Goal: Task Accomplishment & Management: Manage account settings

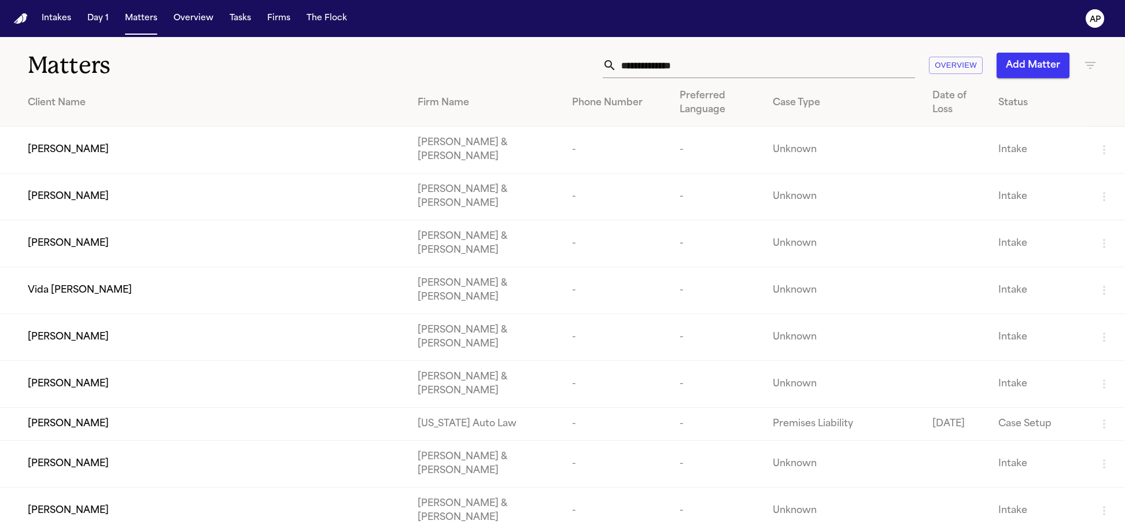
click at [131, 129] on td "[PERSON_NAME]" at bounding box center [204, 150] width 408 height 47
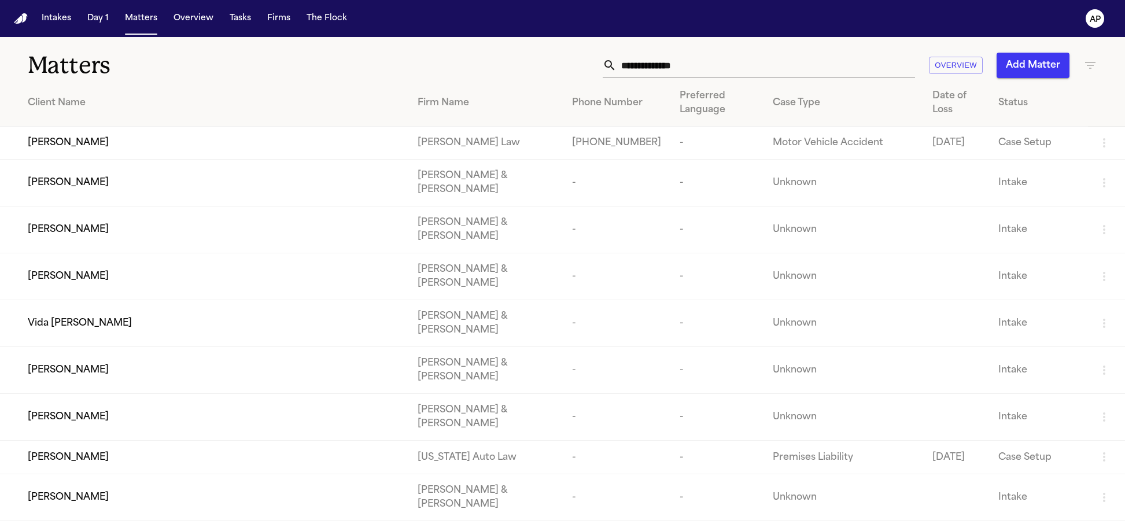
click at [680, 70] on input "text" at bounding box center [765, 65] width 298 height 25
paste input "**********"
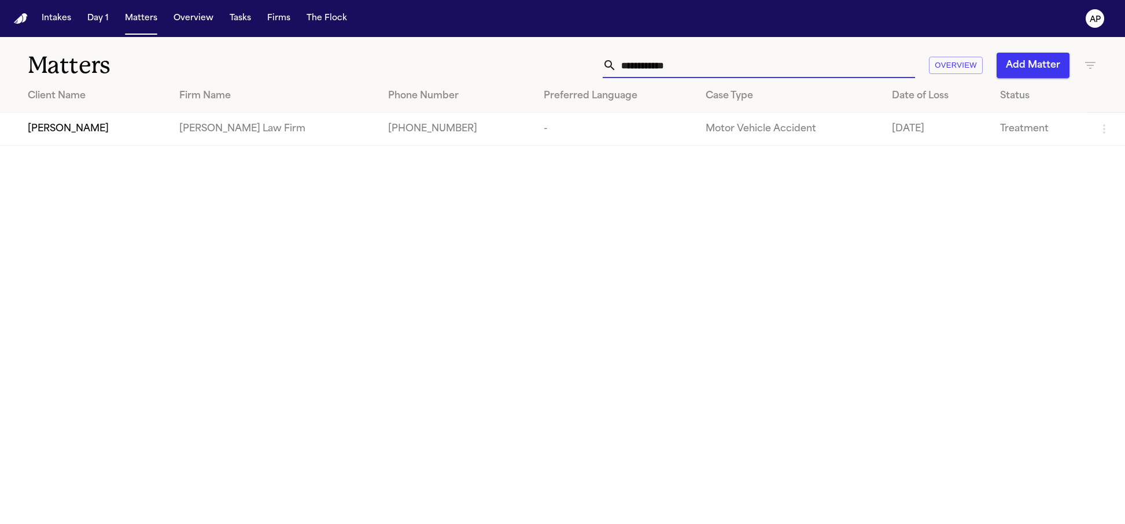
type input "**********"
click at [277, 139] on td "[PERSON_NAME] Law Firm" at bounding box center [274, 129] width 209 height 33
click at [222, 123] on td "[PERSON_NAME] Law Firm" at bounding box center [274, 129] width 209 height 33
click at [65, 128] on span "[PERSON_NAME]" at bounding box center [68, 129] width 81 height 14
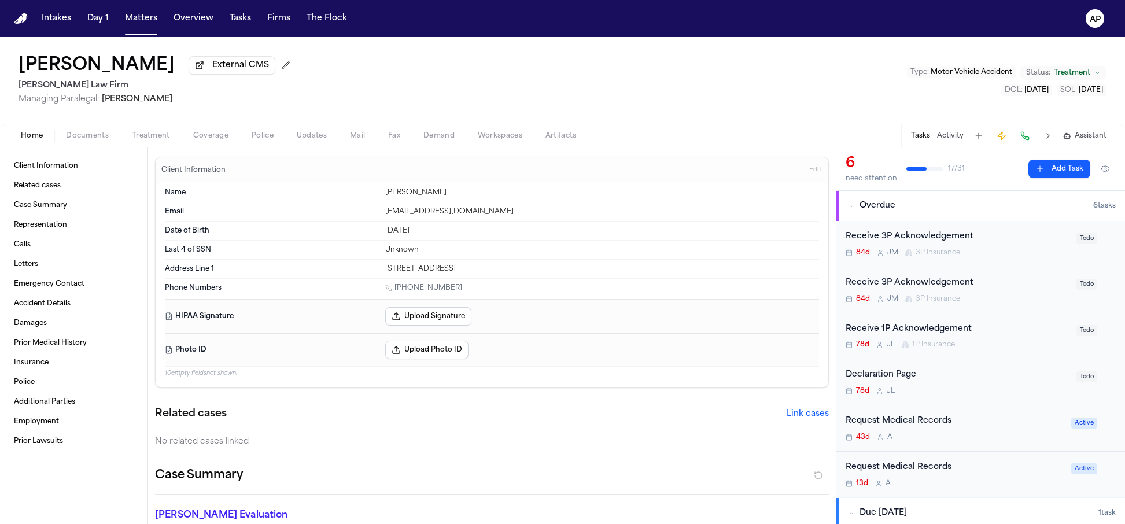
click at [187, 136] on button "Coverage" at bounding box center [211, 136] width 58 height 14
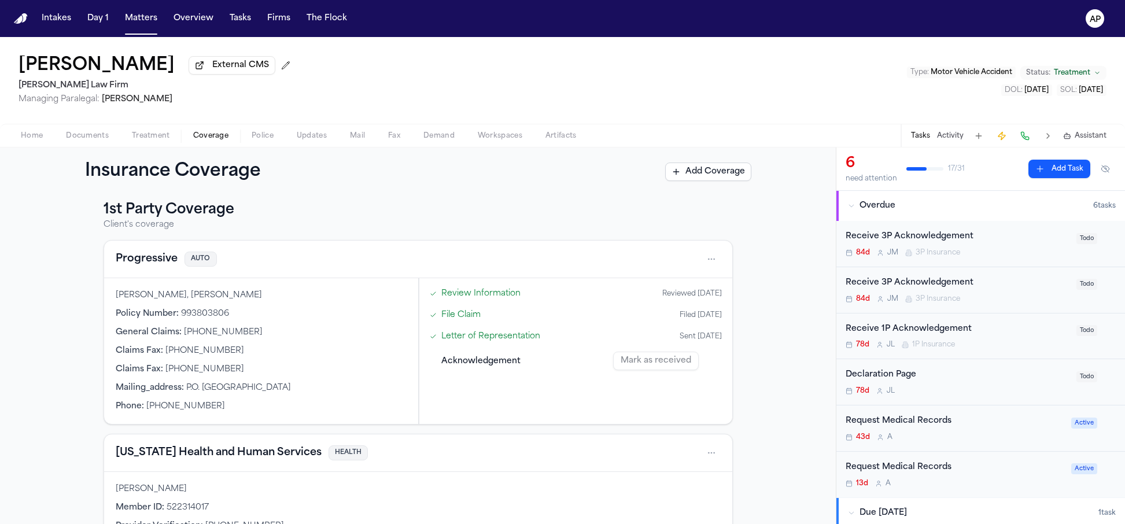
scroll to position [80, 0]
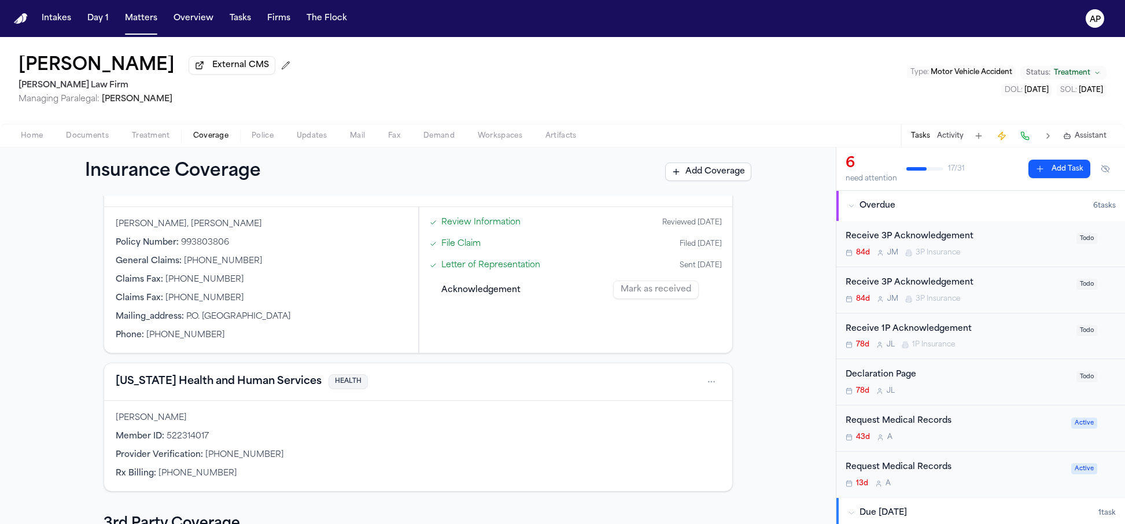
click at [466, 266] on link "Letter of Representation" at bounding box center [490, 265] width 99 height 12
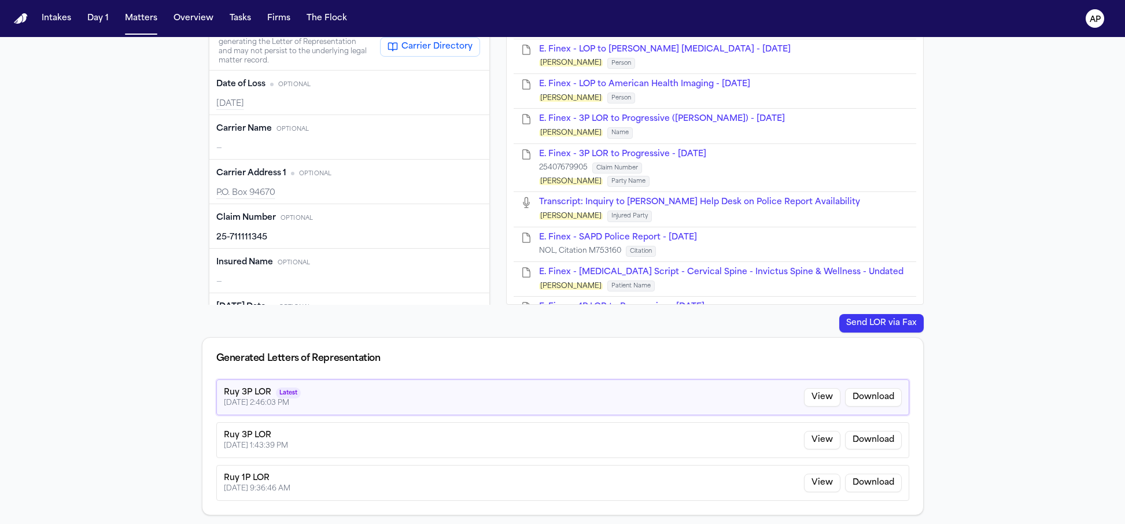
scroll to position [172, 0]
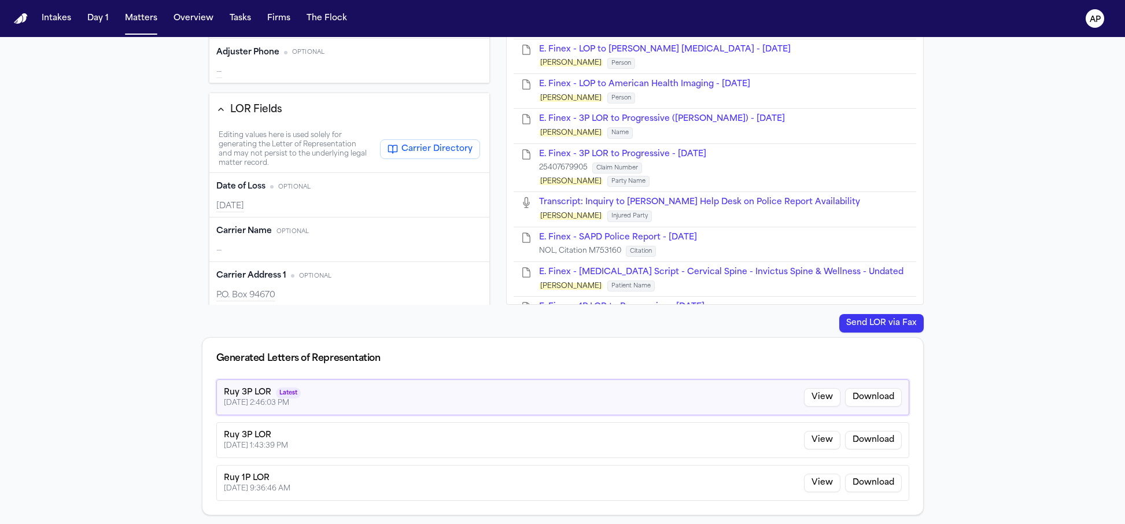
click at [267, 245] on div "—" at bounding box center [349, 251] width 267 height 12
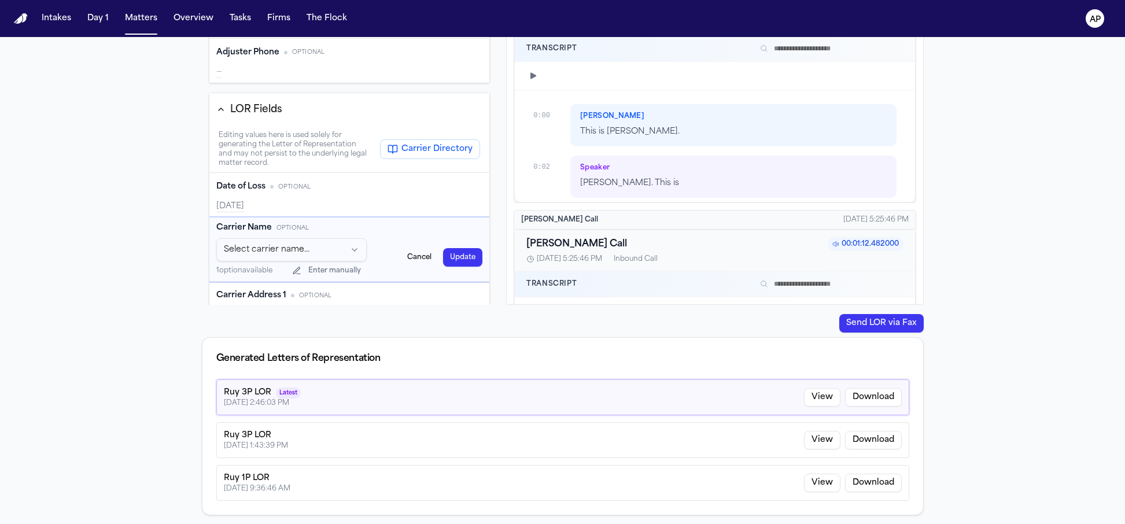
click at [308, 246] on html "Intakes Day 1 Matters Overview Tasks Firms The Flock AP Back to Coverage Edward…" at bounding box center [562, 262] width 1125 height 524
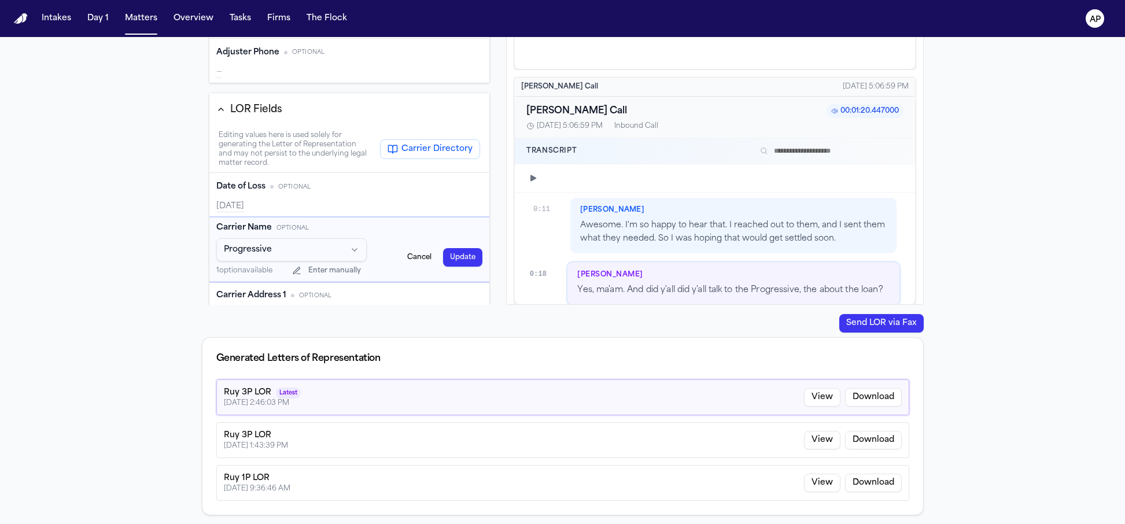
click at [444, 259] on button "Update" at bounding box center [462, 257] width 39 height 19
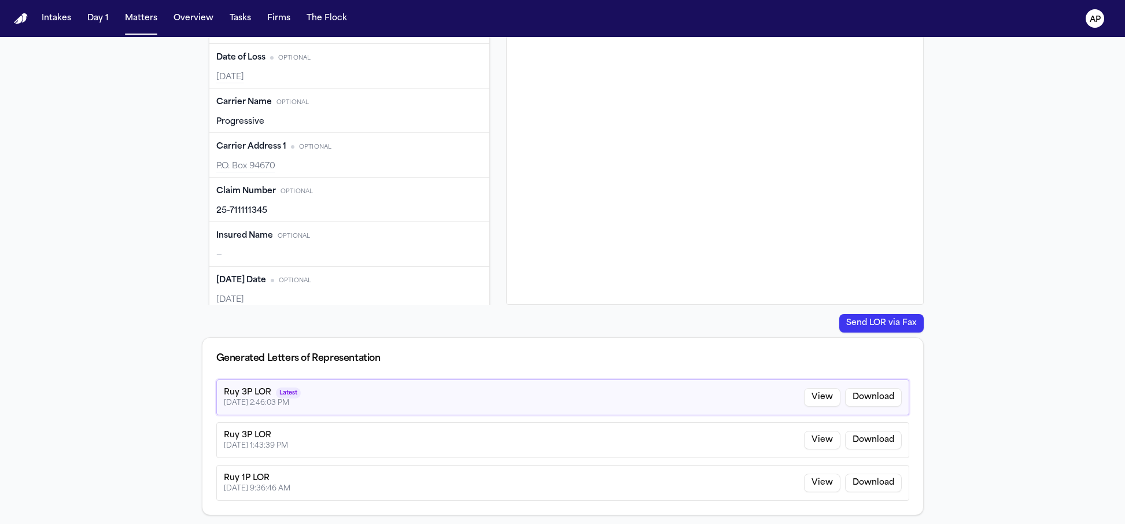
scroll to position [445, 0]
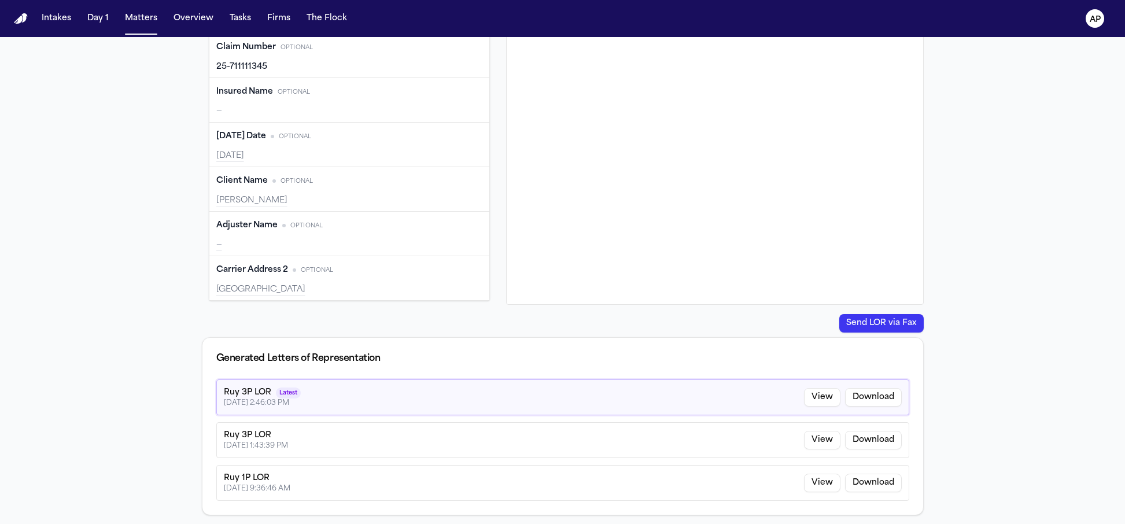
click at [252, 103] on div "Insured Name Optional Edit —" at bounding box center [349, 100] width 280 height 45
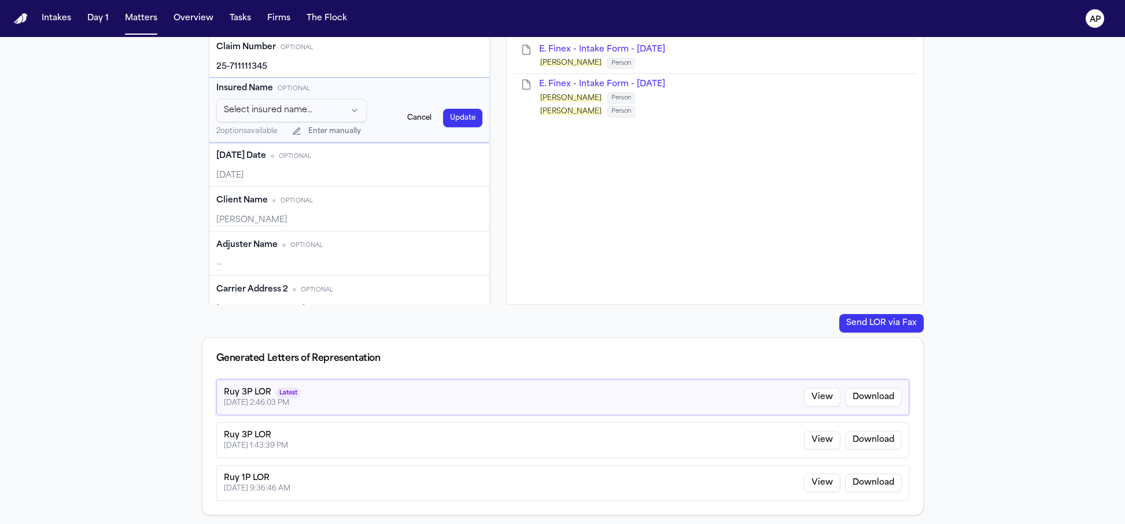
click at [319, 109] on html "Intakes Day 1 Matters Overview Tasks Firms The Flock AP Back to Coverage Edward…" at bounding box center [562, 262] width 1125 height 524
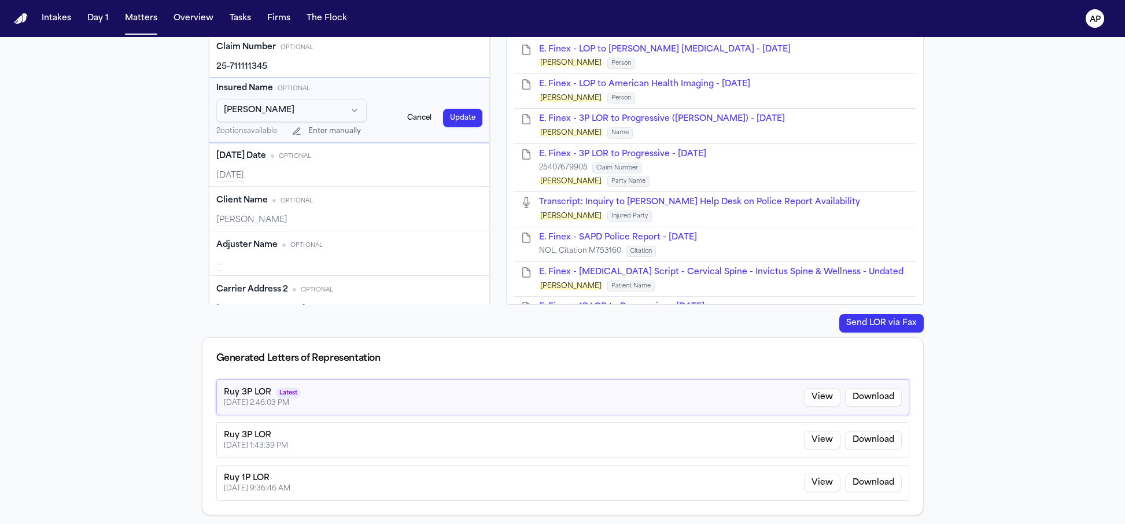
click at [445, 117] on button "Update" at bounding box center [462, 118] width 39 height 19
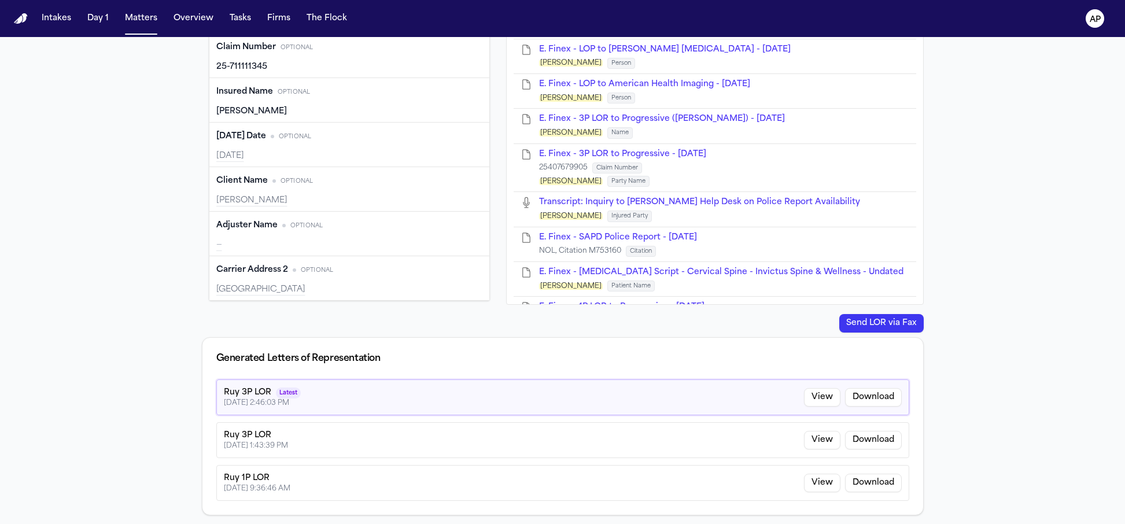
type input "**********"
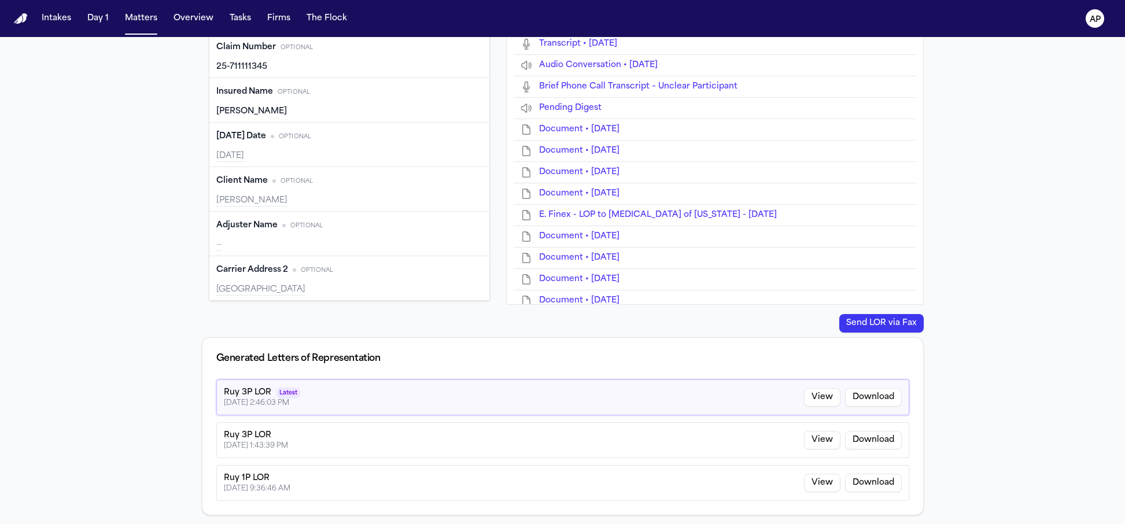
click at [224, 247] on div "—" at bounding box center [349, 245] width 267 height 12
click at [248, 247] on input "Adjuster Name input" at bounding box center [291, 242] width 151 height 21
click at [165, 241] on div "Send a Letter of Representation Completed 07/28/2025 Template Ruy 1P LOR Genera…" at bounding box center [562, 186] width 1125 height 677
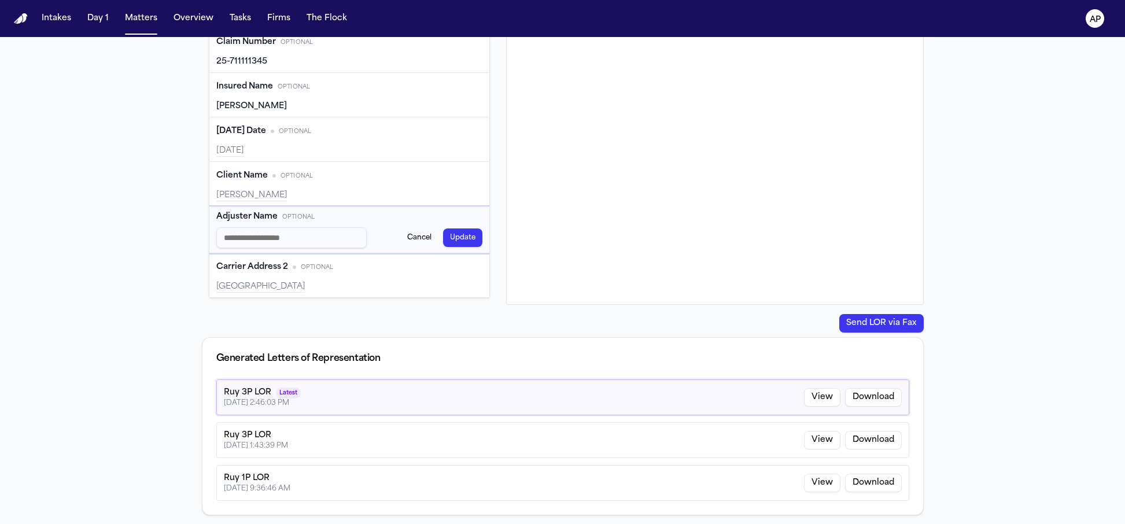
click at [360, 318] on div "Send LOR via Fax" at bounding box center [563, 323] width 722 height 19
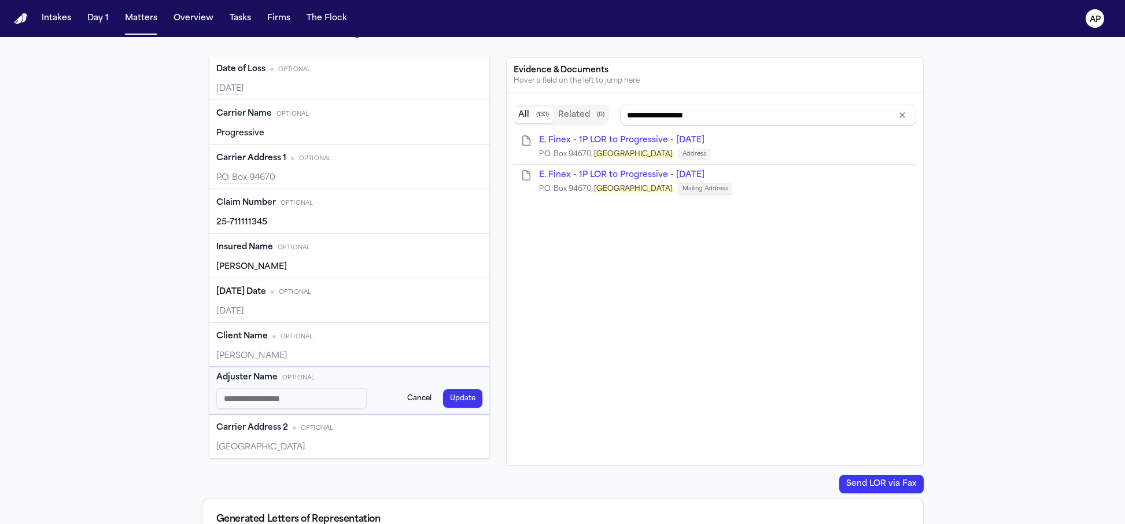
scroll to position [99, 0]
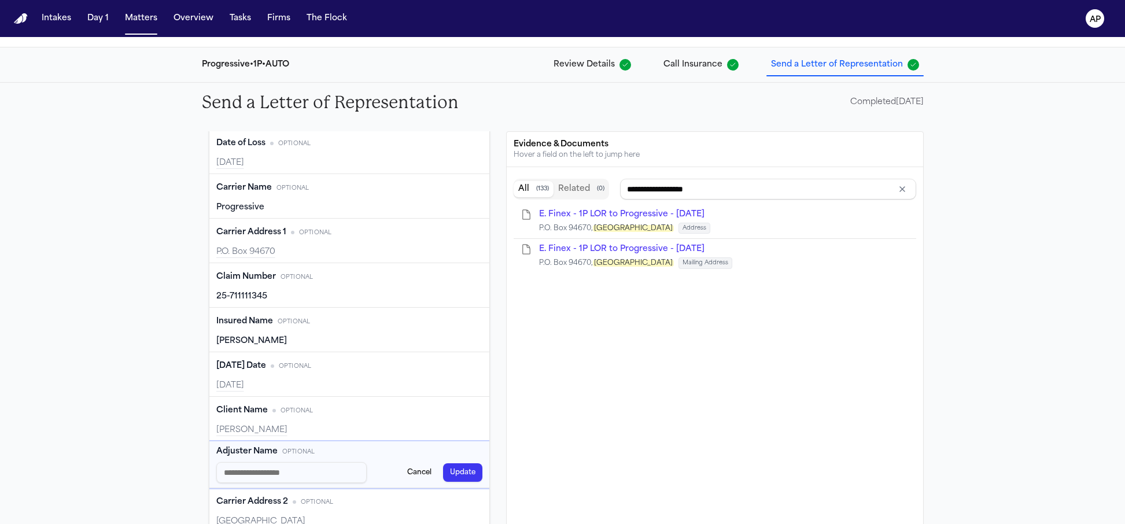
type input "**********"
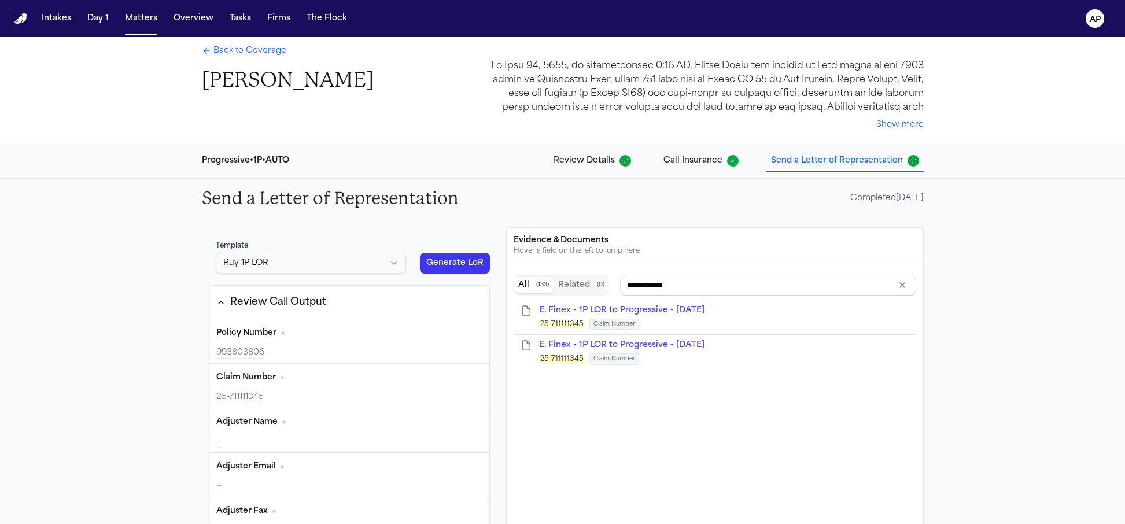
scroll to position [0, 0]
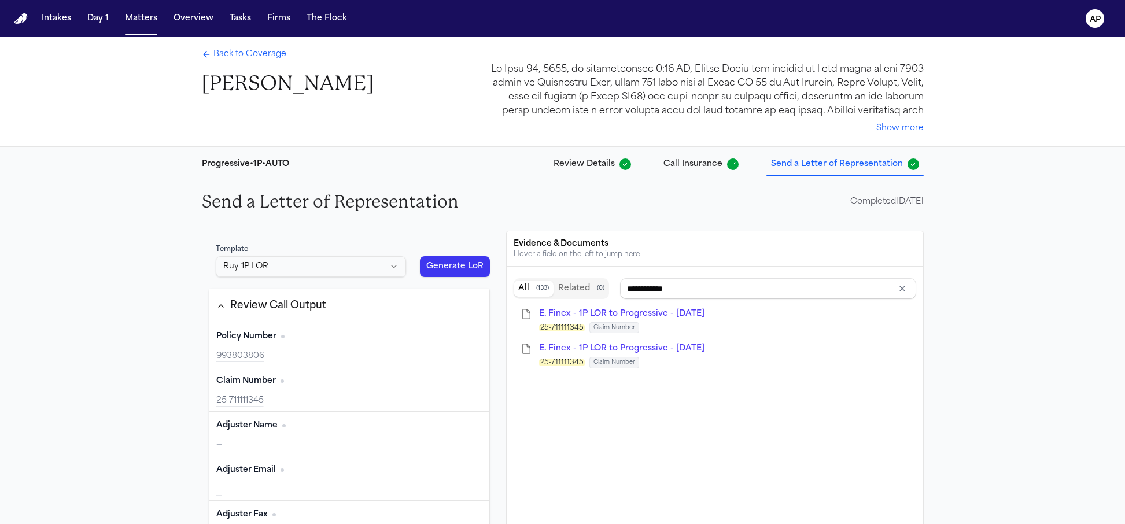
click at [442, 260] on button "Generate LoR" at bounding box center [455, 266] width 71 height 21
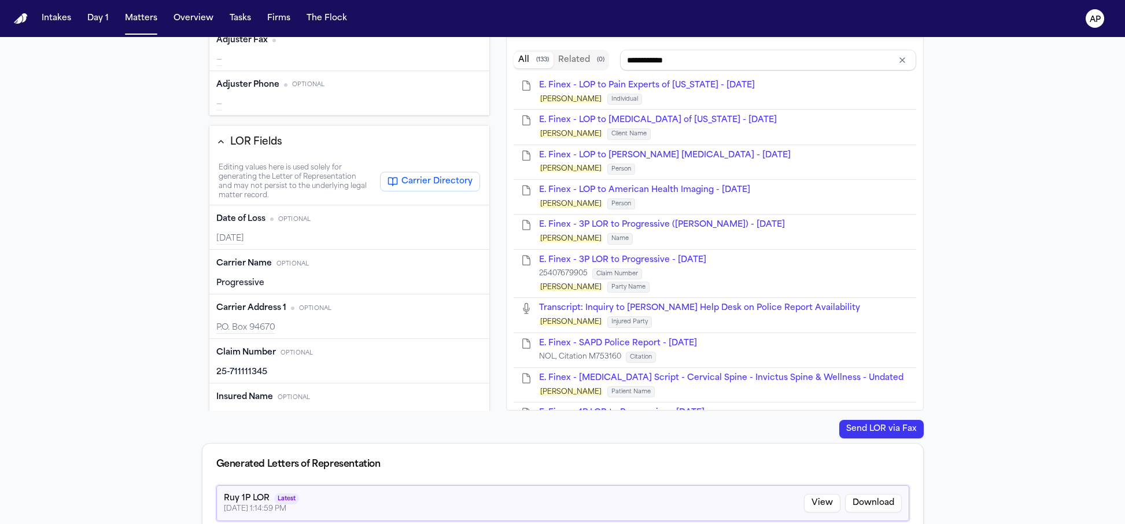
scroll to position [229, 0]
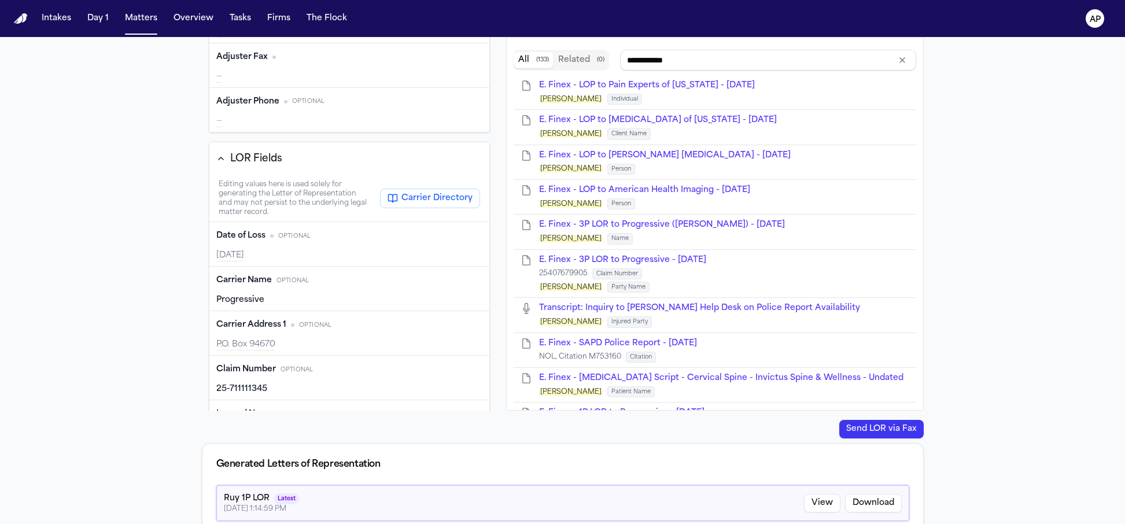
type input "**********"
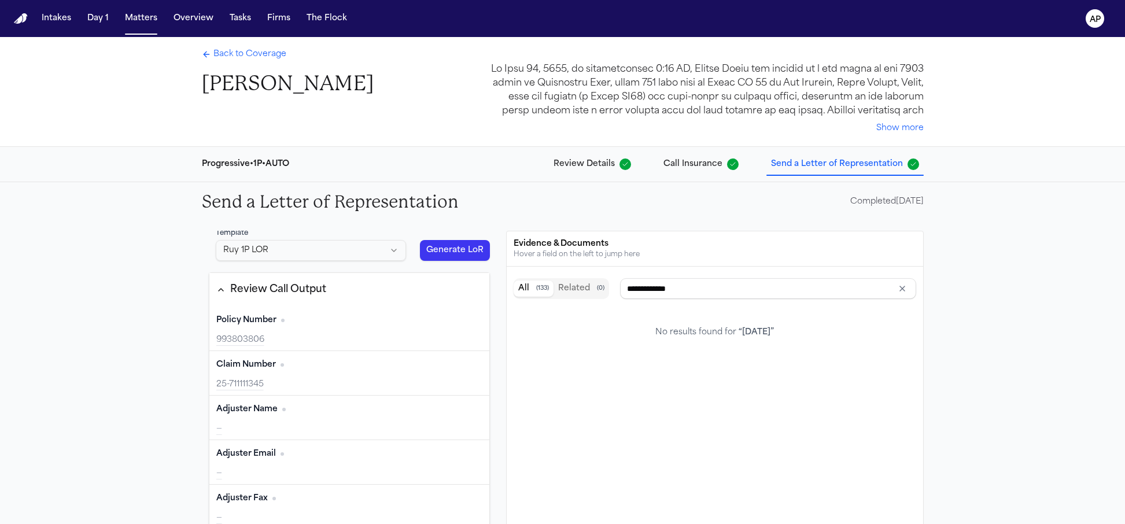
scroll to position [0, 0]
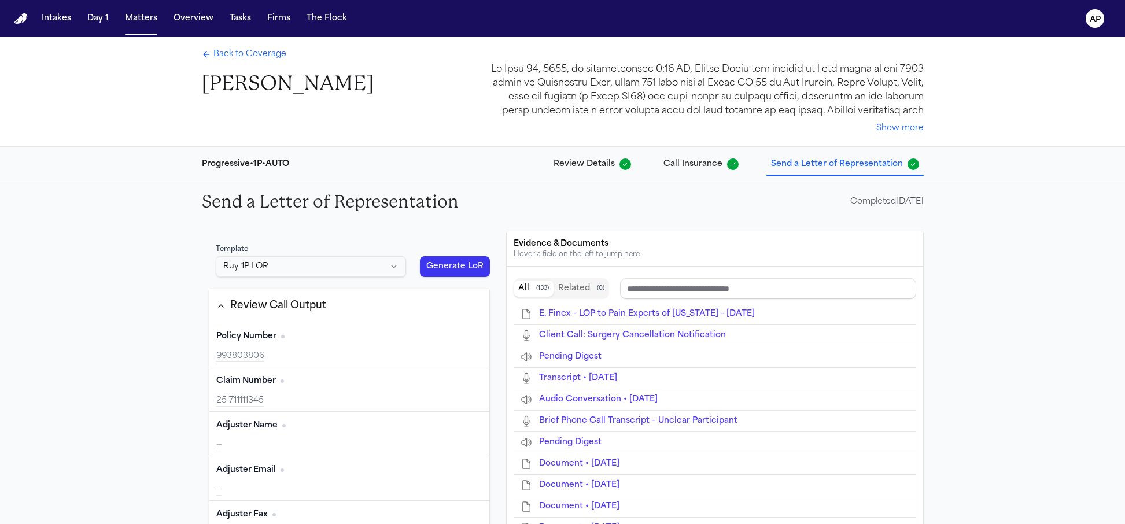
click at [311, 263] on html "Intakes Day 1 Matters Overview Tasks Firms The Flock AP Back to Coverage Edward…" at bounding box center [562, 262] width 1125 height 524
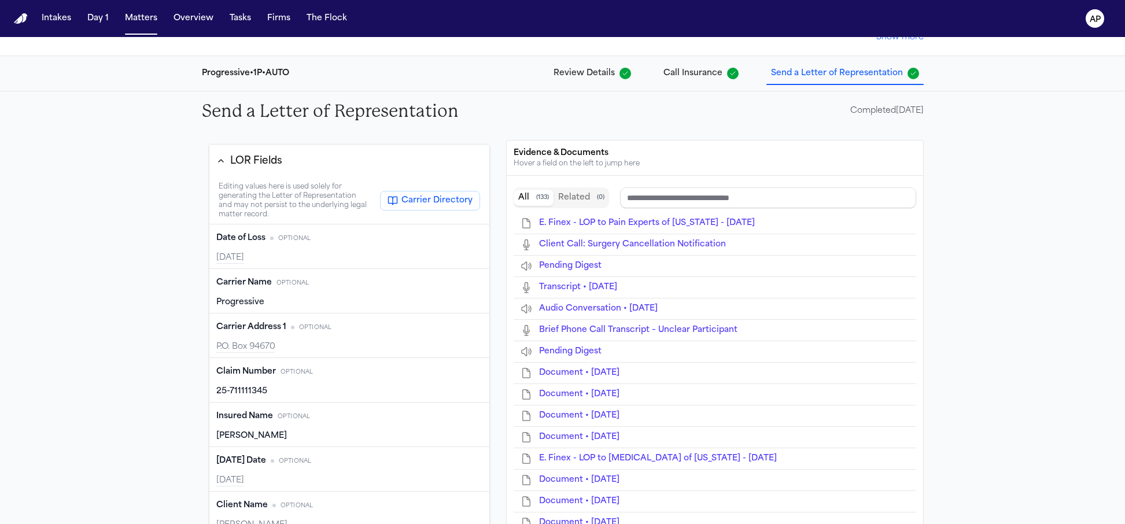
scroll to position [359, 0]
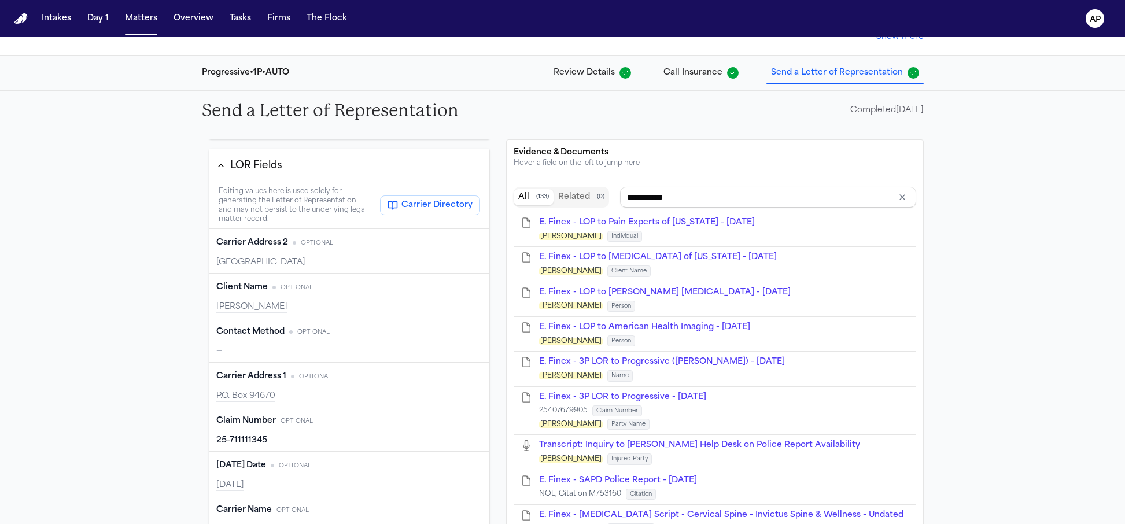
type input "**********"
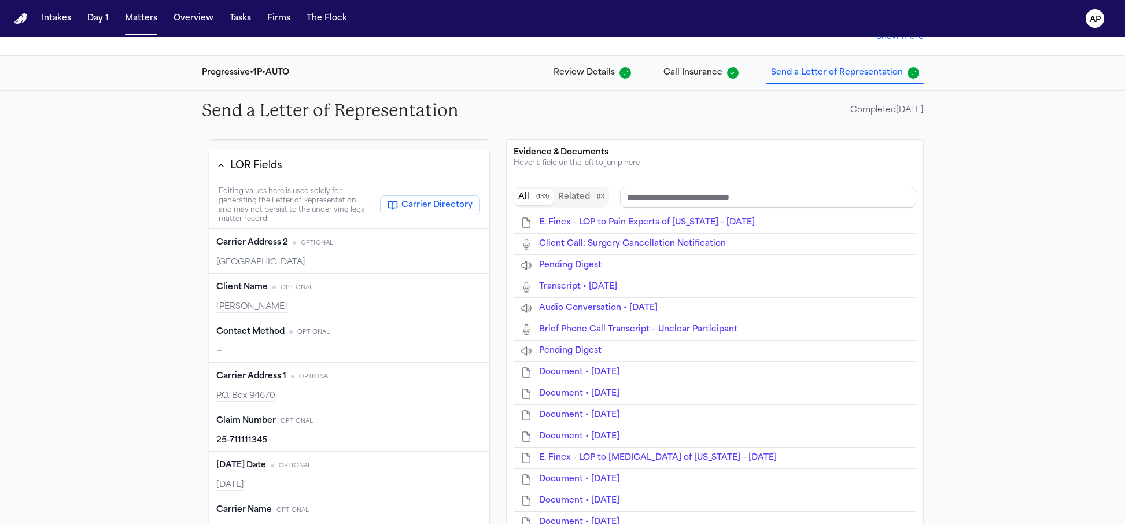
click at [291, 342] on div "Contact Method Optional Edit —" at bounding box center [349, 340] width 280 height 45
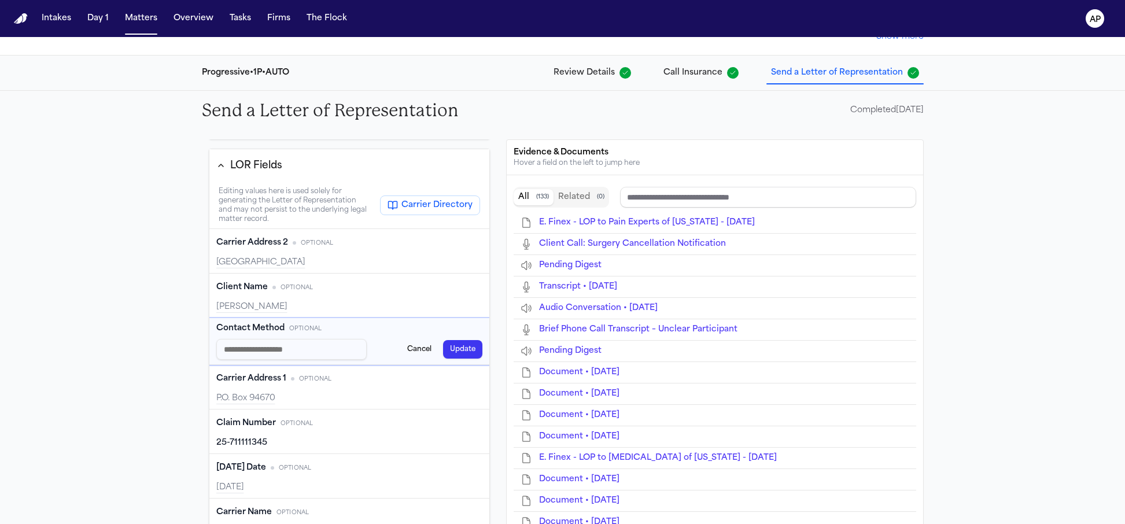
click at [321, 344] on input "Contact Method input" at bounding box center [291, 349] width 151 height 21
click at [154, 327] on div "Send a Letter of Representation Completed 07/28/2025 Template 1P LOR TEMPLATE G…" at bounding box center [562, 450] width 1125 height 719
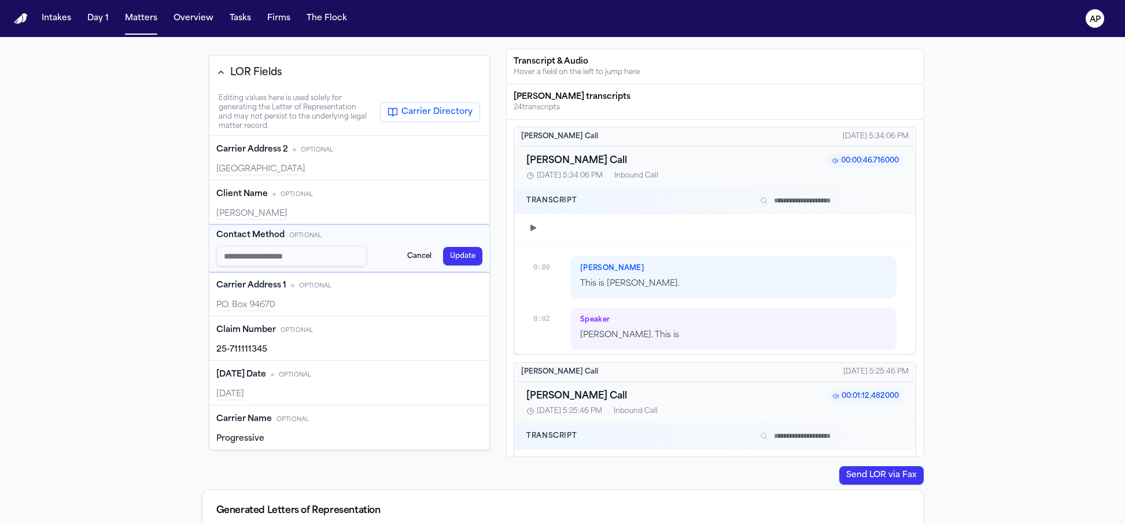
scroll to position [98, 0]
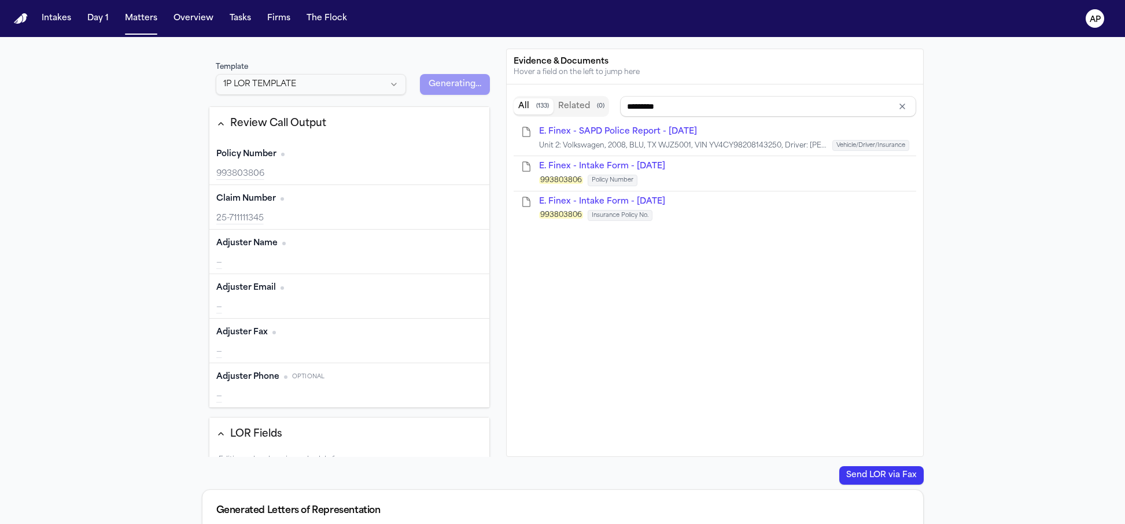
type input "**********"
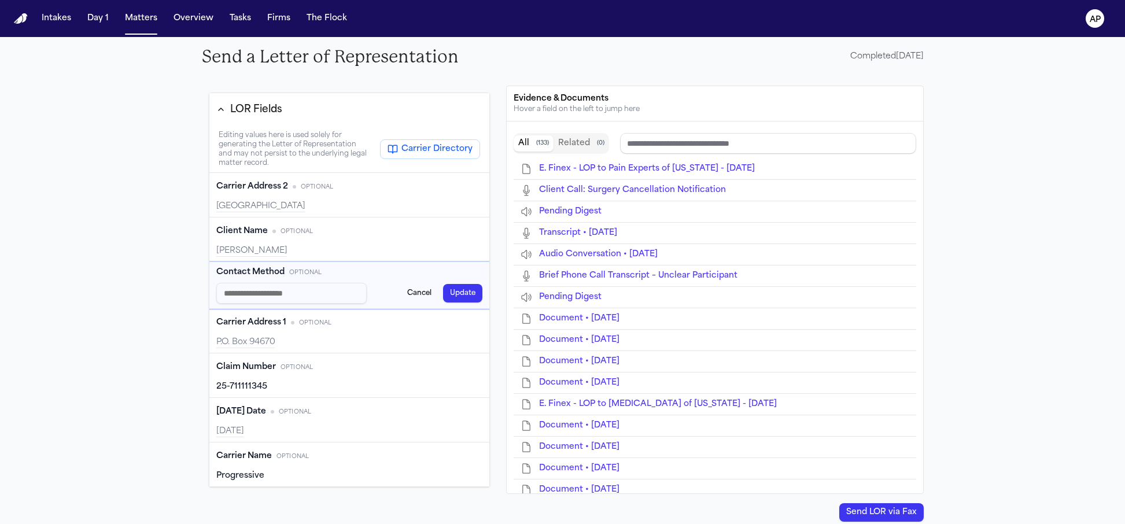
click at [299, 286] on input "Contact Method input" at bounding box center [291, 293] width 151 height 21
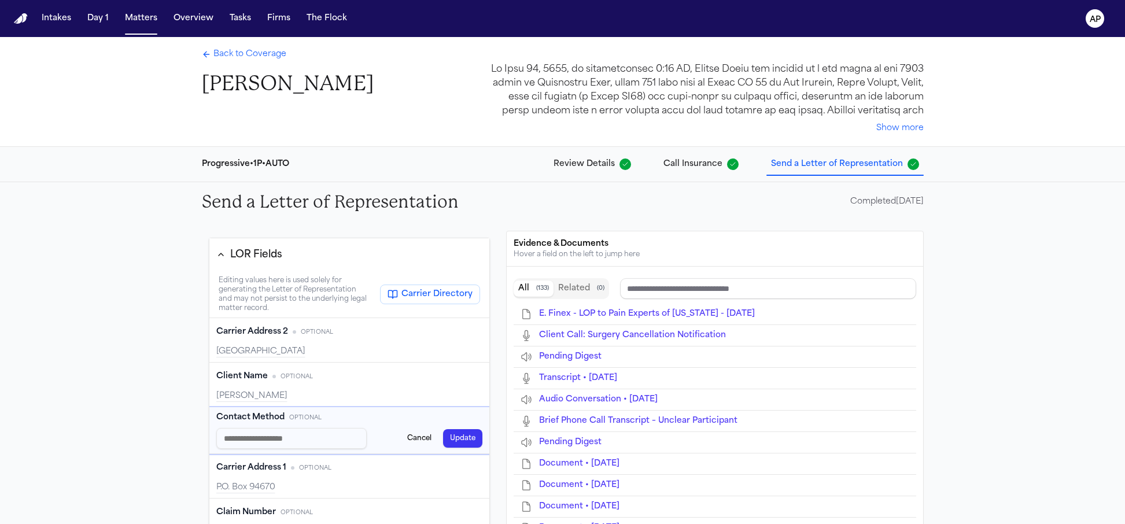
type input "**********"
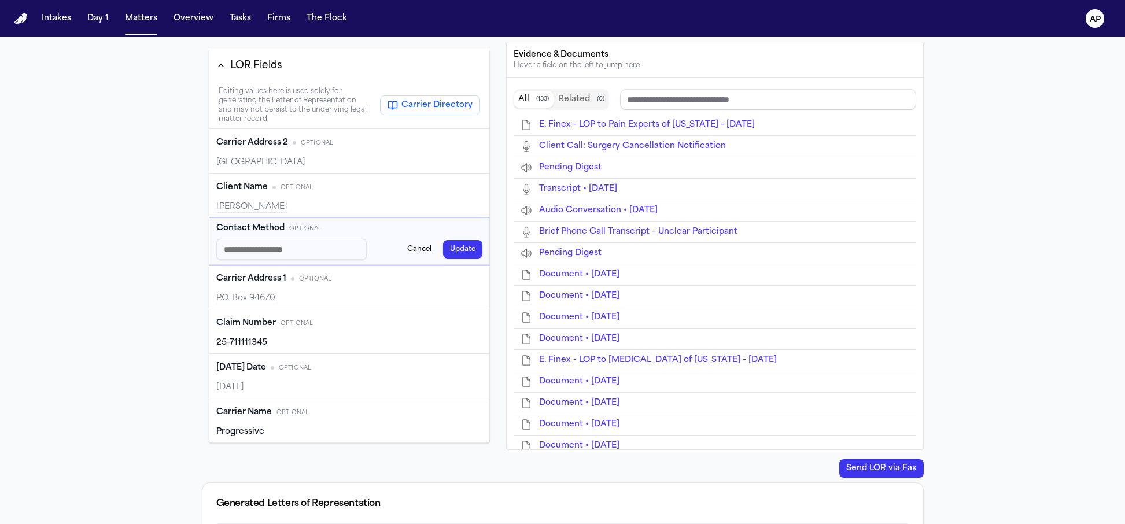
type input "**********"
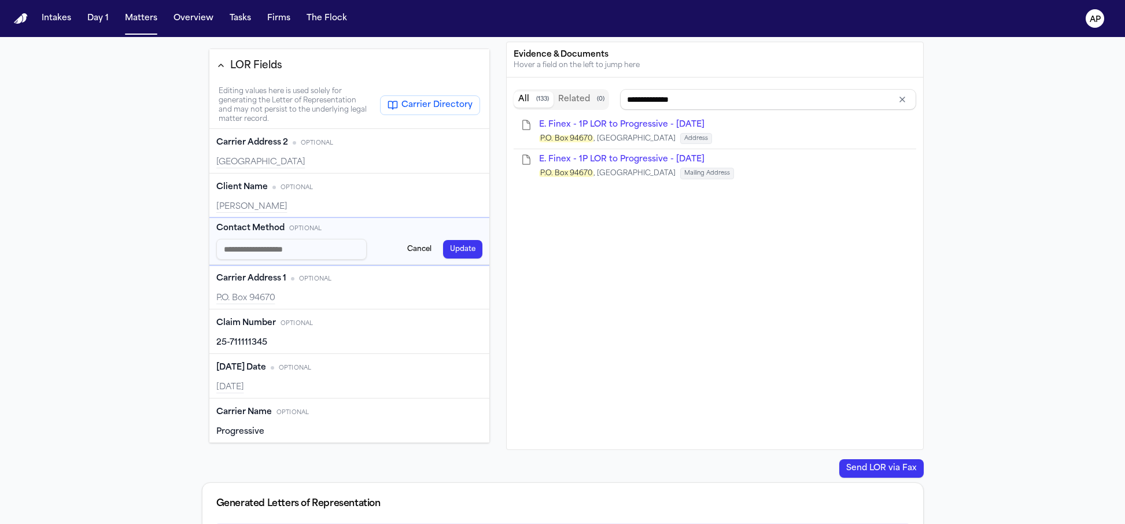
click at [150, 268] on div "Send a Letter of Representation Completed 07/28/2025 Template 1P LOR TEMPLATE G…" at bounding box center [562, 374] width 1125 height 762
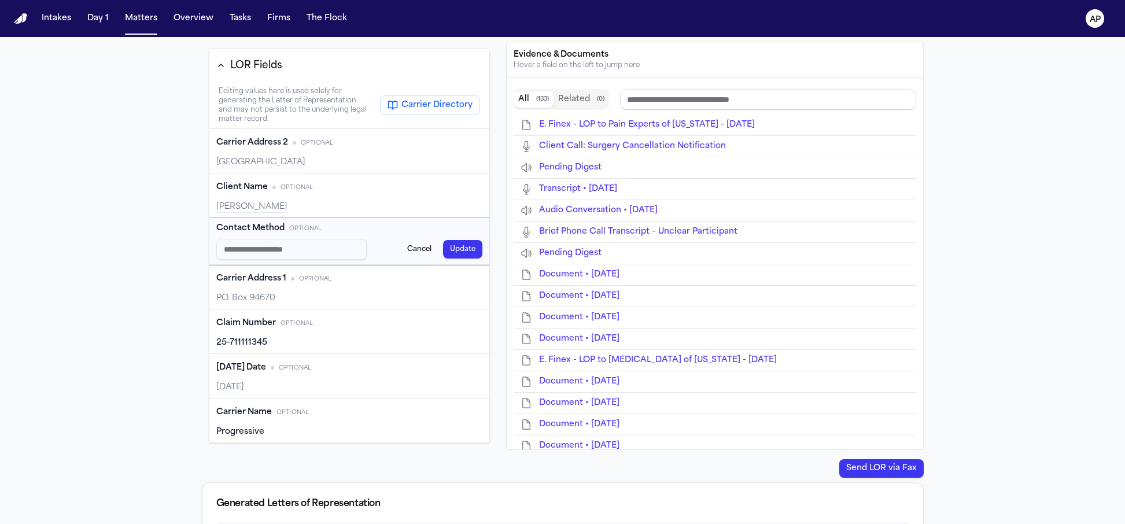
click at [320, 245] on input "Contact Method input" at bounding box center [291, 249] width 151 height 21
type input "**********"
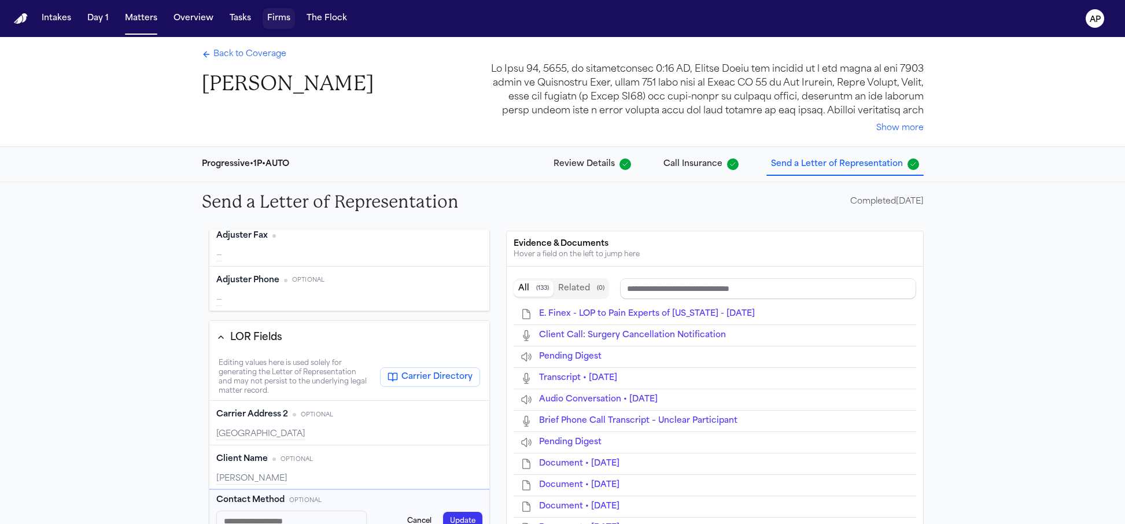
click at [280, 26] on button "Firms" at bounding box center [279, 18] width 32 height 21
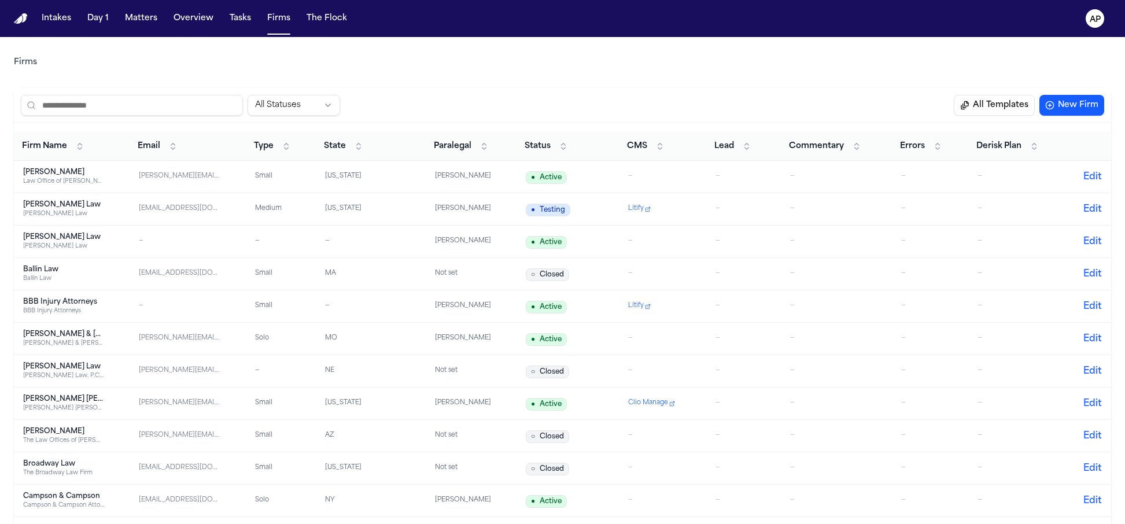
click at [220, 106] on input "search" at bounding box center [132, 105] width 222 height 21
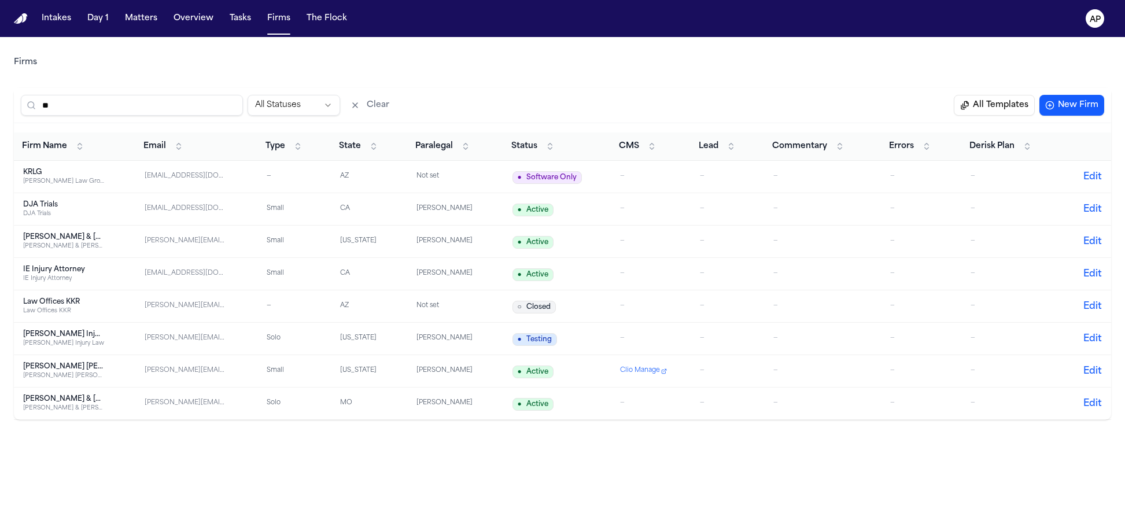
type input "*"
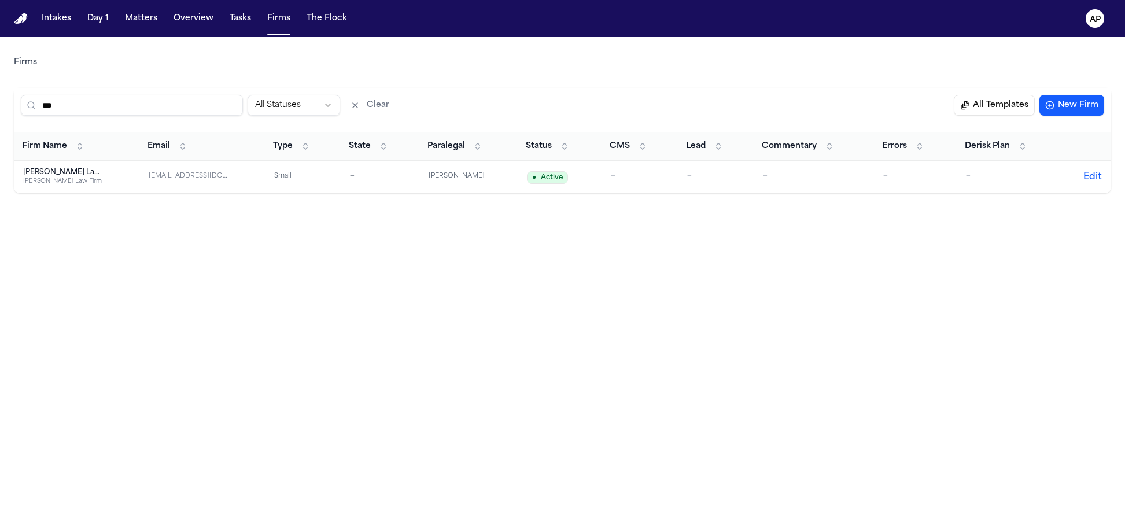
type input "***"
click at [124, 173] on td "Ruy Mireles Law Firm Ruy Mireles Law Firm" at bounding box center [76, 177] width 125 height 32
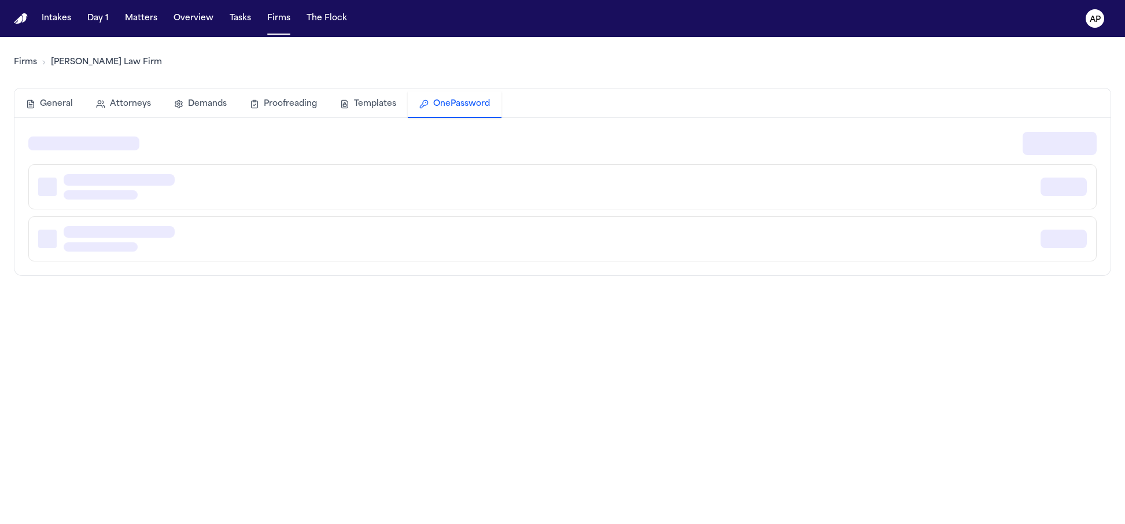
drag, startPoint x: 412, startPoint y: 110, endPoint x: 388, endPoint y: 106, distance: 24.5
click at [412, 110] on button "OnePassword" at bounding box center [455, 104] width 94 height 27
click at [382, 105] on button "Templates" at bounding box center [367, 103] width 79 height 25
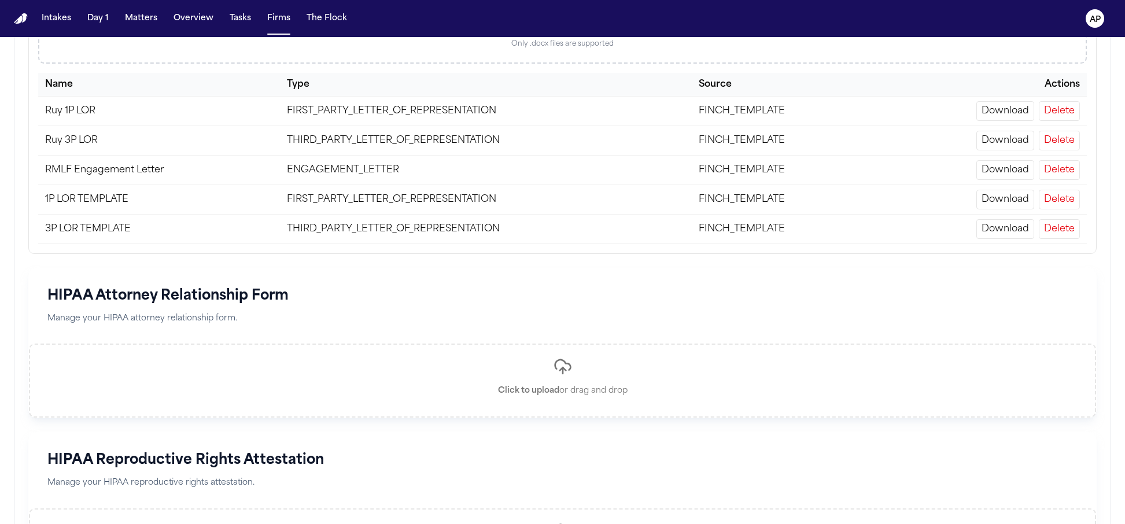
scroll to position [137, 0]
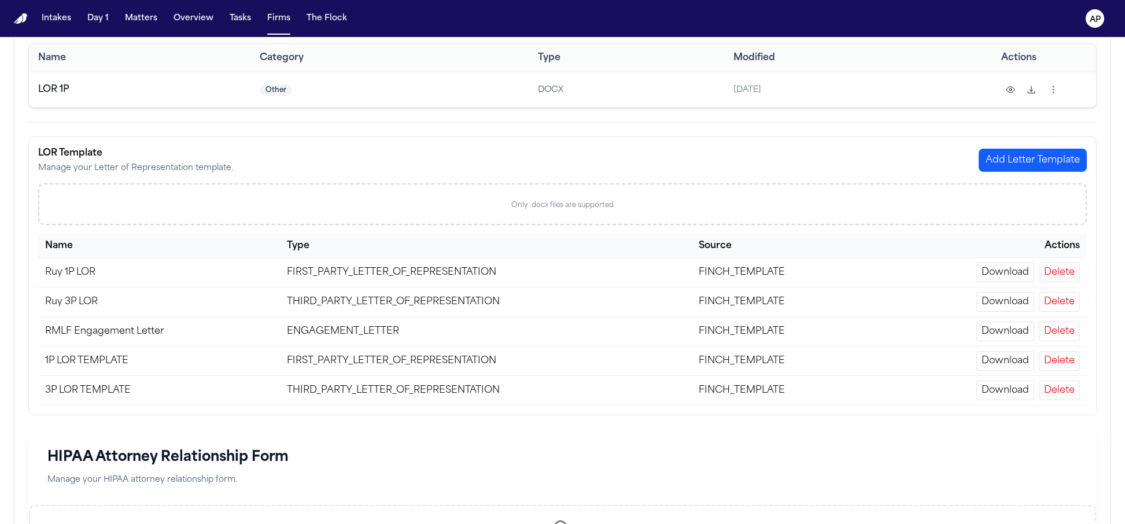
click at [1020, 364] on button "Download" at bounding box center [1005, 361] width 58 height 20
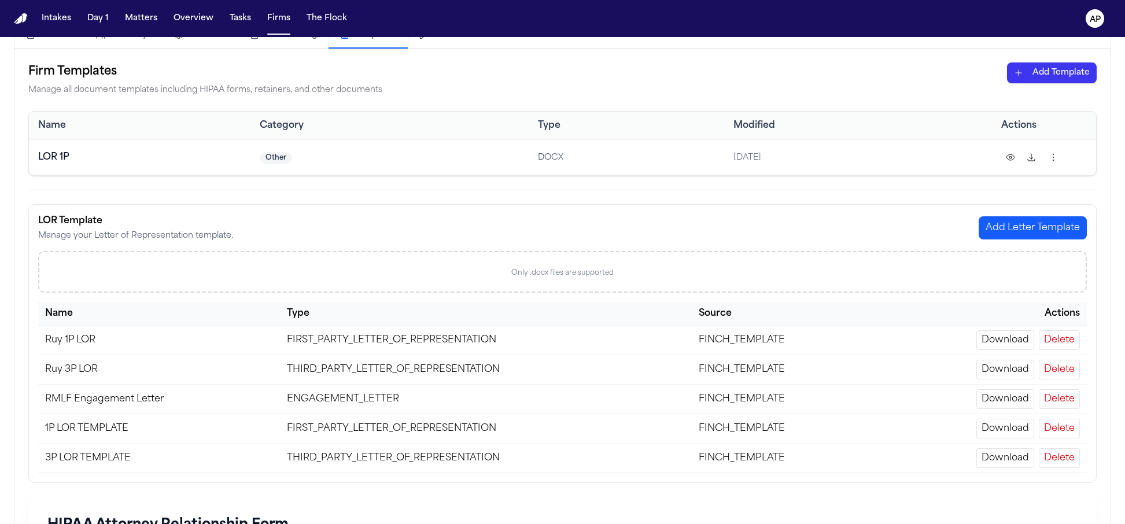
scroll to position [54, 0]
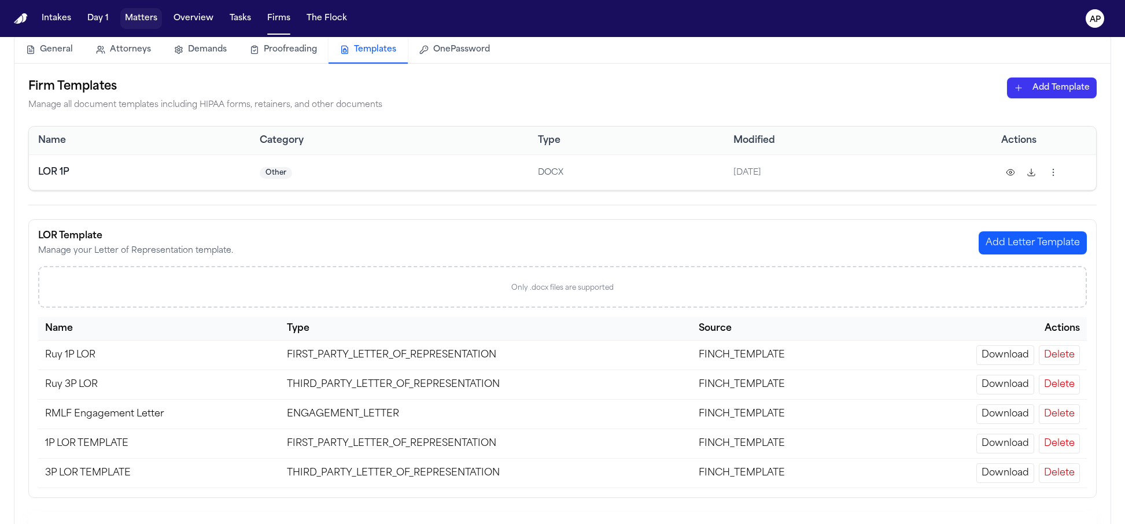
click at [147, 28] on button "Matters" at bounding box center [141, 18] width 42 height 21
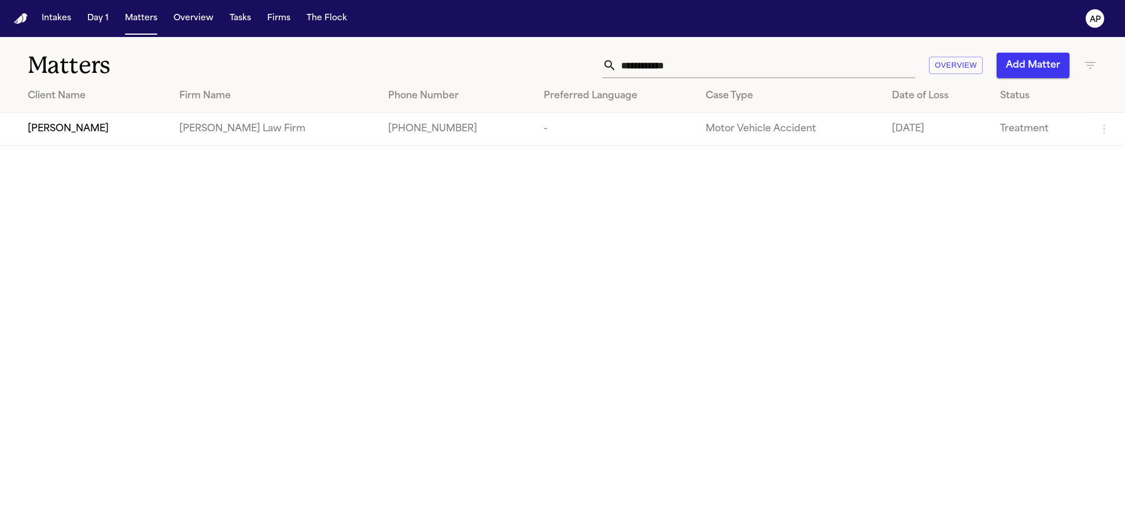
click at [734, 67] on input "**********" at bounding box center [765, 65] width 298 height 25
drag, startPoint x: 673, startPoint y: 77, endPoint x: 677, endPoint y: 72, distance: 6.3
click at [674, 77] on input "**********" at bounding box center [765, 65] width 298 height 25
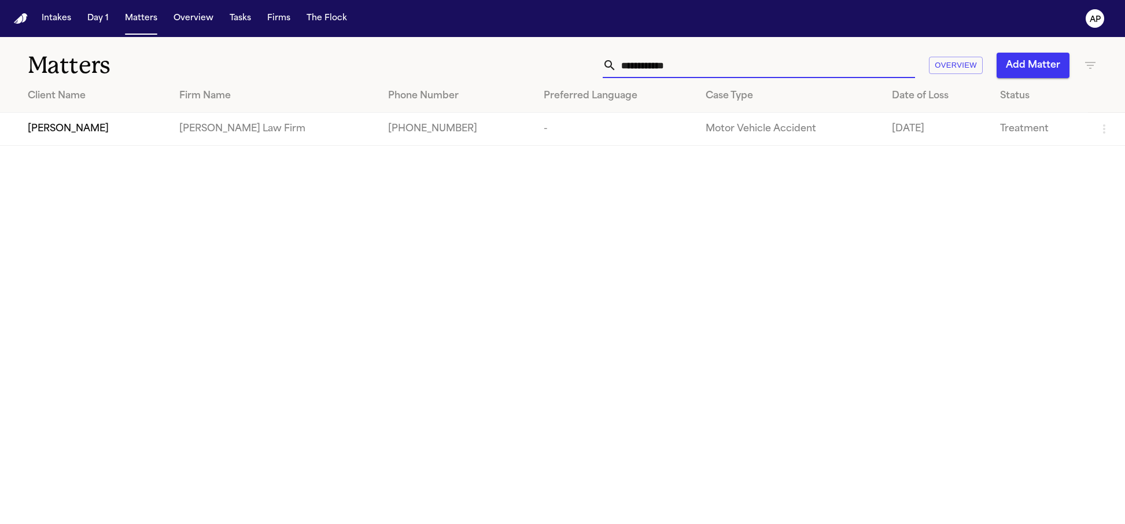
paste input "***"
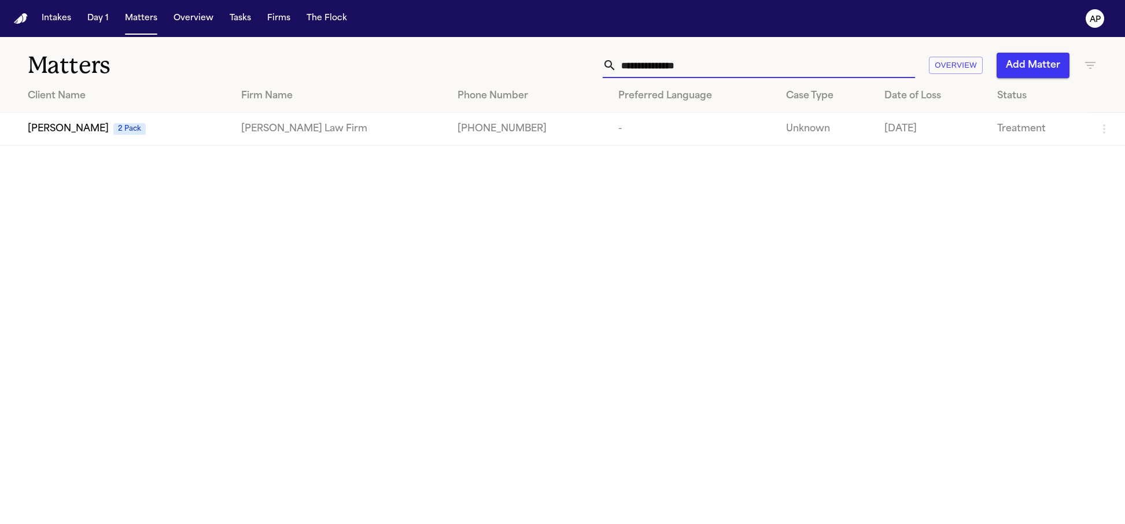
type input "**********"
click at [448, 119] on td "[PHONE_NUMBER]" at bounding box center [528, 129] width 161 height 33
click at [130, 141] on td "Loretta Johnson 2 Pack" at bounding box center [116, 129] width 232 height 33
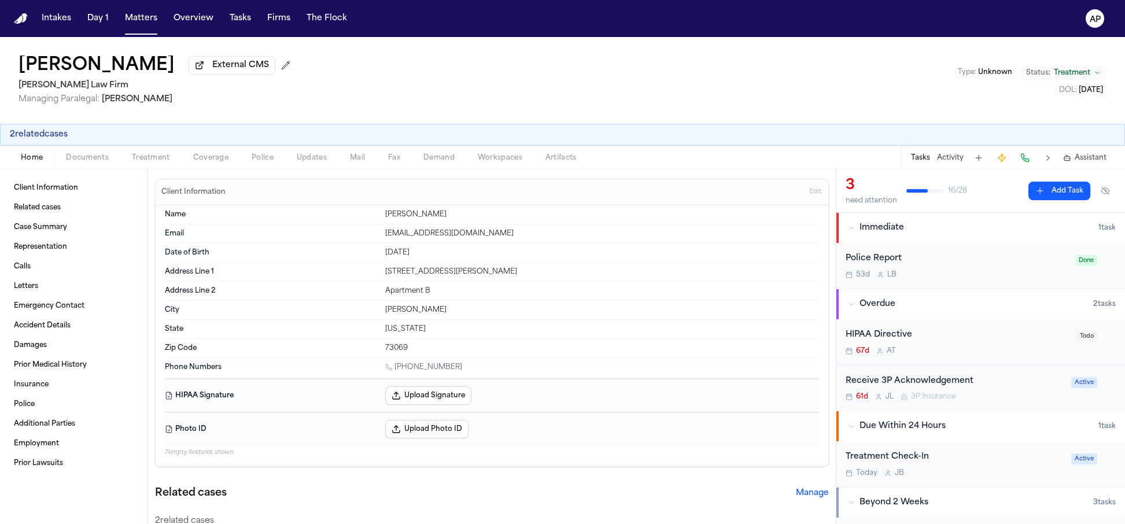
click at [219, 141] on div "2 related cases" at bounding box center [562, 135] width 1105 height 12
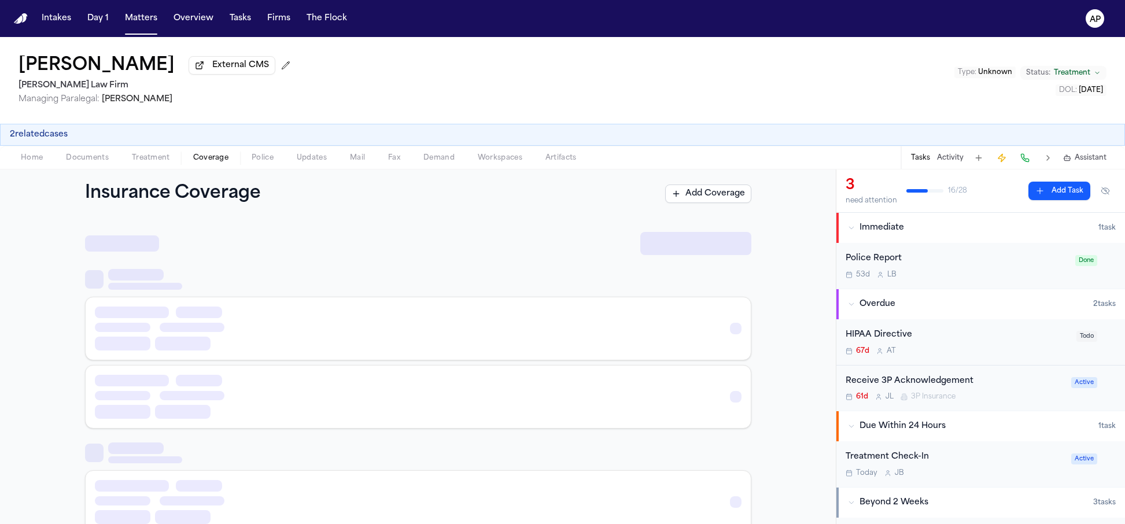
click at [220, 163] on span "Coverage" at bounding box center [210, 157] width 35 height 9
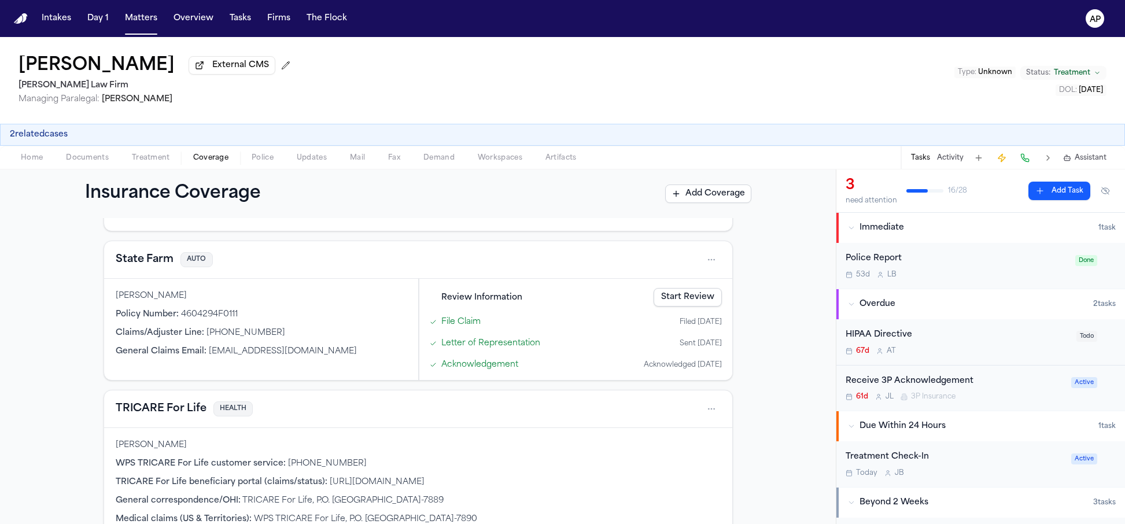
scroll to position [55, 0]
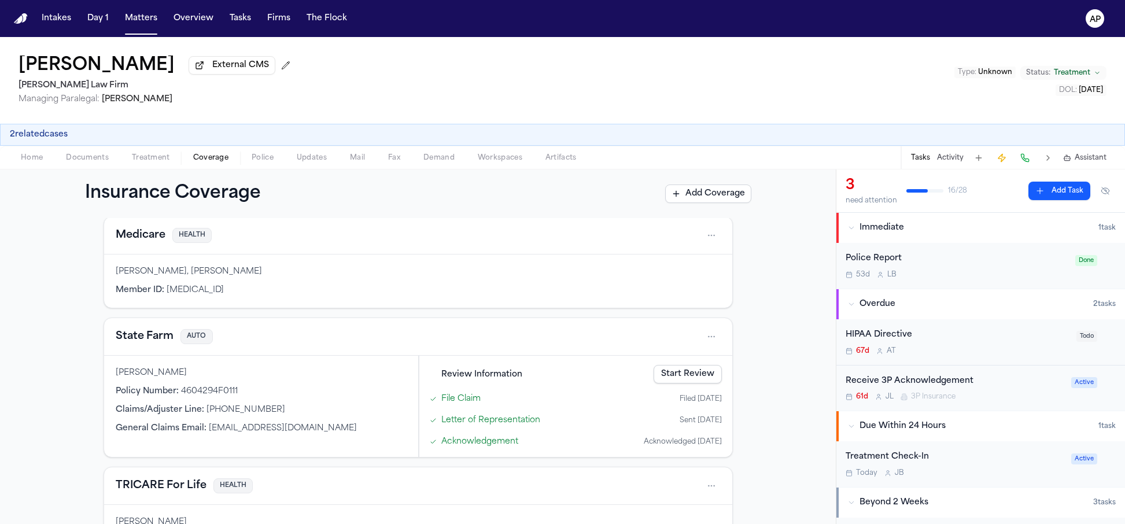
click at [482, 455] on div "Review Information Start Review File Claim Filed 08/14/2025 Letter of Represent…" at bounding box center [575, 406] width 313 height 101
click at [665, 390] on div "Review Information Start Review File Claim Filed 08/14/2025 Letter of Represent…" at bounding box center [575, 406] width 301 height 90
click at [667, 383] on link "Start Review" at bounding box center [688, 374] width 68 height 19
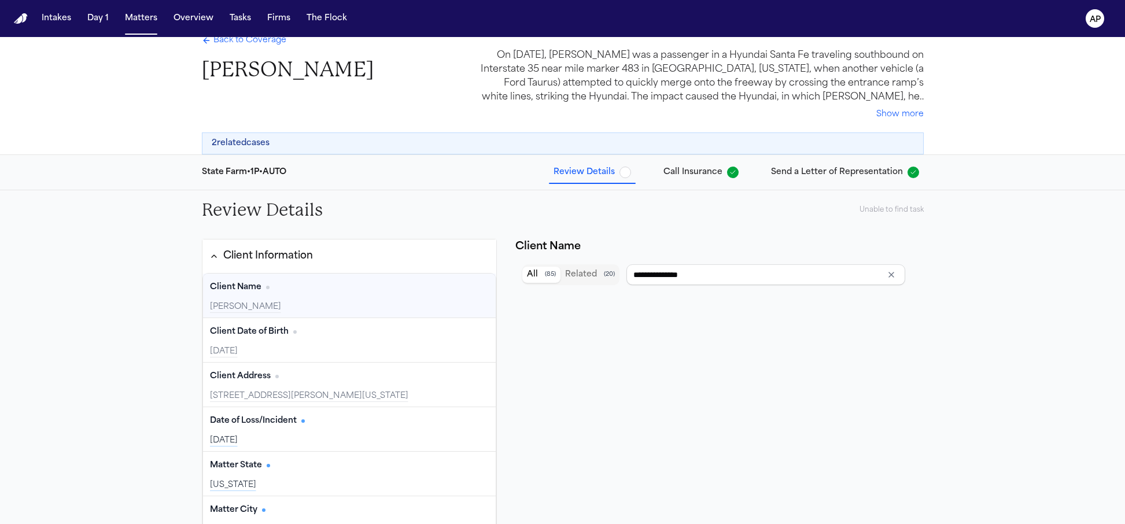
scroll to position [102, 0]
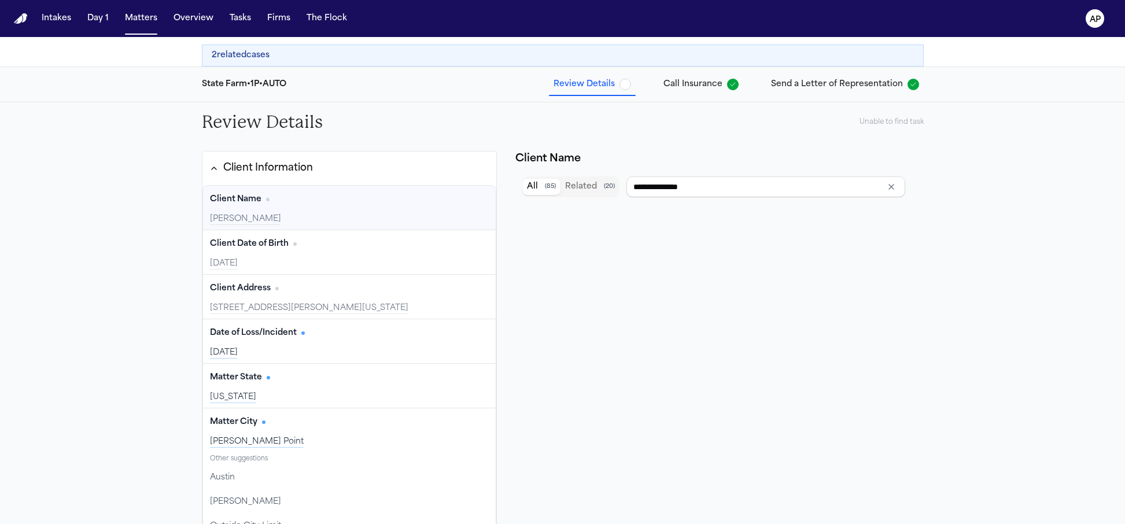
type input "**********"
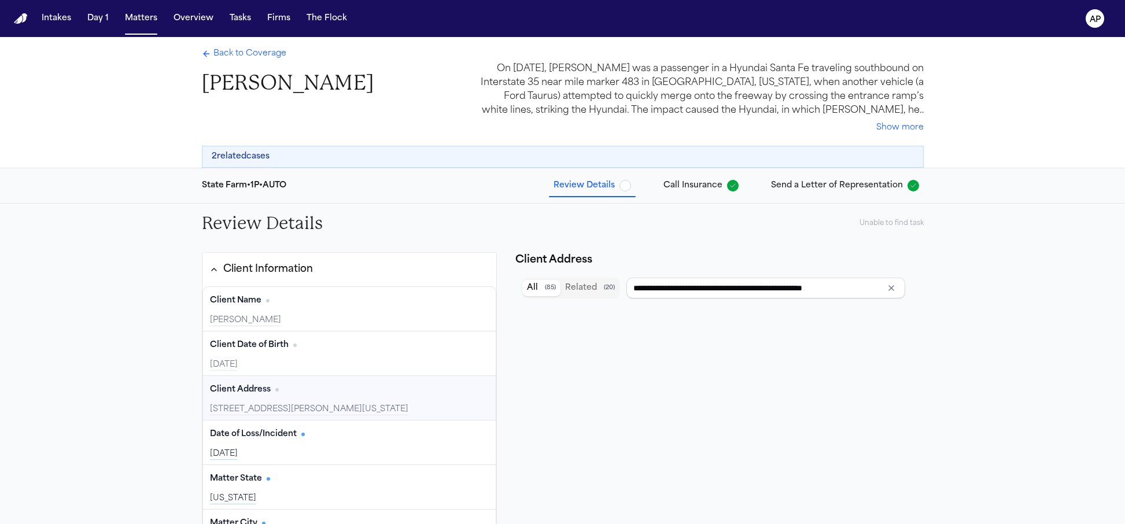
scroll to position [0, 0]
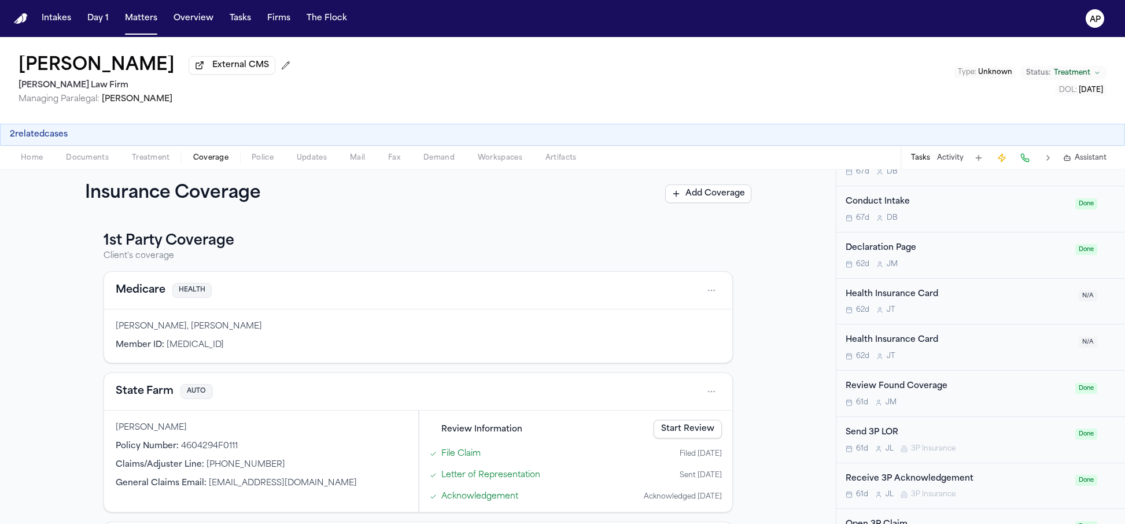
scroll to position [504, 0]
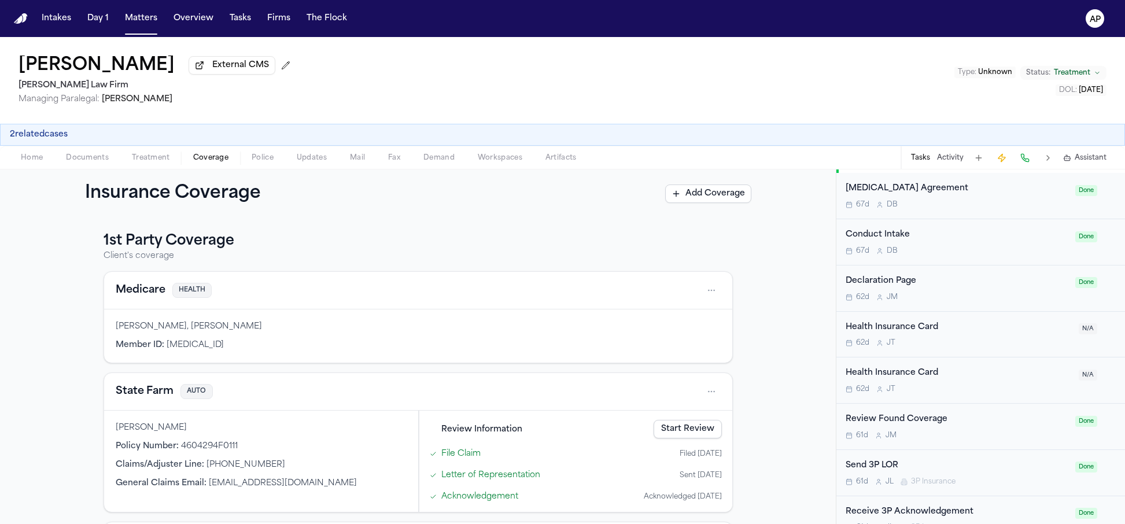
click at [678, 430] on link "Start Review" at bounding box center [688, 429] width 68 height 19
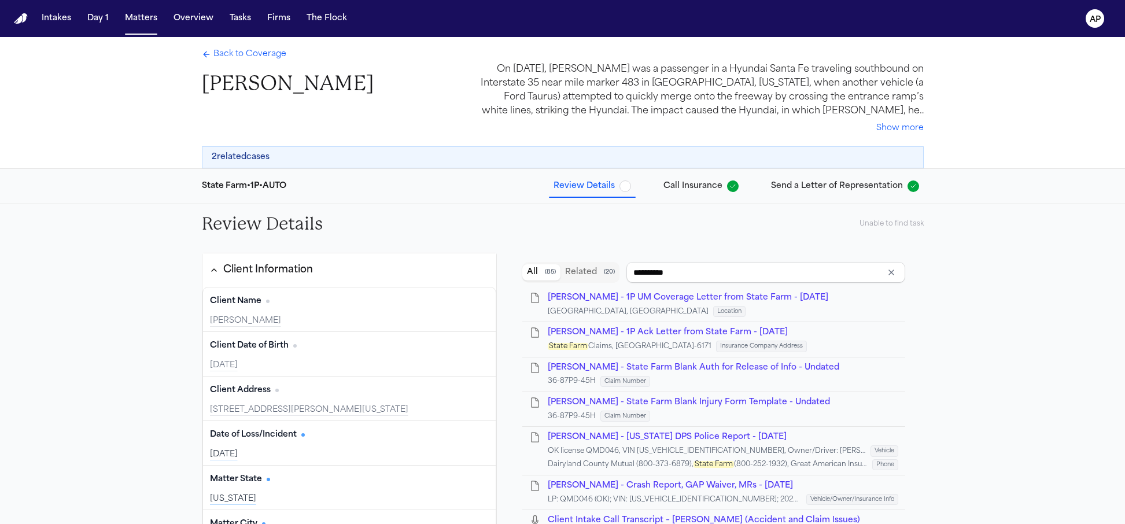
click at [844, 189] on span "Send a Letter of Representation" at bounding box center [837, 186] width 132 height 12
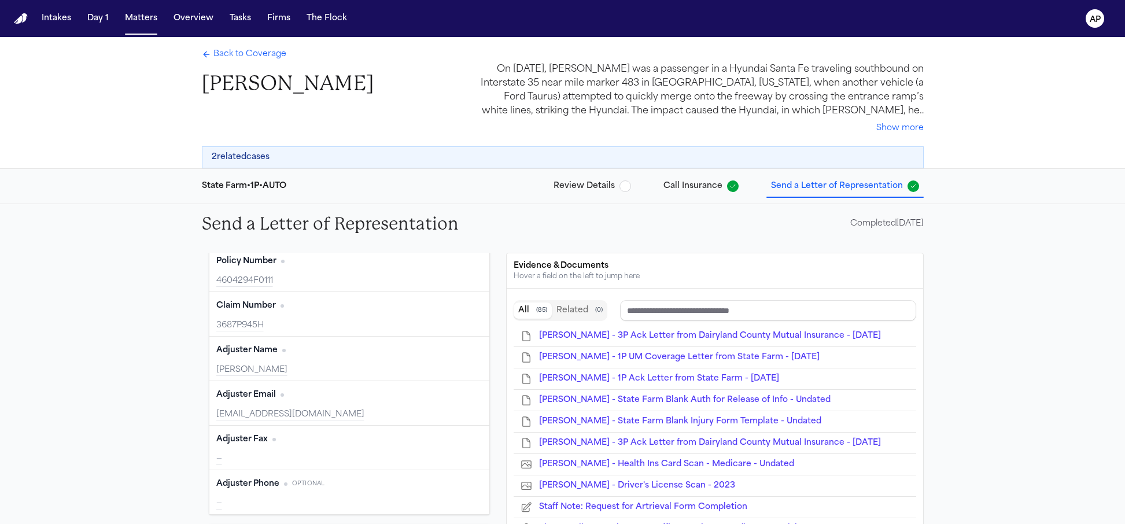
scroll to position [108, 0]
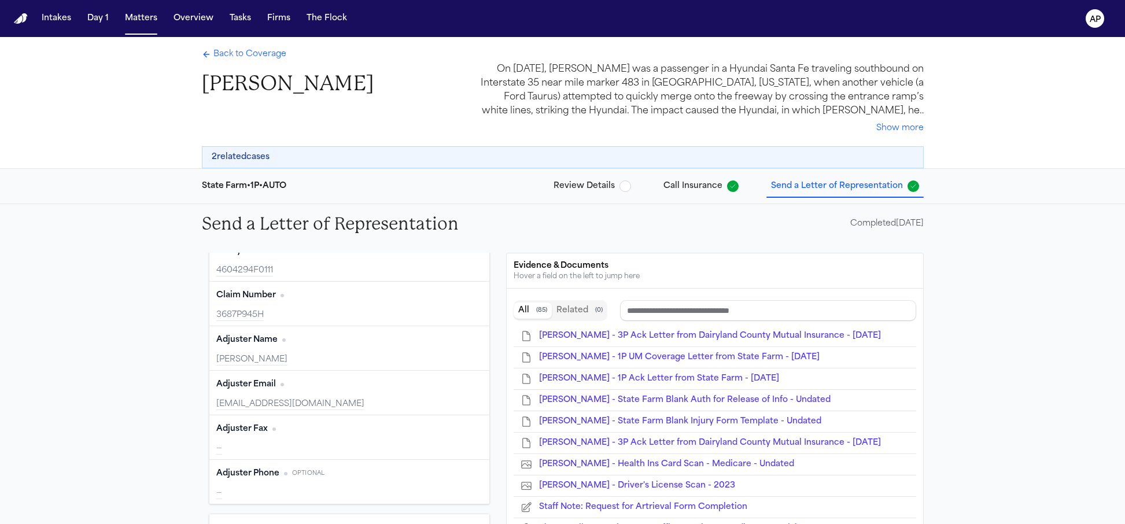
type input "**********"
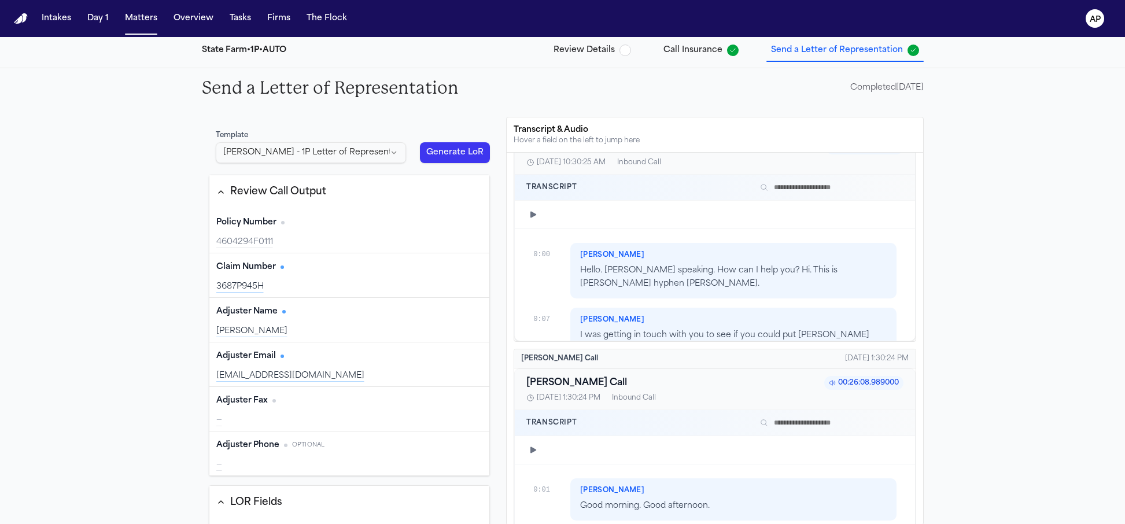
scroll to position [3903, 0]
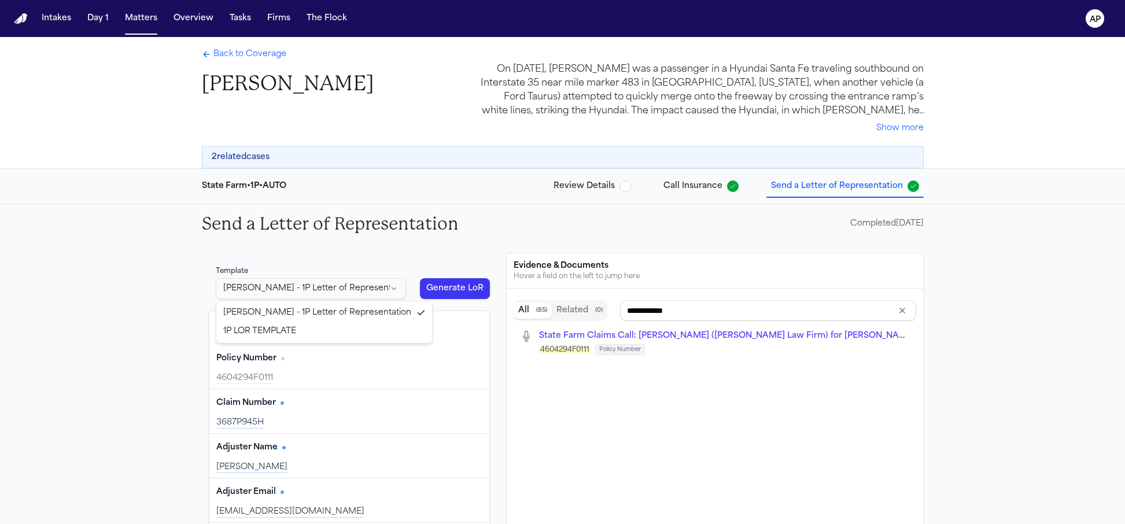
click at [311, 291] on html "Intakes Day 1 Matters Overview Tasks Firms The Flock AP Back to Coverage Lorett…" at bounding box center [562, 262] width 1125 height 524
click at [449, 288] on button "Generate LoR" at bounding box center [455, 288] width 71 height 21
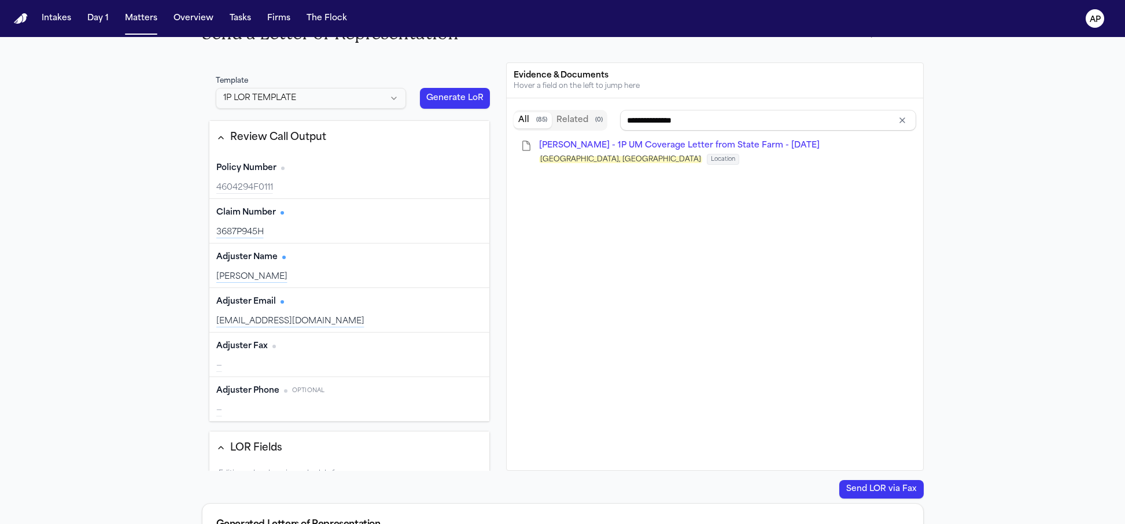
type input "**********"
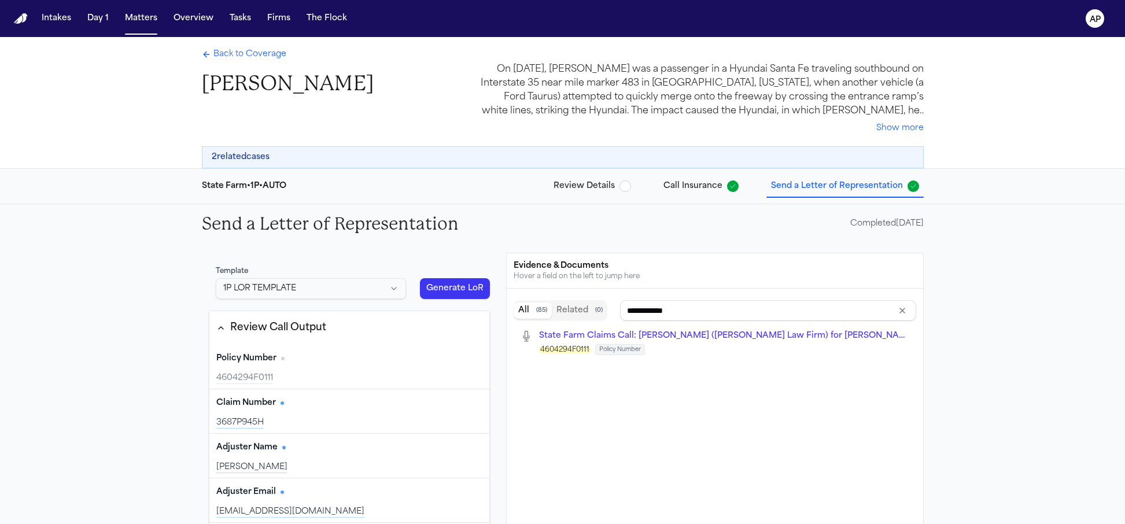
click at [582, 184] on span "Review Details" at bounding box center [583, 186] width 61 height 12
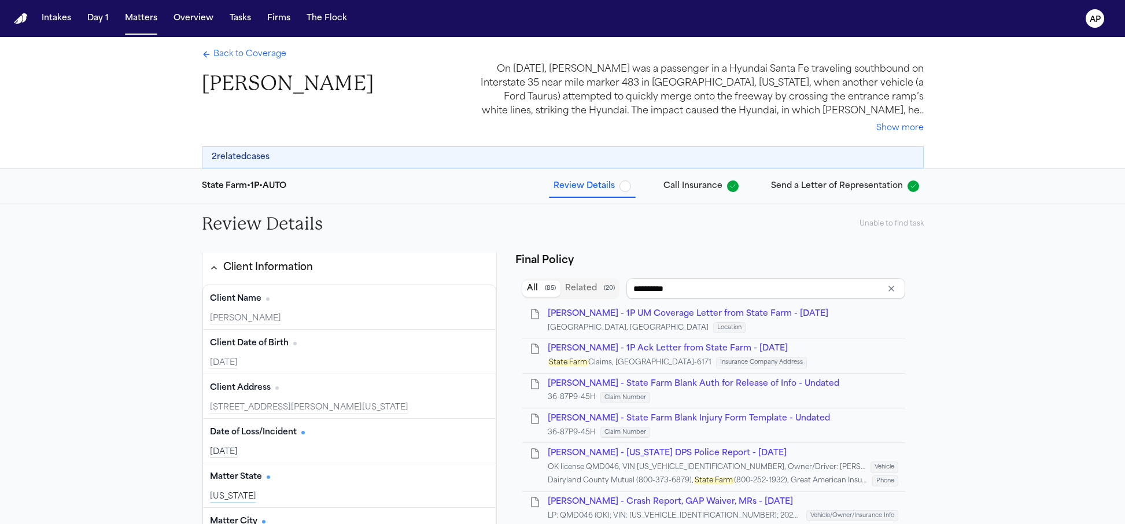
type input "**********"
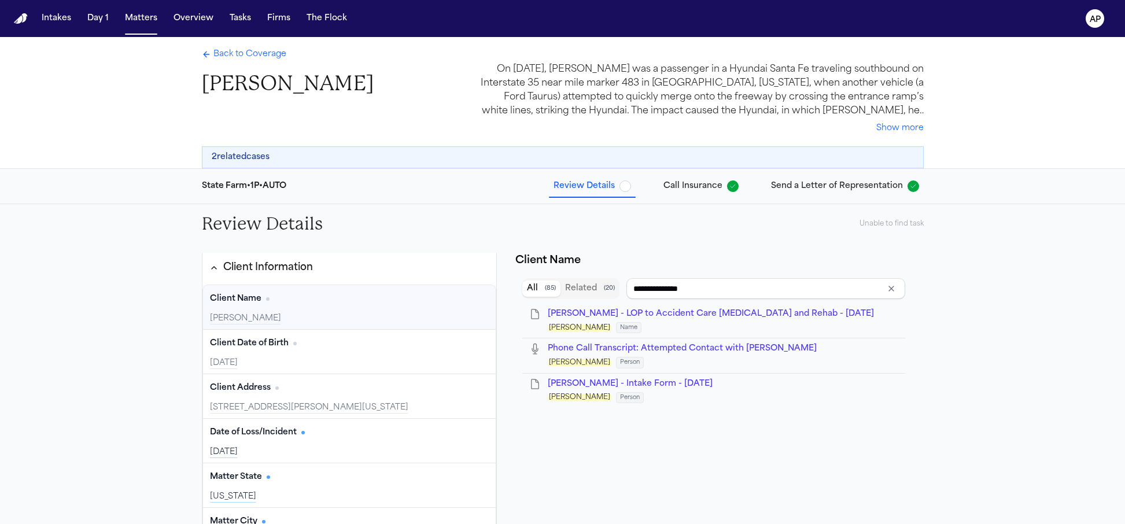
drag, startPoint x: 873, startPoint y: 239, endPoint x: 804, endPoint y: 196, distance: 81.8
click at [873, 239] on div "Review Details Unable to find task" at bounding box center [563, 223] width 740 height 39
click at [202, 51] on icon "Back to Coverage" at bounding box center [206, 54] width 9 height 9
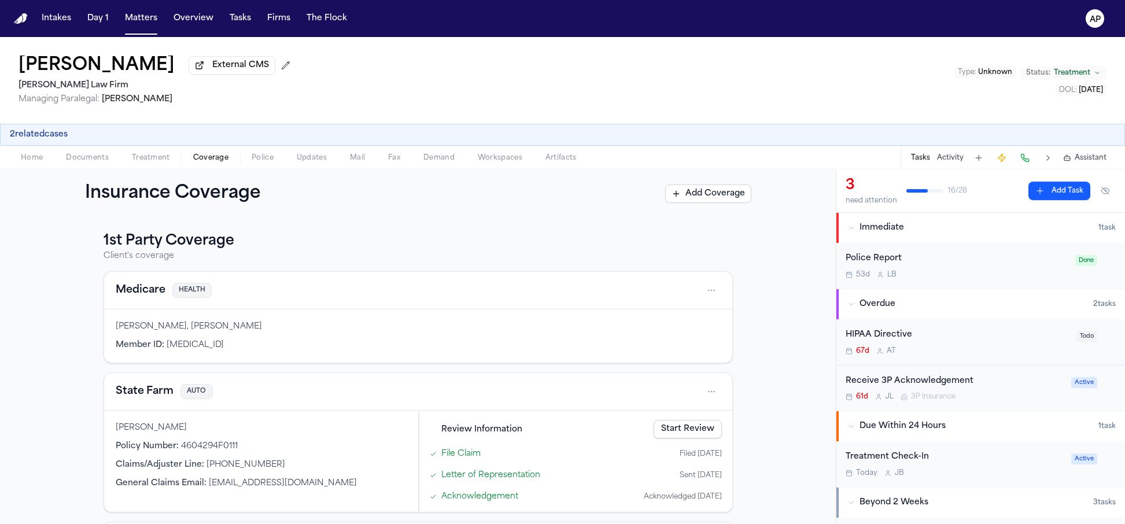
click at [695, 427] on link "Start Review" at bounding box center [688, 429] width 68 height 19
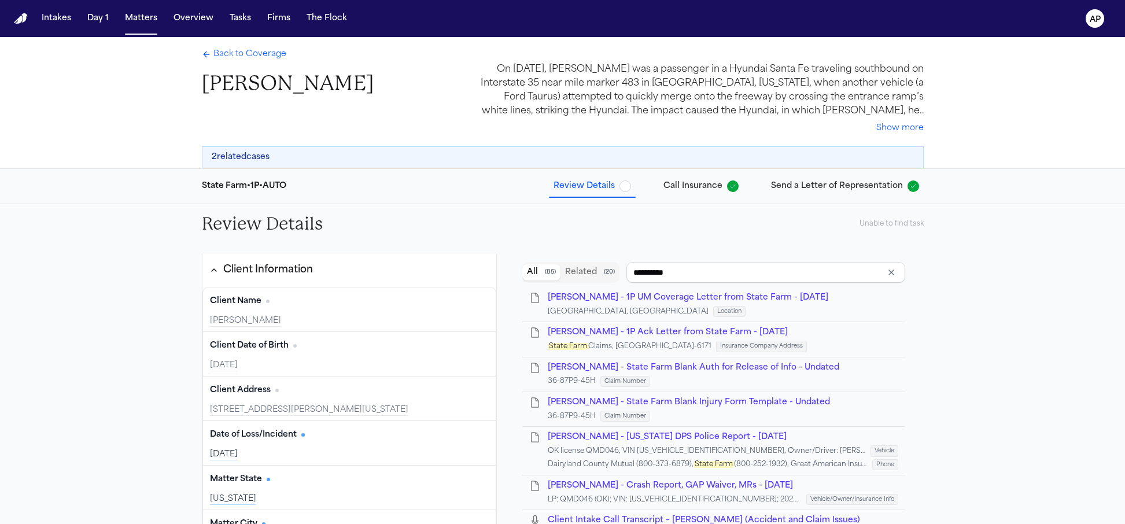
click at [885, 223] on div "Unable to find task" at bounding box center [891, 223] width 64 height 9
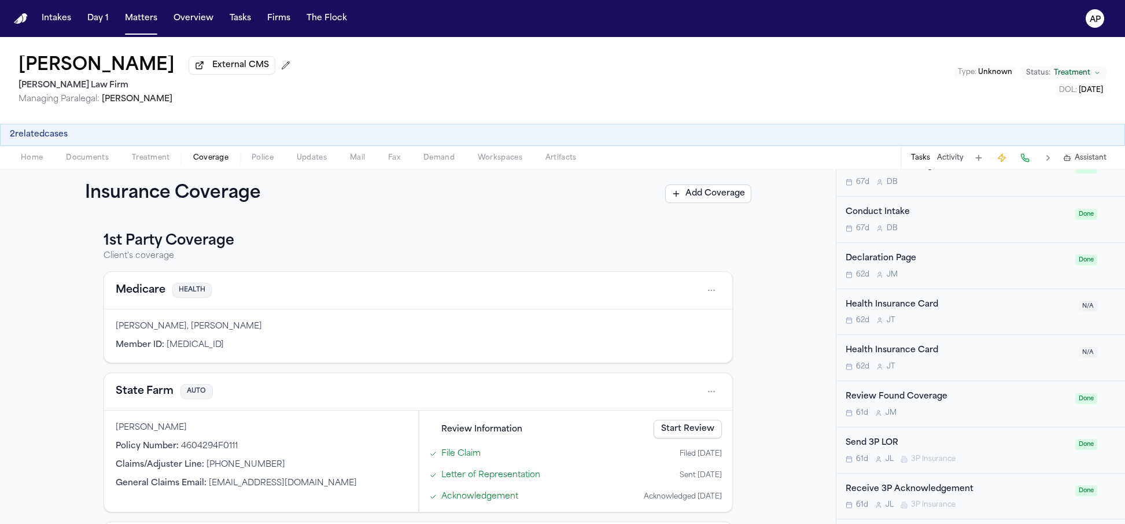
click at [1079, 401] on span "Done" at bounding box center [1086, 398] width 22 height 11
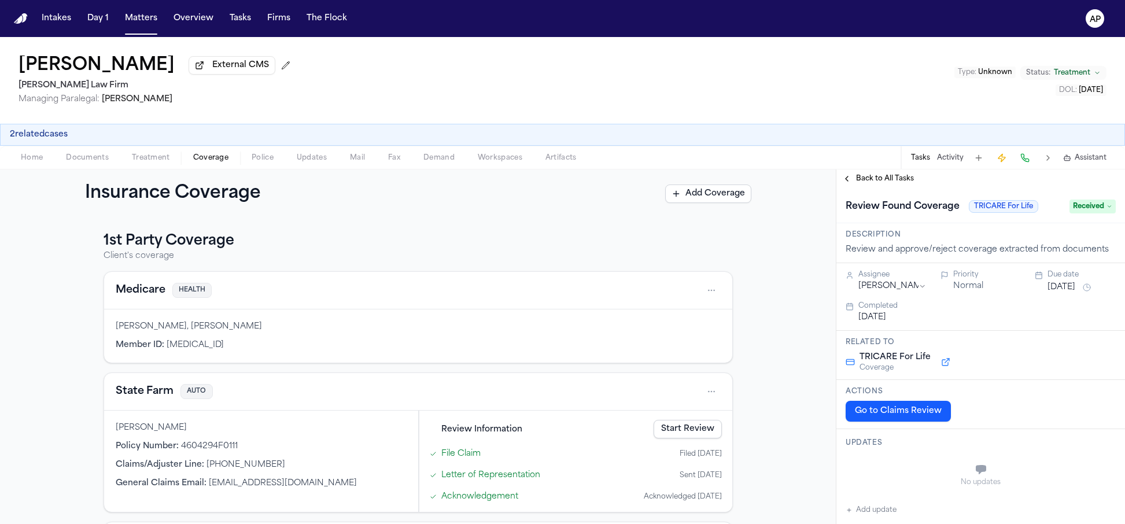
click at [856, 177] on span "Back to All Tasks" at bounding box center [885, 178] width 58 height 9
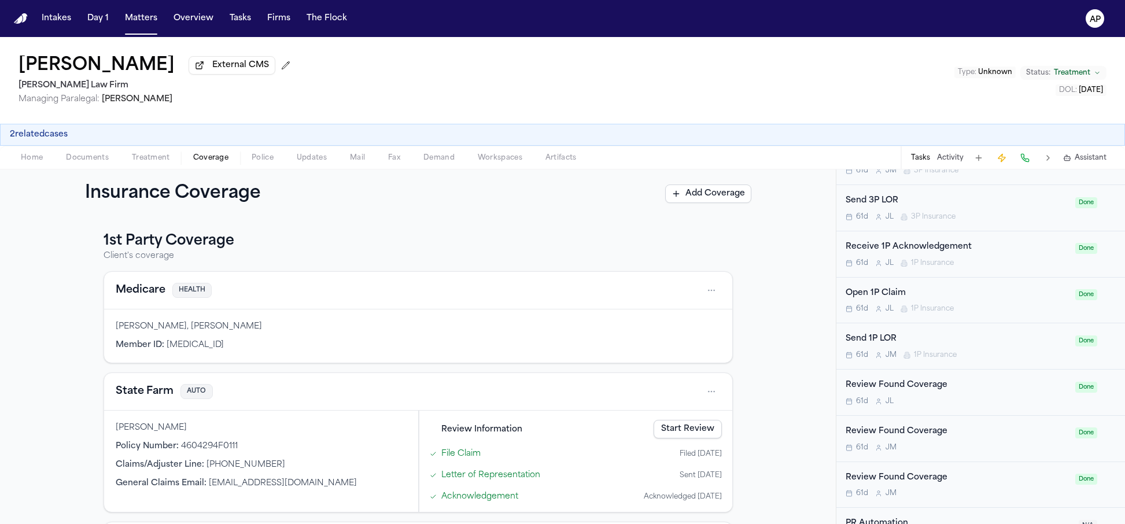
scroll to position [931, 0]
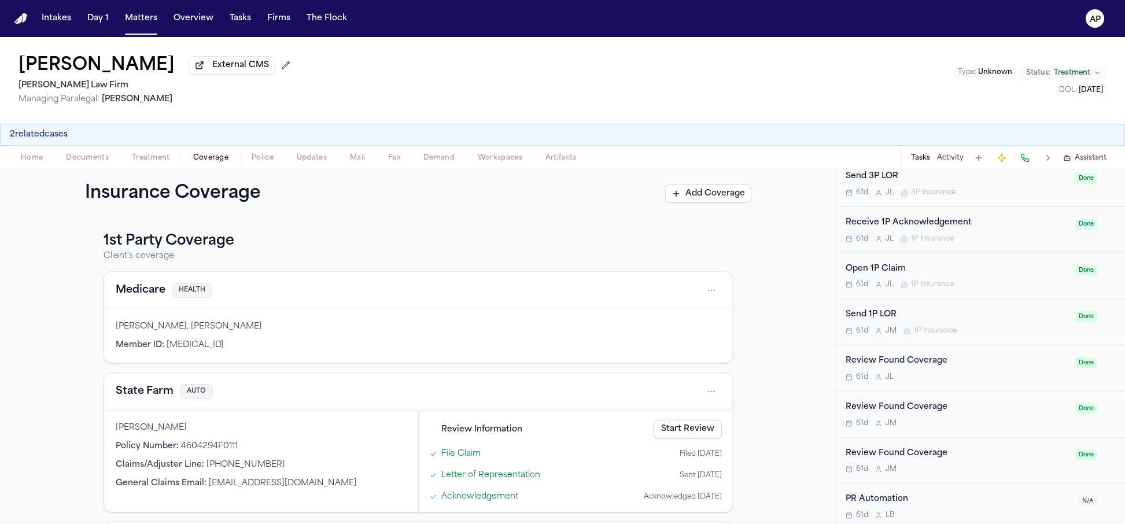
click at [924, 454] on div "Review Found Coverage" at bounding box center [957, 453] width 223 height 13
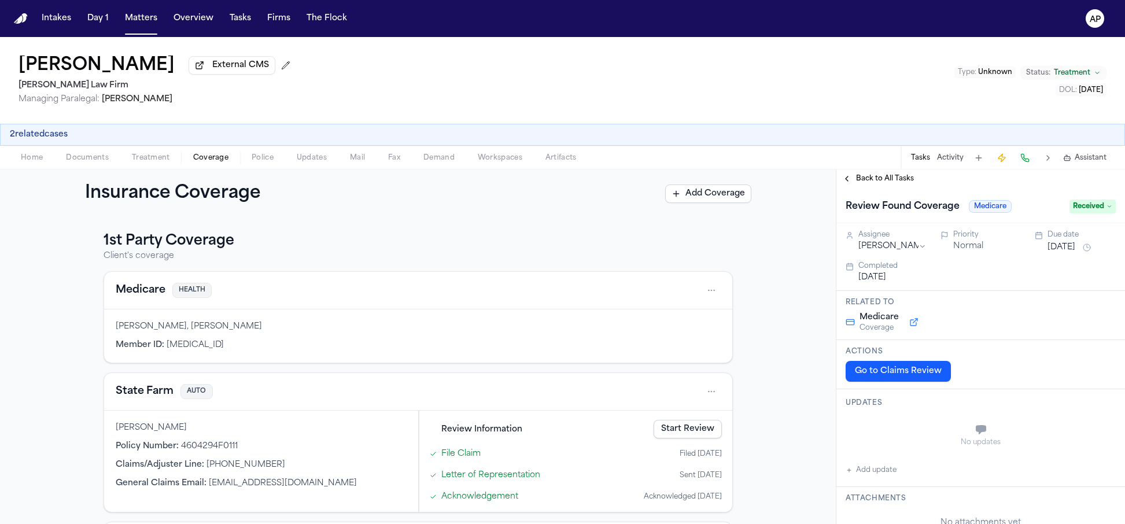
click at [878, 187] on div "Back to All Tasks" at bounding box center [980, 178] width 289 height 19
click at [856, 179] on span "Back to All Tasks" at bounding box center [885, 178] width 58 height 9
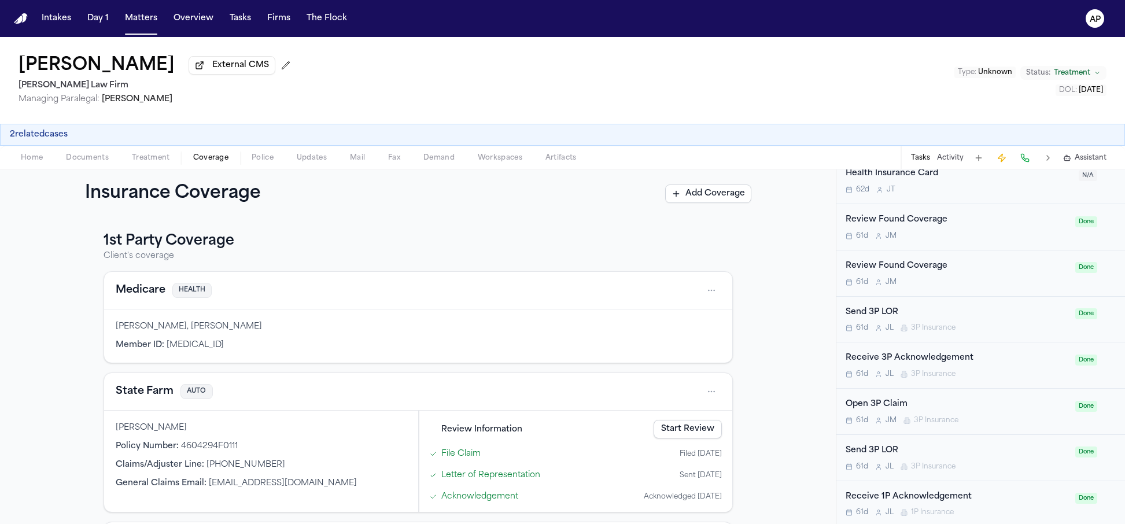
scroll to position [702, 0]
click at [926, 227] on div "Review Found Coverage" at bounding box center [957, 221] width 223 height 13
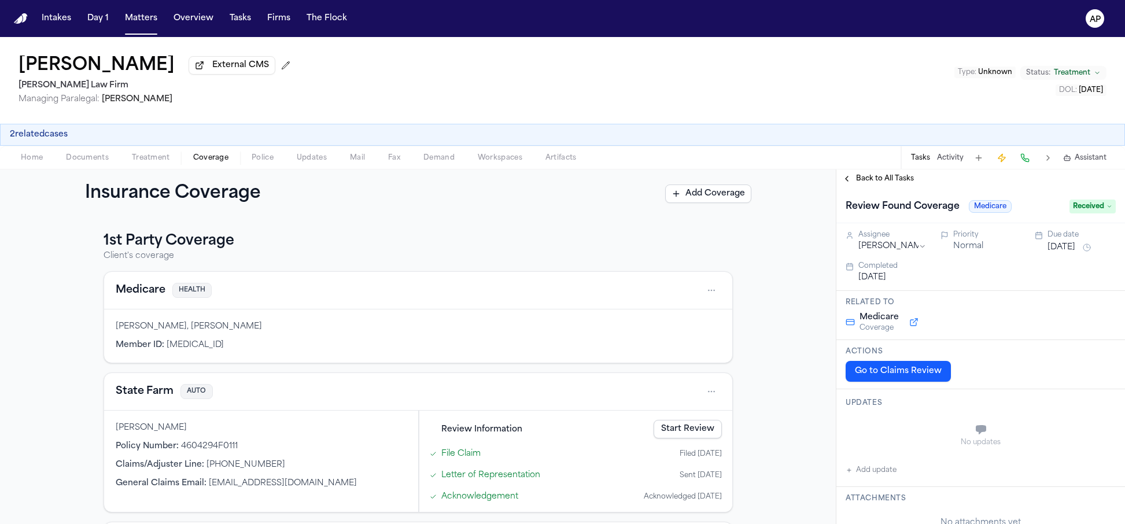
click at [856, 179] on span "Back to All Tasks" at bounding box center [885, 178] width 58 height 9
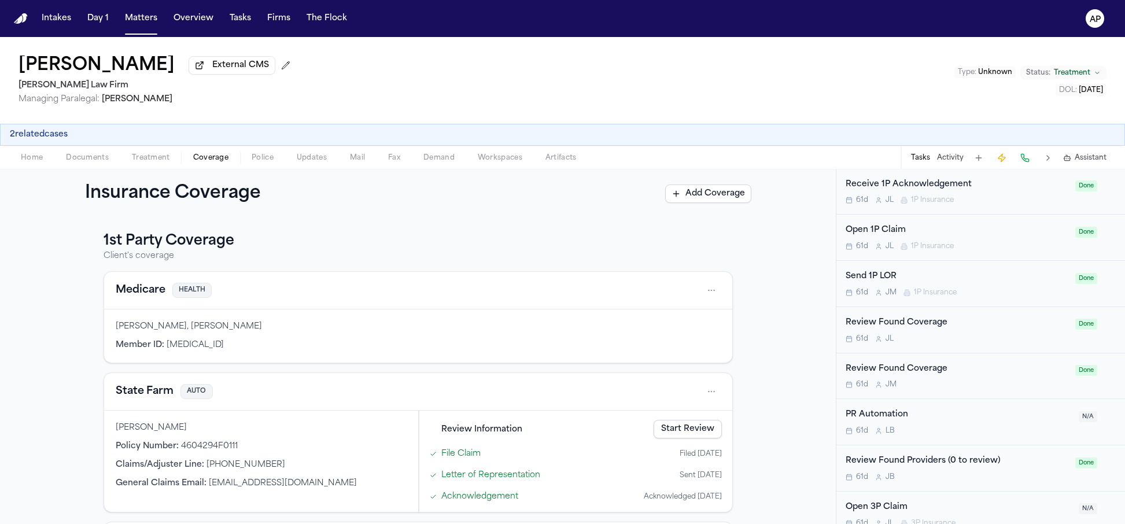
scroll to position [1018, 0]
click at [900, 322] on div "Review Found Coverage" at bounding box center [957, 319] width 223 height 13
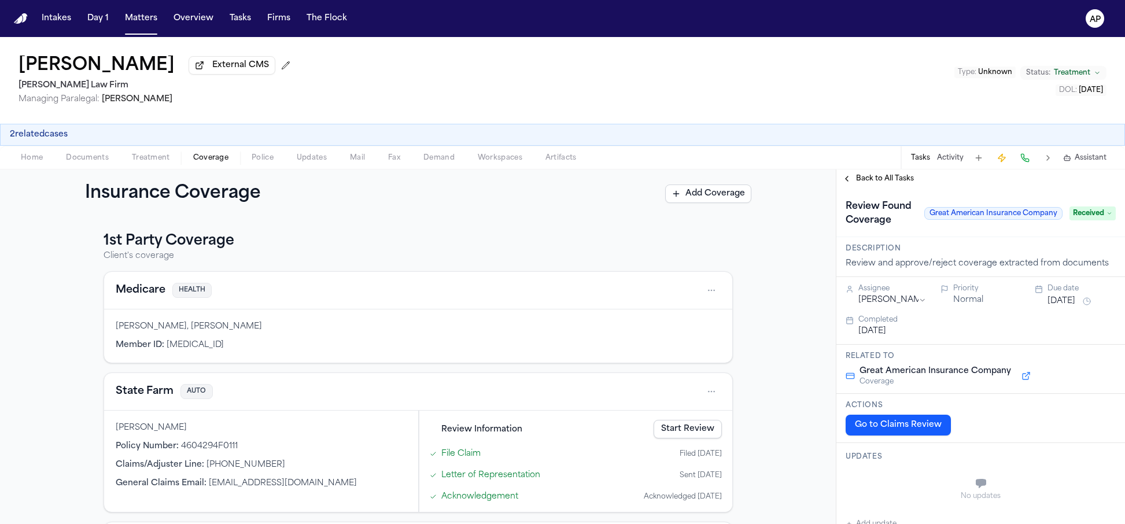
click at [899, 180] on span "Back to All Tasks" at bounding box center [885, 178] width 58 height 9
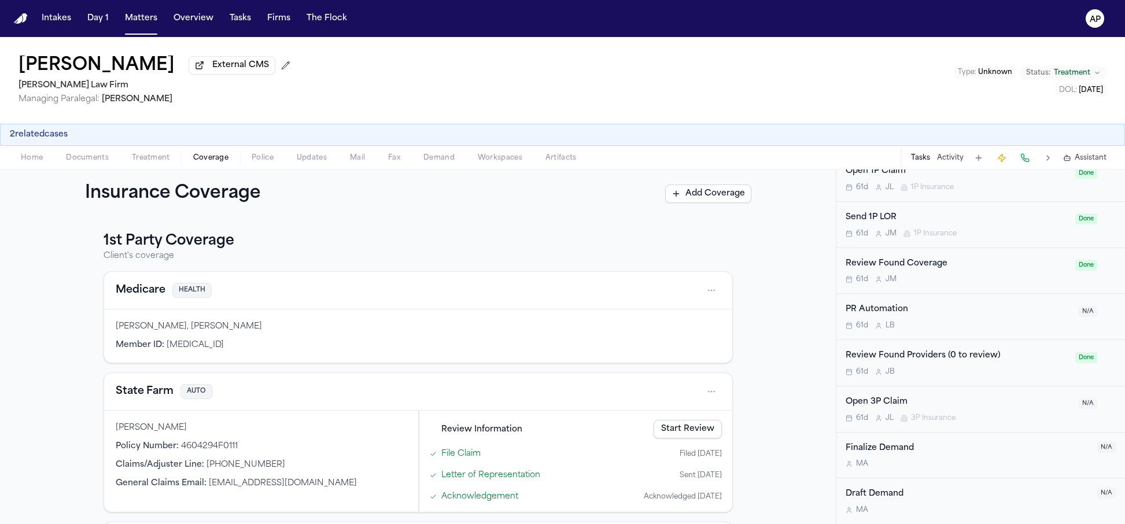
scroll to position [577, 0]
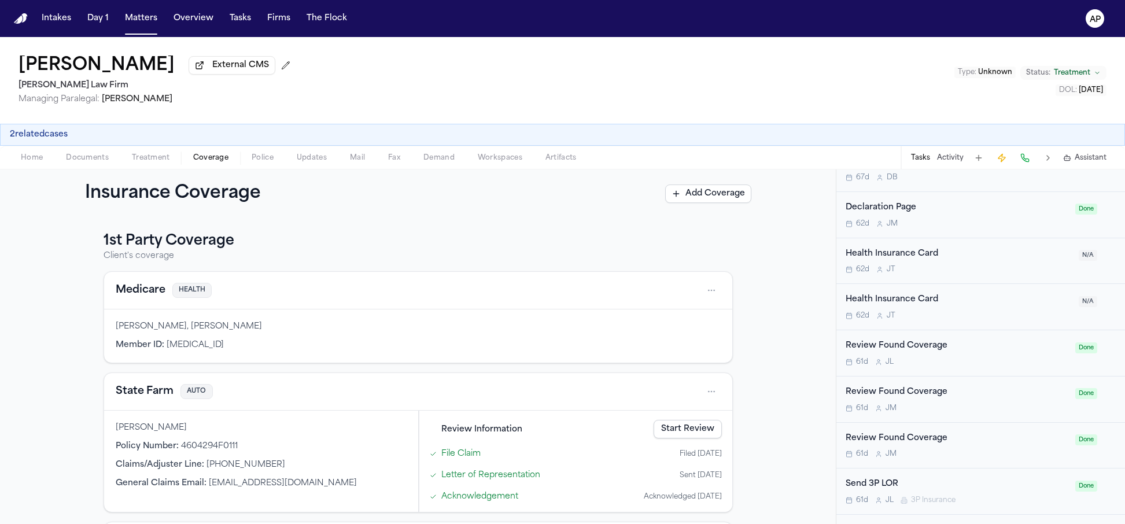
click at [897, 433] on div "Review Found Coverage 61d J M Done" at bounding box center [980, 446] width 289 height 46
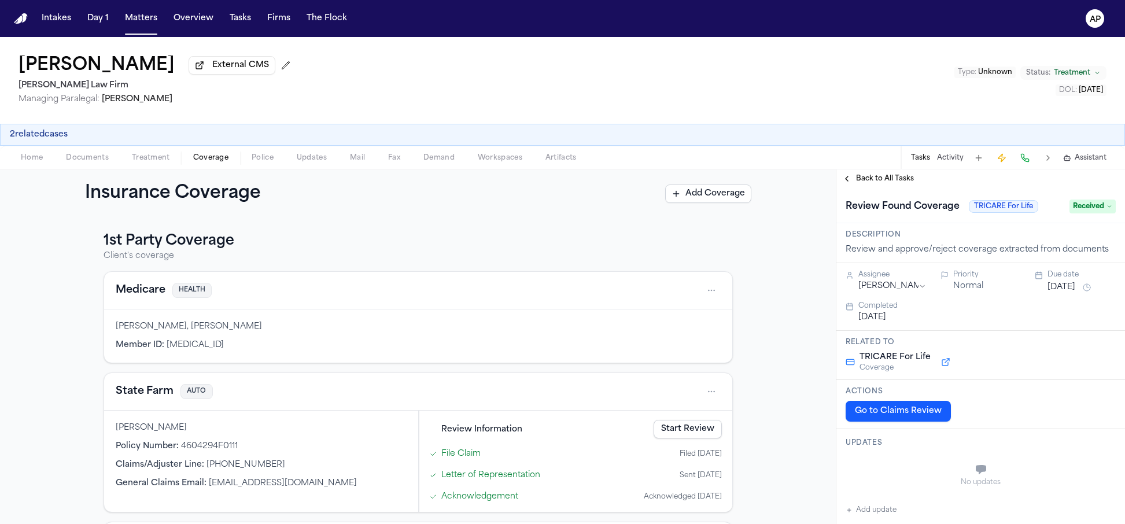
click at [854, 188] on div "Back to All Tasks" at bounding box center [980, 178] width 289 height 19
click at [856, 183] on span "Back to All Tasks" at bounding box center [885, 178] width 58 height 9
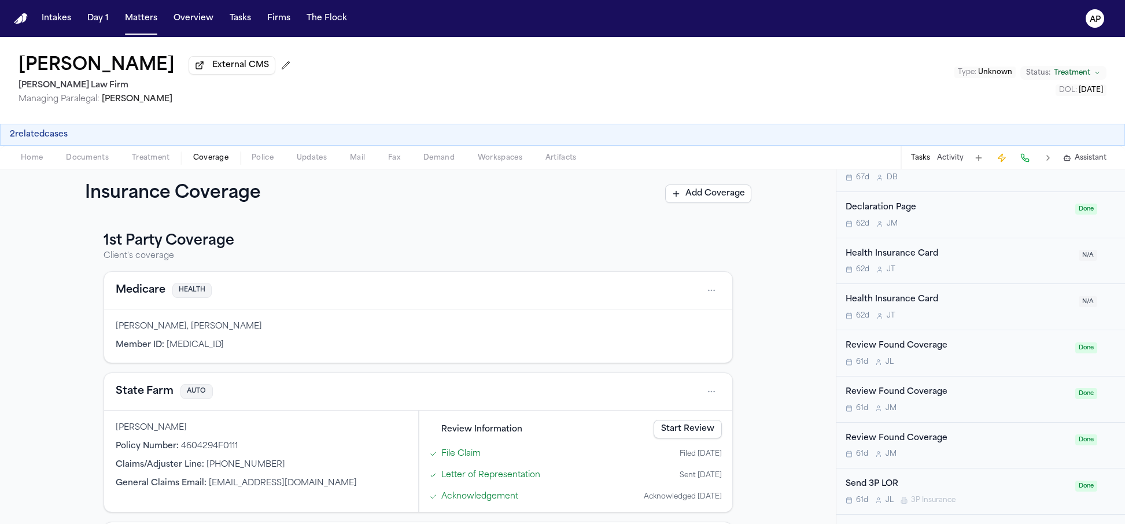
scroll to position [1039, 0]
drag, startPoint x: 906, startPoint y: 438, endPoint x: 972, endPoint y: 408, distance: 73.2
click at [972, 408] on div "Retainer Agreement 67d D B Done Conduct Intake 67d D B Done Declaration Page 62…" at bounding box center [980, 122] width 289 height 968
click at [968, 452] on div "61d J B" at bounding box center [957, 453] width 223 height 9
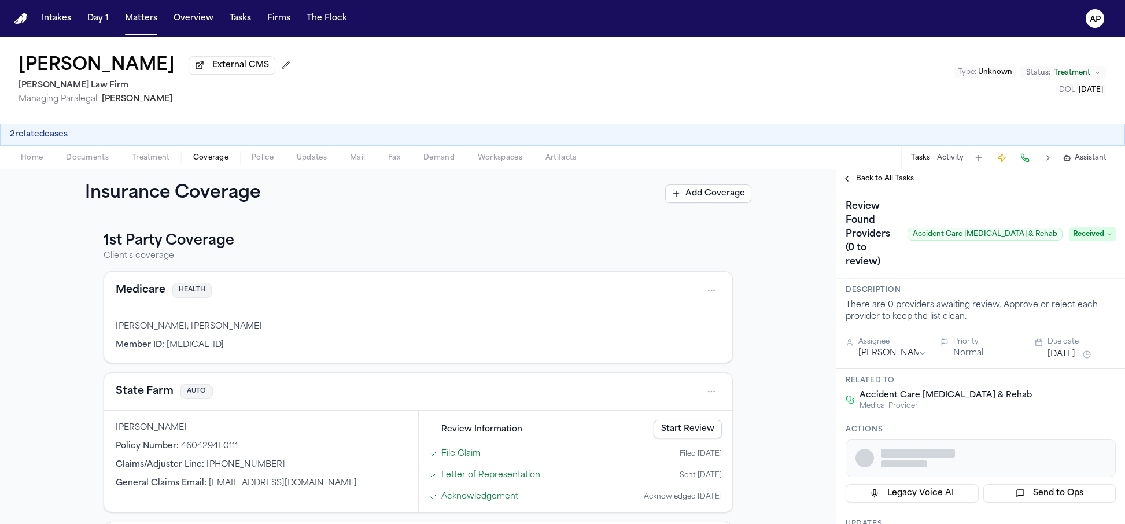
click at [864, 174] on div "Back to All Tasks" at bounding box center [980, 178] width 289 height 19
click at [864, 176] on span "Back to All Tasks" at bounding box center [885, 178] width 58 height 9
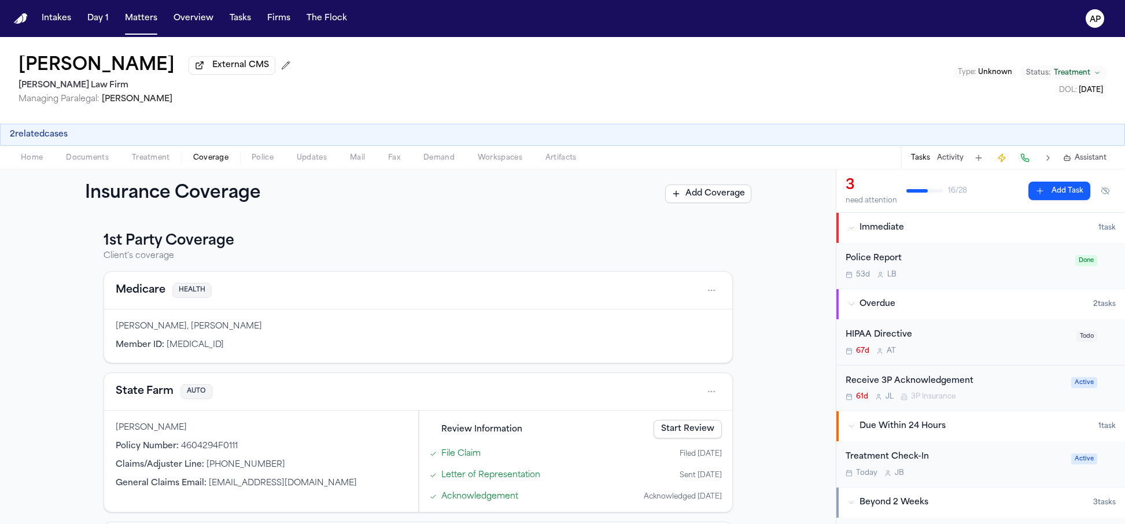
scroll to position [1123, 0]
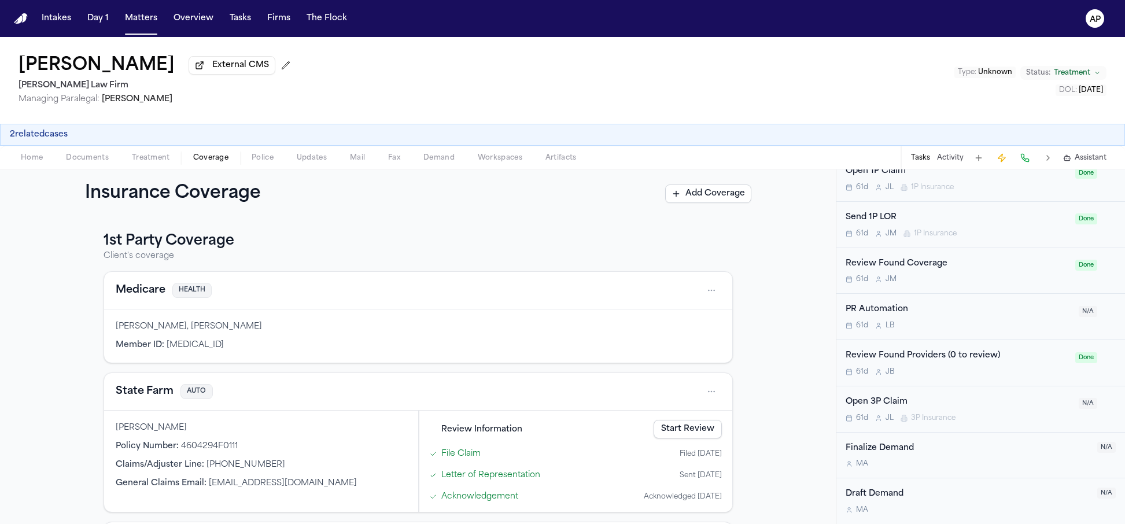
click at [914, 266] on div "Review Found Coverage" at bounding box center [957, 263] width 223 height 13
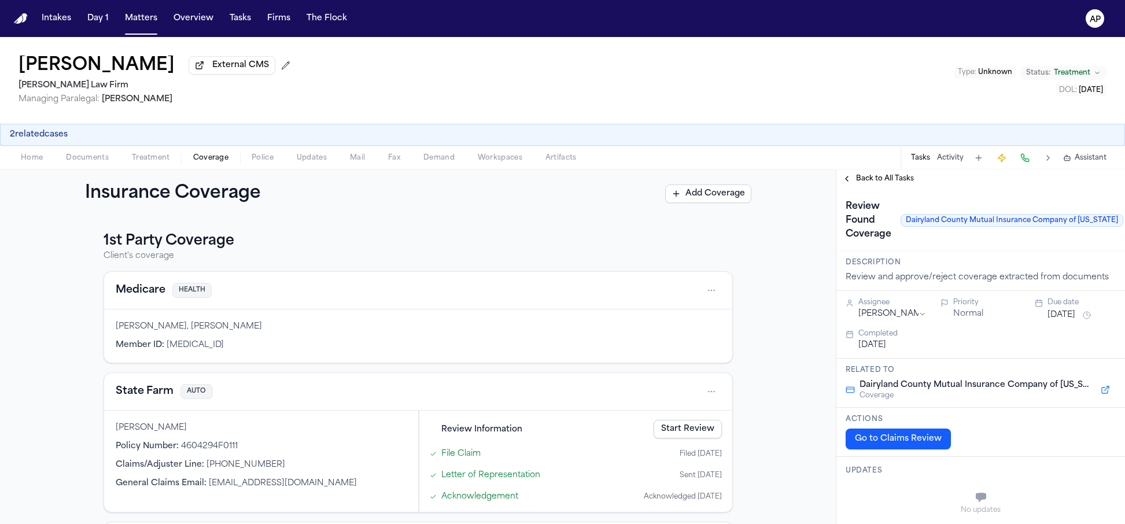
click at [867, 180] on span "Back to All Tasks" at bounding box center [885, 178] width 58 height 9
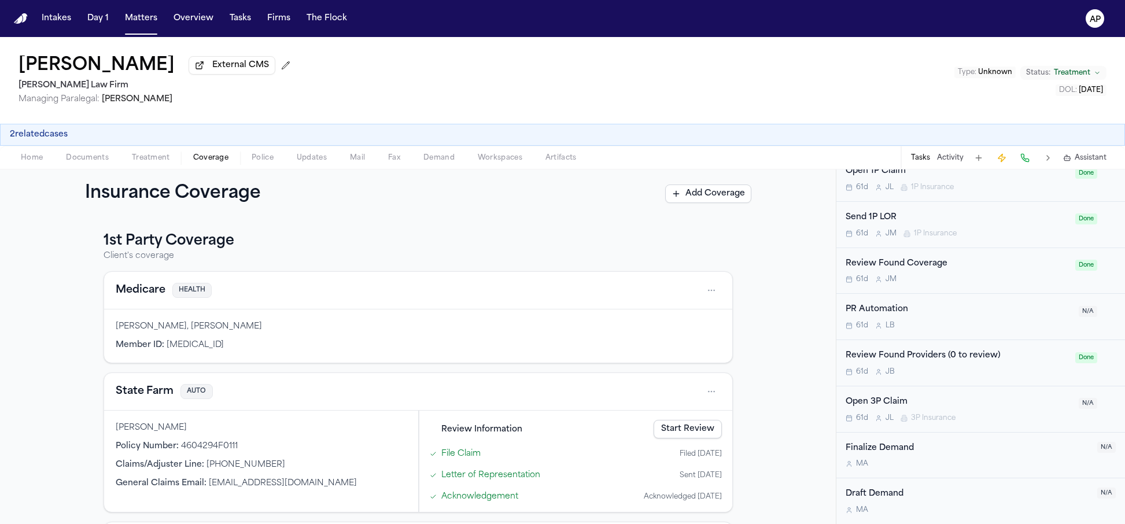
scroll to position [670, 0]
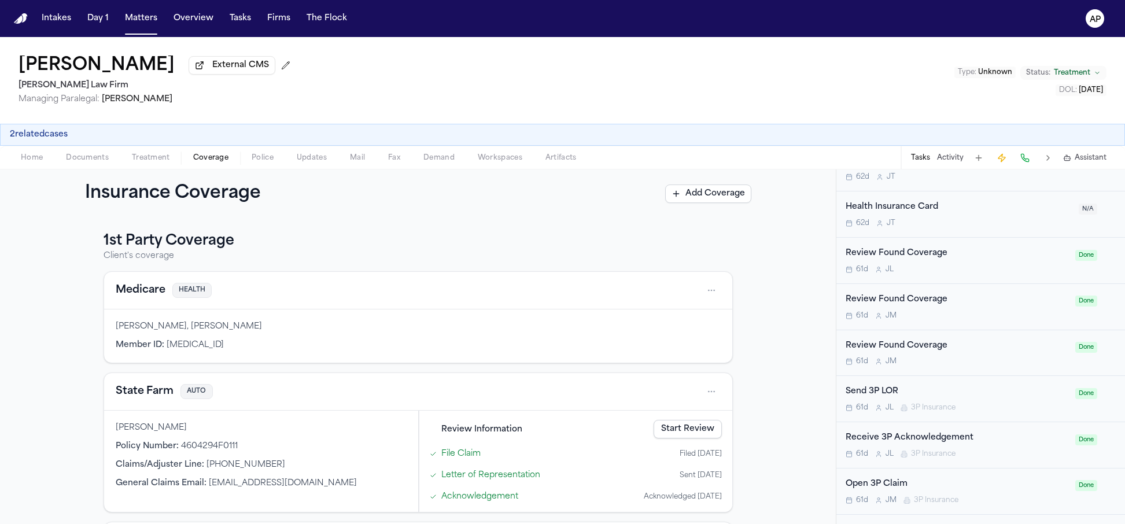
click at [918, 260] on div "Review Found Coverage" at bounding box center [957, 253] width 223 height 13
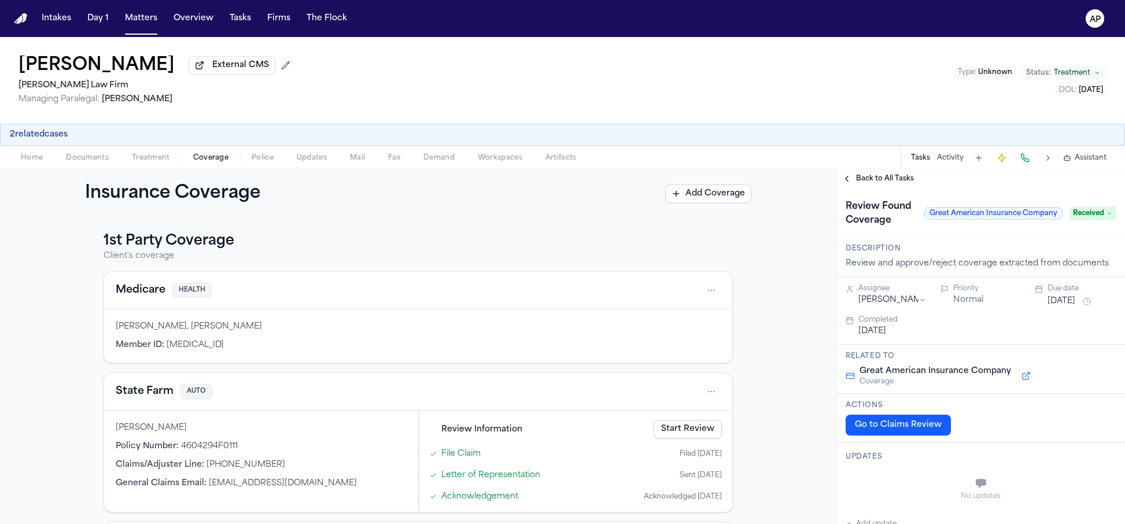
click at [879, 177] on span "Back to All Tasks" at bounding box center [885, 178] width 58 height 9
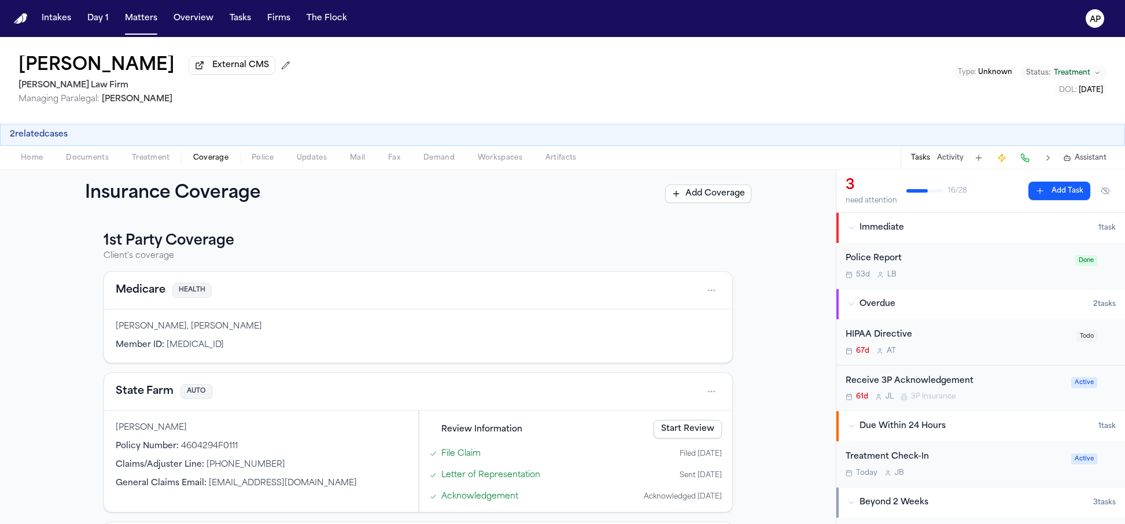
scroll to position [577, 0]
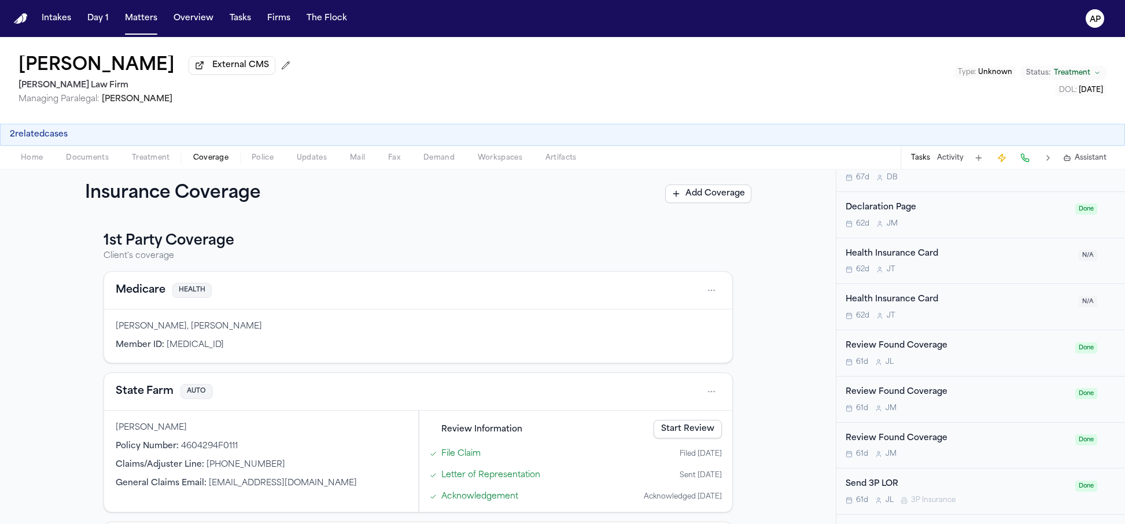
click at [907, 393] on div "Review Found Coverage" at bounding box center [957, 392] width 223 height 13
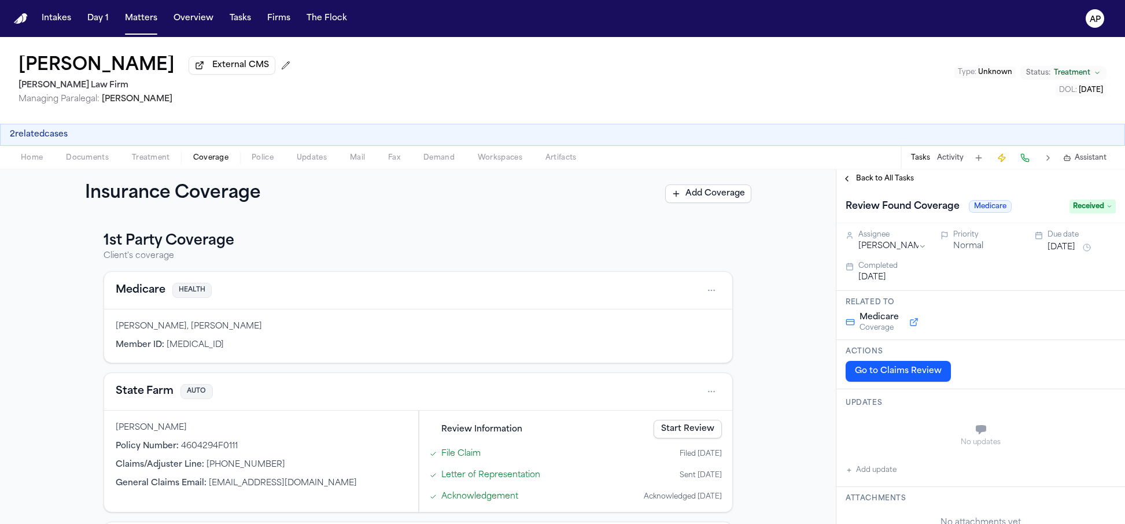
click at [880, 183] on span "Back to All Tasks" at bounding box center [885, 178] width 58 height 9
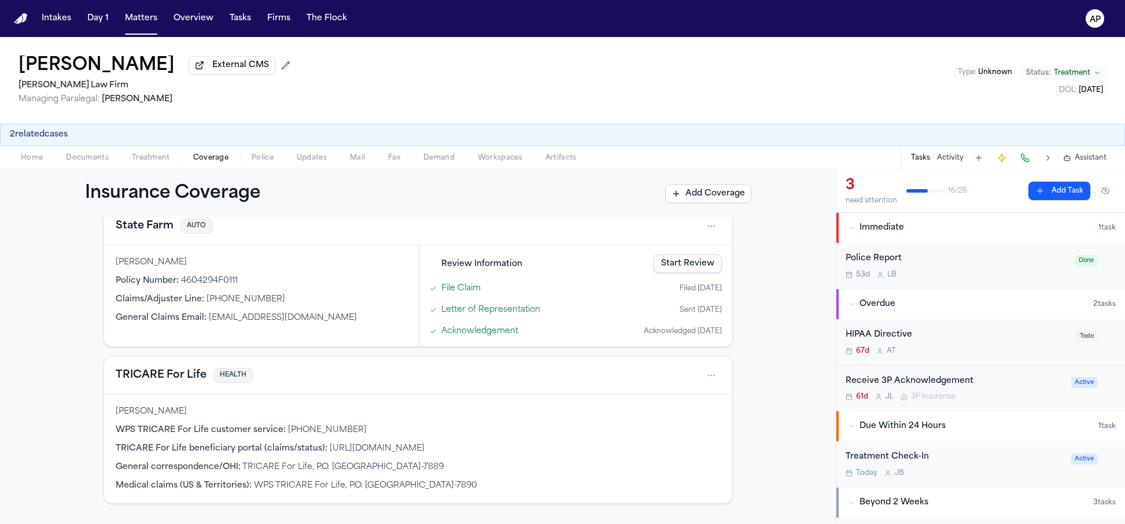
scroll to position [144, 0]
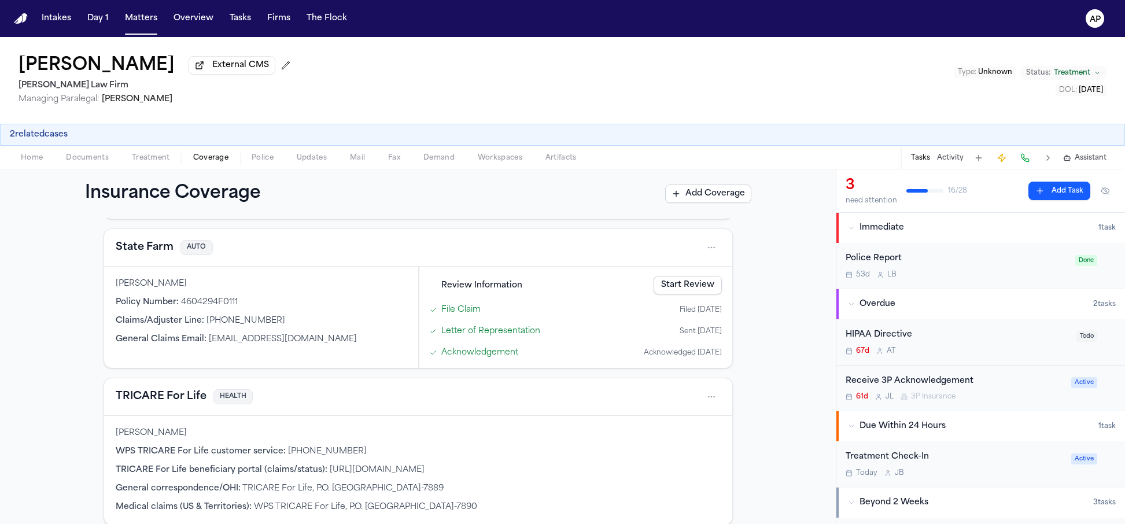
click at [710, 391] on html "Intakes Day 1 Matters Overview Tasks Firms The Flock AP Loretta Johnson Externa…" at bounding box center [562, 262] width 1125 height 524
click at [505, 388] on html "Intakes Day 1 Matters Overview Tasks Firms The Flock AP Loretta Johnson Externa…" at bounding box center [562, 262] width 1125 height 524
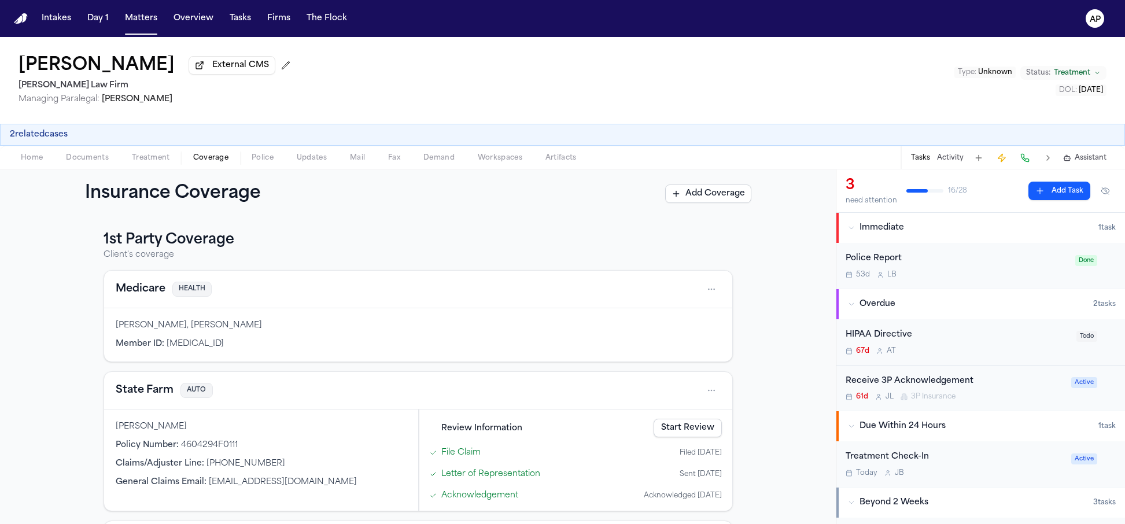
scroll to position [0, 0]
click at [701, 291] on html "Intakes Day 1 Matters Overview Tasks Firms The Flock AP Loretta Johnson Externa…" at bounding box center [562, 262] width 1125 height 524
click at [613, 275] on html "Intakes Day 1 Matters Overview Tasks Firms The Flock AP Loretta Johnson Externa…" at bounding box center [562, 262] width 1125 height 524
click at [685, 430] on link "Start Review" at bounding box center [688, 429] width 68 height 19
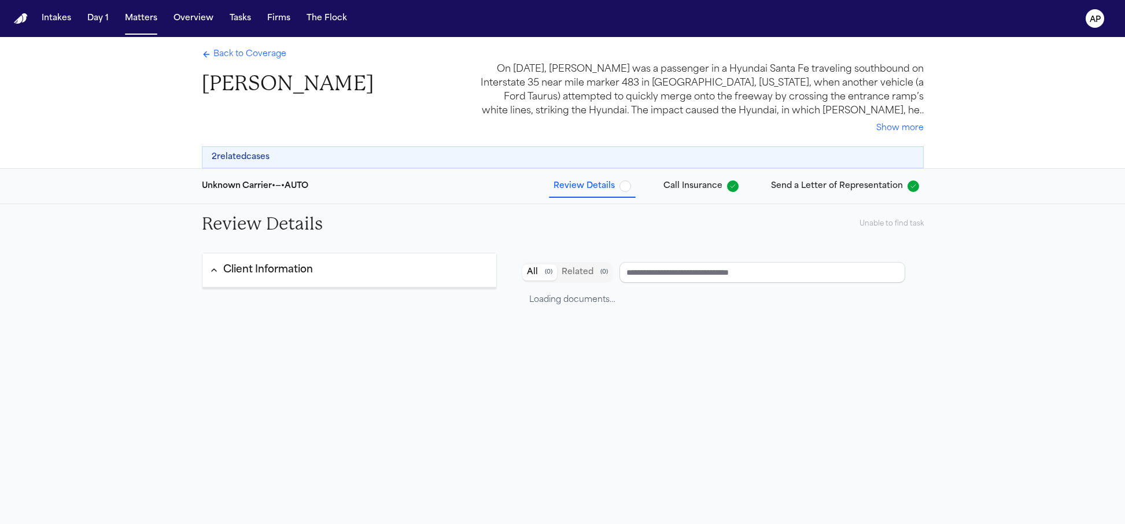
type input "**********"
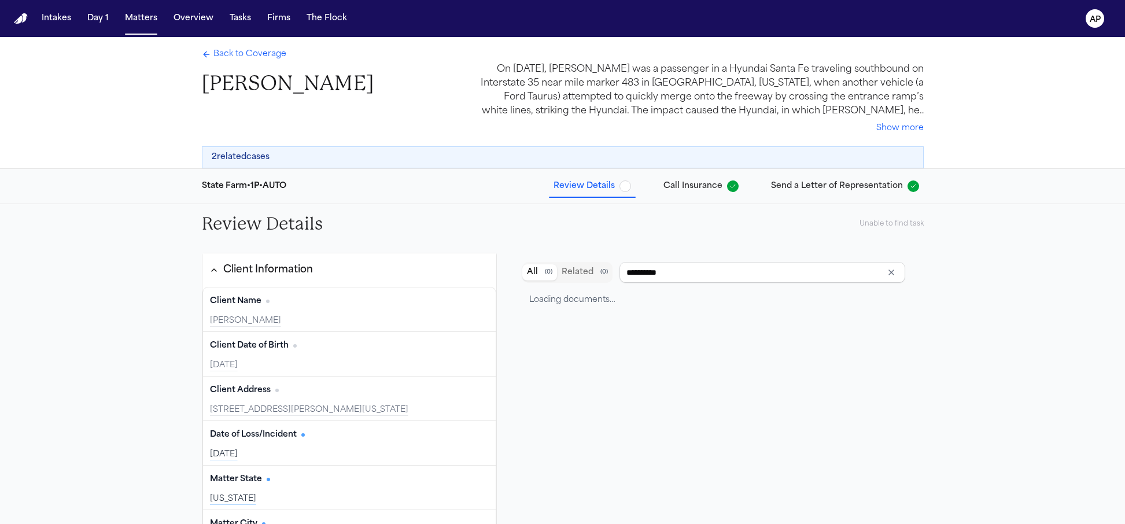
click at [803, 189] on span "Send a Letter of Representation" at bounding box center [837, 186] width 132 height 12
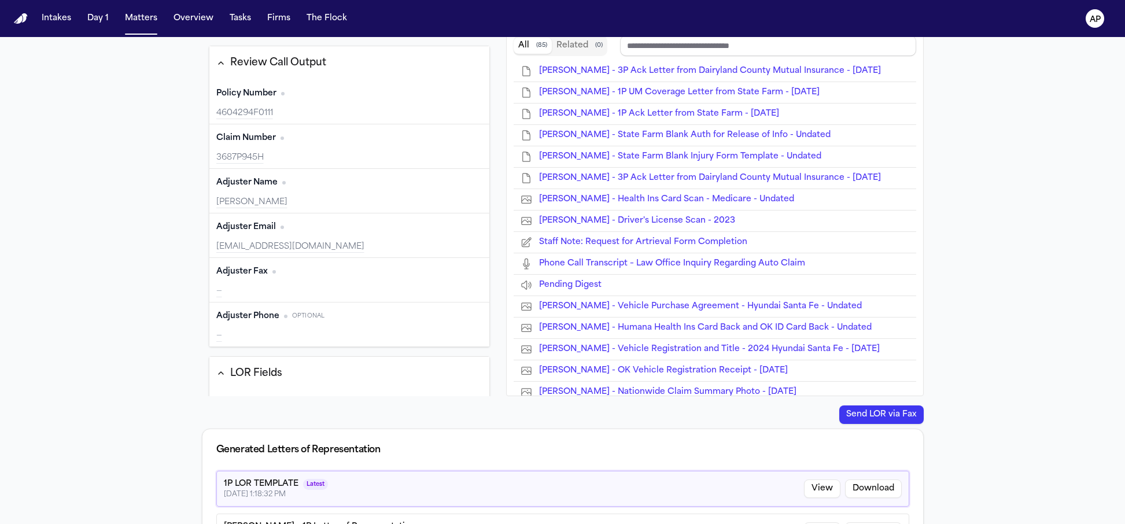
type input "**********"
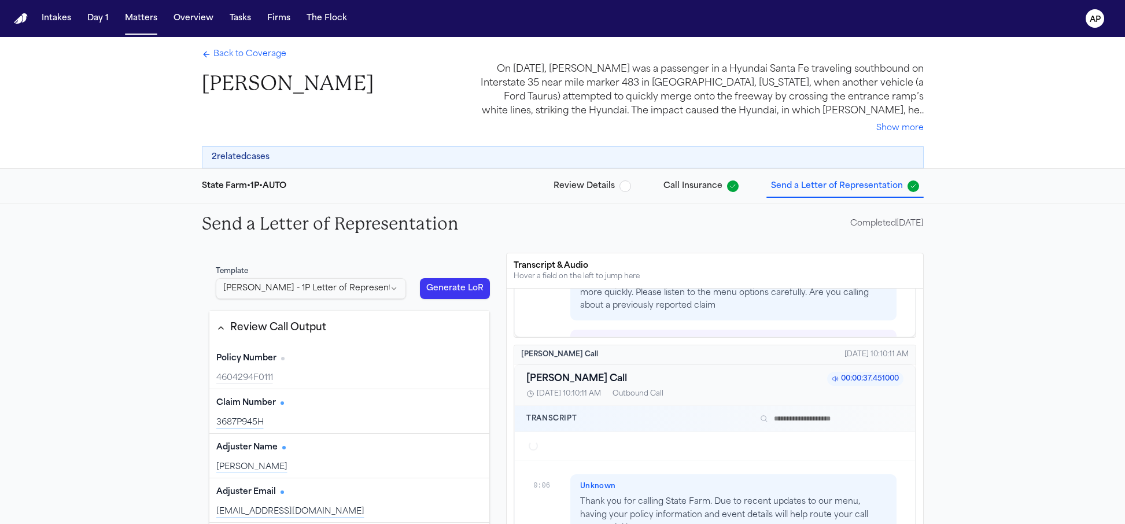
scroll to position [2121, 0]
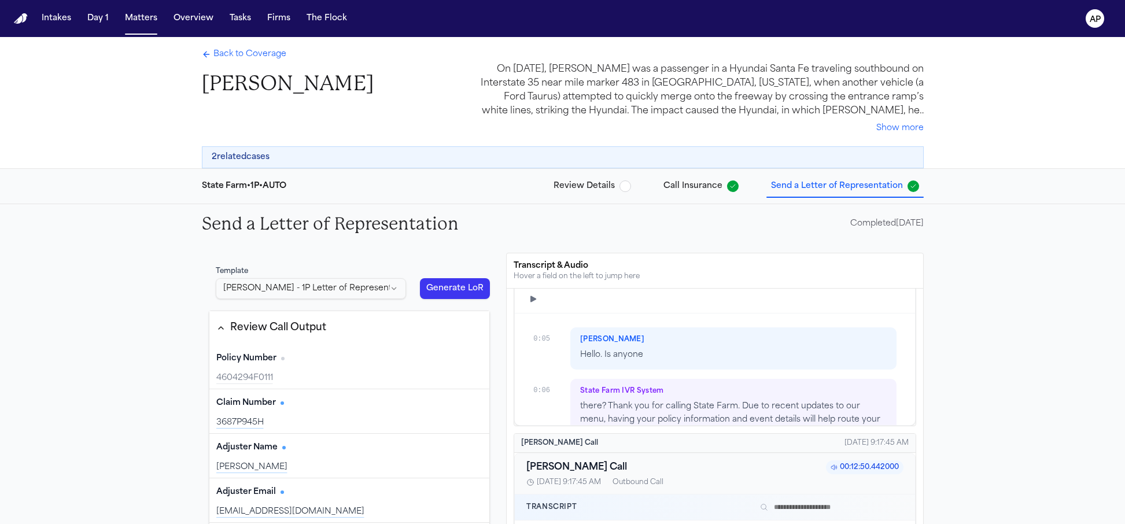
click at [706, 186] on span "Call Insurance" at bounding box center [692, 186] width 59 height 12
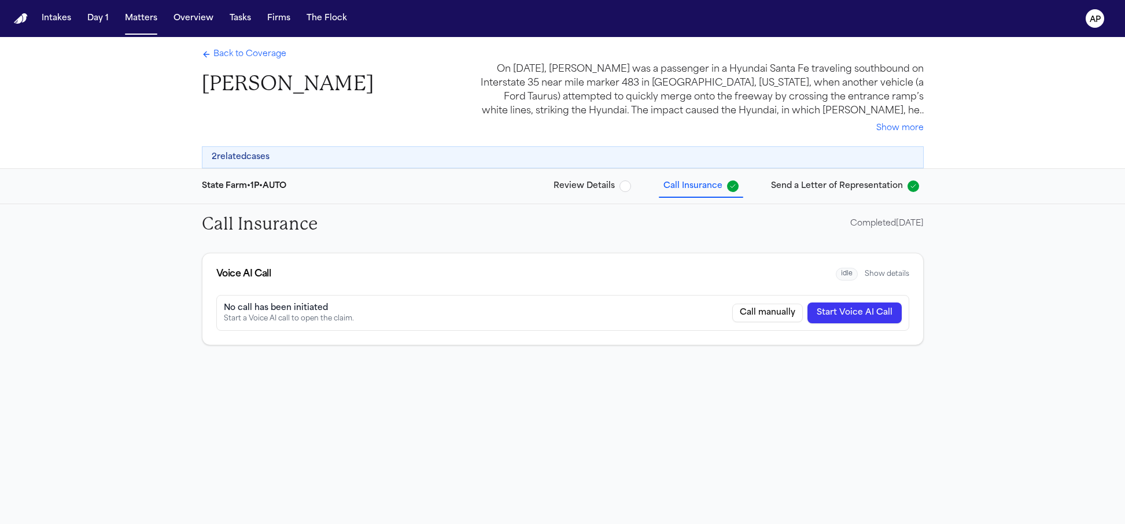
click at [308, 305] on div "No call has been initiated" at bounding box center [289, 308] width 130 height 12
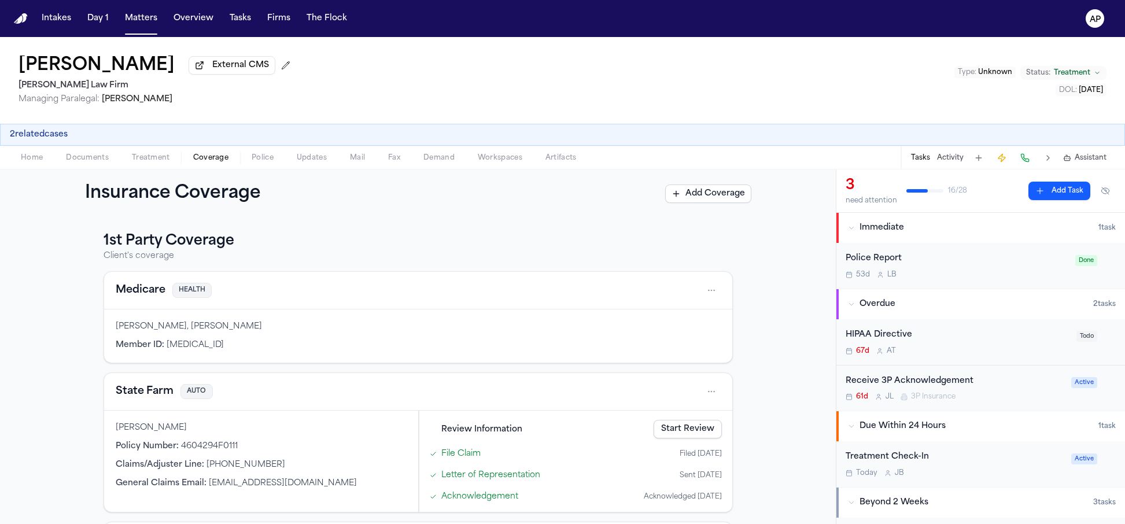
click at [969, 161] on div "Tasks Activity Assistant" at bounding box center [1007, 157] width 215 height 23
click at [951, 161] on button "Activity" at bounding box center [950, 157] width 27 height 9
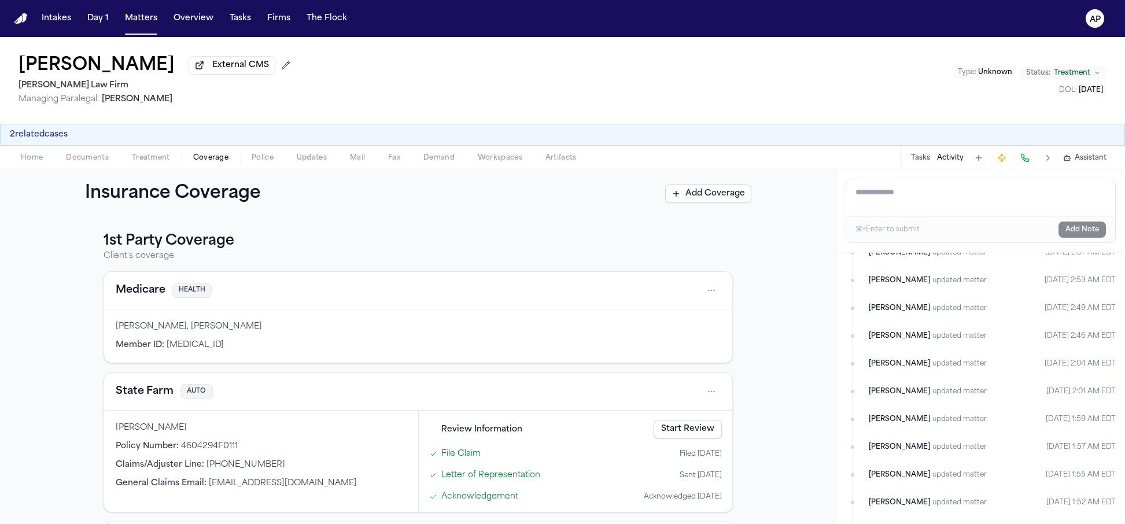
click at [492, 161] on span "Workspaces" at bounding box center [500, 157] width 45 height 9
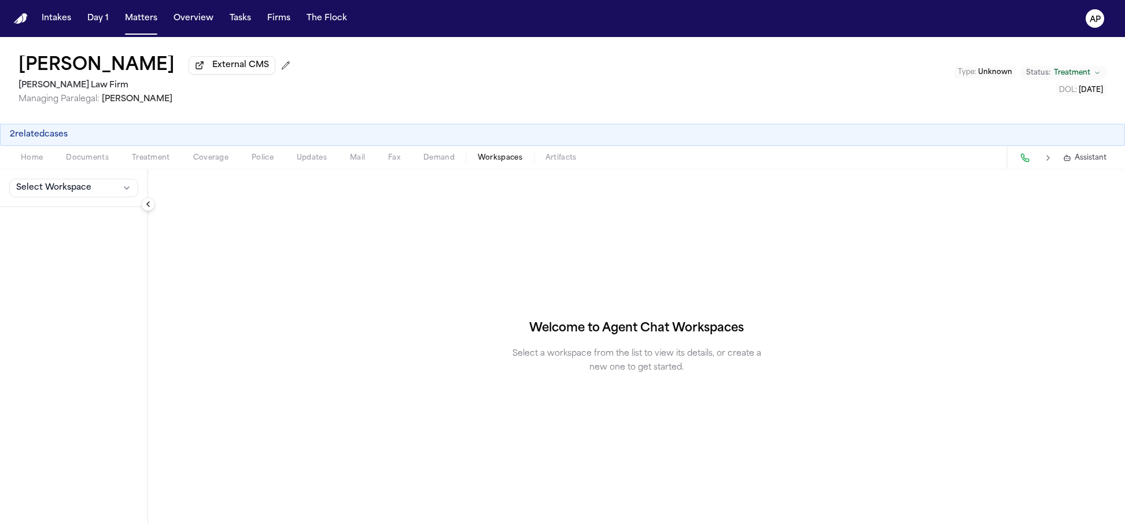
click at [542, 165] on button "Artifacts" at bounding box center [561, 158] width 54 height 14
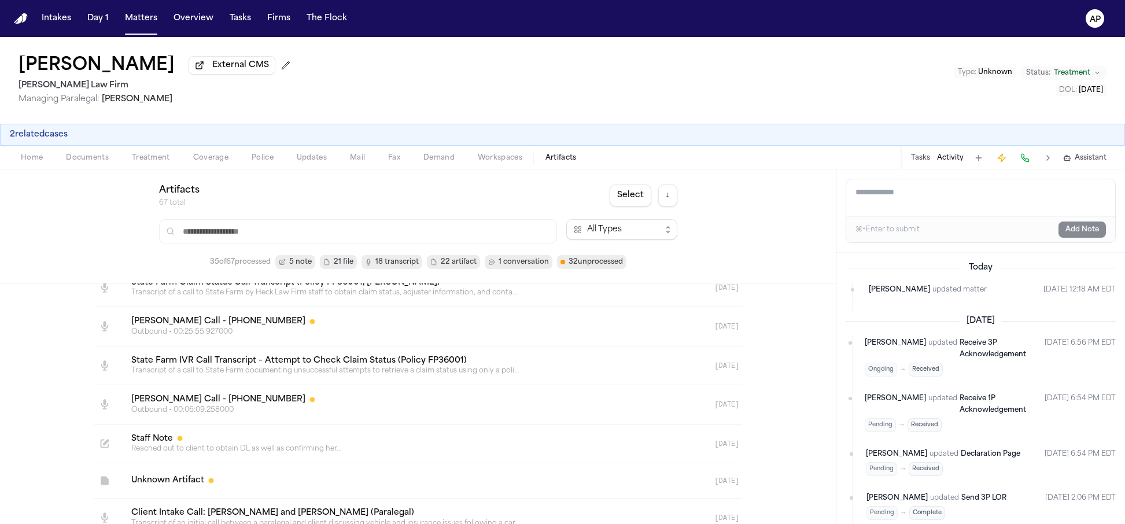
click at [305, 412] on link at bounding box center [404, 404] width 564 height 39
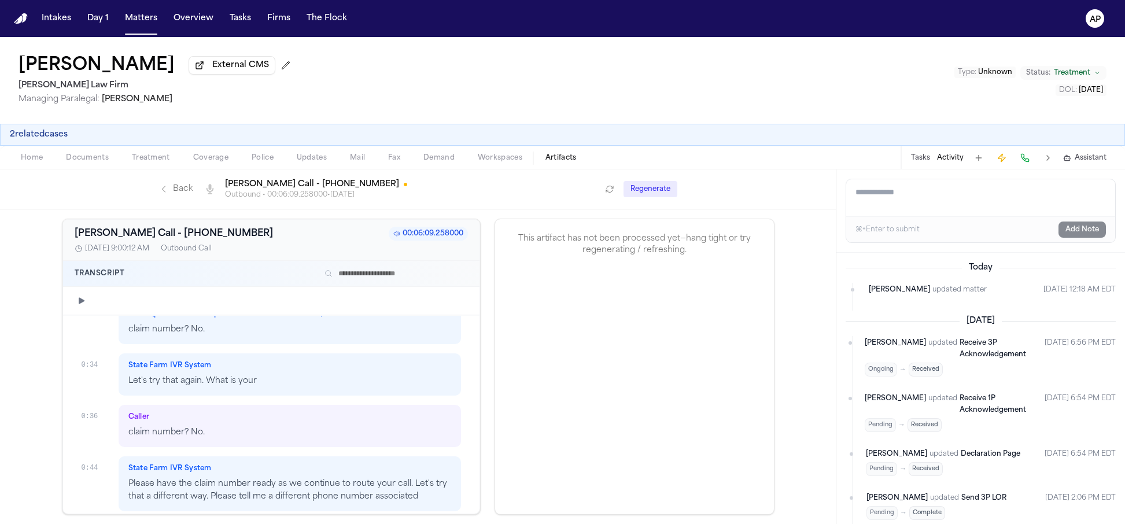
scroll to position [108, 0]
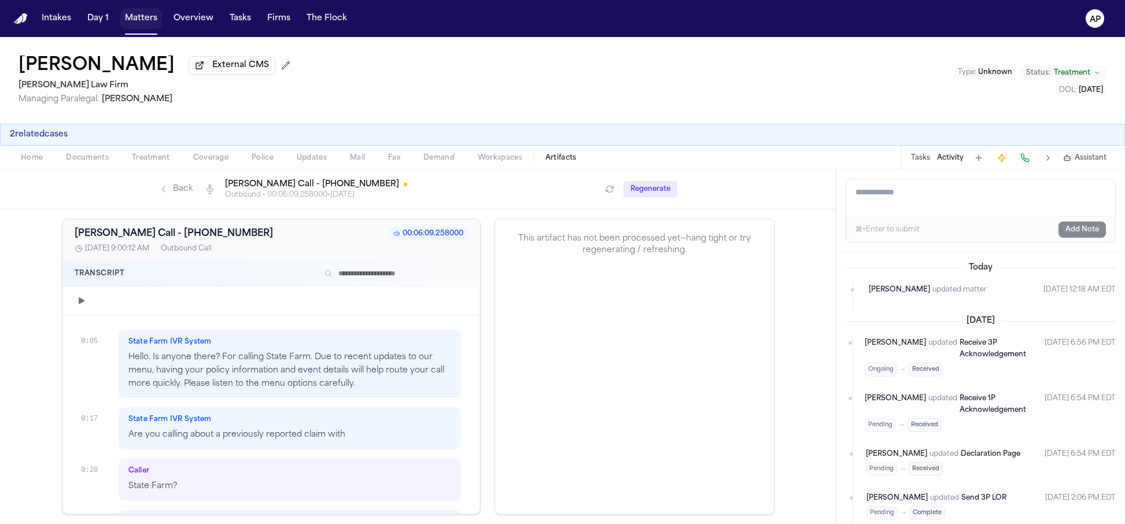
click at [139, 12] on button "Matters" at bounding box center [141, 18] width 42 height 21
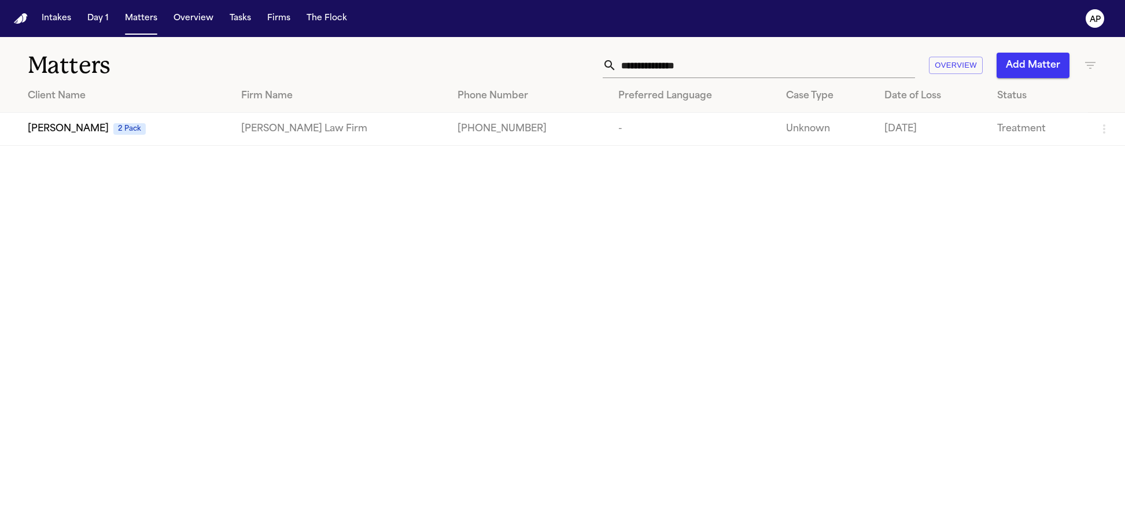
click at [773, 64] on input "**********" at bounding box center [765, 65] width 298 height 25
paste input "text"
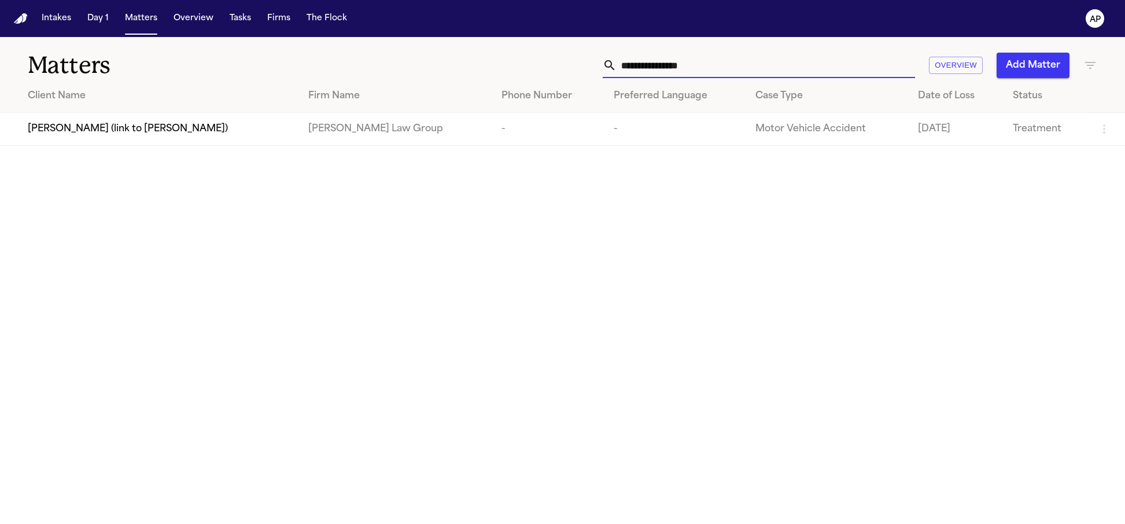
type input "**********"
click at [294, 128] on td "[PERSON_NAME] (link to [PERSON_NAME])" at bounding box center [149, 129] width 299 height 33
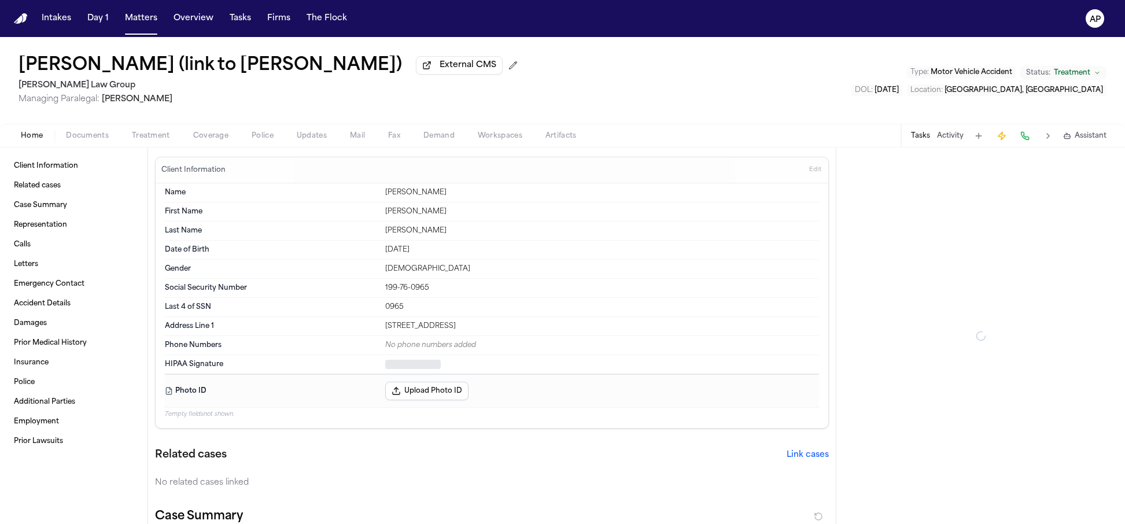
click at [196, 135] on span "Coverage" at bounding box center [210, 135] width 35 height 9
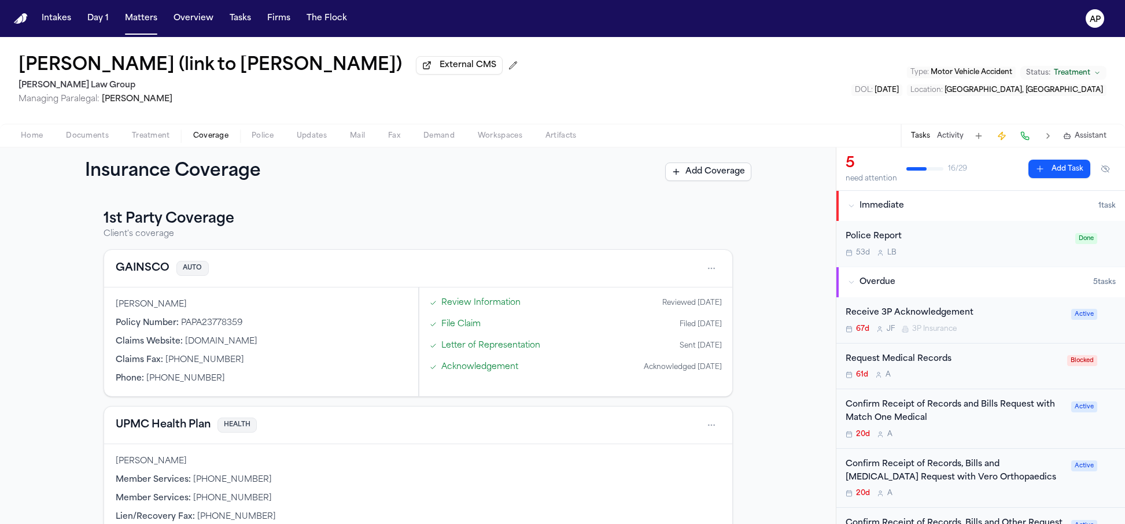
click at [481, 346] on link "Letter of Representation" at bounding box center [490, 345] width 99 height 12
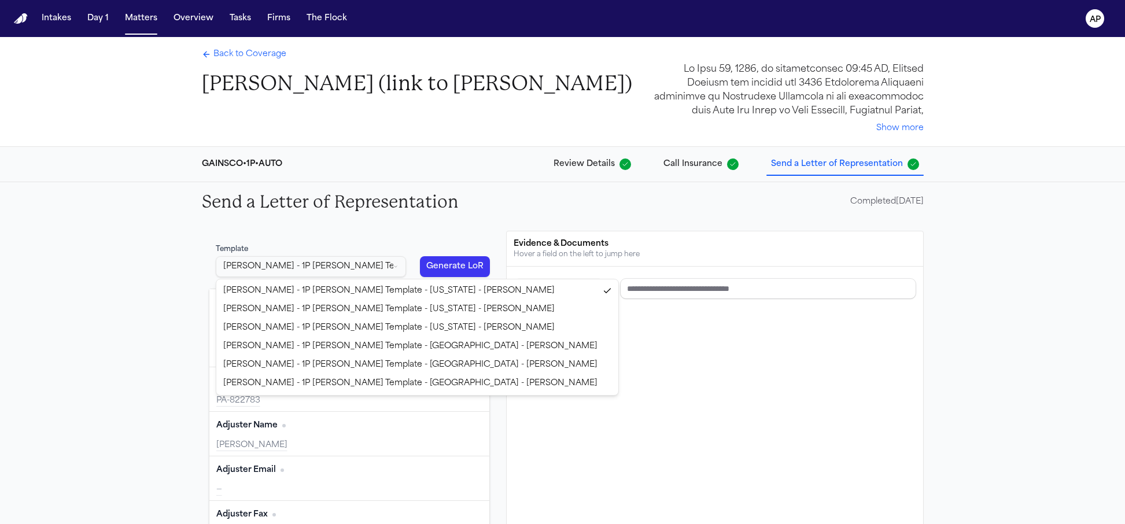
click at [334, 267] on html "Intakes Day 1 Matters Overview Tasks Firms The Flock AP Back to Coverage Briann…" at bounding box center [562, 262] width 1125 height 524
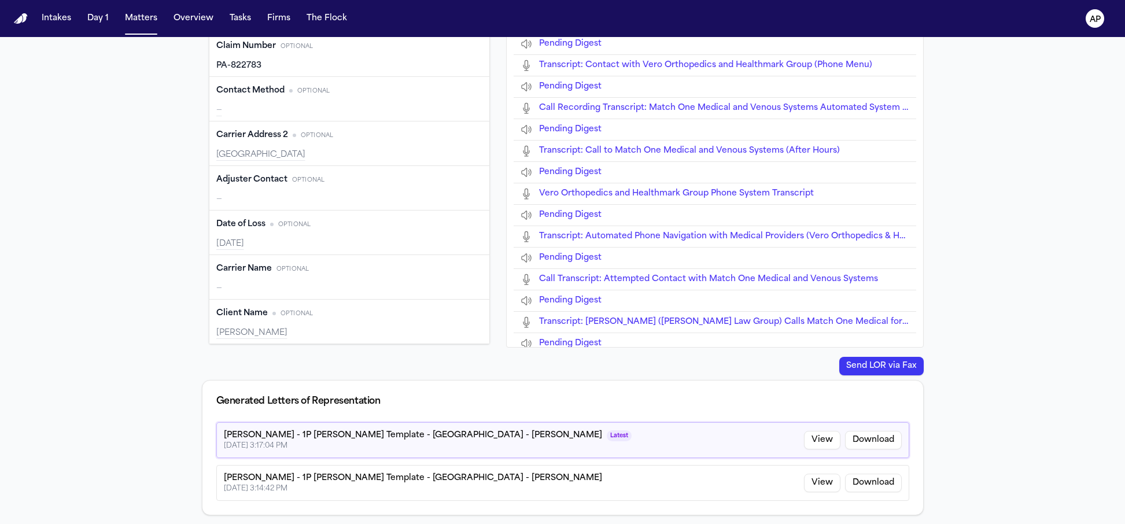
scroll to position [493, 0]
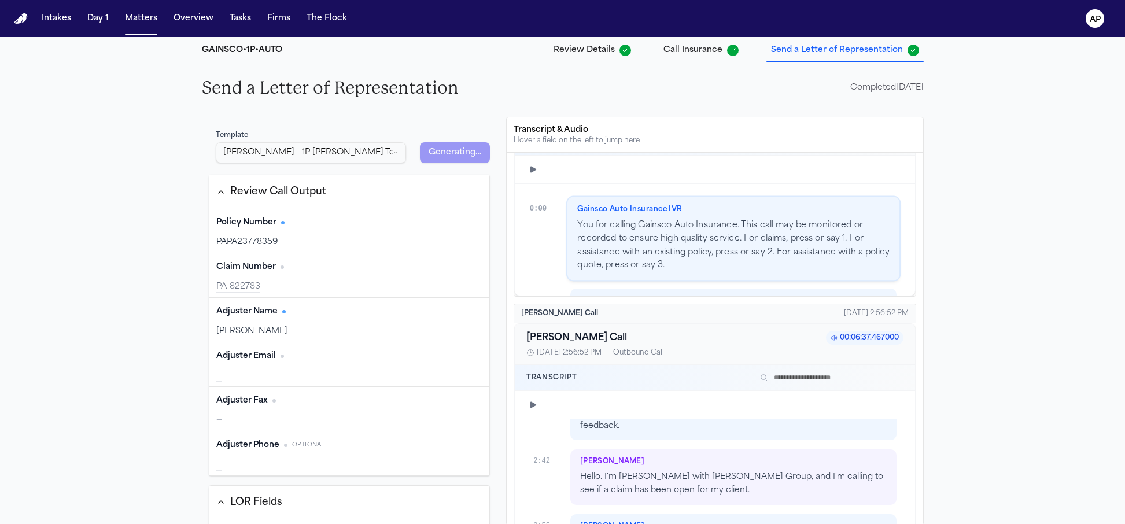
scroll to position [0, 0]
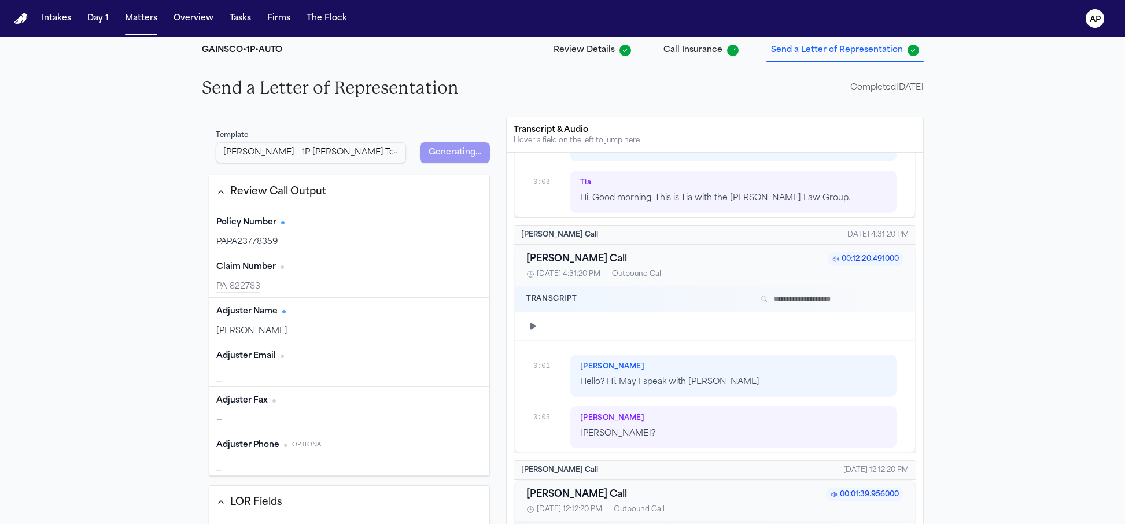
type input "*********"
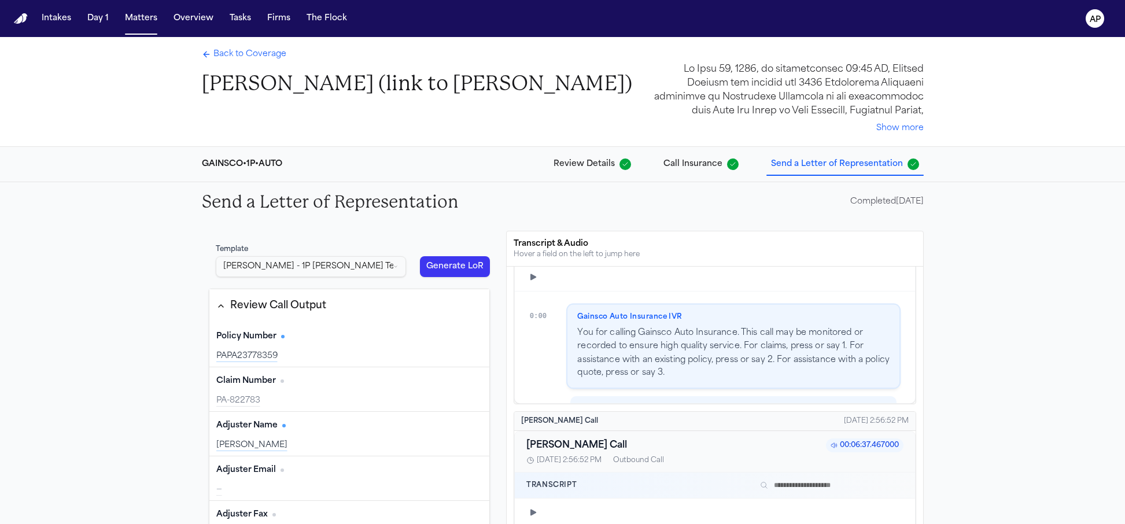
click at [228, 57] on span "Back to Coverage" at bounding box center [249, 55] width 73 height 12
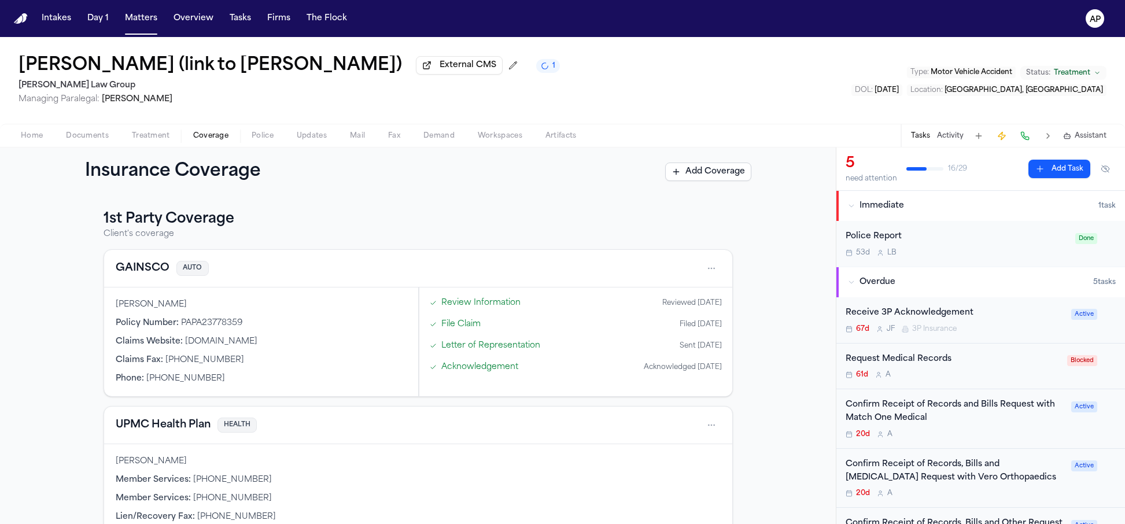
click at [469, 350] on link "Letter of Representation" at bounding box center [490, 345] width 99 height 12
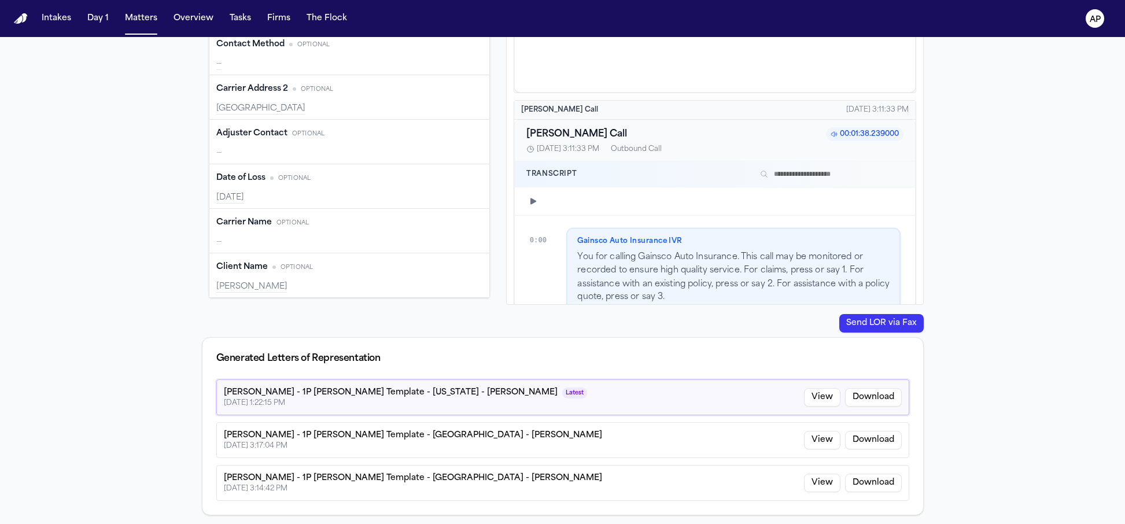
scroll to position [3883, 0]
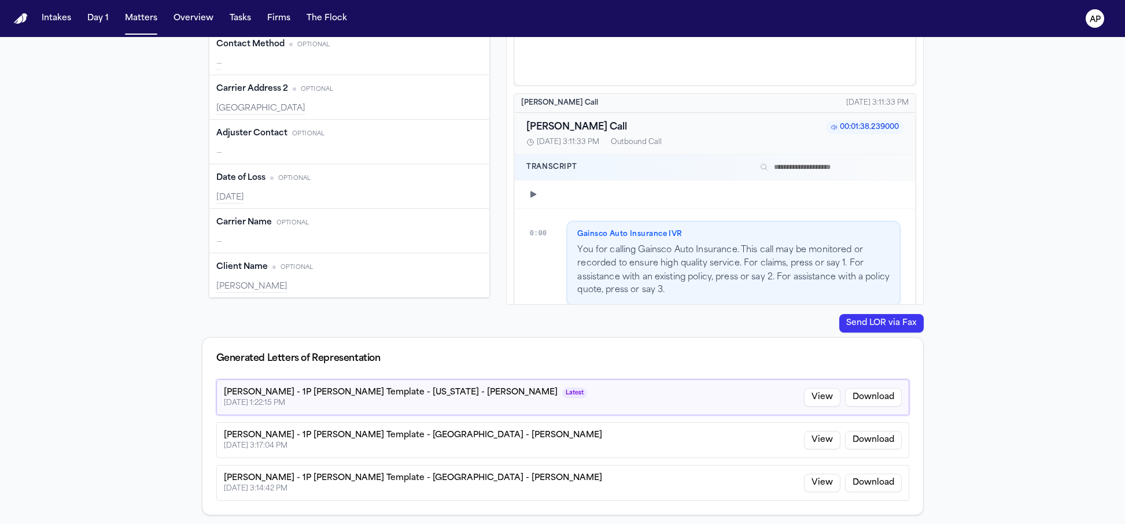
type input "**********"
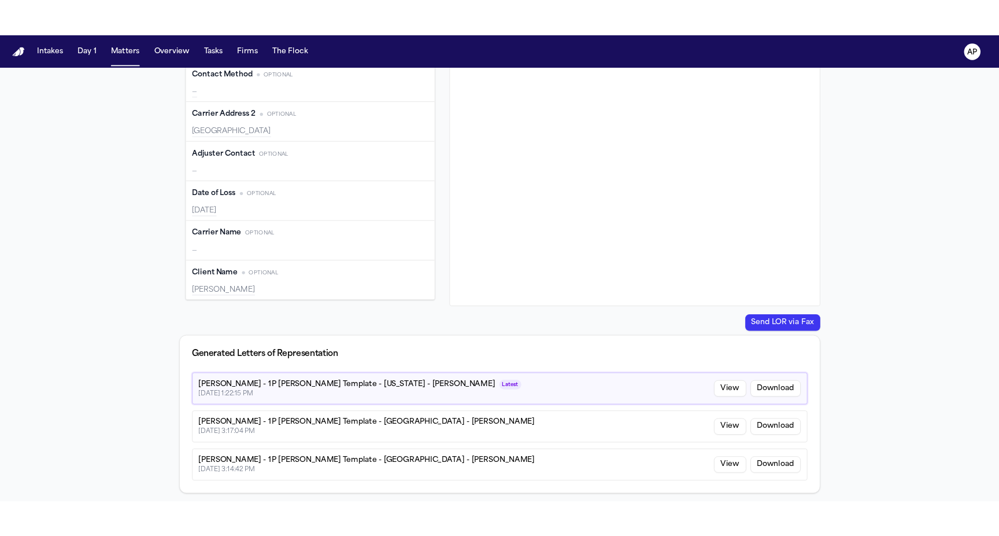
scroll to position [481, 0]
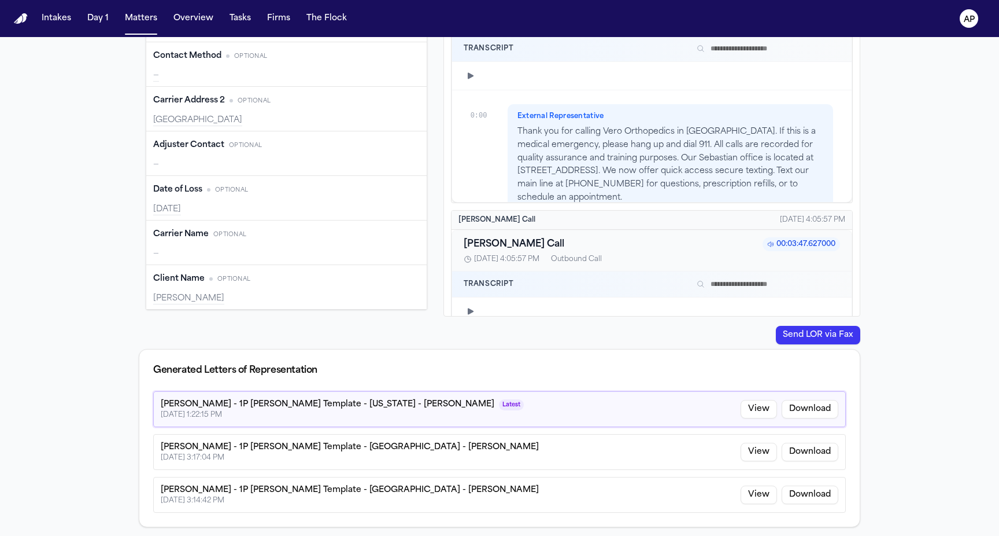
type input "*******"
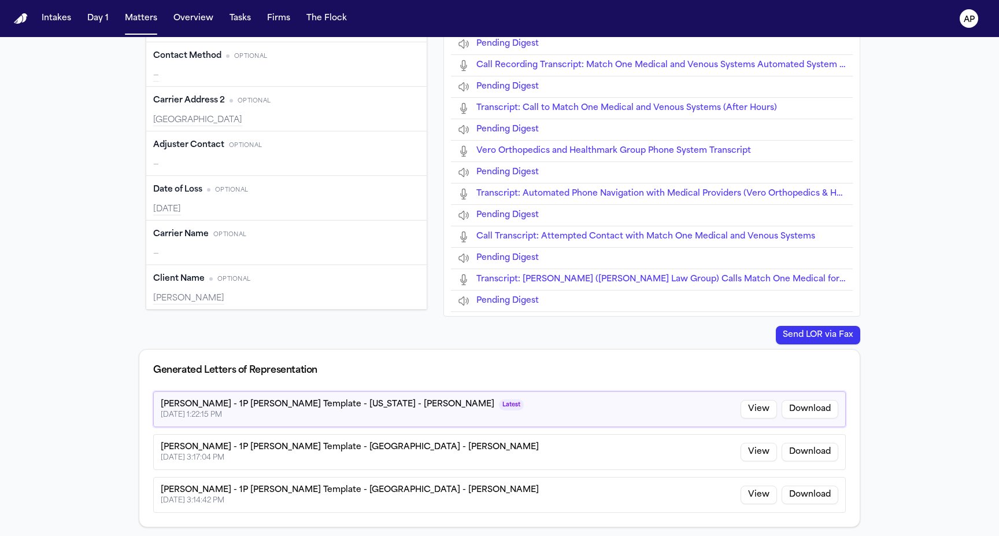
type input "**********"
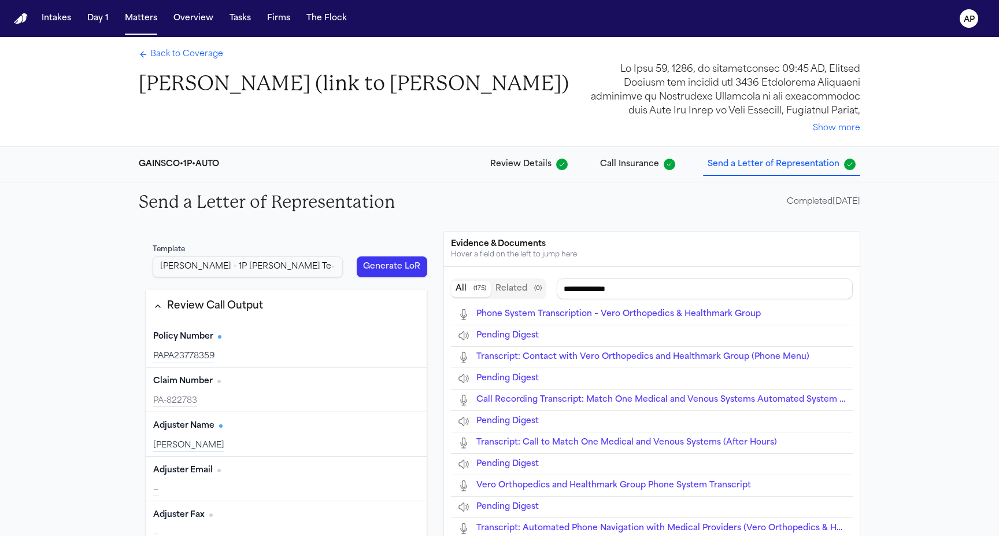
click at [136, 28] on button "Matters" at bounding box center [141, 18] width 42 height 21
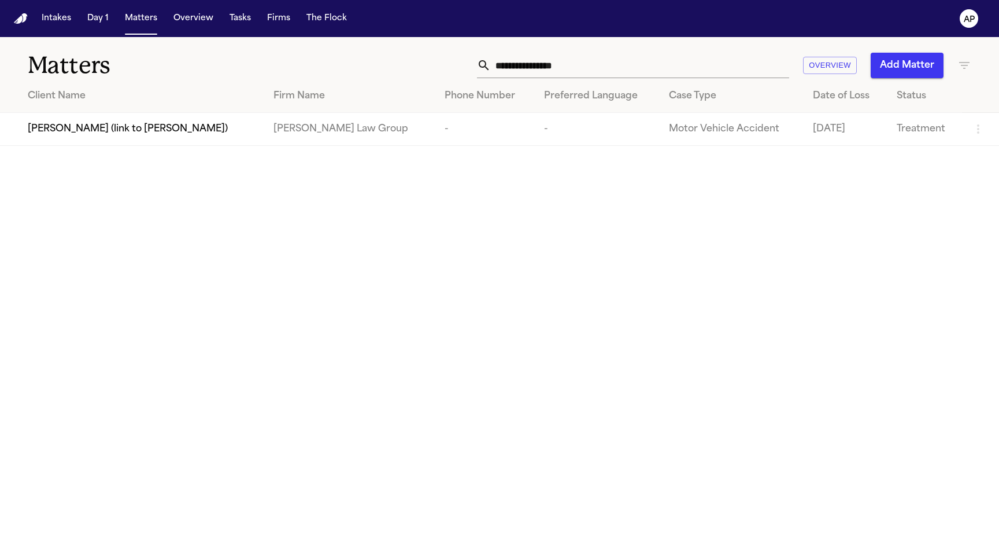
click at [611, 69] on input "**********" at bounding box center [640, 65] width 298 height 25
paste input "text"
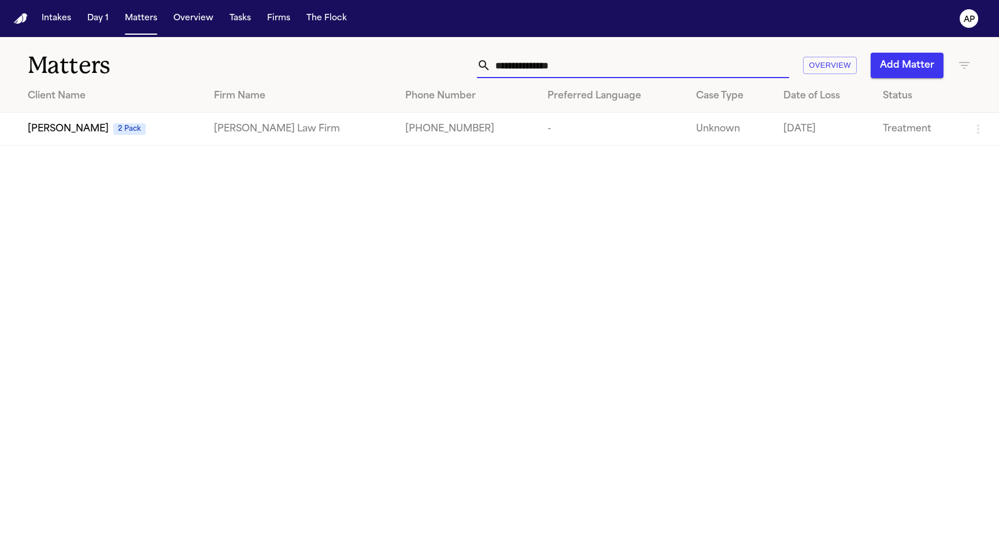
type input "**********"
click at [426, 136] on td "[PHONE_NUMBER]" at bounding box center [467, 129] width 142 height 33
click at [281, 134] on td "[PERSON_NAME] Law Firm" at bounding box center [300, 129] width 191 height 33
click at [516, 56] on input "**********" at bounding box center [640, 65] width 298 height 25
click at [195, 130] on div "Loretta Johnson 2 Pack" at bounding box center [112, 129] width 168 height 14
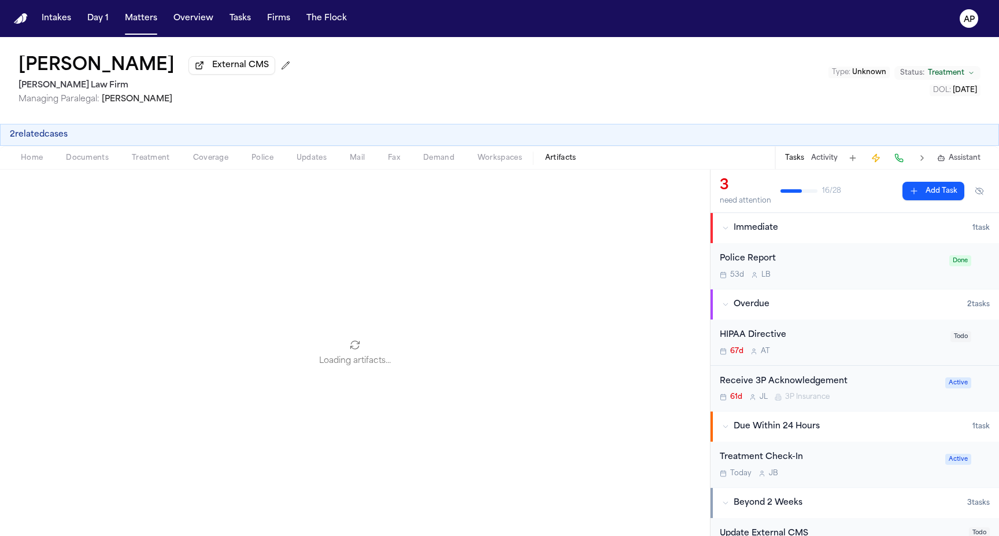
click at [566, 157] on span "Artifacts" at bounding box center [560, 157] width 31 height 9
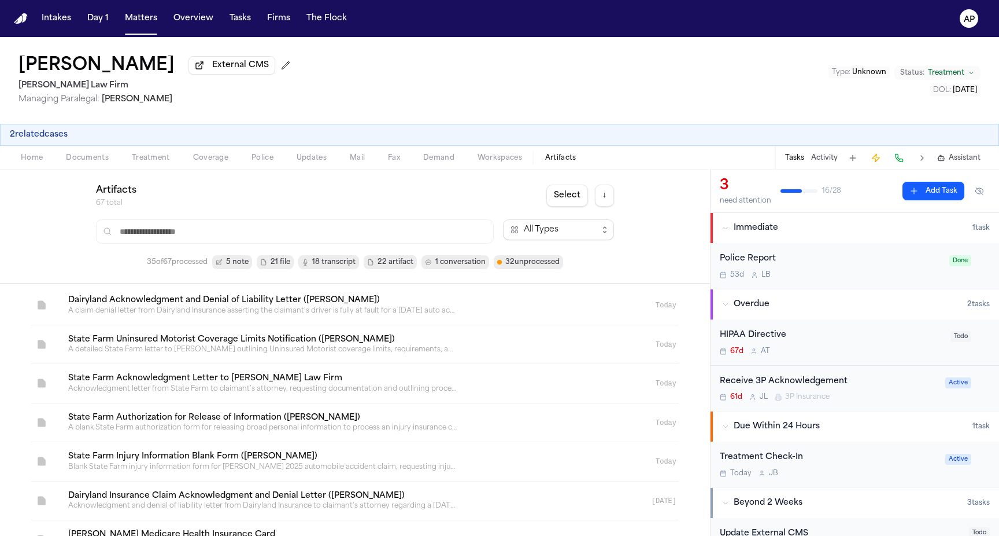
click at [306, 262] on icon "button" at bounding box center [305, 262] width 7 height 7
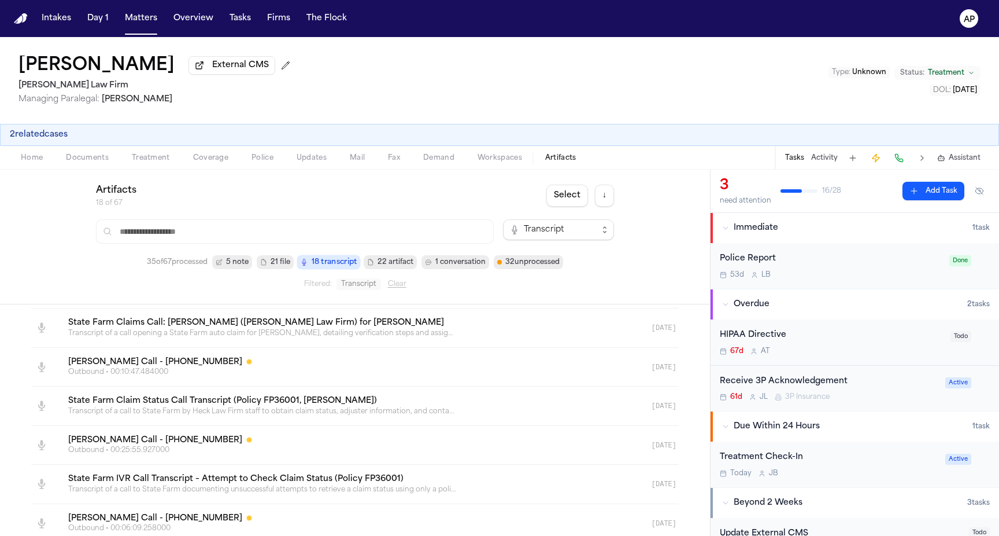
scroll to position [485, 0]
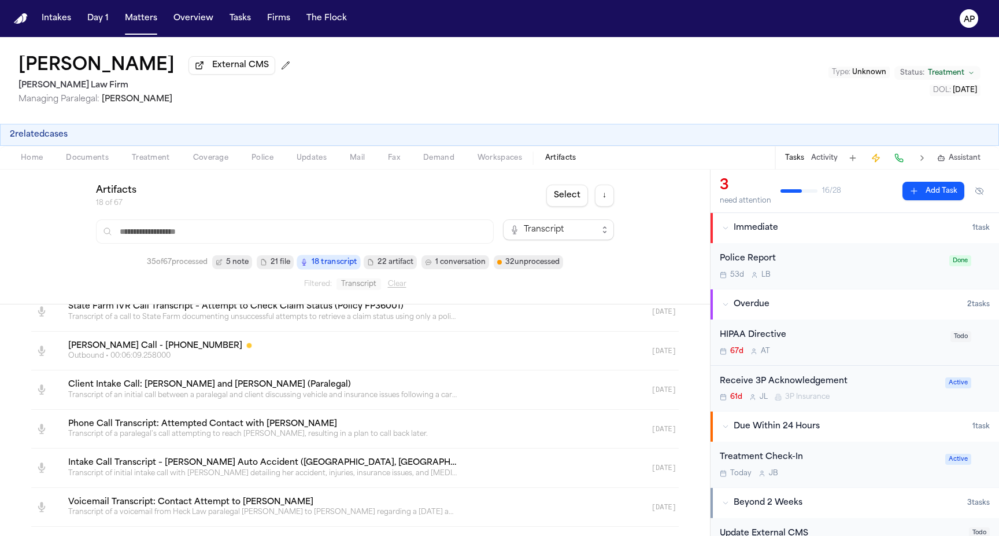
click at [300, 213] on div "Artifacts 18 of 67 Select ↓ Transcript 35 of 67 processed 5 note 21 file 18 tra…" at bounding box center [355, 236] width 518 height 106
click at [233, 348] on link at bounding box center [341, 350] width 564 height 39
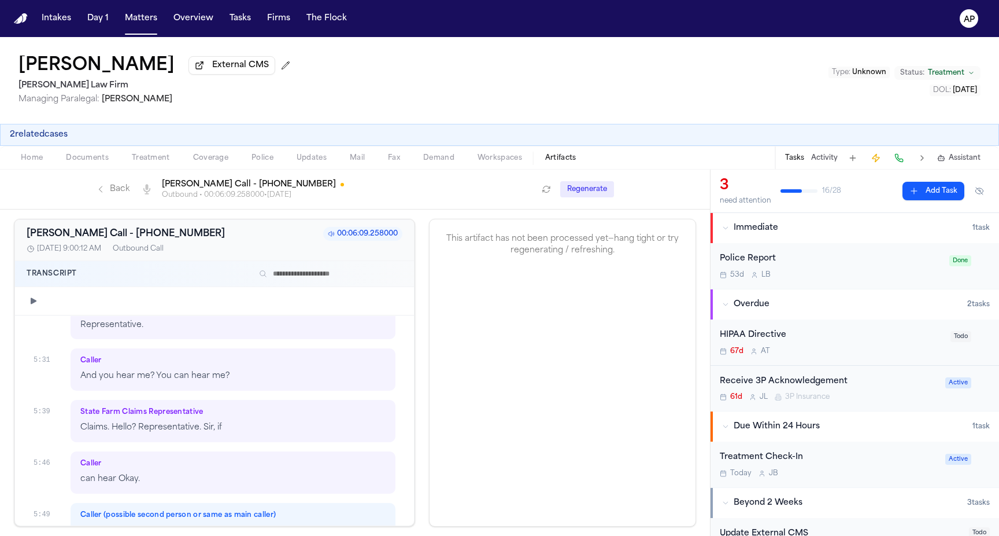
scroll to position [2381, 0]
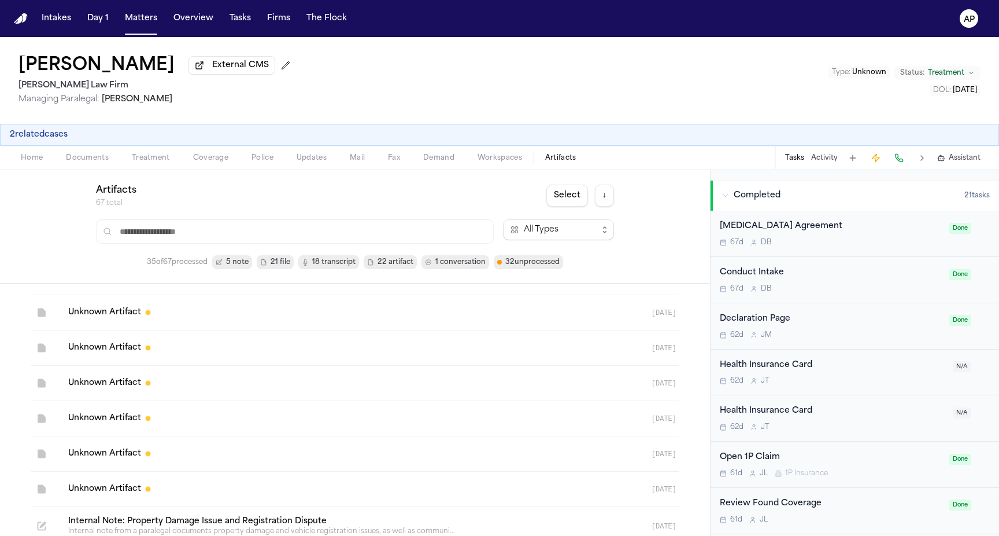
scroll to position [1538, 0]
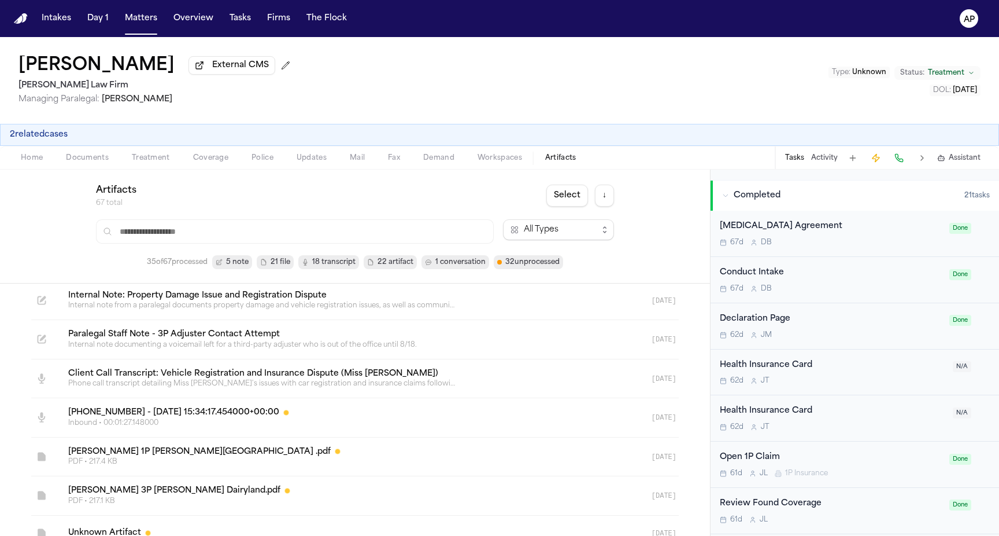
click at [323, 257] on span "18 transcript" at bounding box center [328, 262] width 61 height 14
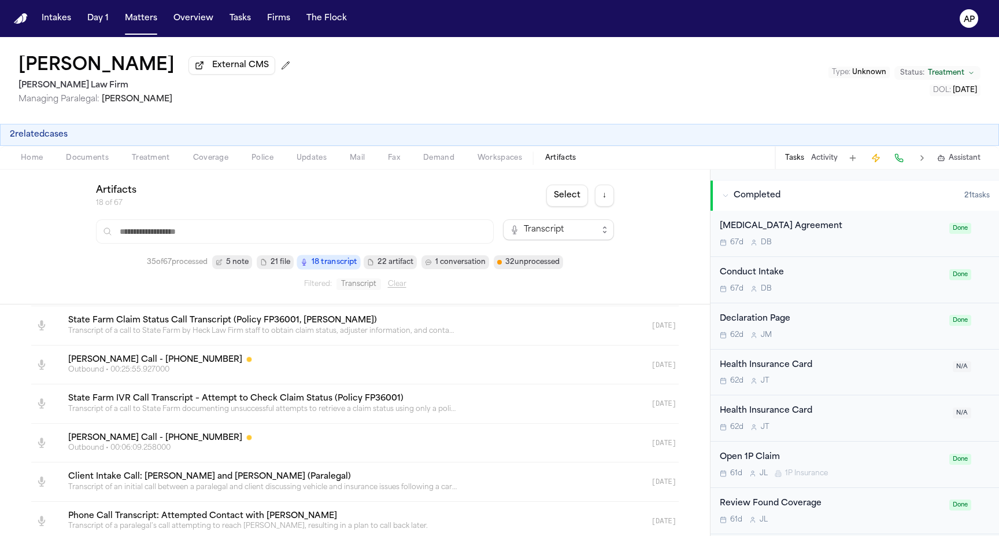
scroll to position [382, 0]
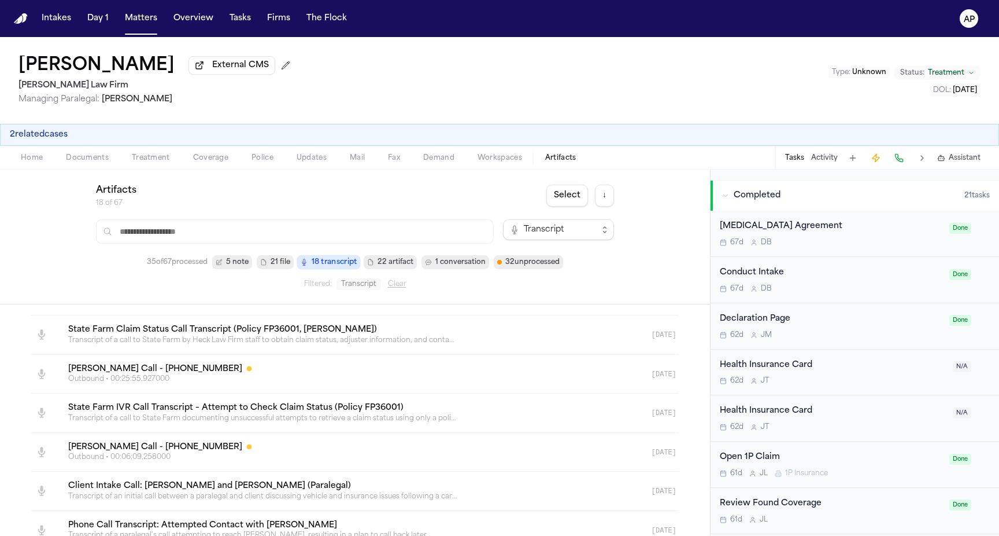
click at [341, 331] on link at bounding box center [341, 334] width 564 height 39
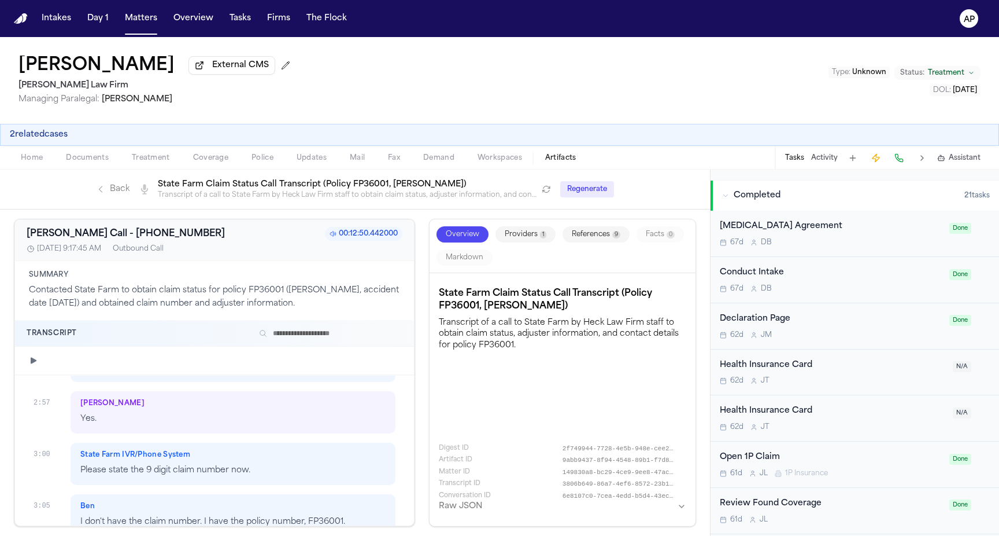
scroll to position [1387, 0]
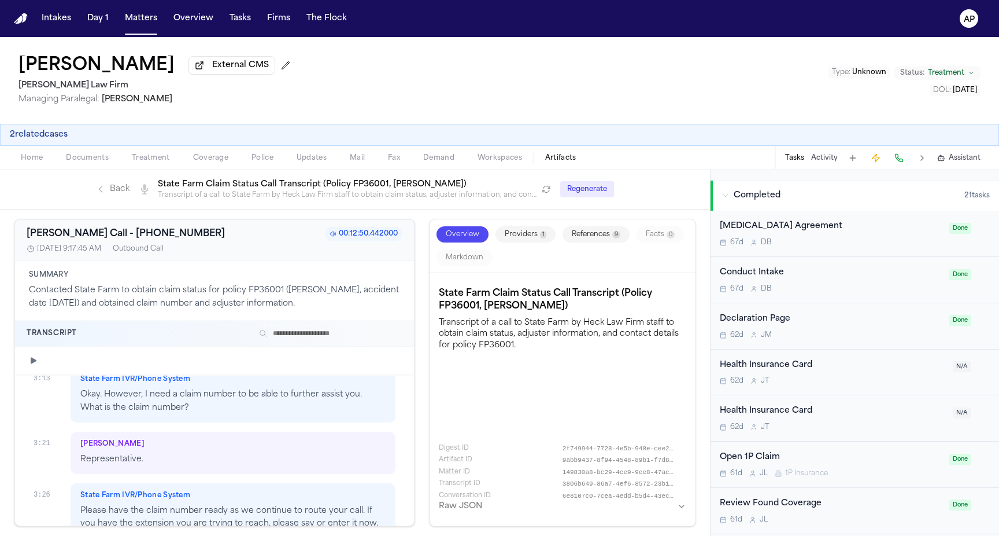
click at [215, 161] on span "Coverage" at bounding box center [210, 157] width 35 height 9
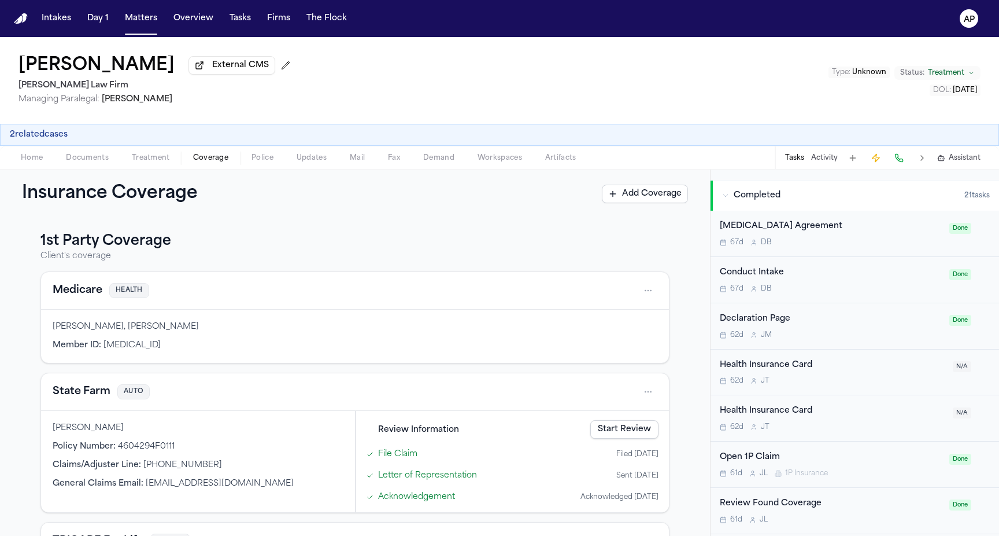
click at [129, 27] on button "Matters" at bounding box center [141, 18] width 42 height 21
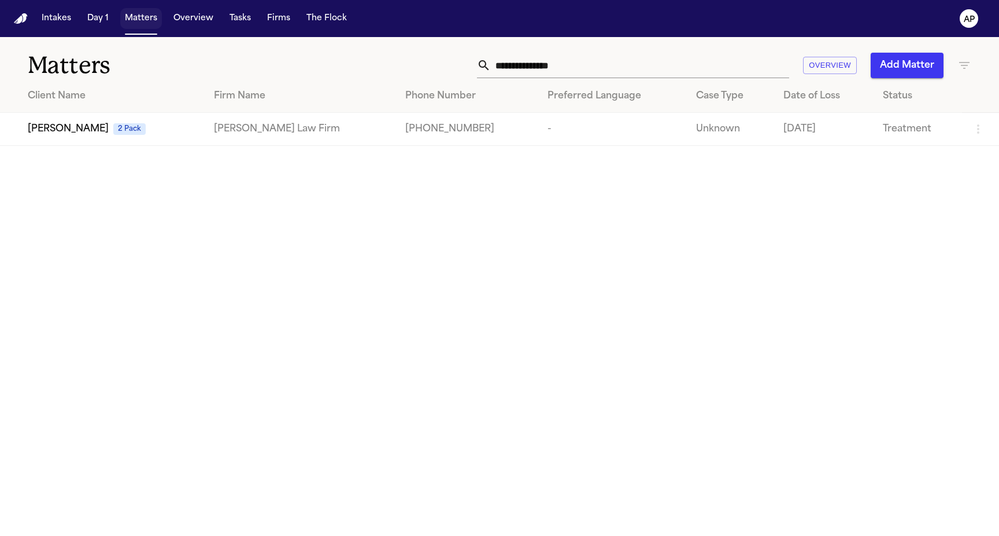
click at [138, 16] on button "Matters" at bounding box center [141, 18] width 42 height 21
click at [555, 56] on input "**********" at bounding box center [640, 65] width 298 height 25
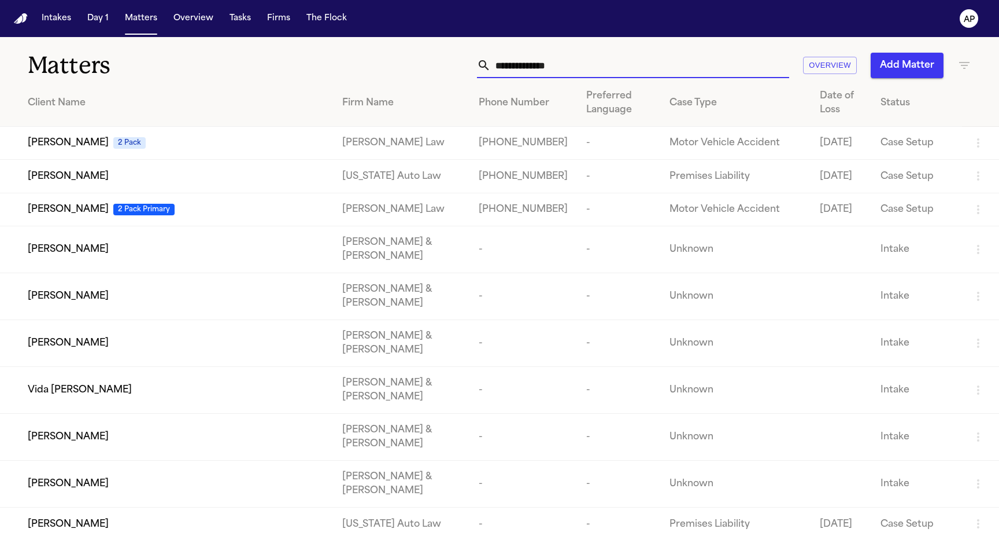
paste input "**********"
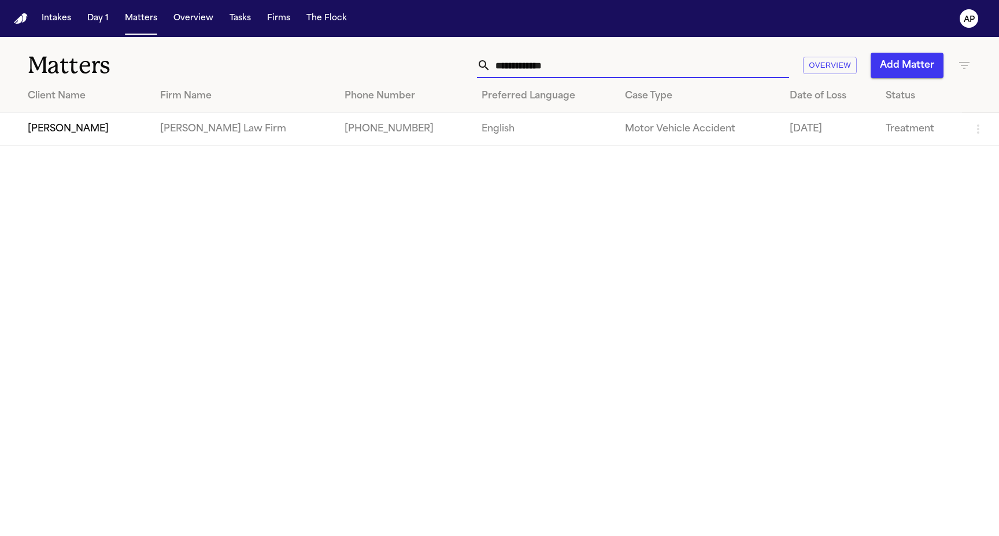
type input "**********"
click at [472, 135] on td "English" at bounding box center [543, 129] width 143 height 33
click at [189, 117] on td "[PERSON_NAME] Law Firm" at bounding box center [243, 129] width 184 height 33
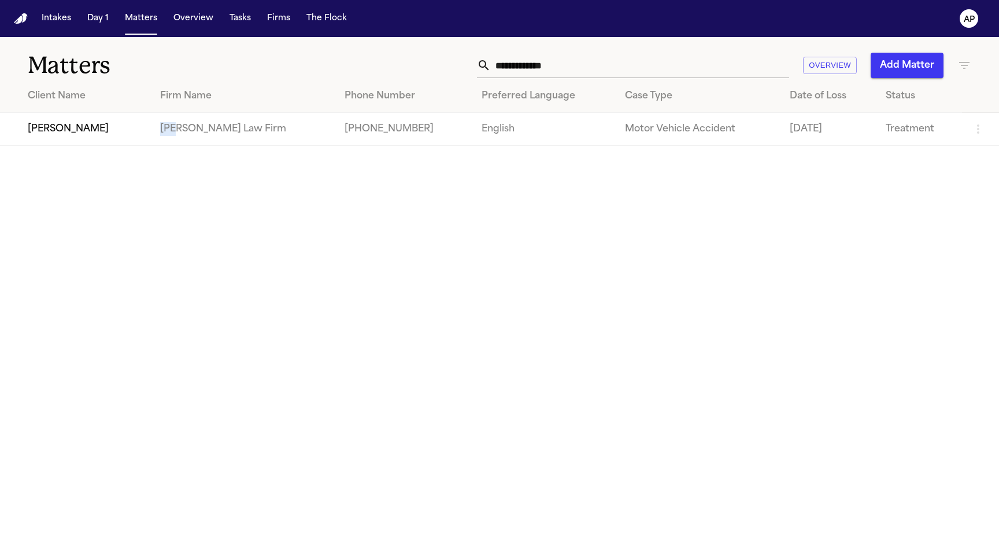
click at [189, 117] on td "[PERSON_NAME] Law Firm" at bounding box center [243, 129] width 184 height 33
click at [119, 128] on div "[PERSON_NAME]" at bounding box center [85, 129] width 114 height 14
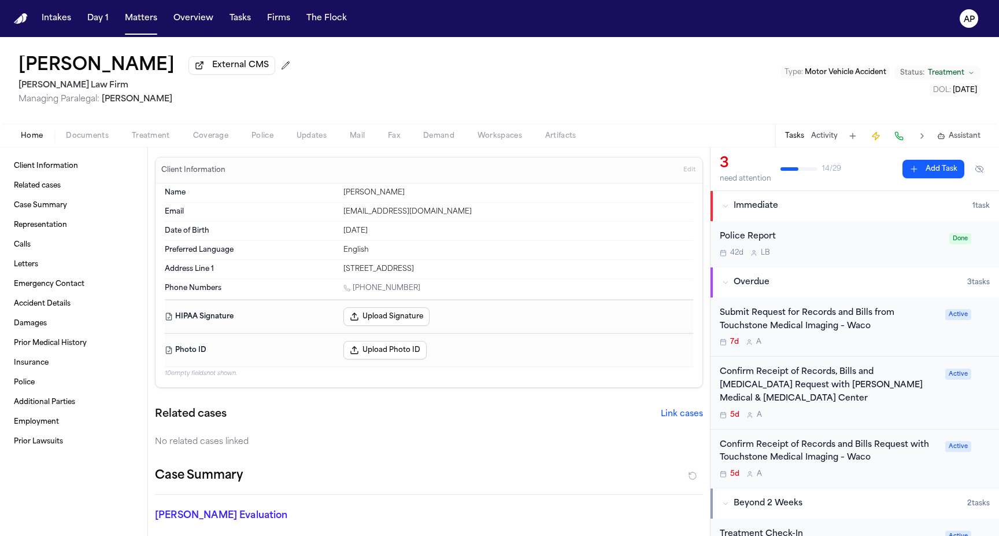
click at [217, 141] on span "Coverage" at bounding box center [210, 135] width 35 height 9
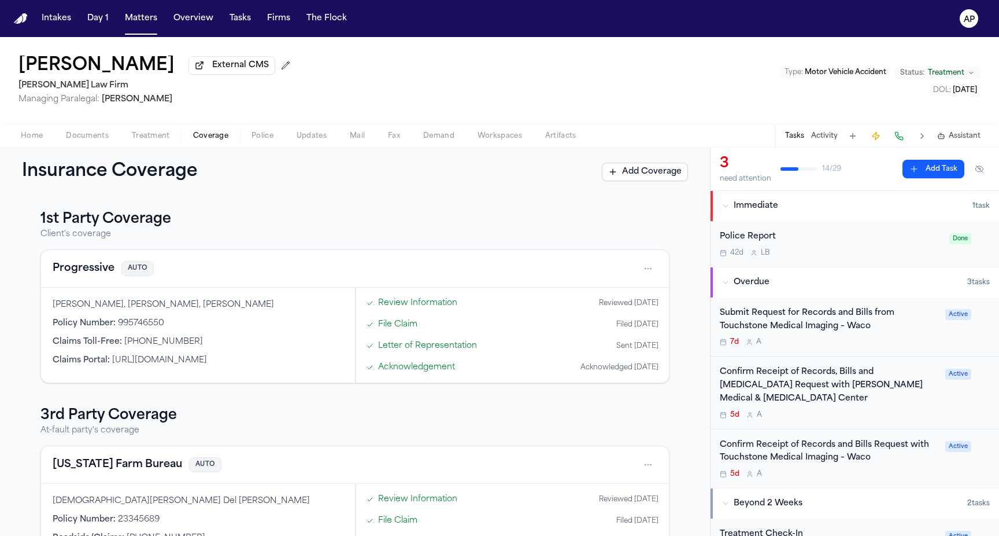
click at [390, 304] on link "Review Information" at bounding box center [417, 303] width 79 height 12
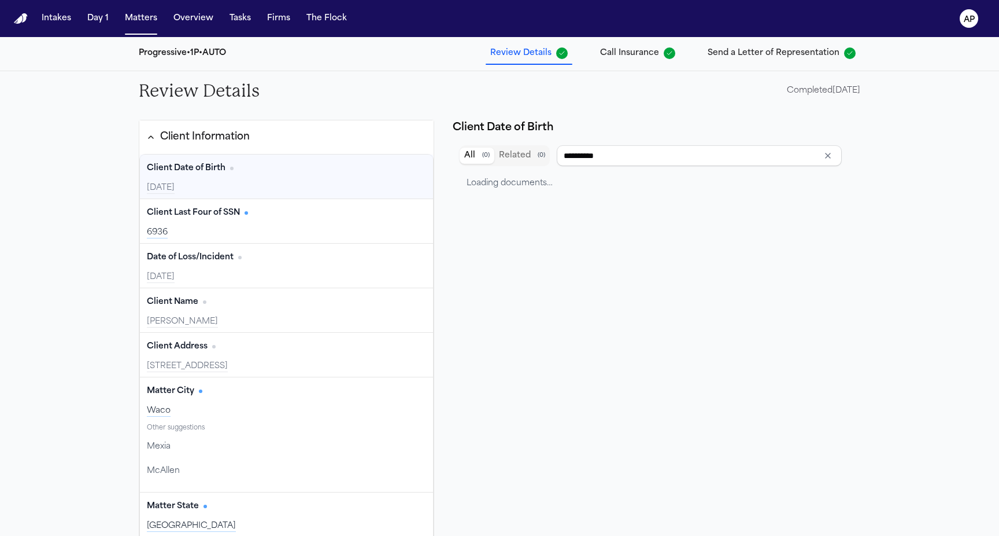
scroll to position [141, 0]
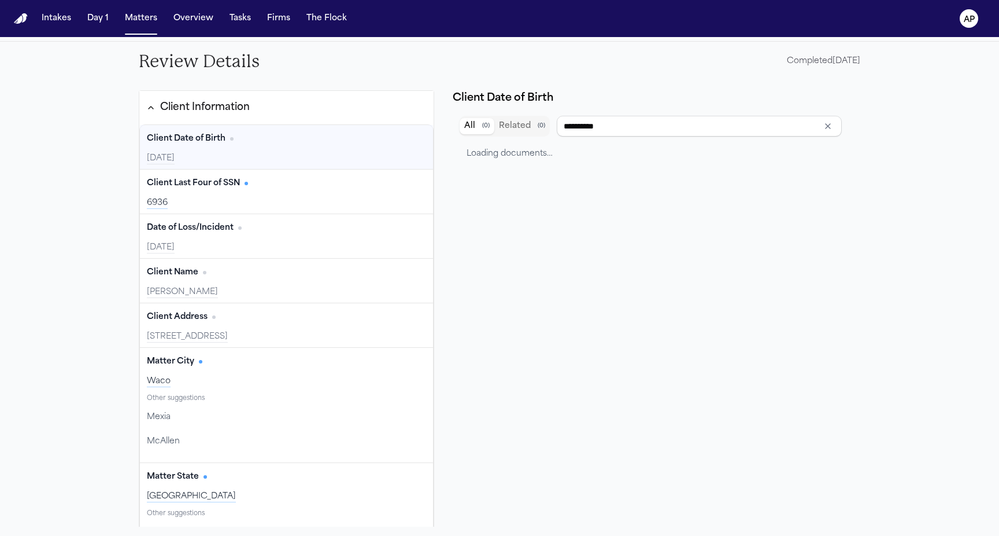
type input "**********"
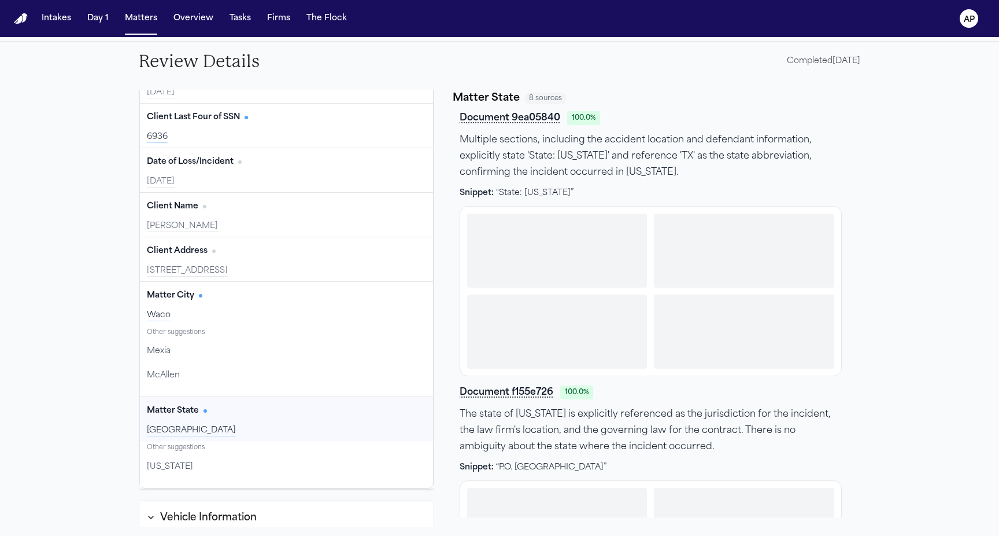
scroll to position [0, 0]
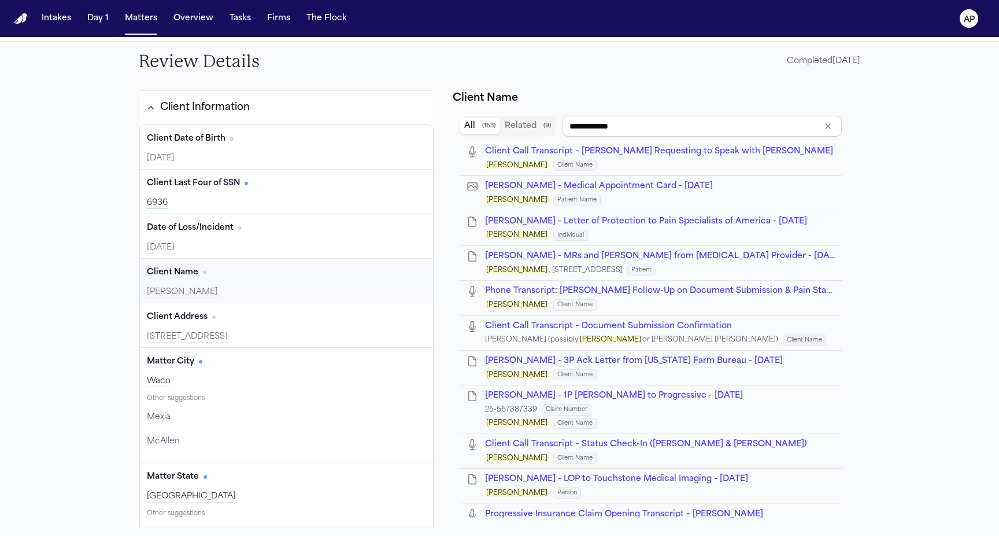
type input "**********"
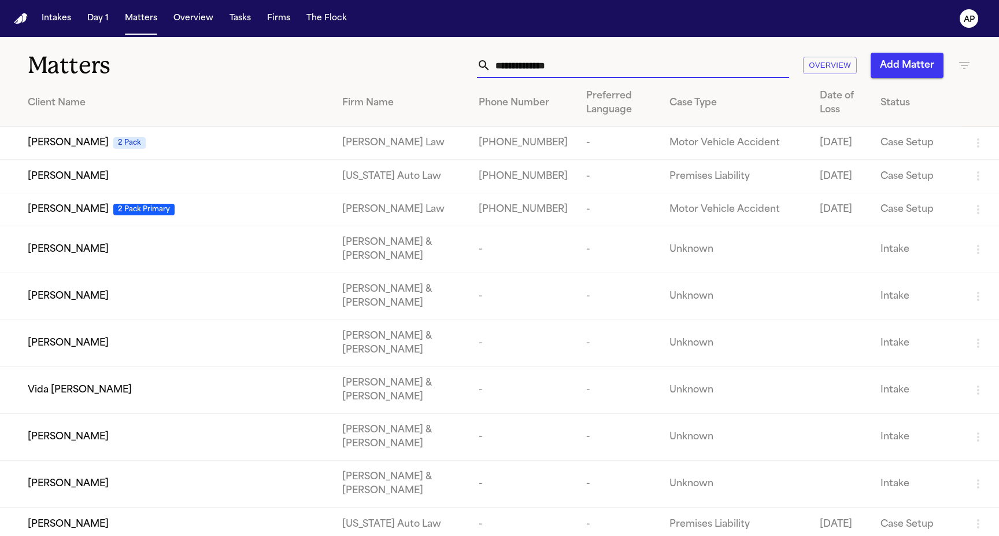
click at [622, 59] on input "text" at bounding box center [640, 65] width 298 height 25
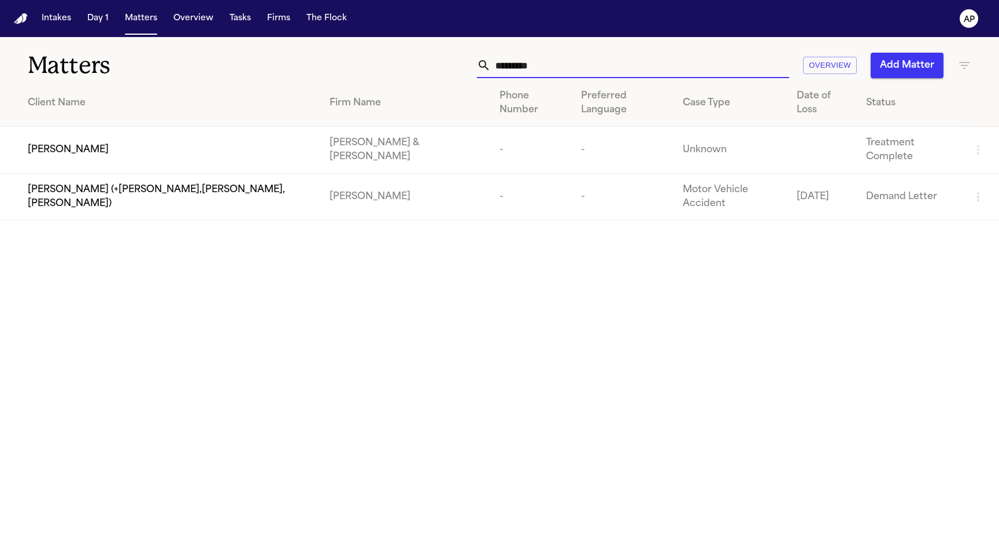
type input "*********"
click at [320, 144] on td "[PERSON_NAME] & [PERSON_NAME]" at bounding box center [405, 150] width 170 height 47
click at [304, 142] on td "[PERSON_NAME]" at bounding box center [160, 150] width 320 height 47
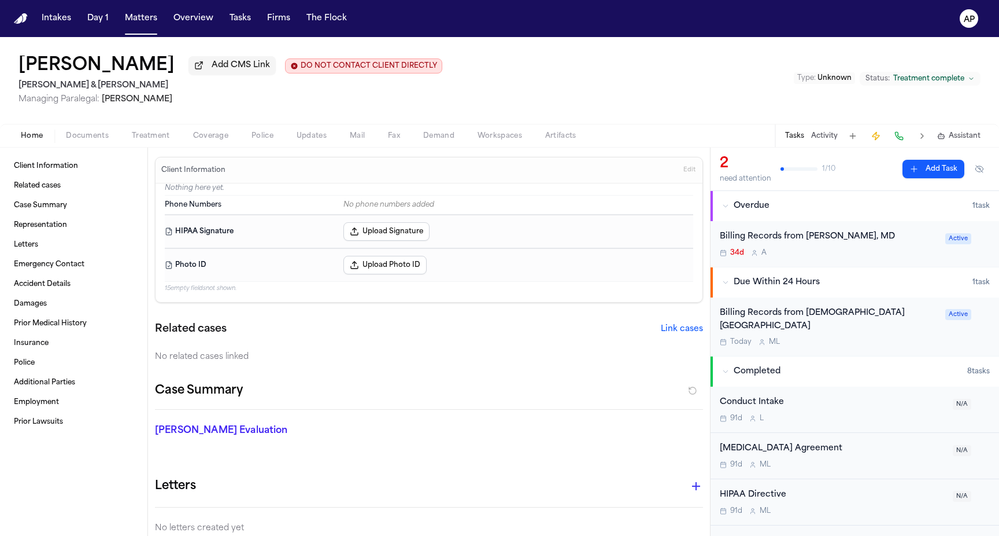
click at [558, 139] on span "Artifacts" at bounding box center [560, 135] width 31 height 9
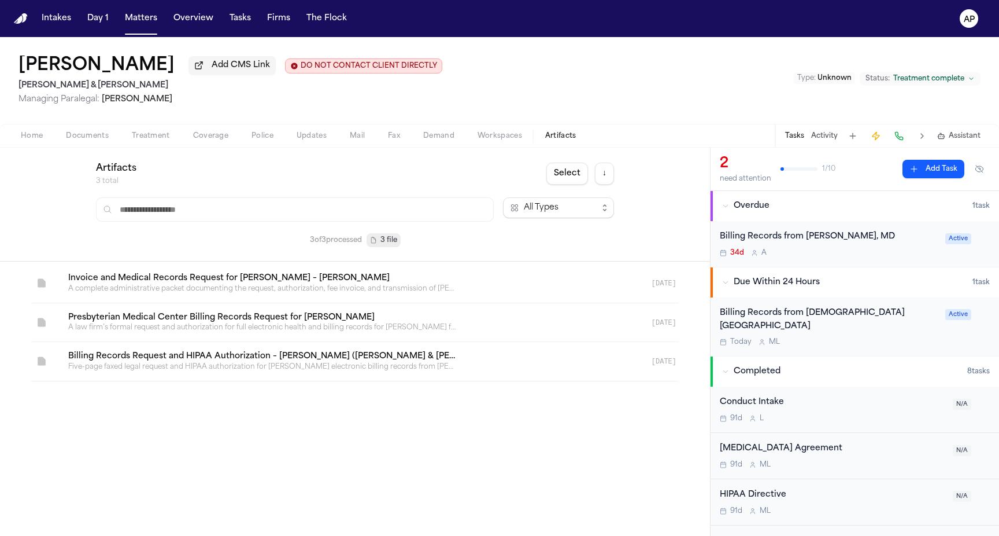
click at [230, 143] on span "button" at bounding box center [210, 142] width 49 height 1
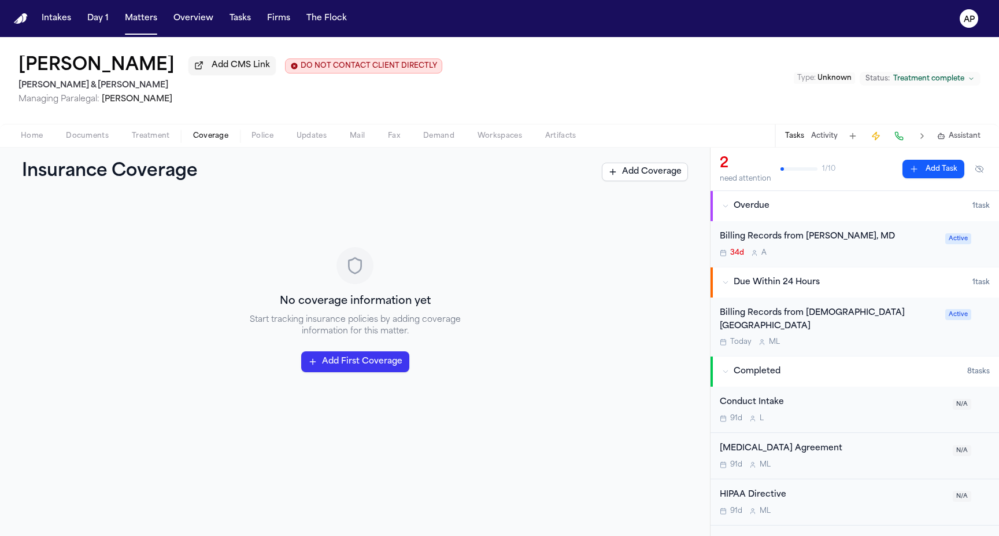
click at [505, 134] on span "Workspaces" at bounding box center [500, 135] width 45 height 9
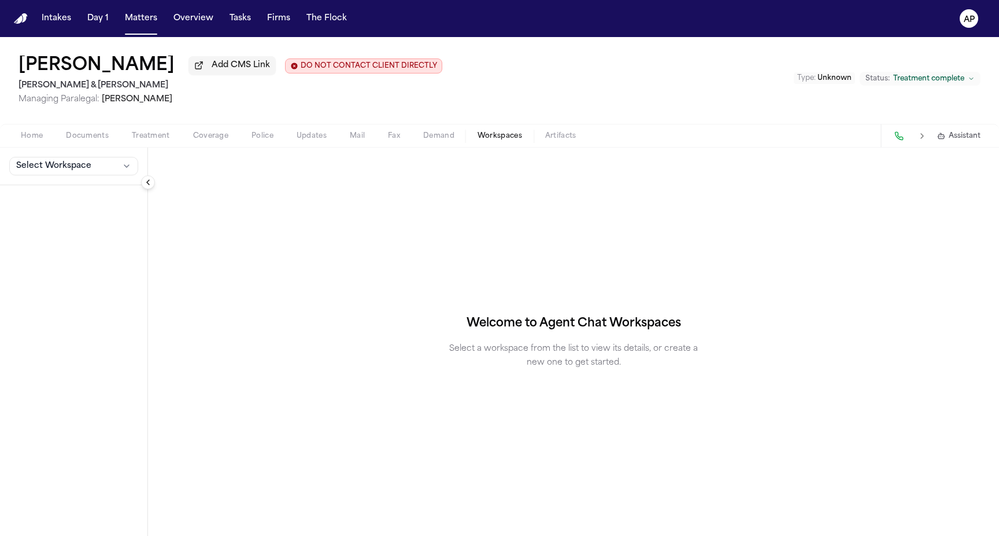
click at [527, 134] on button "Workspaces" at bounding box center [500, 136] width 68 height 14
click at [582, 136] on button "Artifacts" at bounding box center [561, 136] width 54 height 14
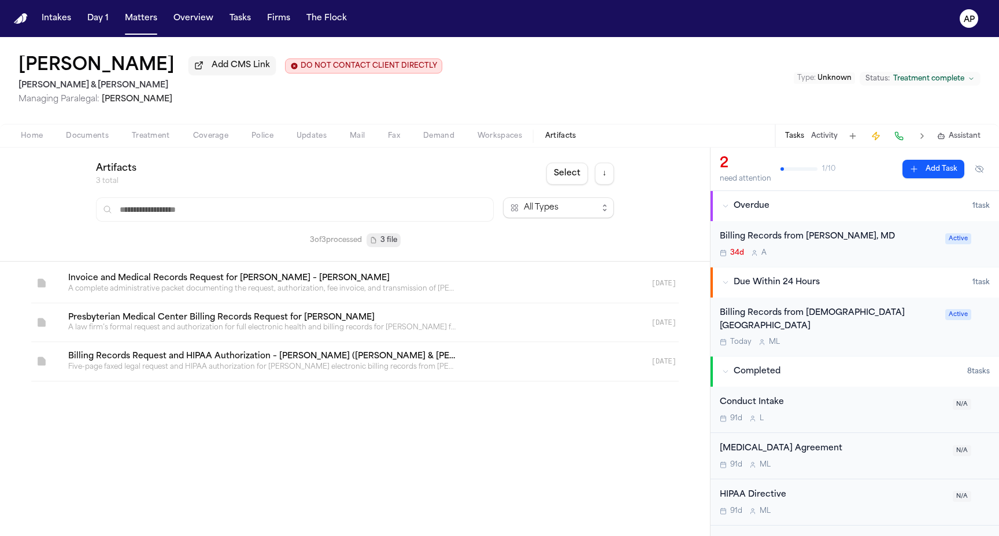
click at [135, 131] on button "Treatment" at bounding box center [150, 136] width 61 height 14
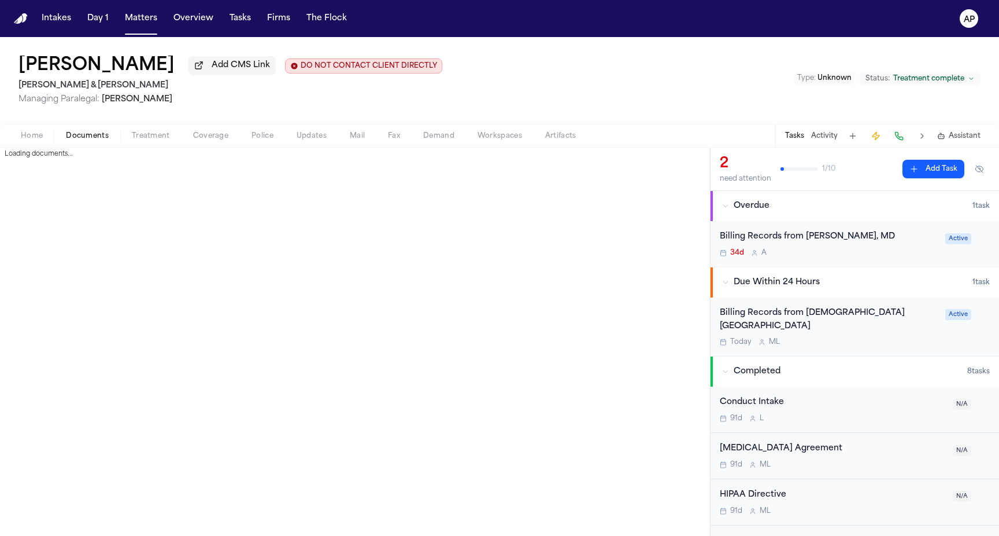
click at [83, 136] on span "Documents" at bounding box center [87, 135] width 43 height 9
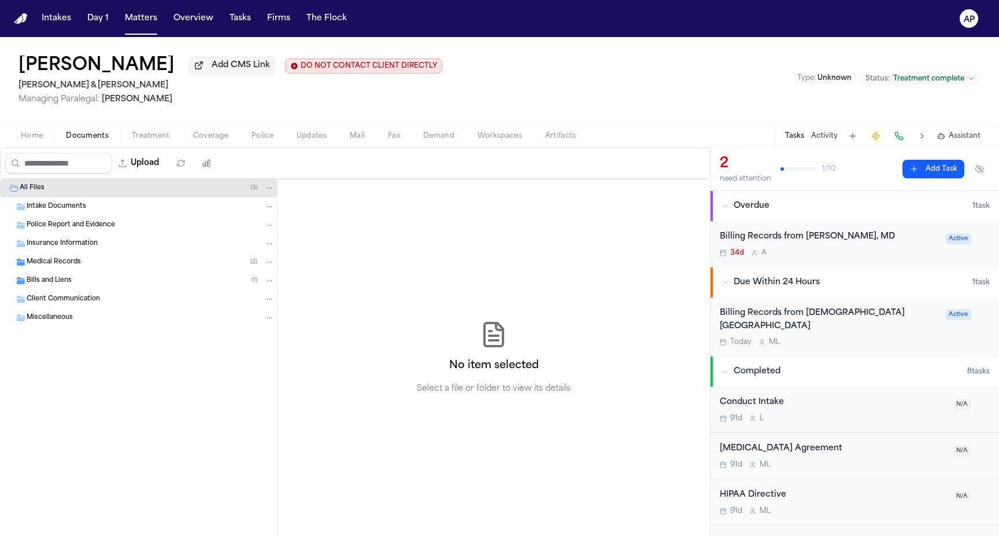
click at [180, 130] on div "Home Documents Treatment Coverage Police Updates Mail Fax Demand Workspaces Art…" at bounding box center [499, 135] width 999 height 23
click at [113, 136] on button "Documents" at bounding box center [87, 136] width 66 height 14
click at [138, 136] on span "Treatment" at bounding box center [151, 135] width 38 height 9
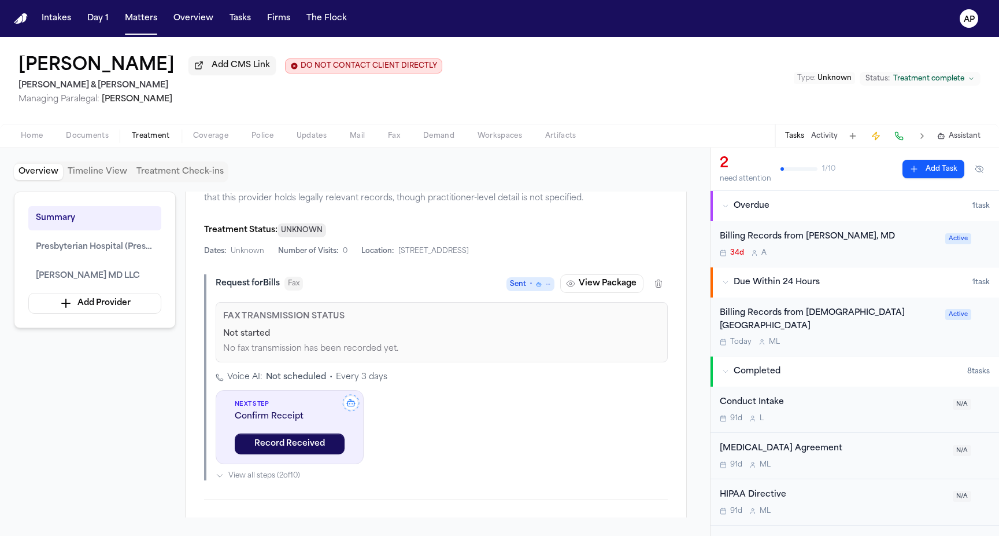
scroll to position [491, 0]
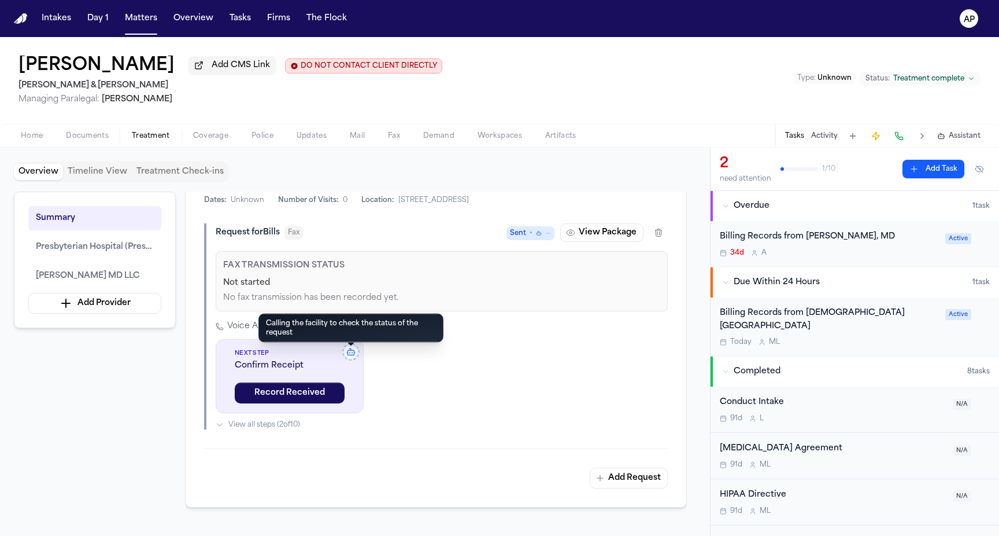
click at [352, 355] on icon at bounding box center [351, 351] width 19 height 19
click at [350, 353] on icon at bounding box center [351, 351] width 19 height 19
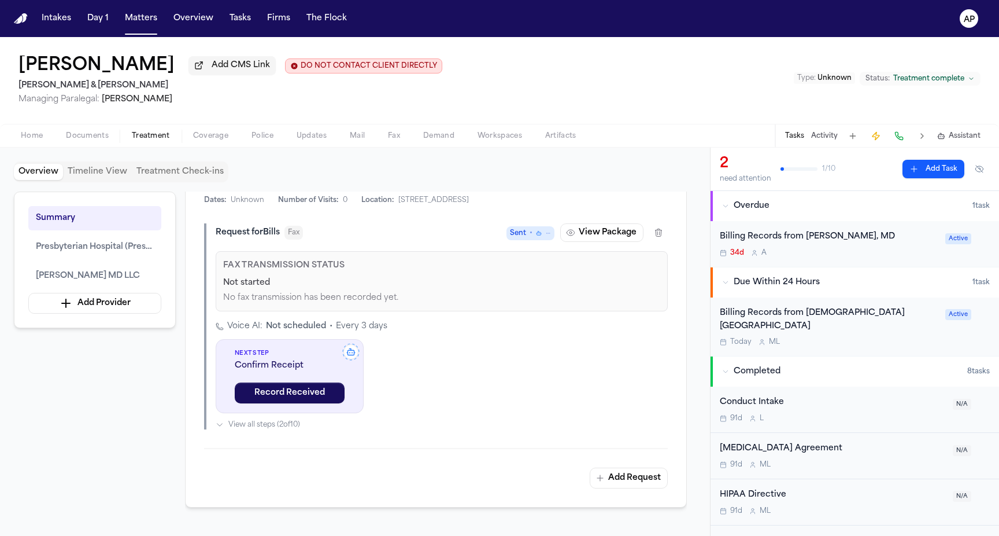
click at [350, 353] on icon at bounding box center [351, 351] width 19 height 19
click at [959, 9] on button "AP" at bounding box center [969, 18] width 32 height 25
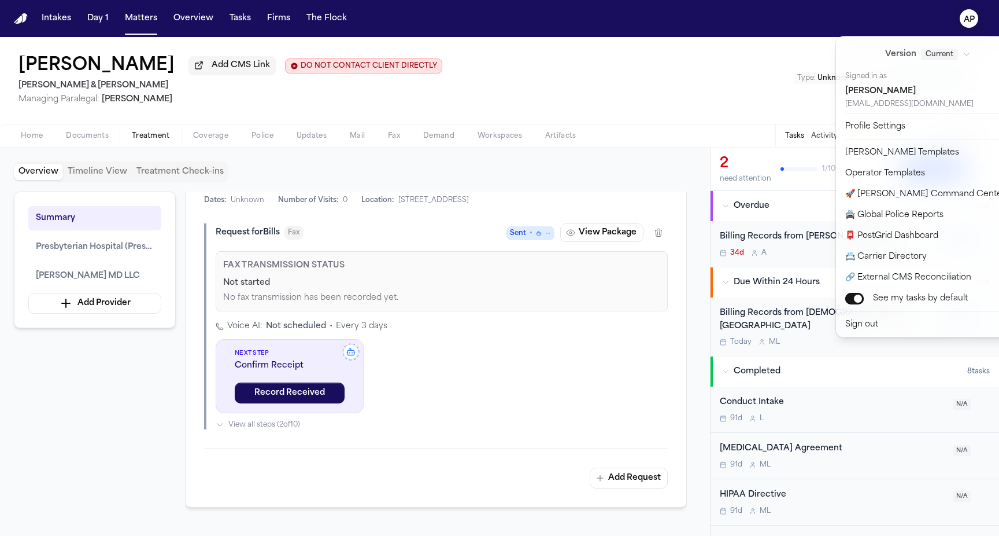
click at [960, 9] on button "AP" at bounding box center [969, 18] width 32 height 25
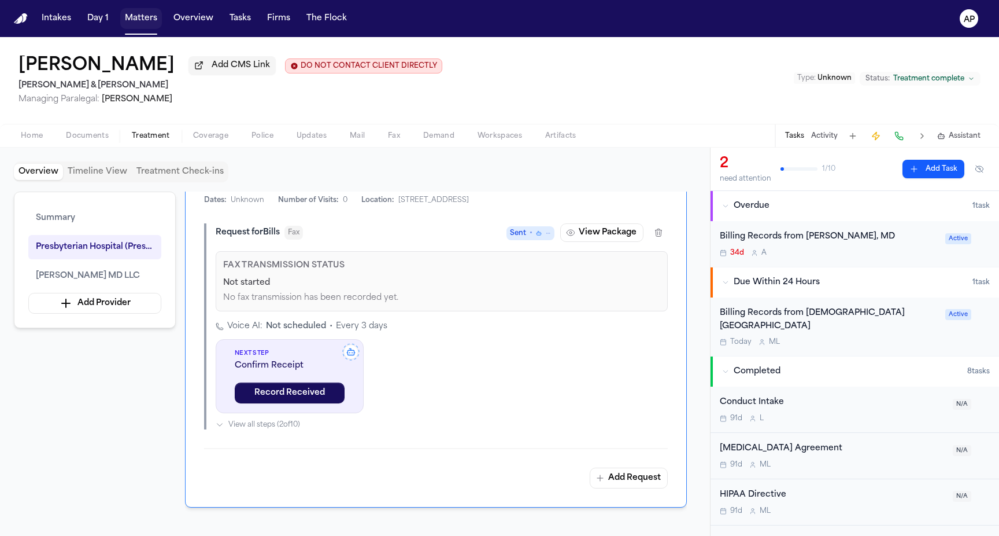
click at [124, 21] on button "Matters" at bounding box center [141, 18] width 42 height 21
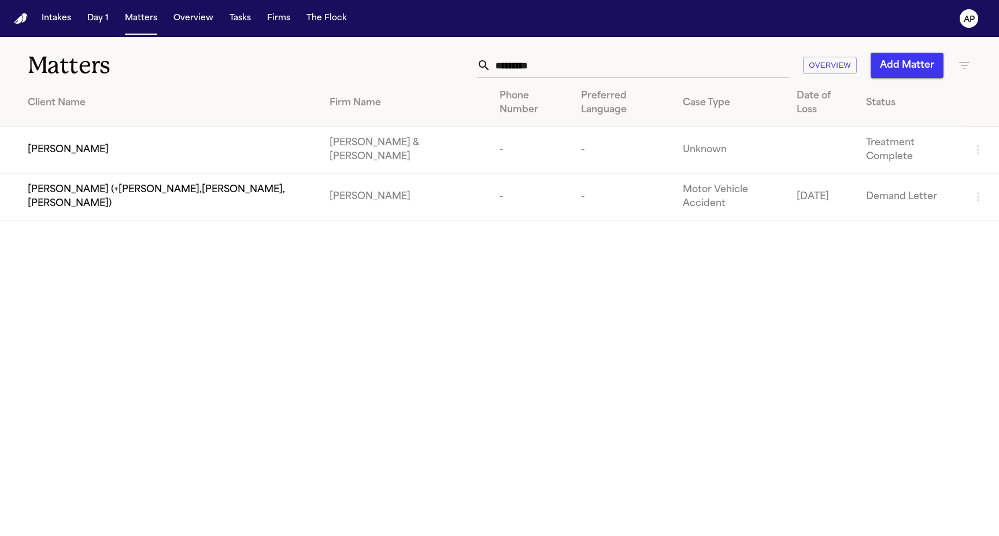
click at [552, 68] on input "*********" at bounding box center [640, 65] width 298 height 25
paste input "**"
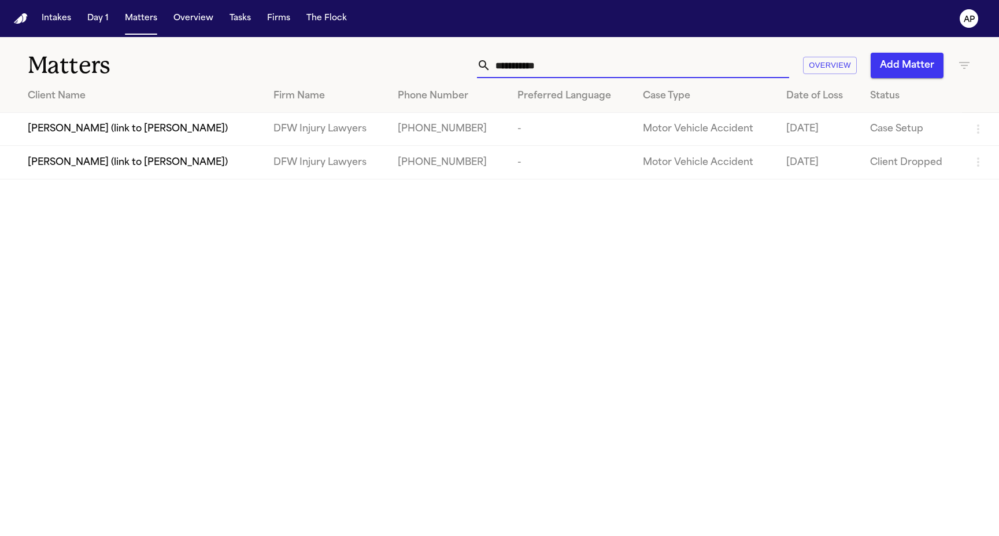
type input "**********"
click at [163, 178] on td "Charlie Key (link to Kerry Whitaker)" at bounding box center [132, 162] width 264 height 33
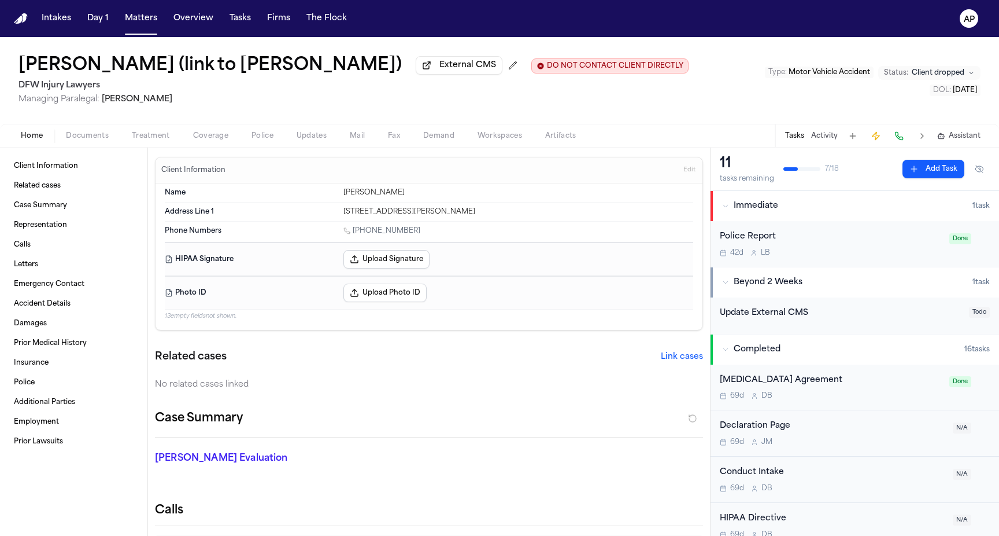
click at [225, 141] on span "Coverage" at bounding box center [210, 135] width 35 height 9
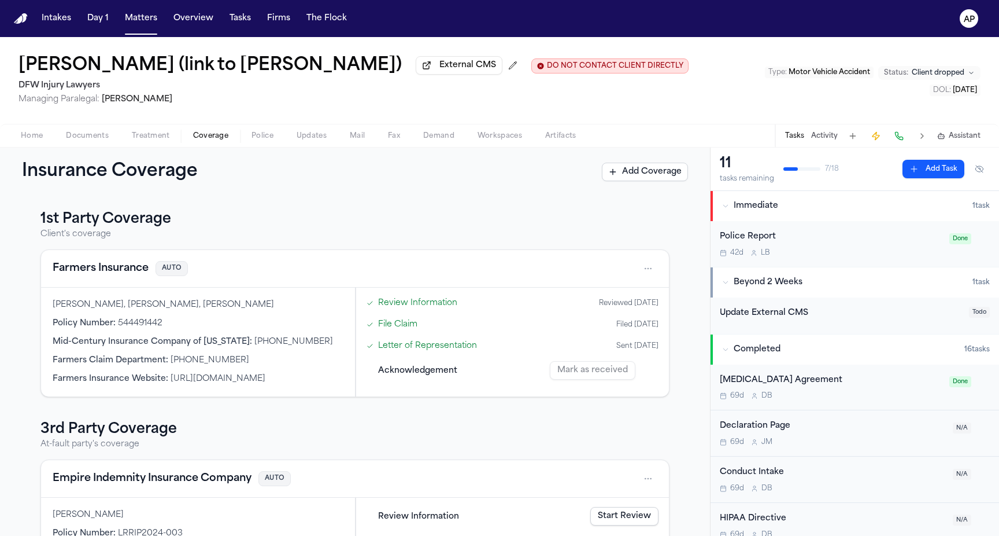
click at [421, 345] on link "Letter of Representation" at bounding box center [427, 345] width 99 height 12
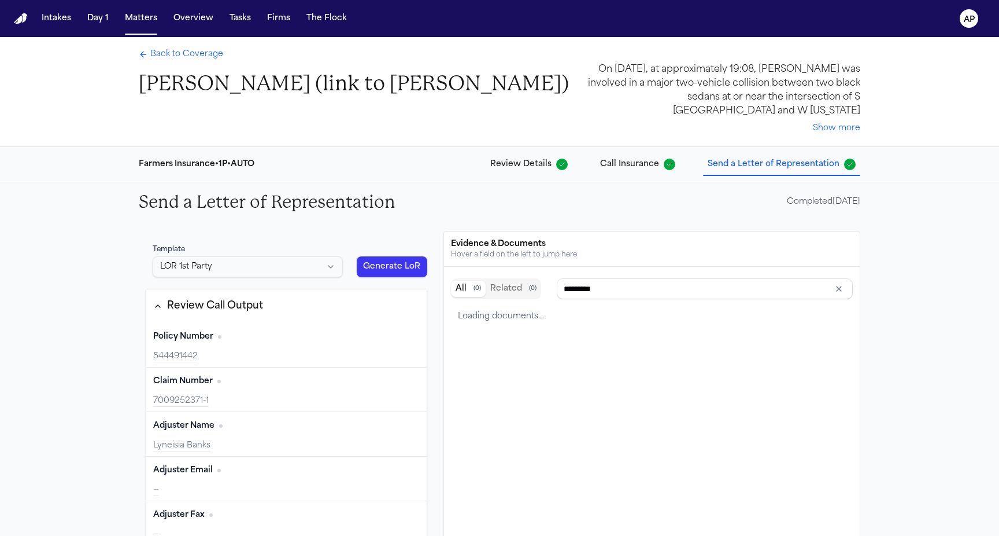
click at [534, 160] on span "Review Details" at bounding box center [520, 164] width 61 height 12
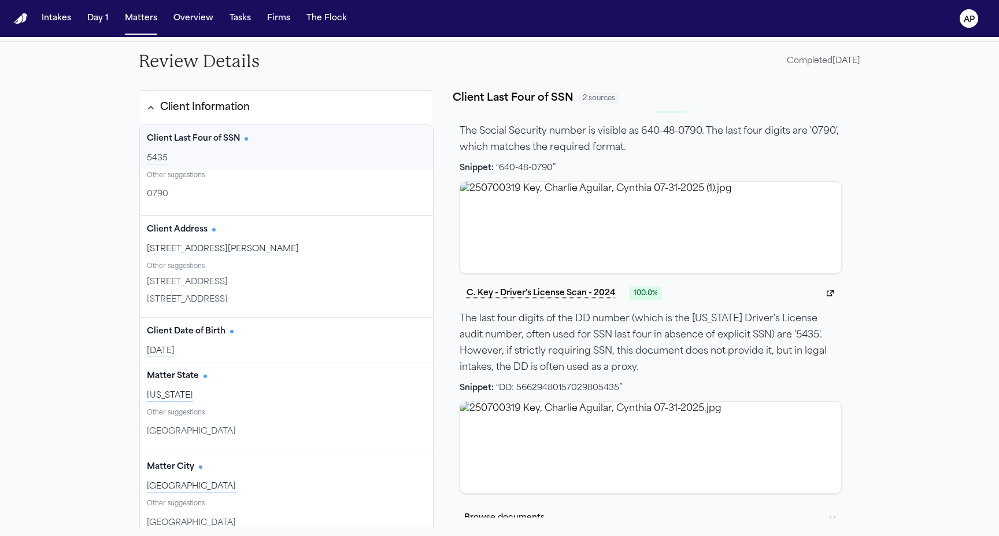
scroll to position [27, 0]
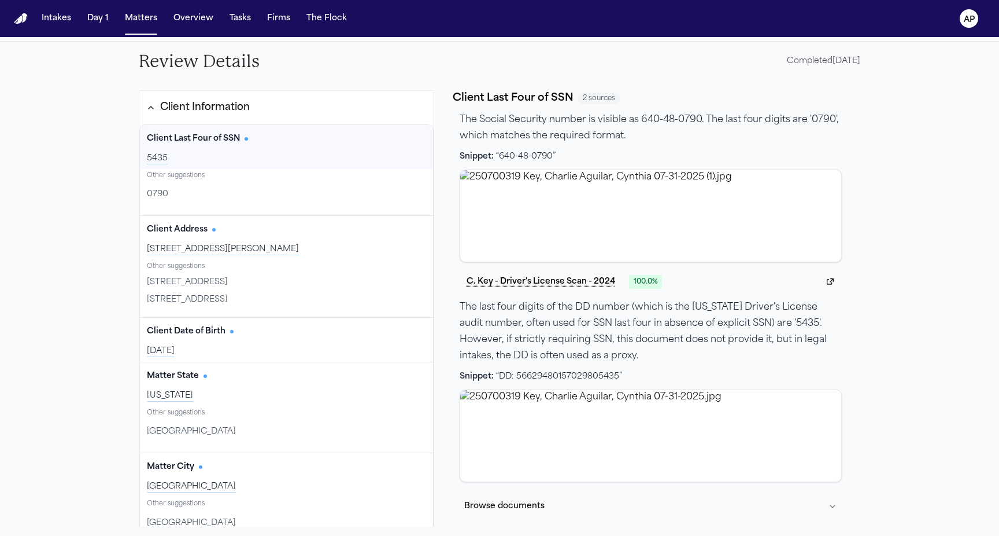
click at [541, 333] on p "The last four digits of the DD number (which is the Texas Driver's License audi…" at bounding box center [651, 331] width 382 height 65
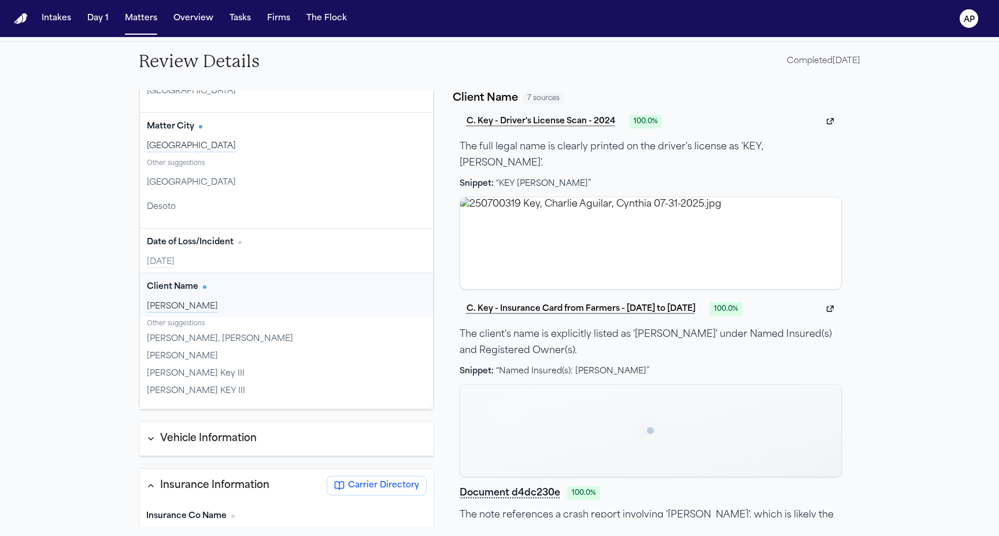
scroll to position [367, 0]
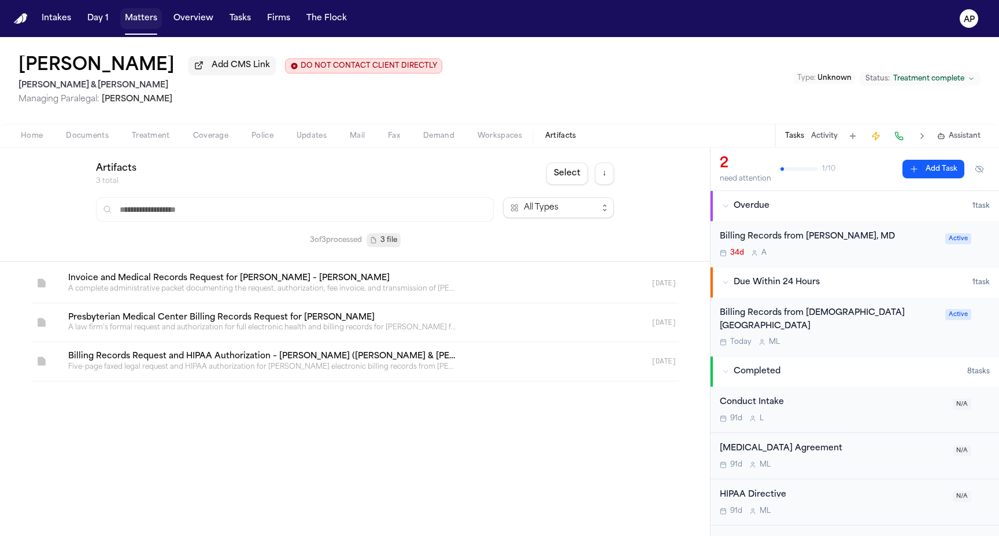
click at [153, 28] on button "Matters" at bounding box center [141, 18] width 42 height 21
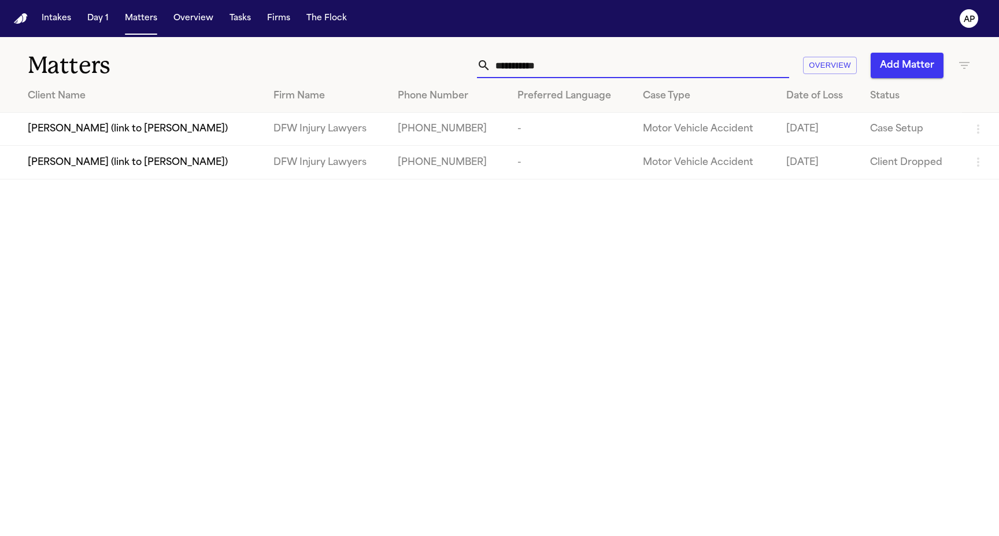
click at [518, 65] on input "**********" at bounding box center [640, 65] width 298 height 25
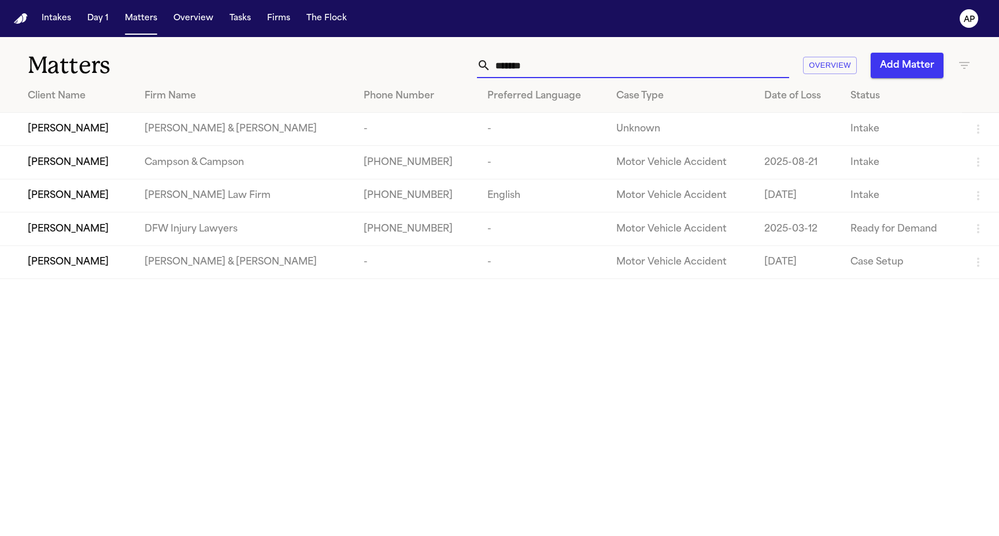
type input "*******"
click at [355, 230] on td "[PHONE_NUMBER]" at bounding box center [417, 228] width 124 height 33
click at [198, 234] on td "DFW Injury Lawyers" at bounding box center [244, 228] width 219 height 33
click at [126, 230] on div "[PERSON_NAME]" at bounding box center [77, 229] width 98 height 14
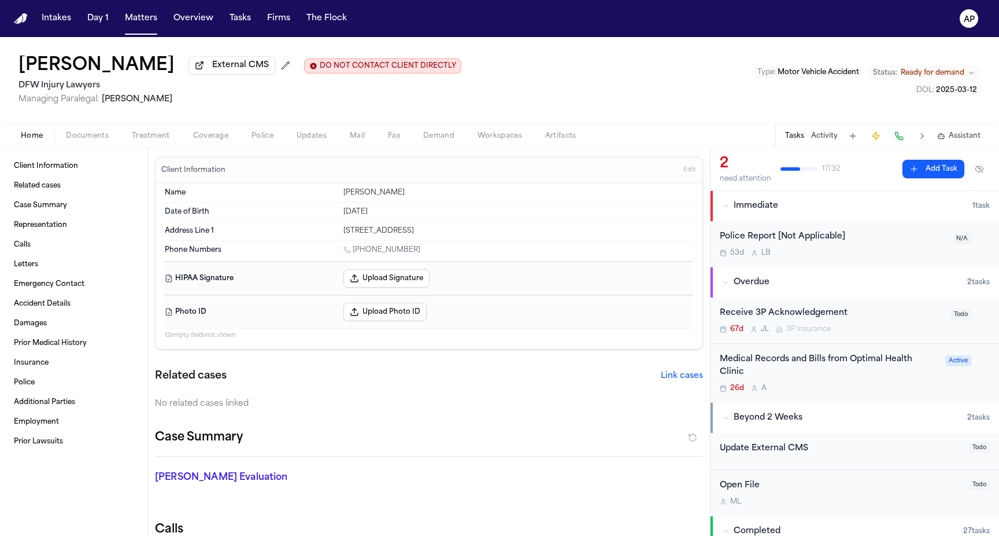
click at [186, 138] on button "Coverage" at bounding box center [211, 136] width 58 height 14
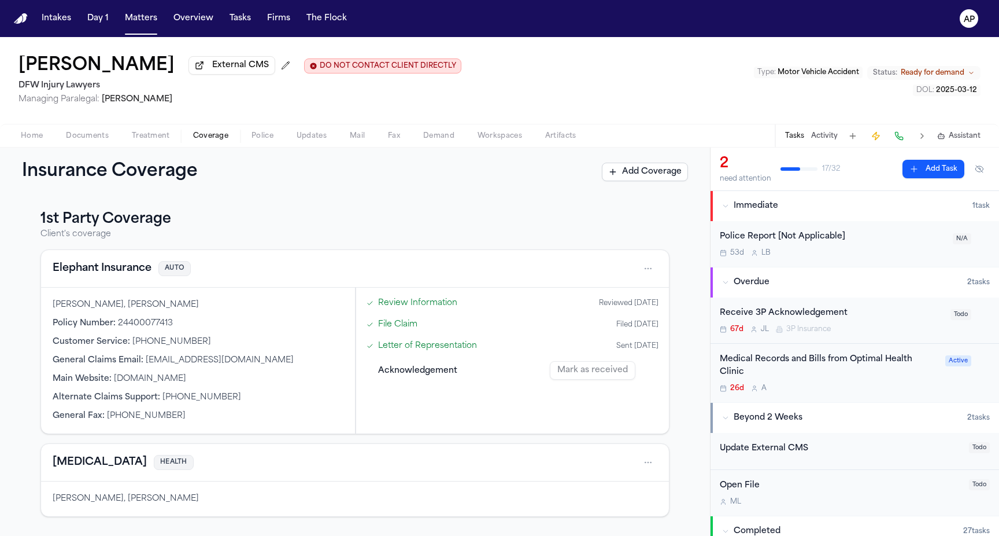
scroll to position [14, 0]
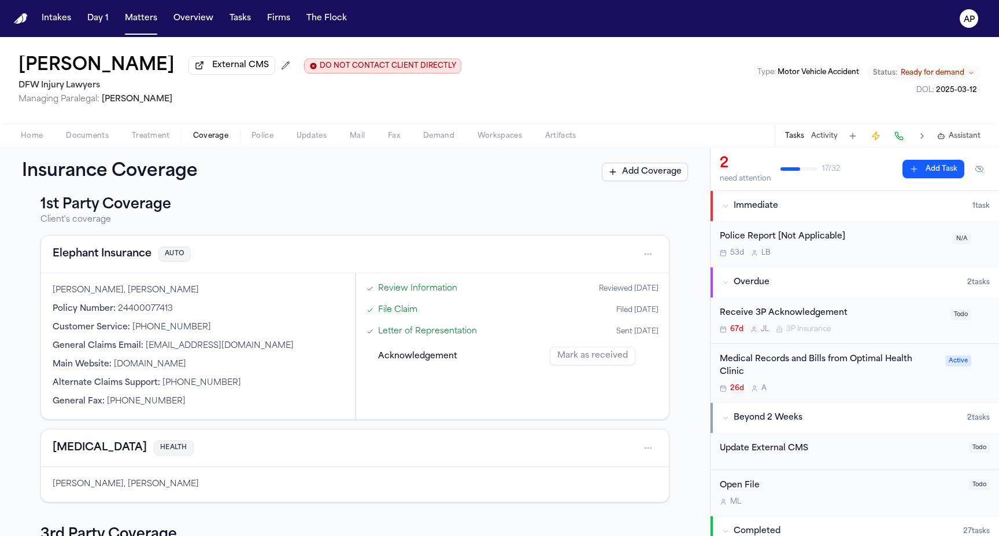
click at [444, 294] on link "Review Information" at bounding box center [417, 288] width 79 height 12
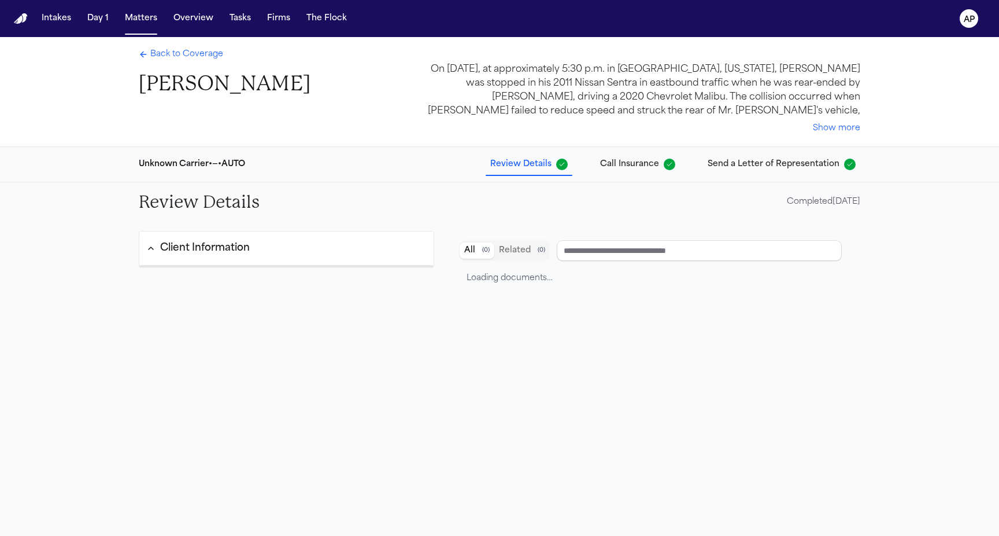
type input "**********"
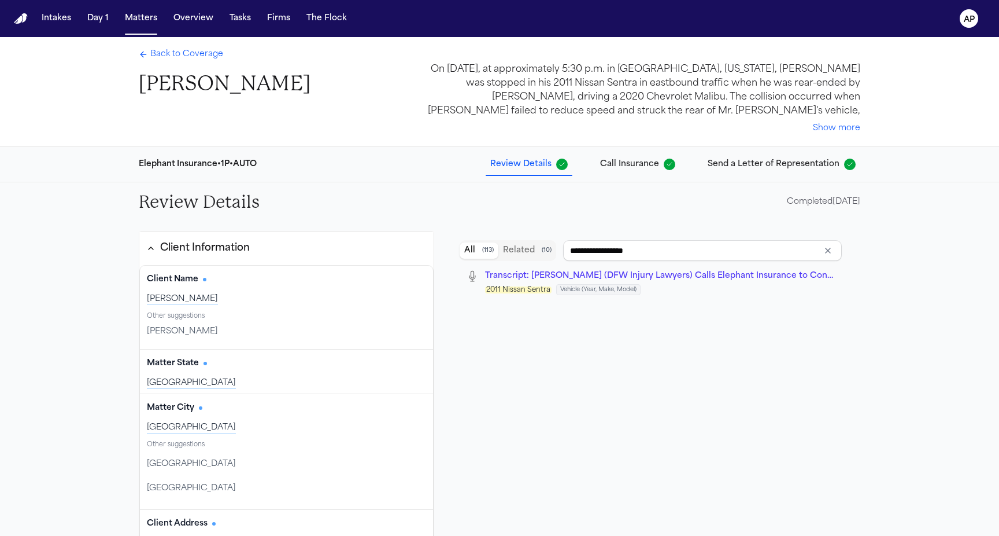
click at [616, 168] on span "Call Insurance" at bounding box center [629, 164] width 59 height 12
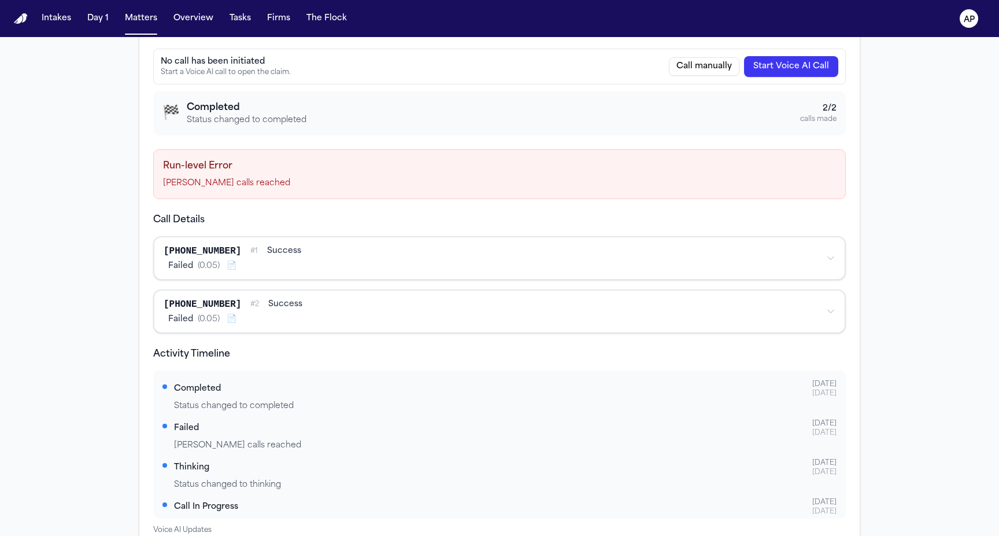
scroll to position [268, 0]
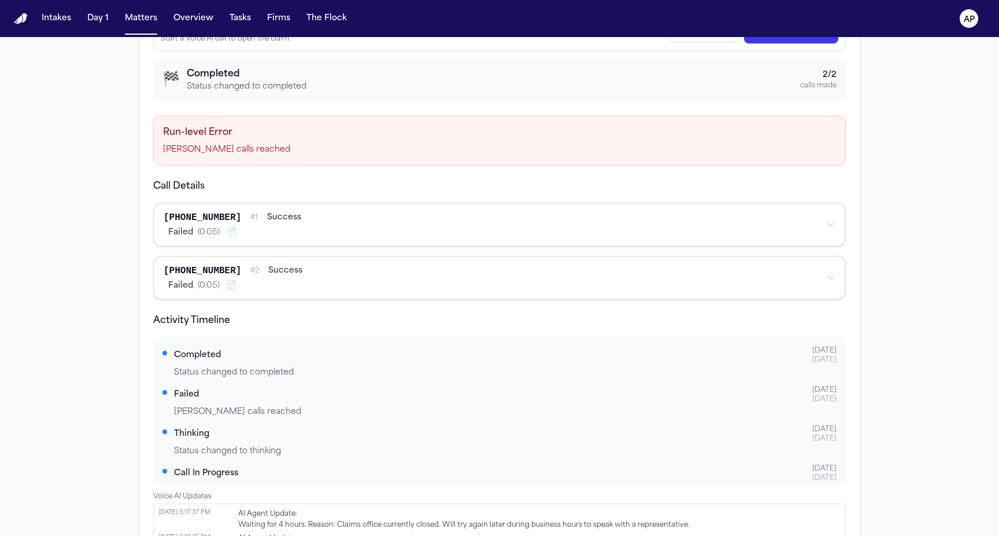
click at [512, 212] on div "+18772187865 # 1 success" at bounding box center [491, 218] width 654 height 14
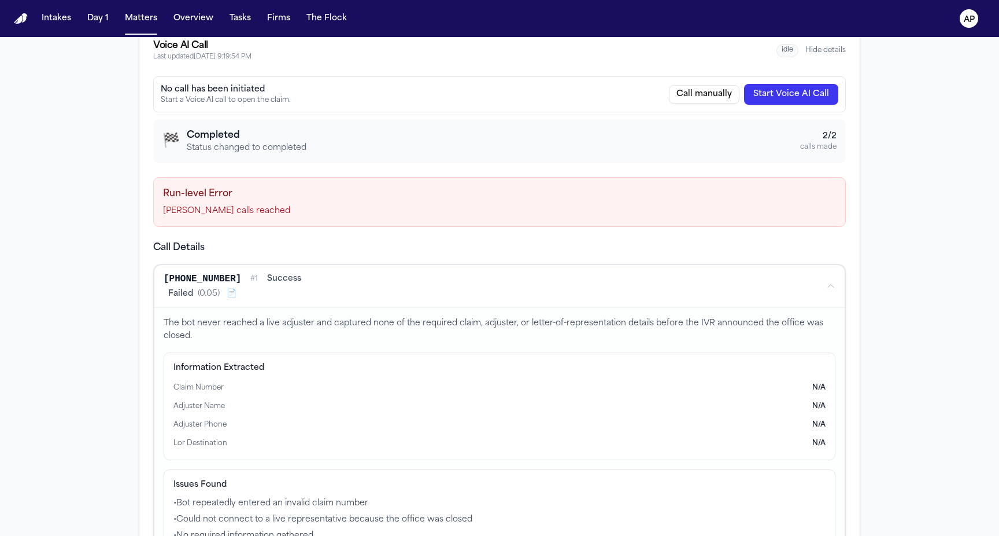
click at [463, 296] on div "Failed ( 0.05 ) 📄" at bounding box center [491, 294] width 654 height 12
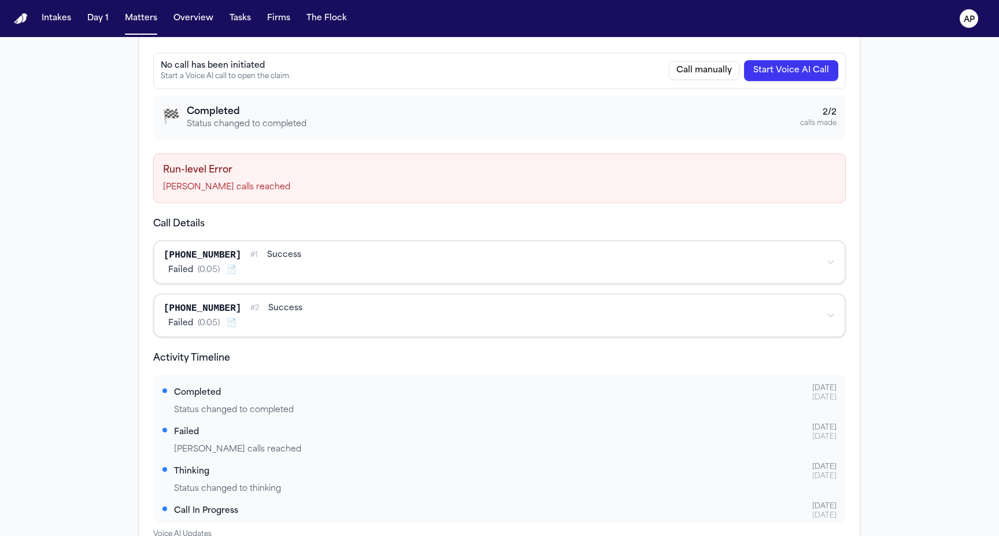
click at [450, 318] on div "Failed ( 0.05 ) 📄" at bounding box center [491, 324] width 654 height 12
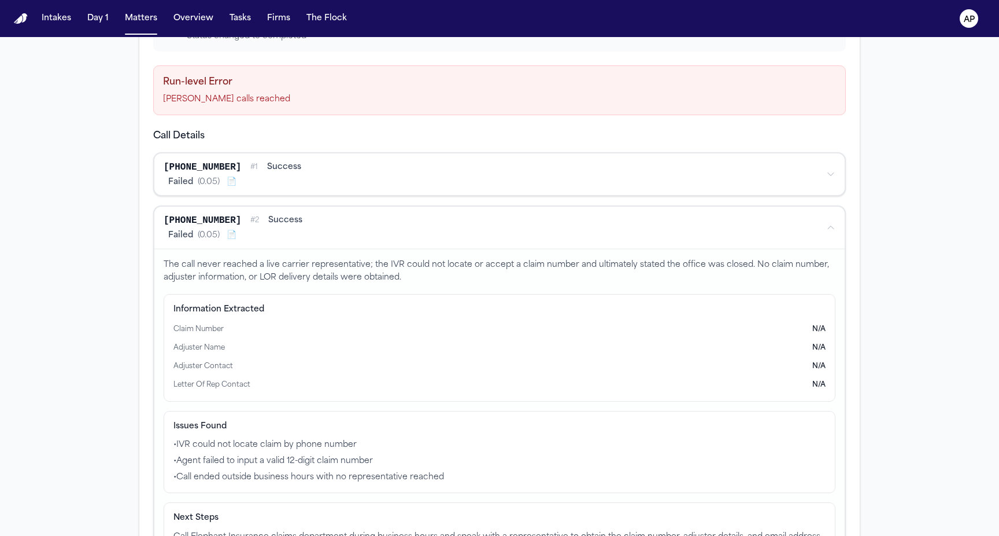
scroll to position [402, 0]
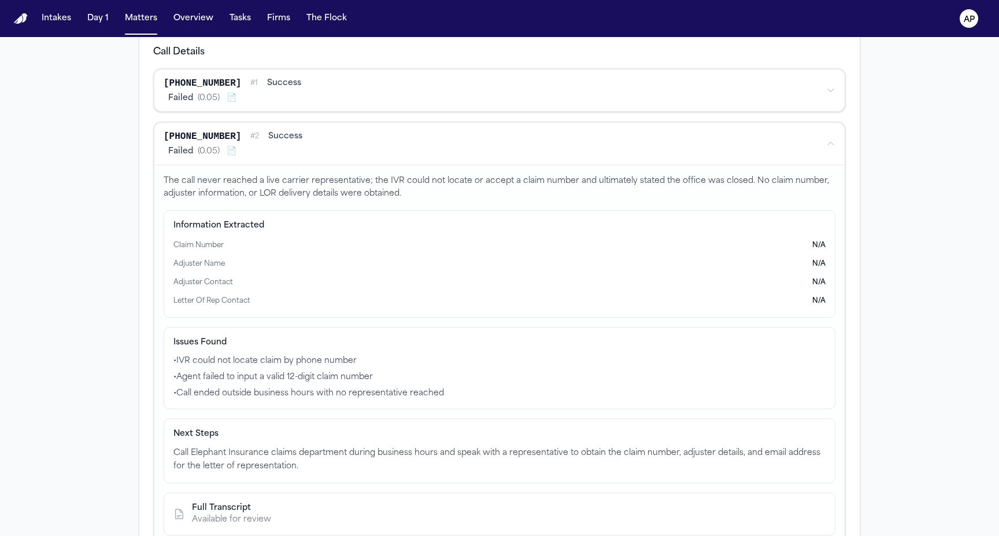
click at [448, 157] on button "+18772187865 # 2 success Failed ( 0.05 ) 📄" at bounding box center [499, 144] width 691 height 42
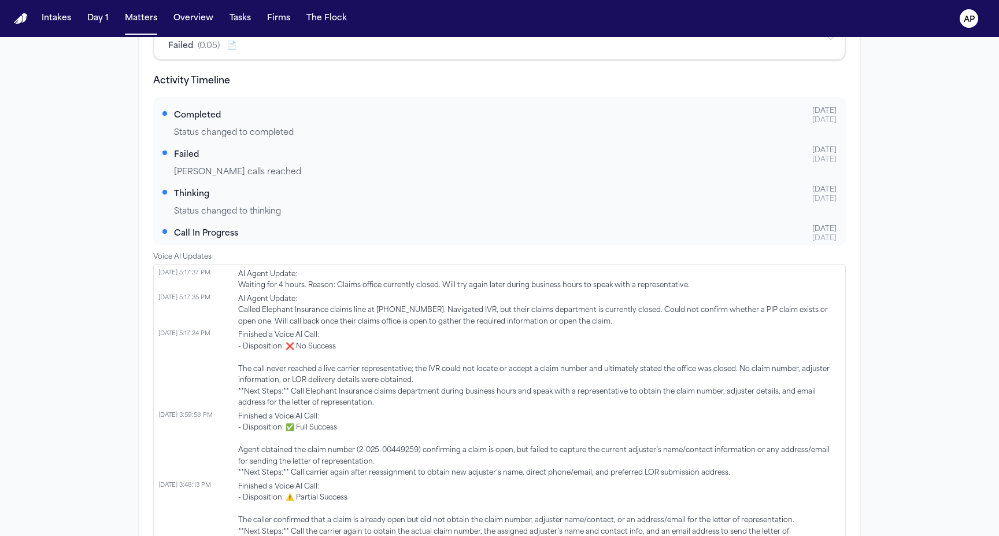
scroll to position [567, 0]
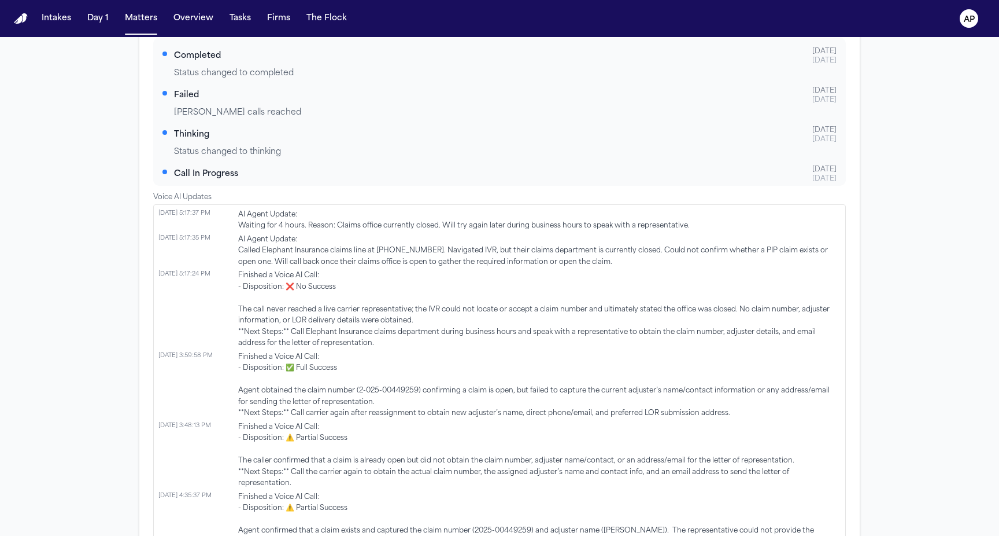
click at [360, 321] on span "Finished a Voice AI Call: - Disposition: ❌ No Success The call never reached a …" at bounding box center [539, 309] width 603 height 79
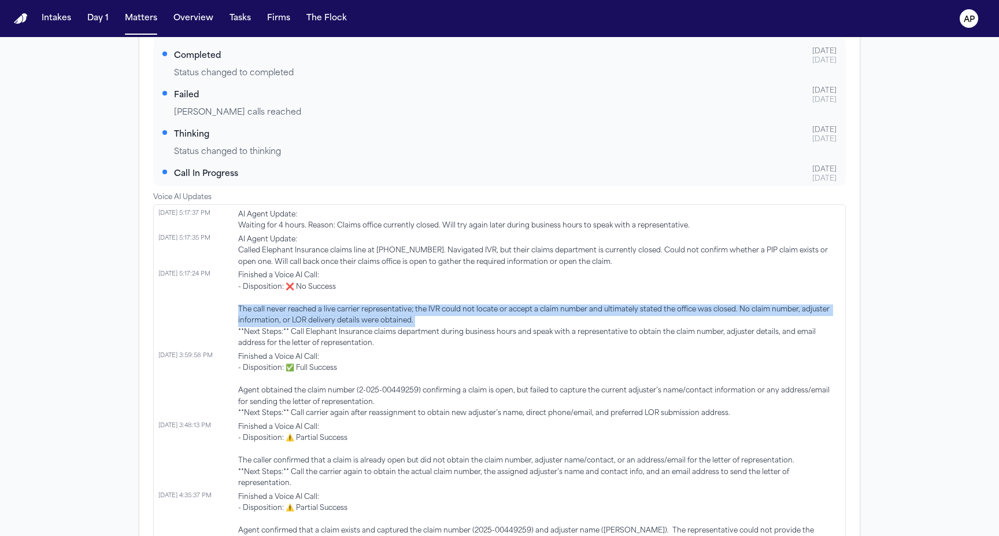
click at [360, 321] on span "Finished a Voice AI Call: - Disposition: ❌ No Success The call never reached a …" at bounding box center [539, 309] width 603 height 79
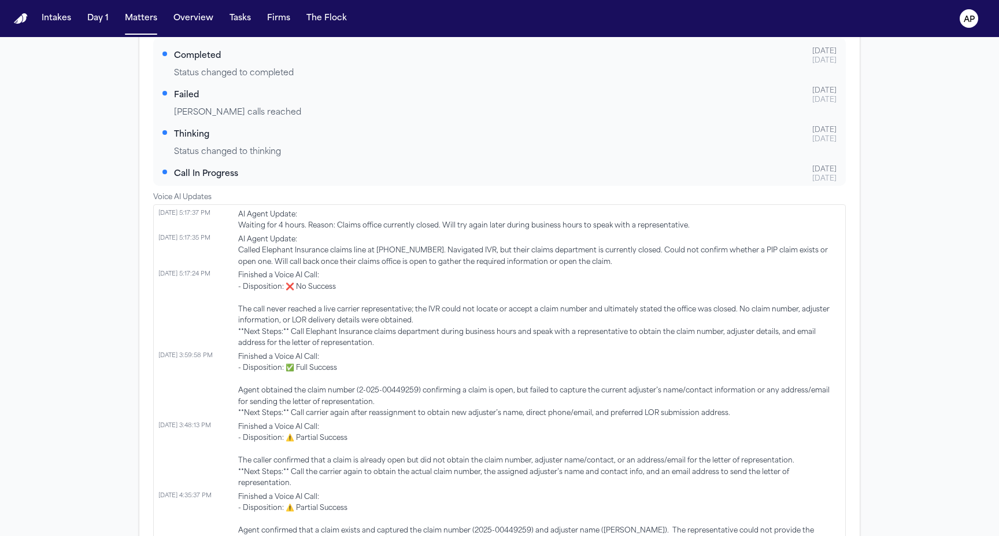
click at [357, 333] on span "Finished a Voice AI Call: - Disposition: ❌ No Success The call never reached a …" at bounding box center [539, 309] width 603 height 79
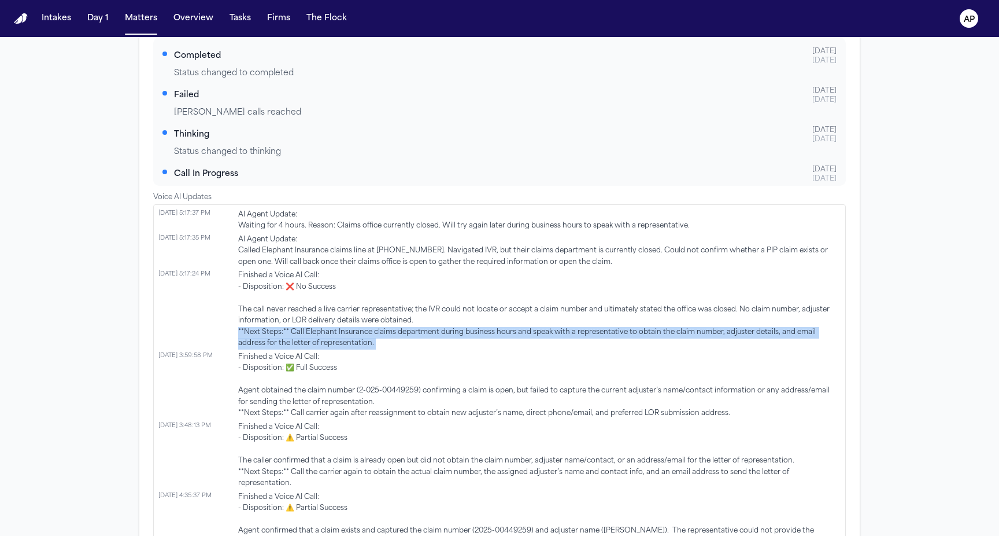
click at [357, 333] on span "Finished a Voice AI Call: - Disposition: ❌ No Success The call never reached a …" at bounding box center [539, 309] width 603 height 79
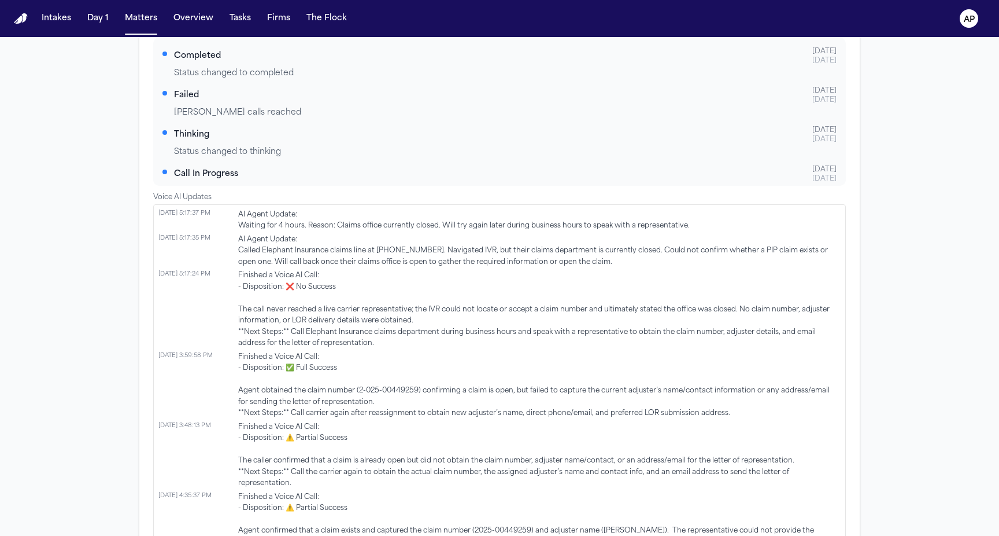
click at [361, 308] on span "Finished a Voice AI Call: - Disposition: ❌ No Success The call never reached a …" at bounding box center [539, 309] width 603 height 79
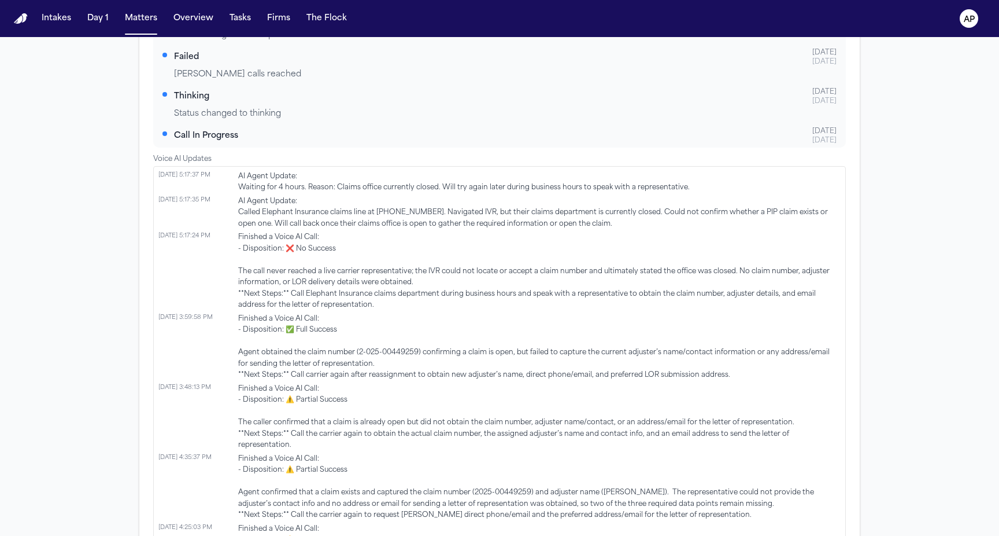
scroll to position [808, 0]
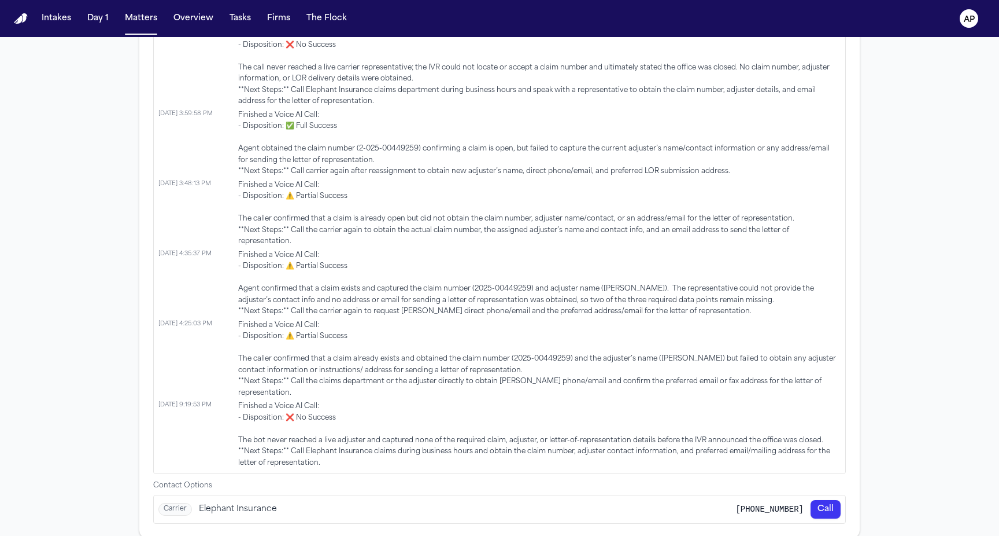
click at [286, 495] on div "Carrier Elephant Insurance +1-877-218-7865 Call" at bounding box center [500, 509] width 692 height 28
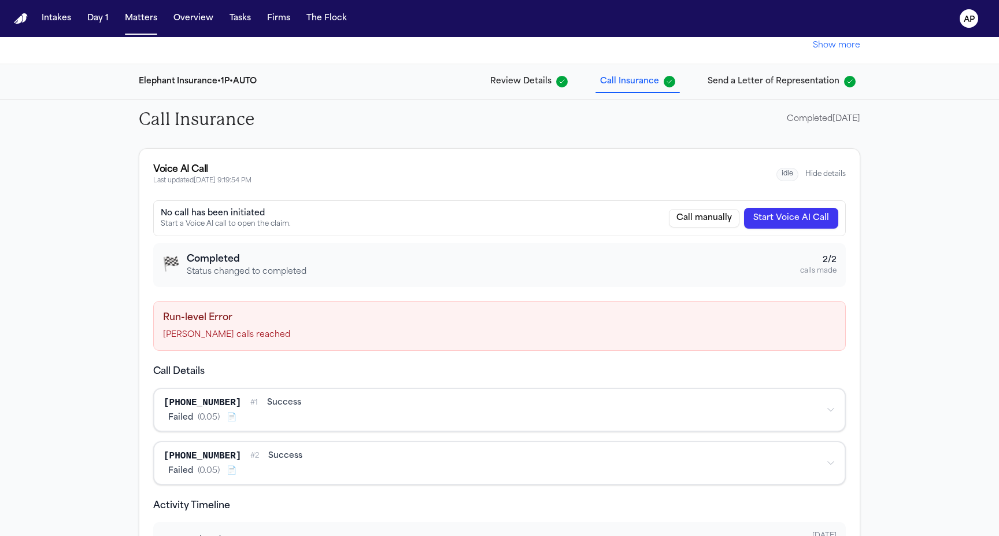
scroll to position [109, 0]
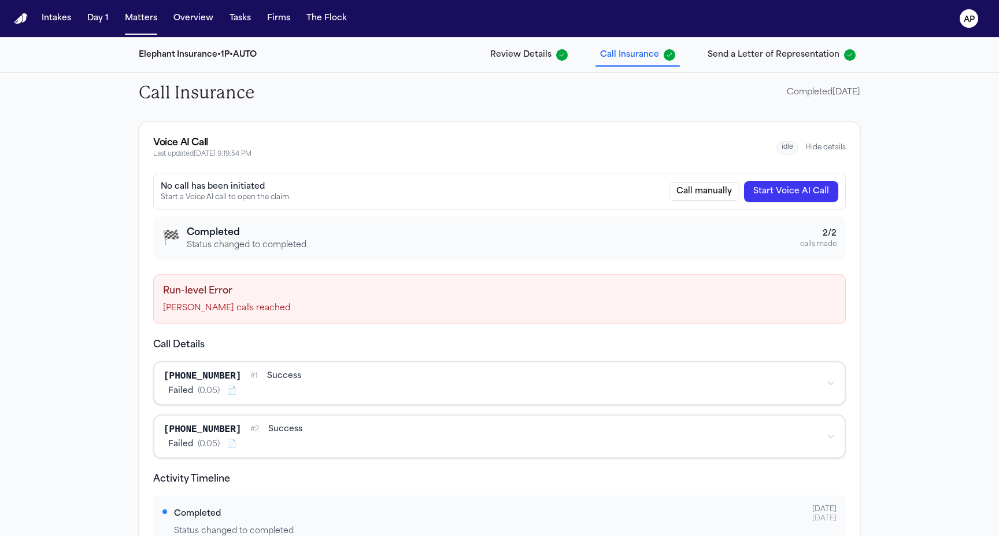
click at [532, 246] on div "🏁 Completed Status changed to completed 2 / 2 calls made" at bounding box center [500, 238] width 674 height 25
click at [397, 291] on h4 "Run-level Error" at bounding box center [499, 291] width 673 height 14
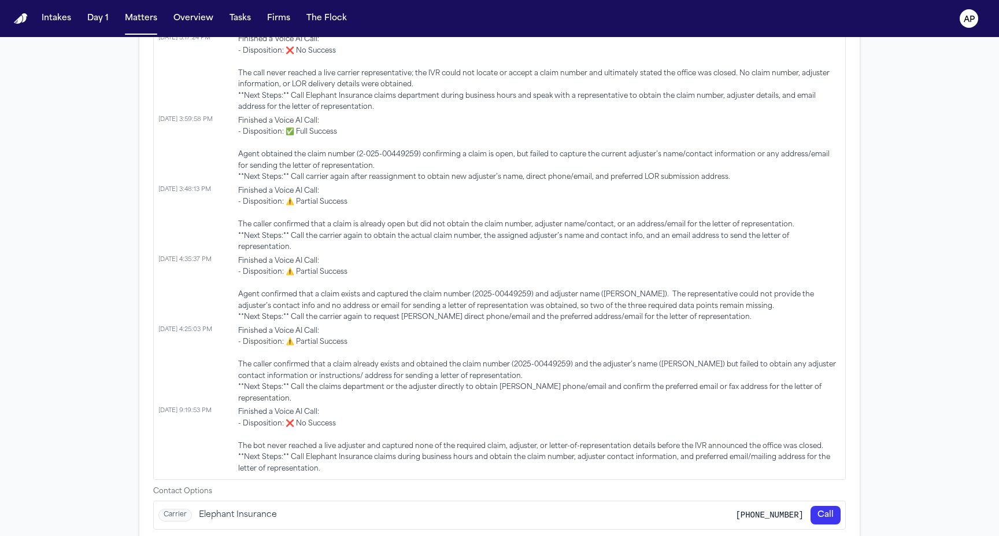
scroll to position [808, 0]
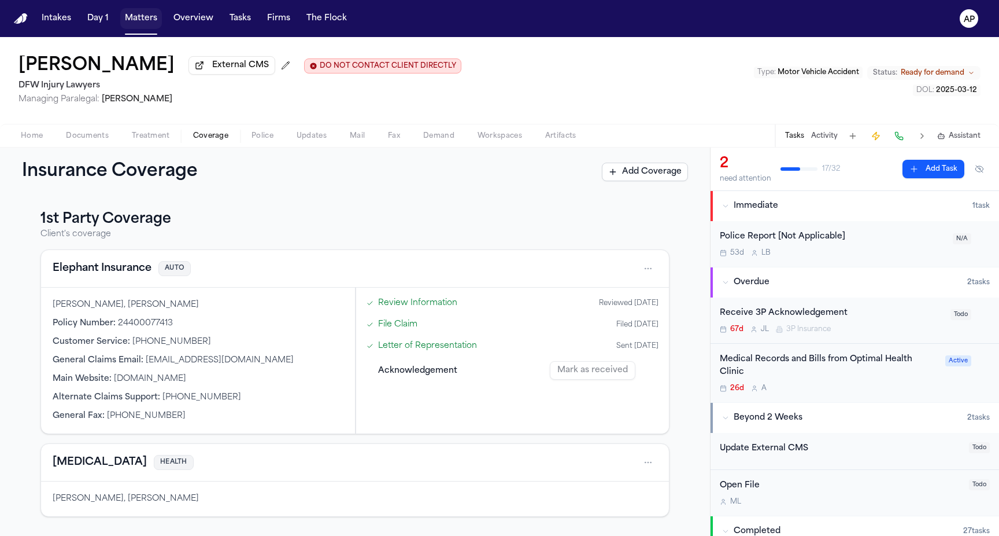
click at [138, 9] on button "Matters" at bounding box center [141, 18] width 42 height 21
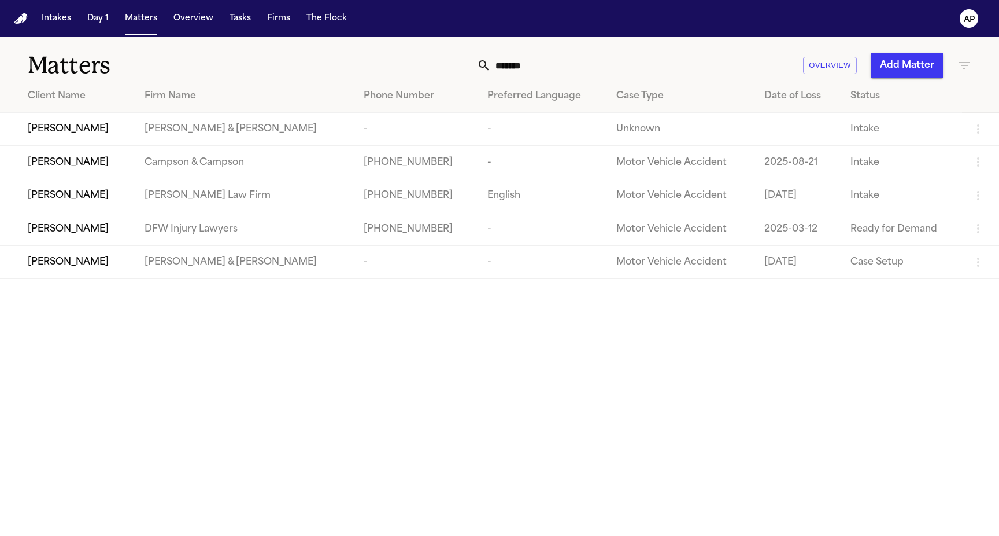
click at [521, 69] on input "*******" at bounding box center [640, 65] width 298 height 25
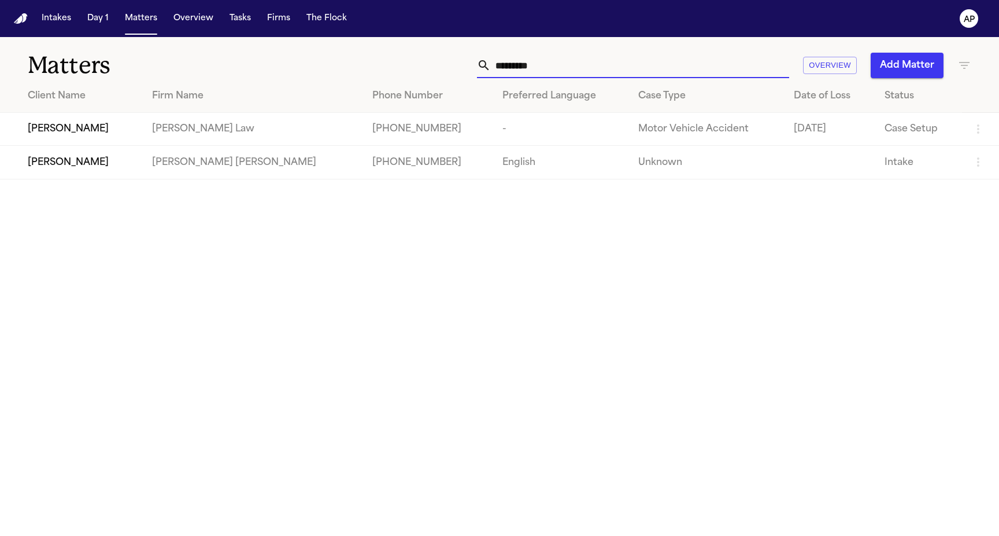
type input "********"
click at [493, 141] on td "-" at bounding box center [560, 129] width 135 height 33
click at [389, 130] on td "[PHONE_NUMBER]" at bounding box center [428, 129] width 130 height 33
click at [186, 151] on td "[PERSON_NAME] [PERSON_NAME]" at bounding box center [253, 162] width 221 height 33
click at [184, 138] on td "[PERSON_NAME] Law" at bounding box center [253, 129] width 221 height 33
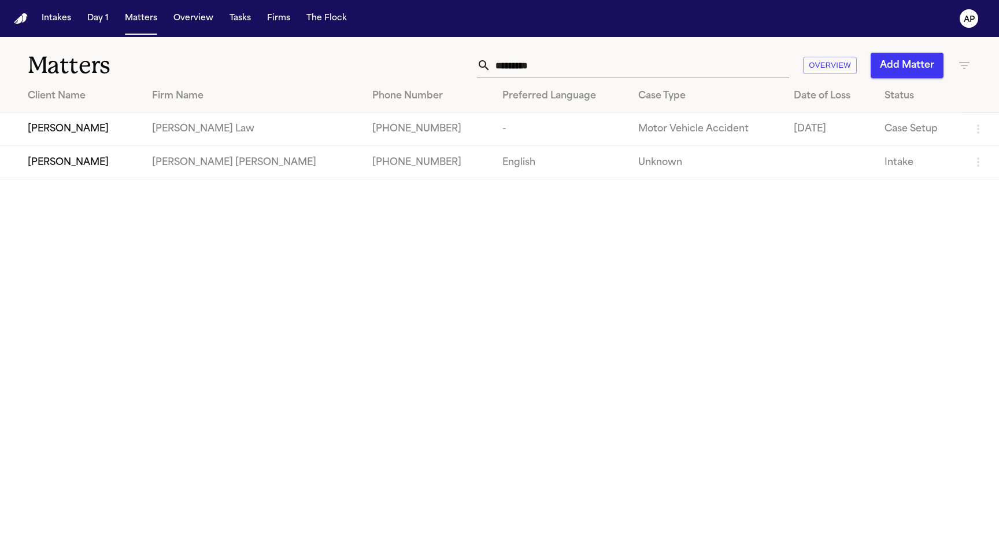
click at [184, 138] on td "[PERSON_NAME] Law" at bounding box center [253, 129] width 221 height 33
click at [28, 136] on span "[PERSON_NAME]" at bounding box center [68, 129] width 81 height 14
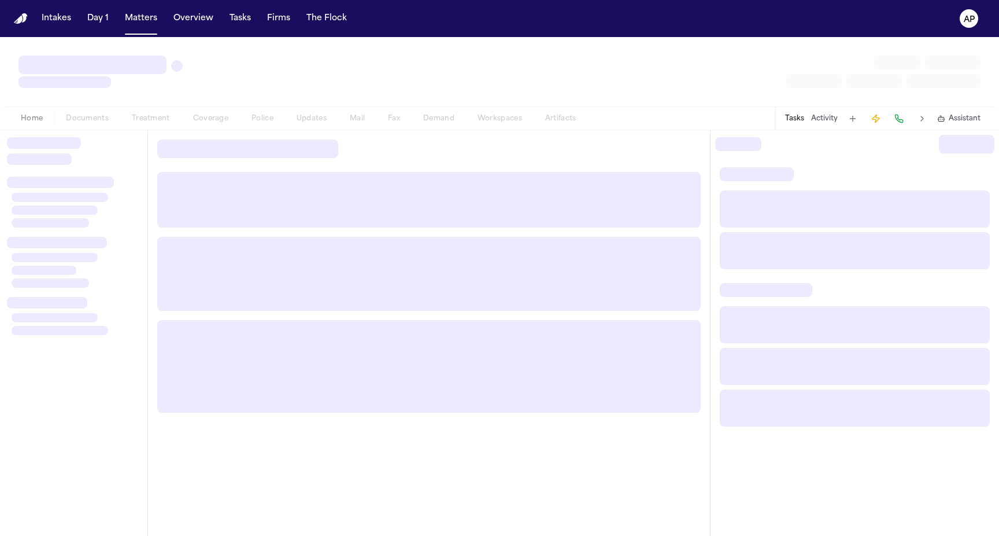
click at [27, 137] on div at bounding box center [44, 143] width 74 height 12
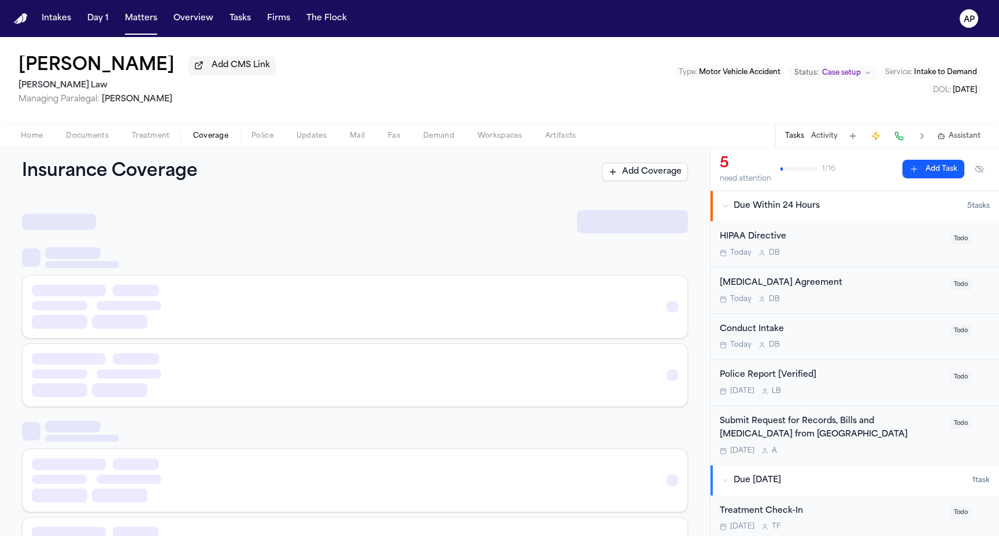
click at [198, 141] on span "Coverage" at bounding box center [210, 135] width 35 height 9
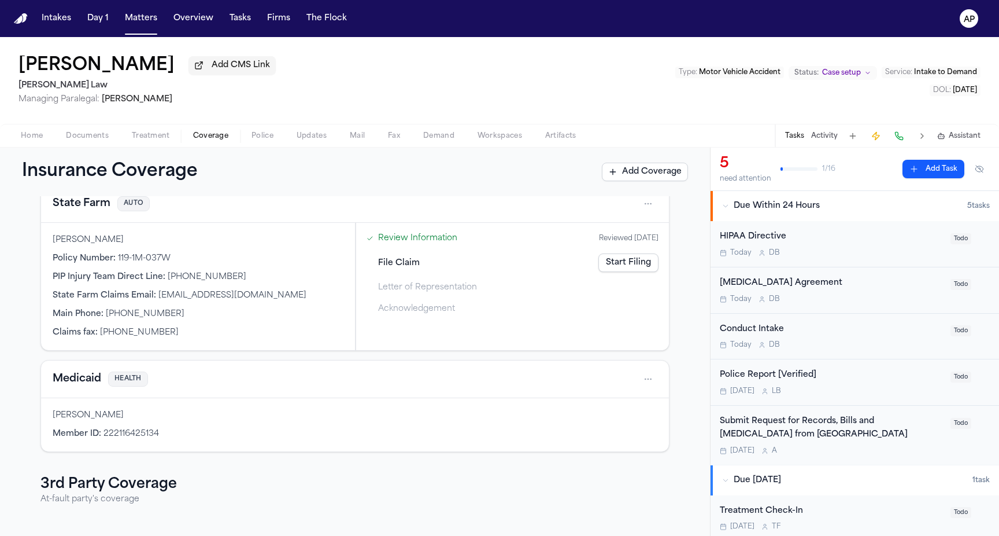
scroll to position [67, 0]
click at [616, 274] on div "File Claim Start Filing" at bounding box center [512, 260] width 301 height 25
click at [399, 241] on link "Review Information" at bounding box center [417, 236] width 79 height 12
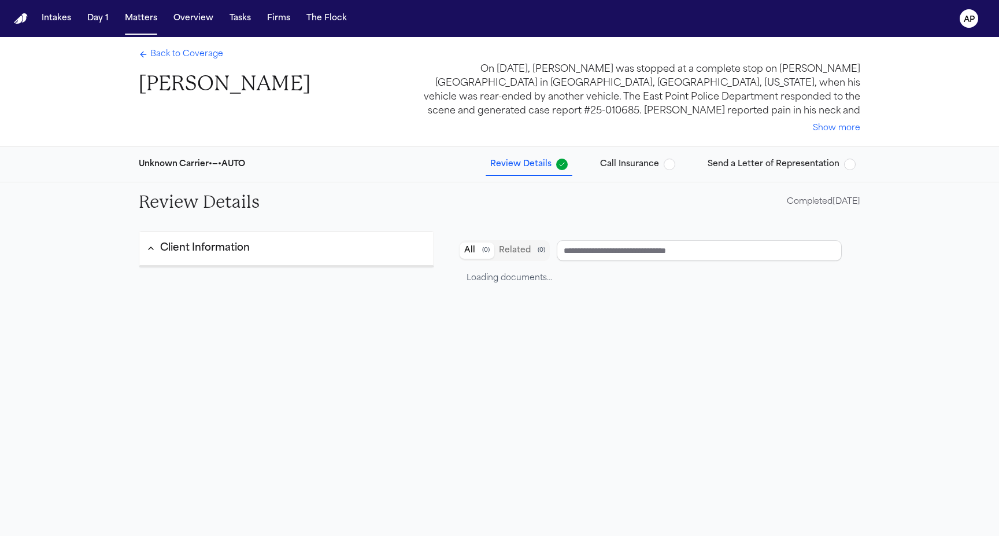
type input "**********"
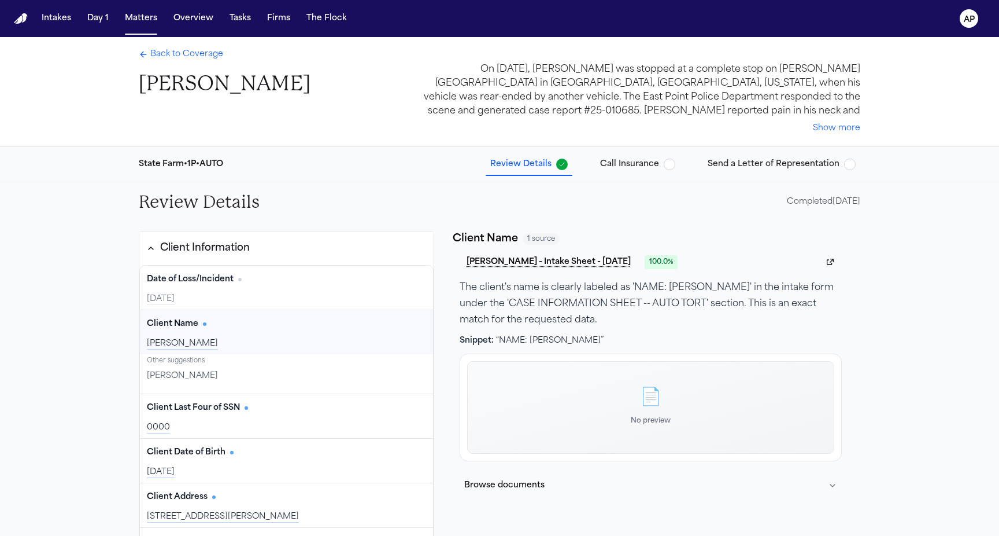
click at [630, 161] on span "Call Insurance" at bounding box center [629, 164] width 59 height 12
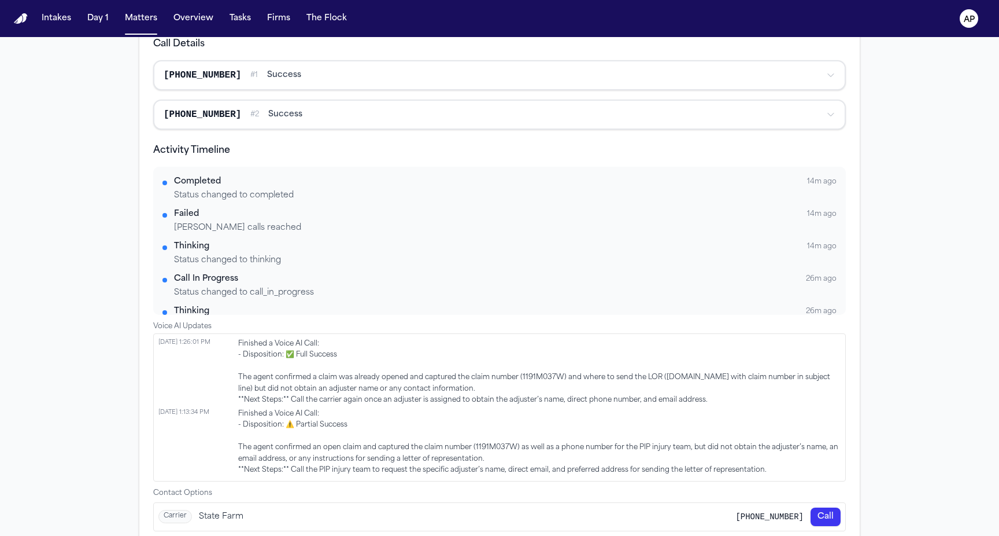
scroll to position [496, 0]
click at [495, 342] on span "Finished a Voice AI Call: - Disposition: ✅ Full Success The agent confirmed a c…" at bounding box center [539, 372] width 603 height 68
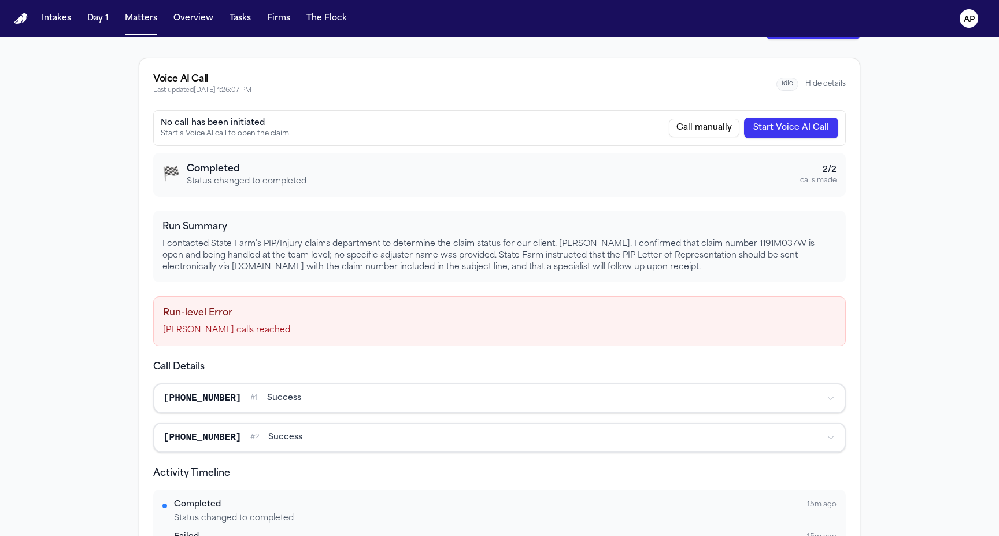
scroll to position [0, 0]
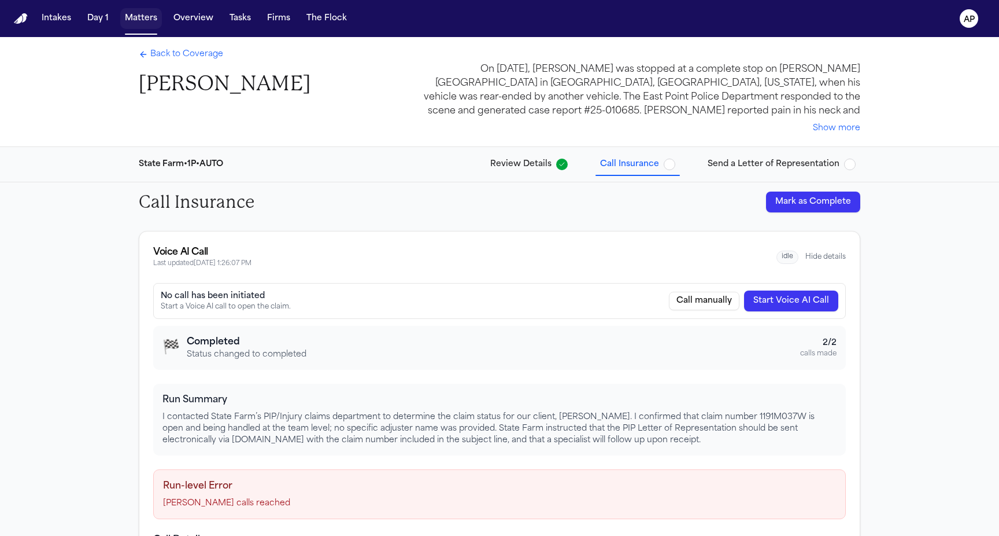
click at [147, 11] on button "Matters" at bounding box center [141, 18] width 42 height 21
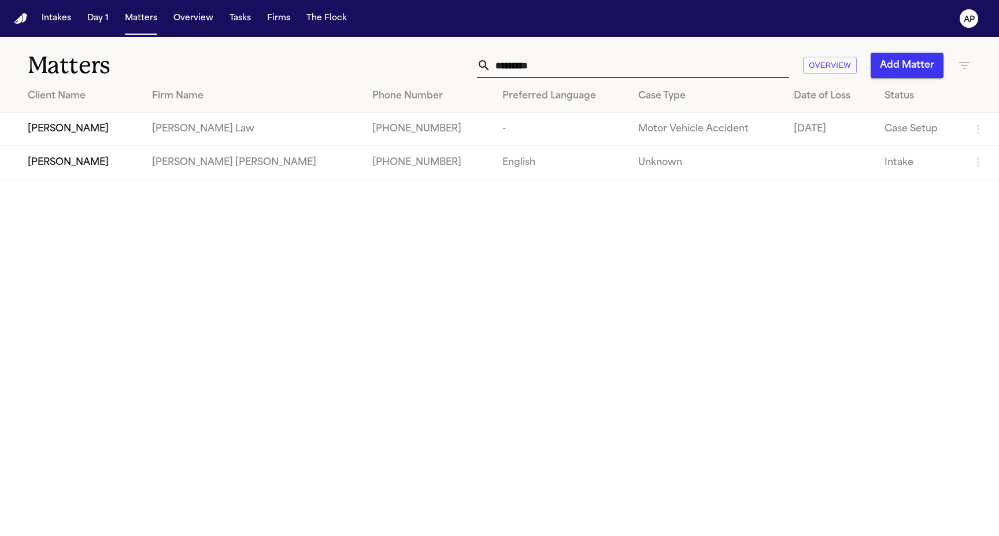
click at [563, 66] on input "********" at bounding box center [640, 65] width 298 height 25
paste input "*****"
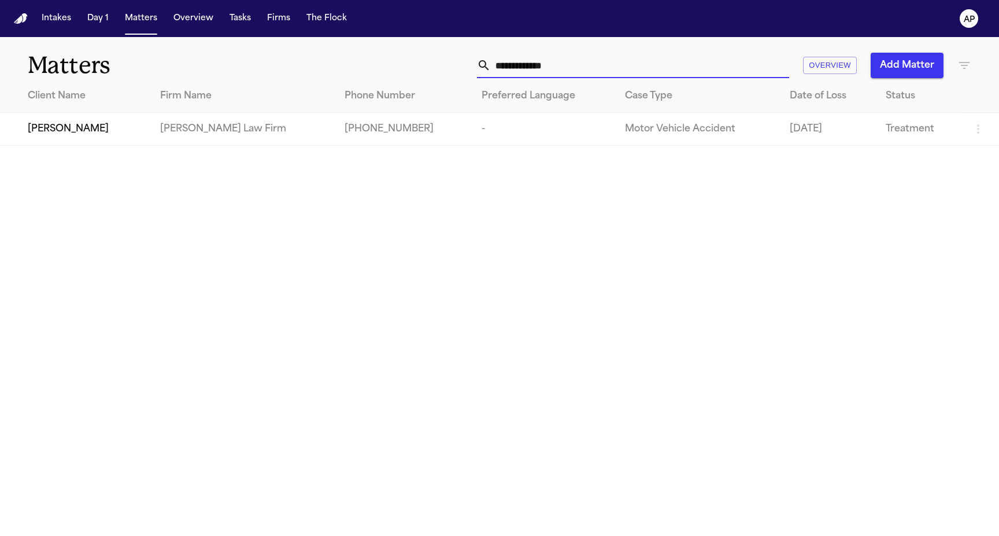
type input "**********"
click at [346, 135] on td "[PHONE_NUMBER]" at bounding box center [404, 129] width 138 height 33
click at [245, 125] on td "[PERSON_NAME] Law Firm" at bounding box center [243, 129] width 184 height 33
click at [96, 136] on td "[PERSON_NAME]" at bounding box center [75, 129] width 151 height 33
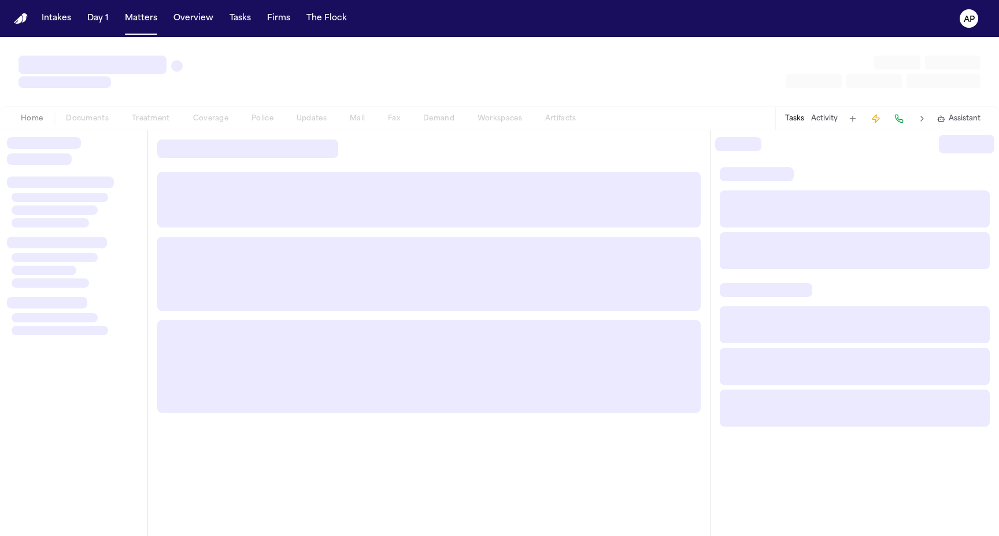
click at [96, 137] on div at bounding box center [74, 153] width 134 height 32
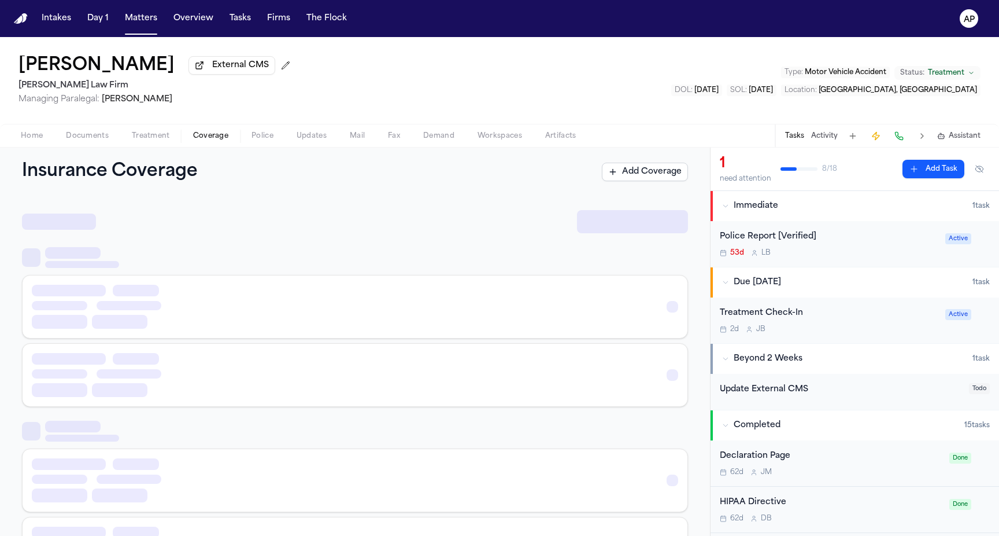
click at [219, 134] on span "Coverage" at bounding box center [210, 135] width 35 height 9
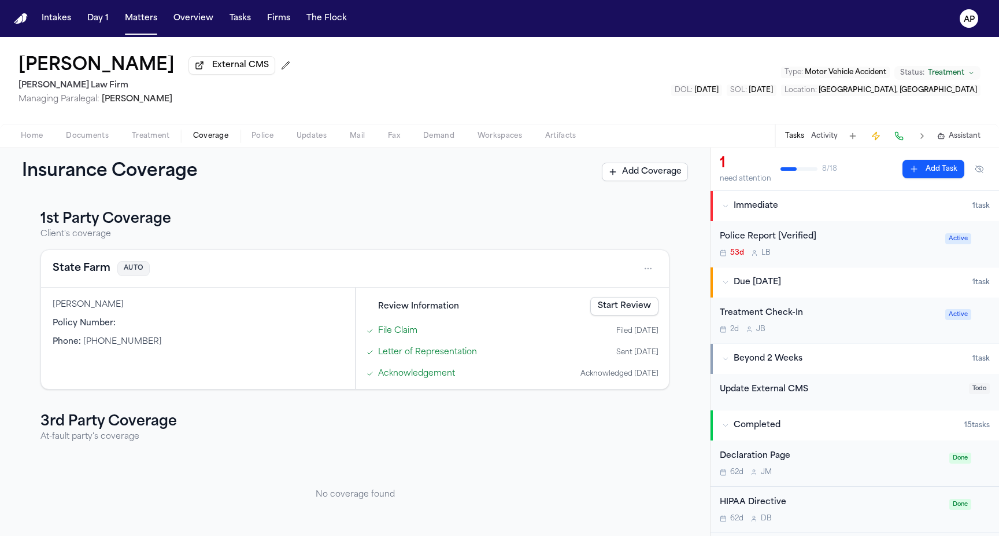
click at [623, 308] on link "Start Review" at bounding box center [624, 306] width 68 height 19
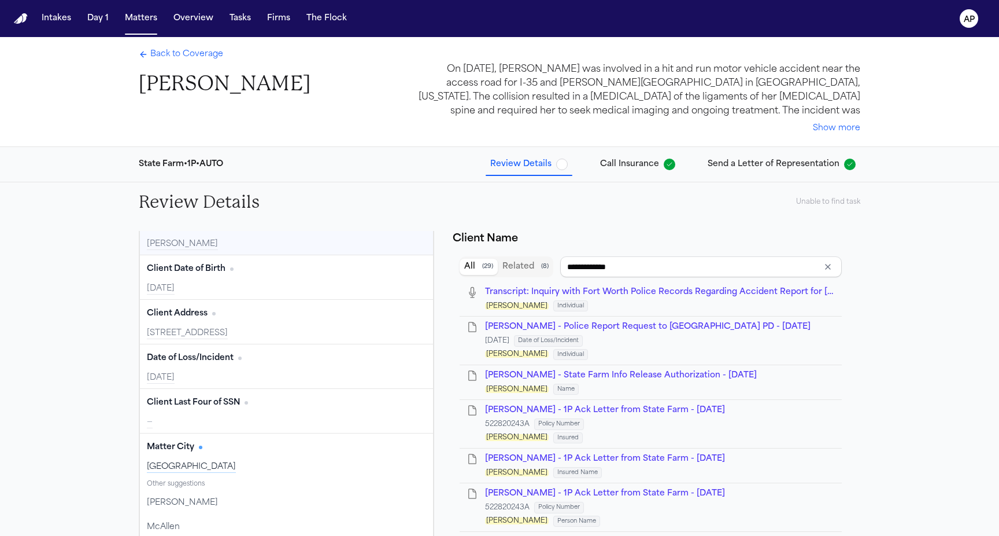
scroll to position [65, 0]
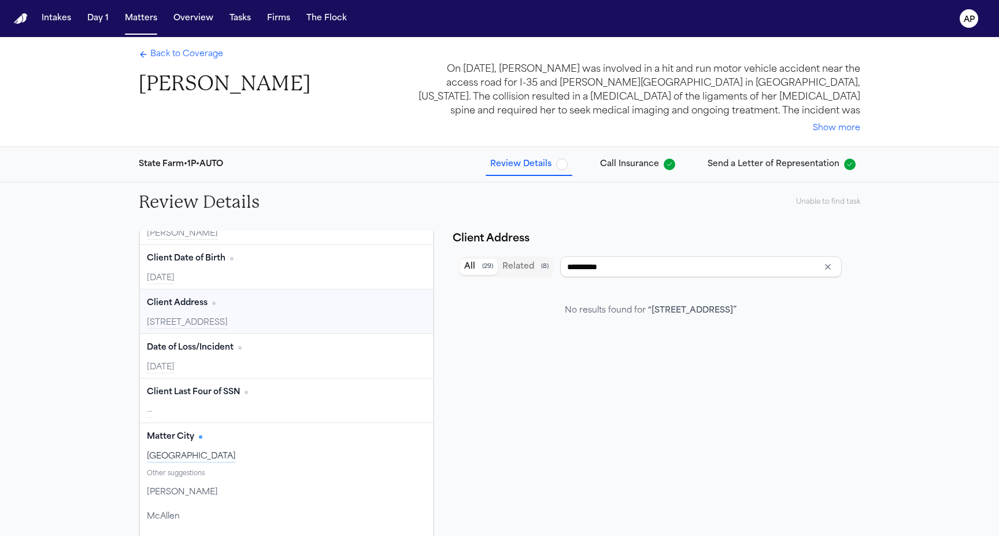
type input "**********"
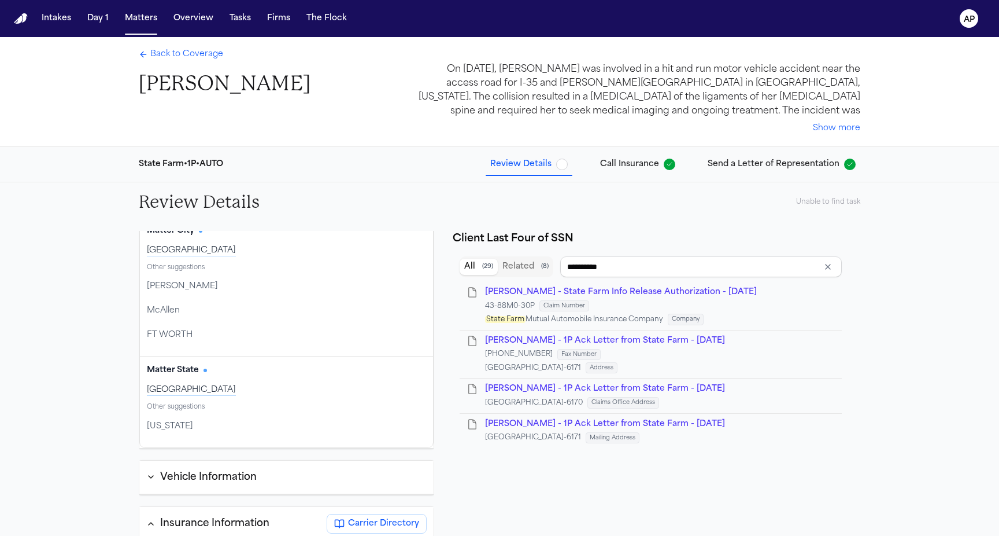
scroll to position [344, 0]
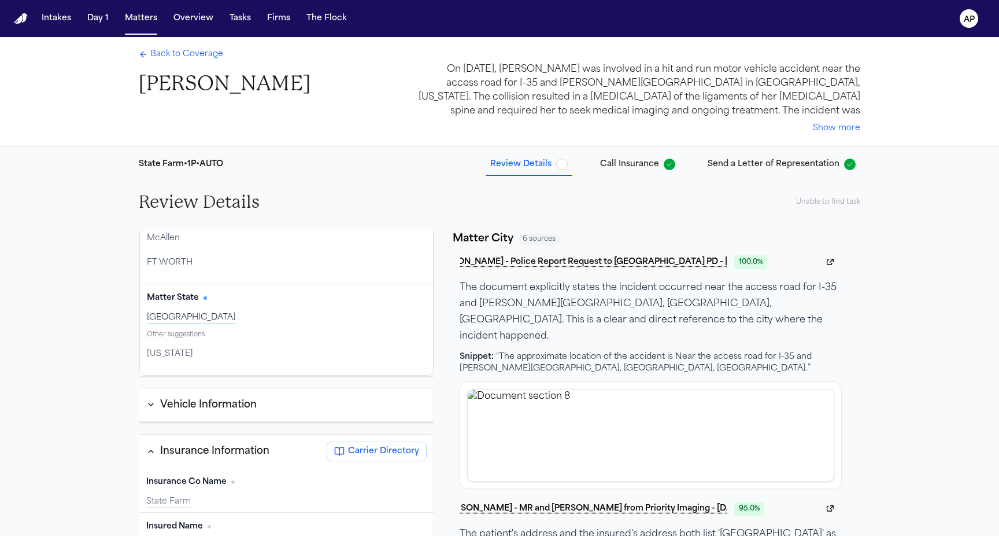
click at [178, 62] on div "Back to Coverage Kimberly Agee" at bounding box center [225, 73] width 172 height 48
click at [182, 57] on span "Back to Coverage" at bounding box center [186, 55] width 73 height 12
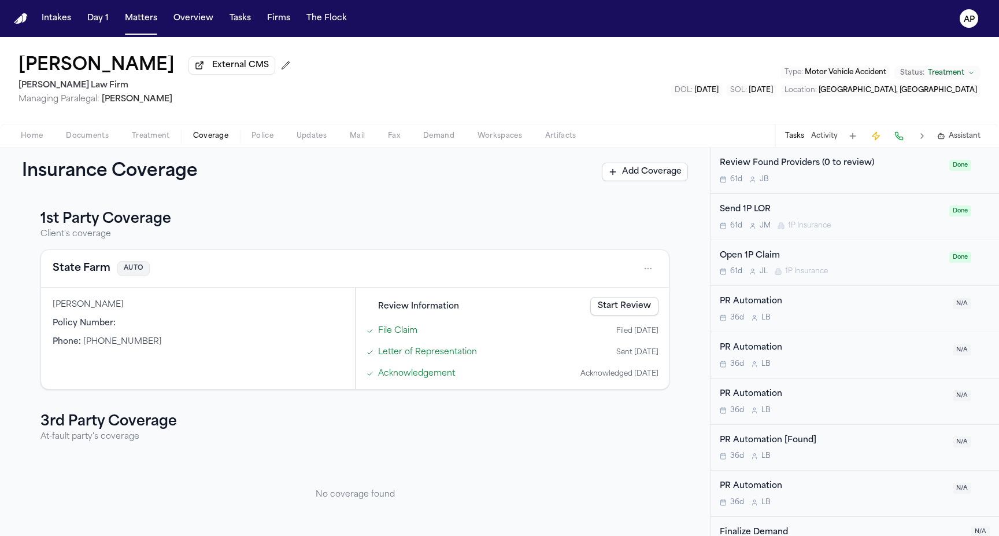
scroll to position [599, 0]
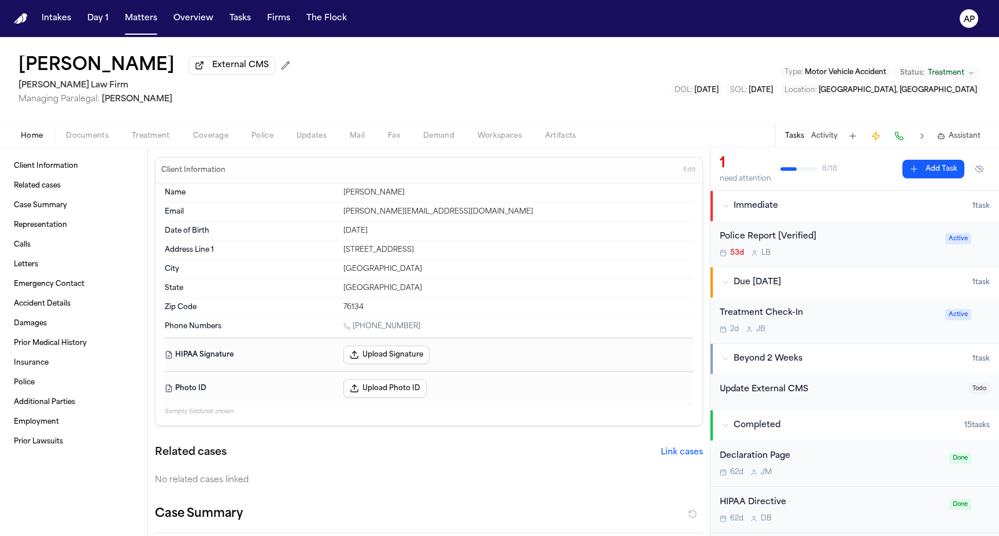
scroll to position [36, 0]
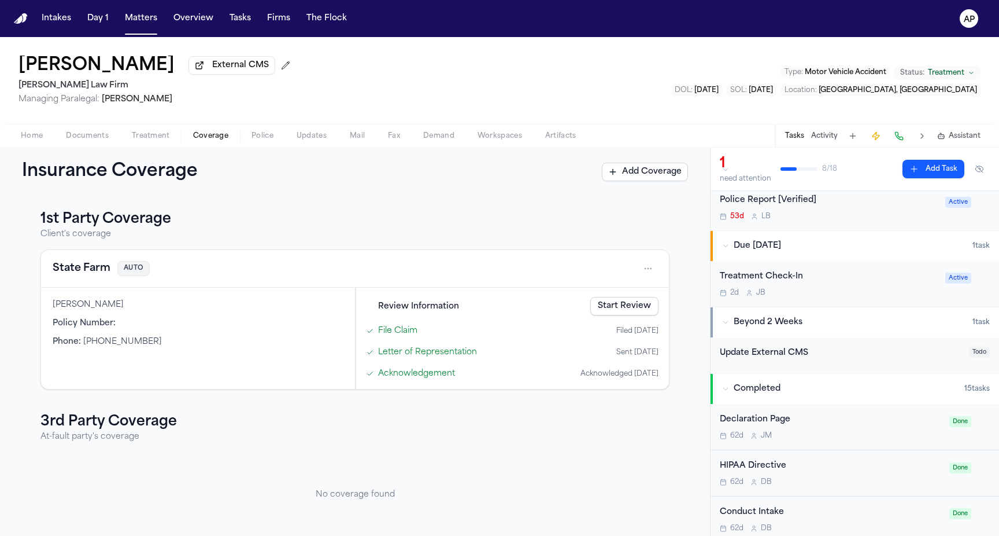
click at [206, 143] on span "button" at bounding box center [210, 142] width 49 height 1
click at [619, 306] on link "Start Review" at bounding box center [624, 306] width 68 height 19
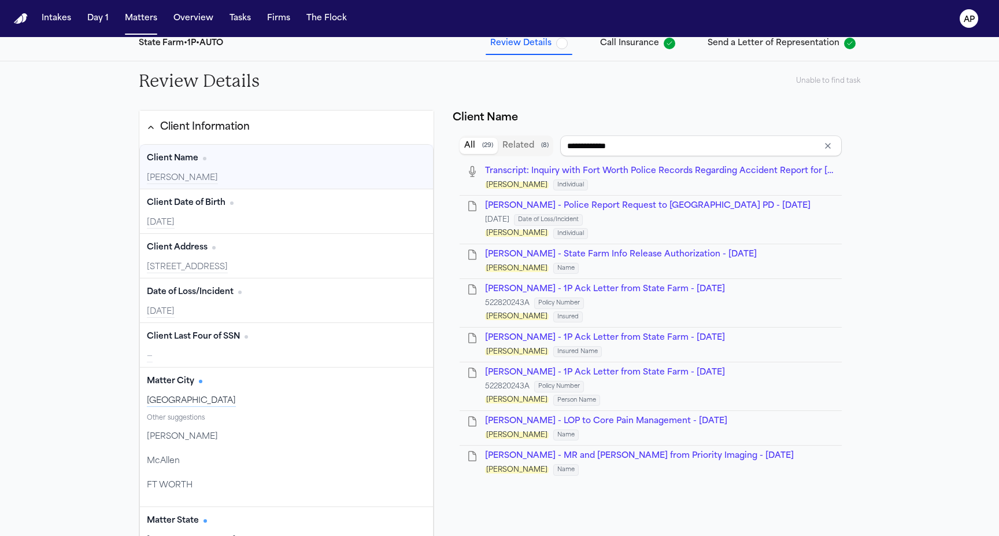
scroll to position [141, 0]
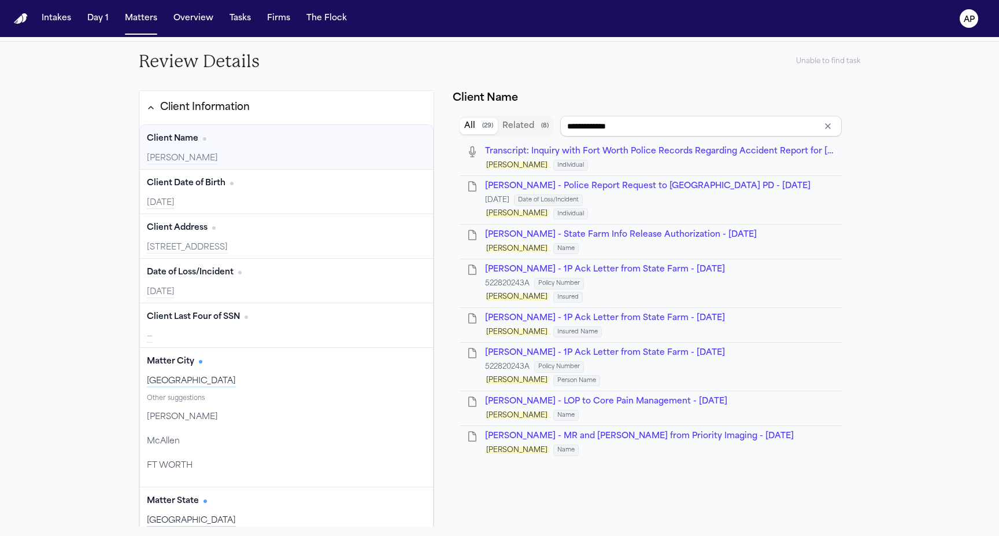
type input "**********"
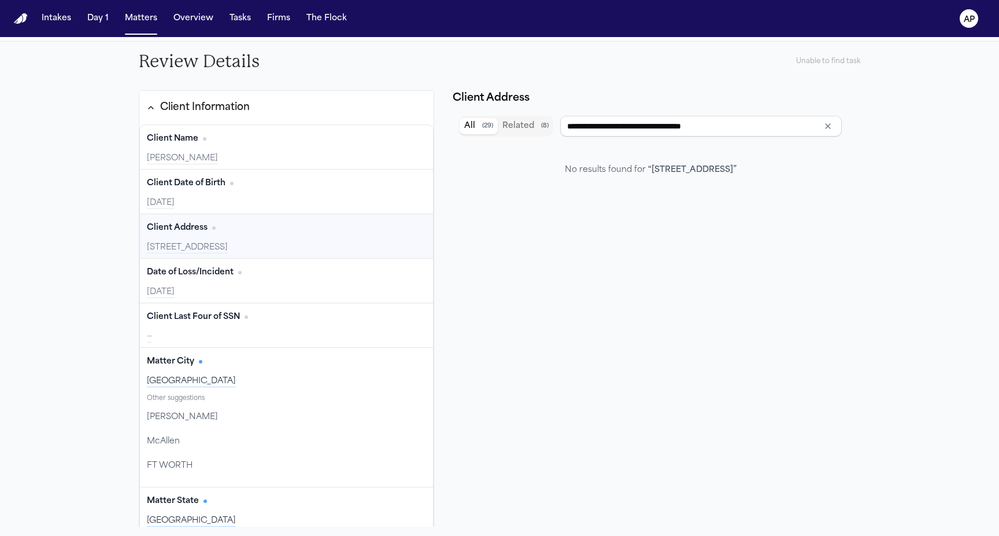
scroll to position [0, 0]
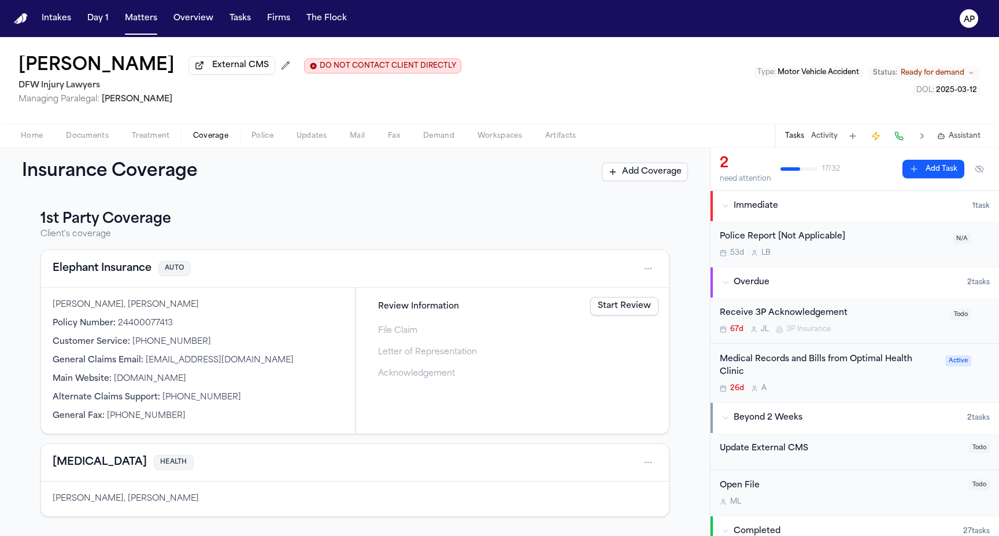
click at [213, 133] on span "Coverage" at bounding box center [210, 135] width 35 height 9
click at [391, 302] on link "Review Information" at bounding box center [417, 303] width 79 height 12
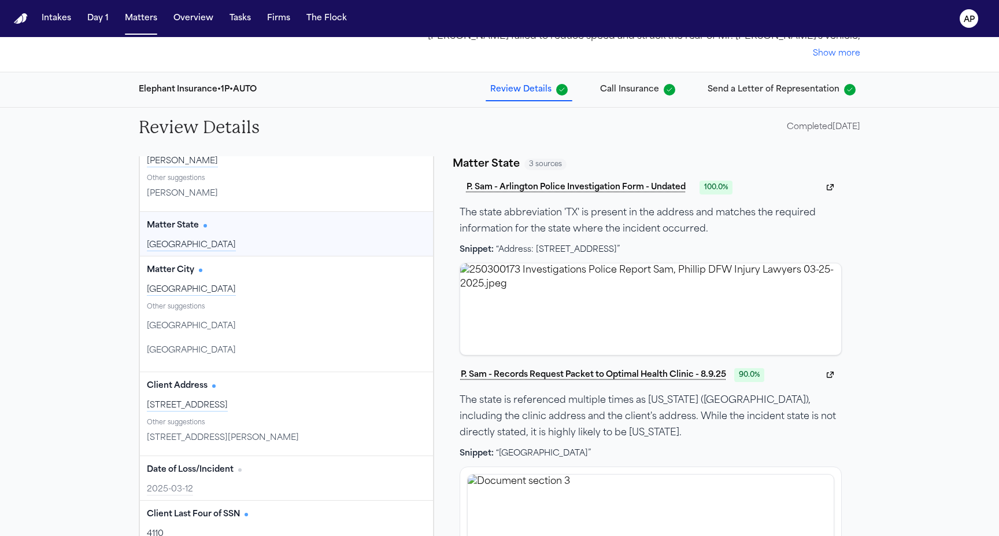
scroll to position [84, 0]
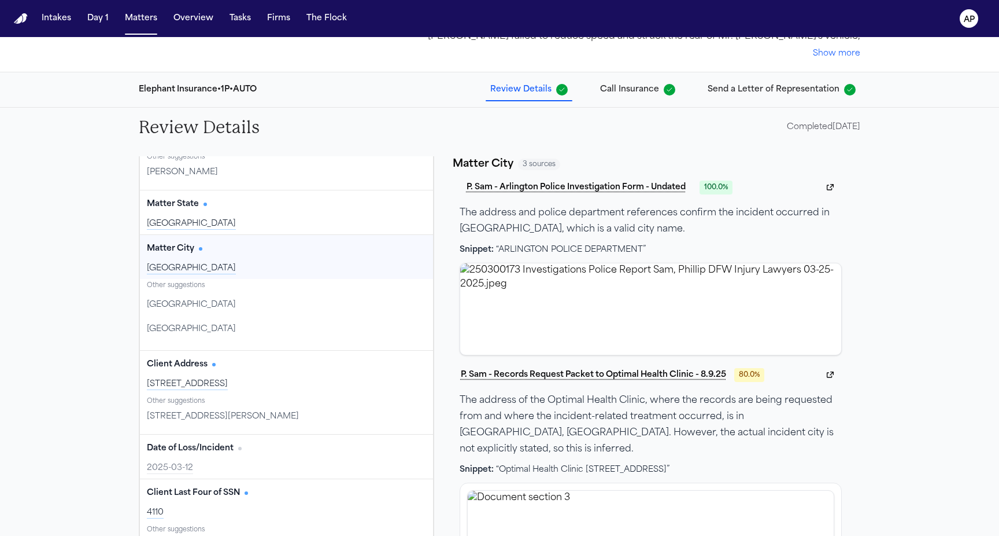
click at [417, 247] on button "Edit" at bounding box center [411, 248] width 29 height 19
click at [242, 260] on input "******" at bounding box center [229, 266] width 164 height 21
type input "*********"
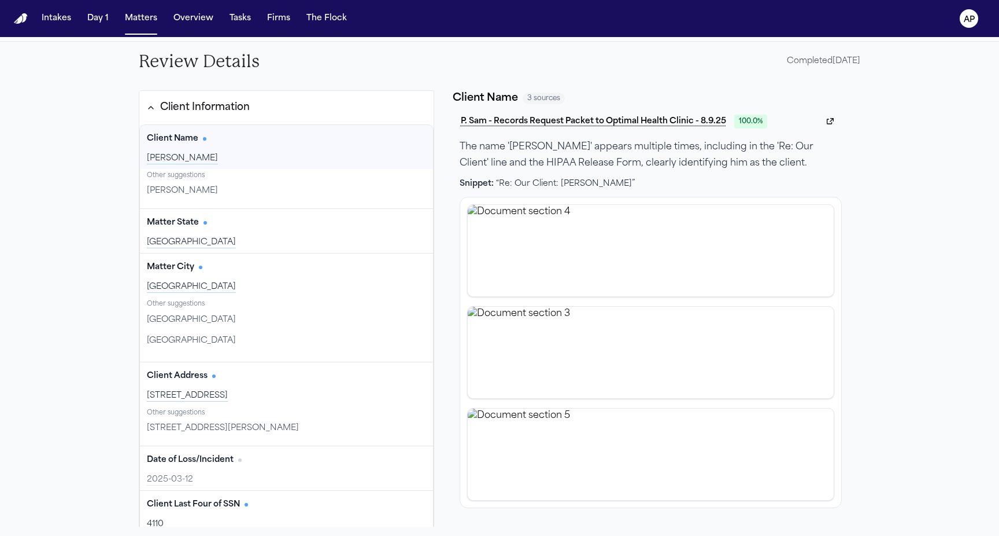
scroll to position [0, 0]
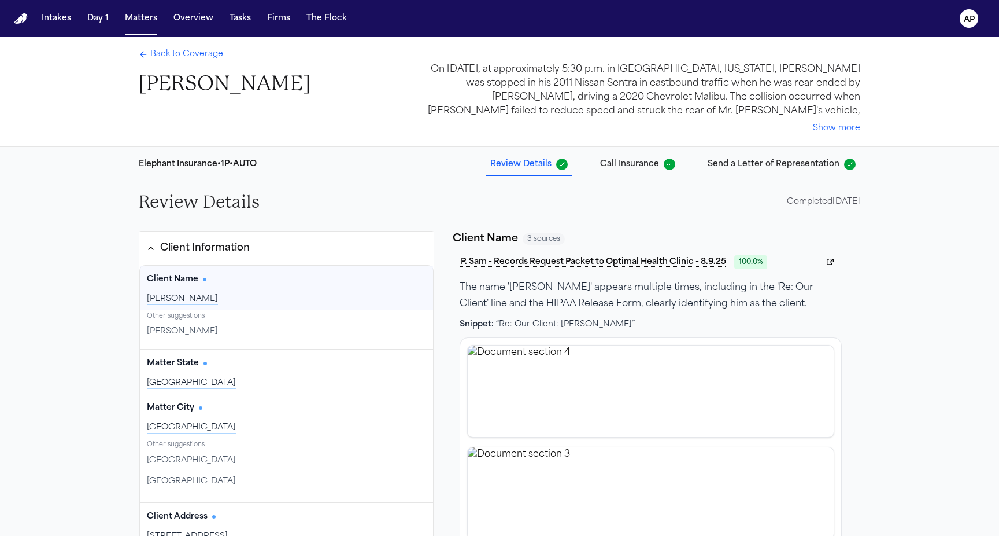
click at [641, 162] on span "Call Insurance" at bounding box center [629, 164] width 59 height 12
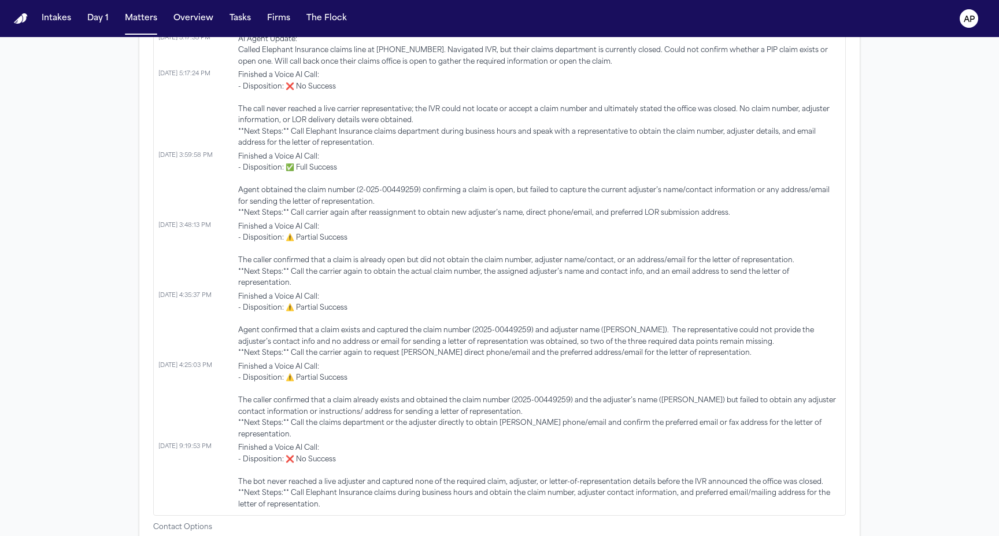
scroll to position [768, 0]
click at [393, 141] on span "Finished a Voice AI Call: - Disposition: ❌ No Success The call never reached a …" at bounding box center [539, 108] width 603 height 79
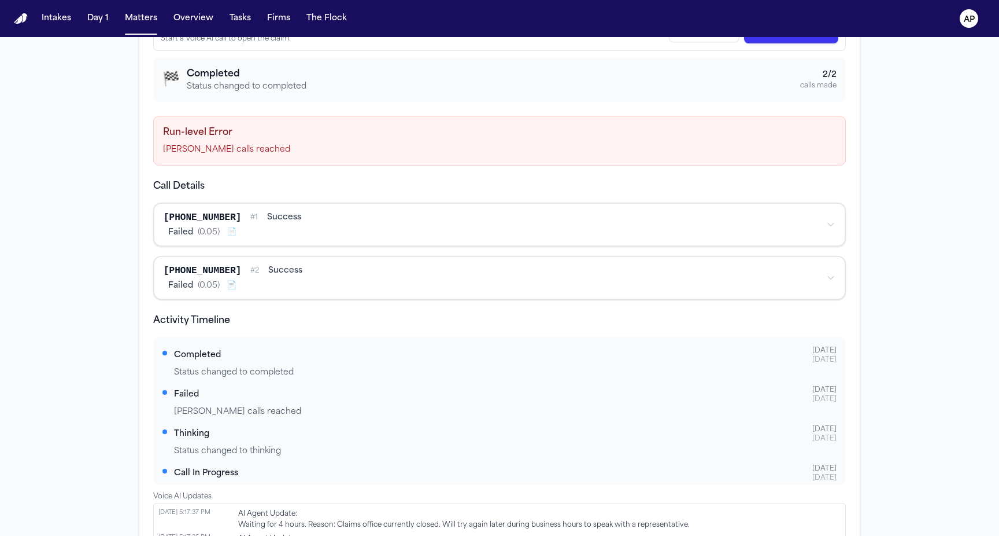
scroll to position [0, 0]
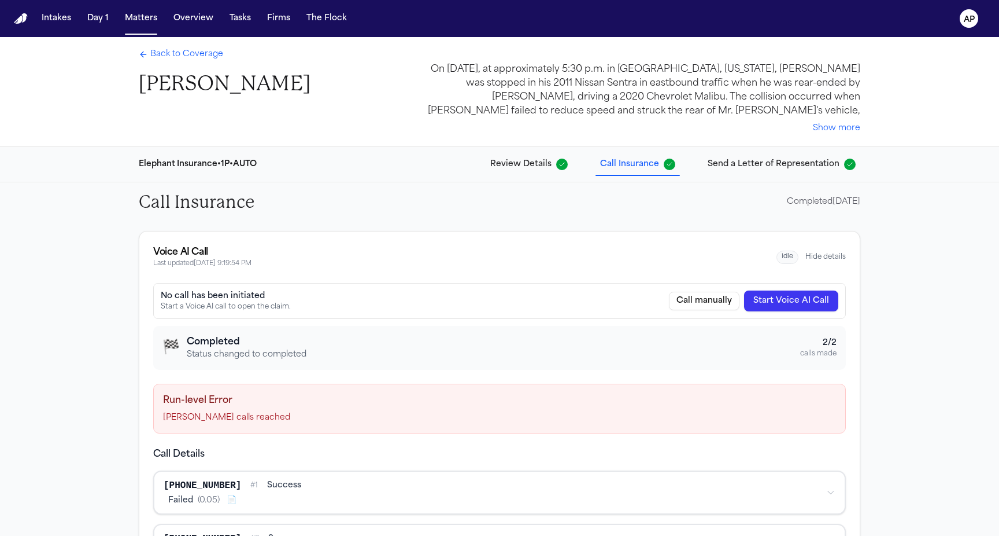
click at [746, 162] on span "Send a Letter of Representation" at bounding box center [774, 164] width 132 height 12
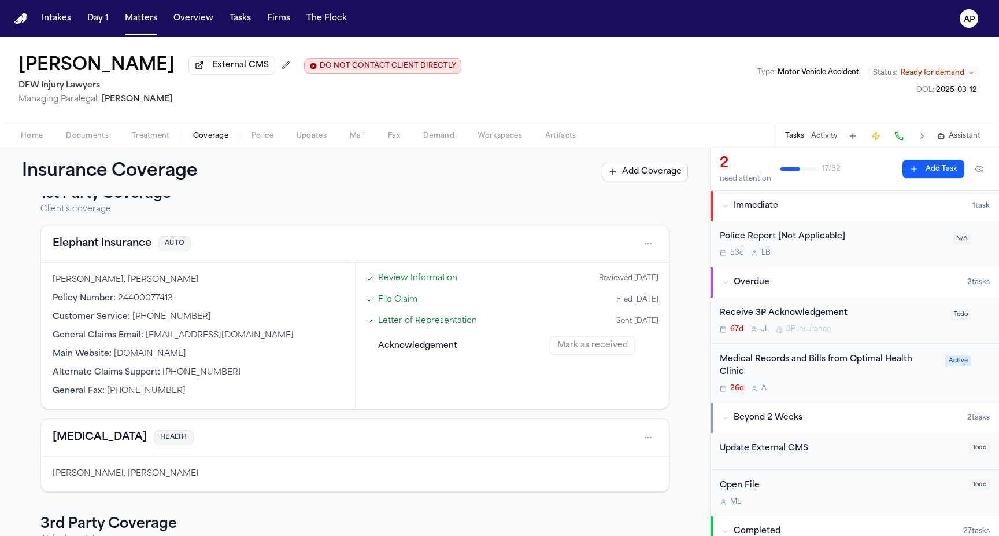
scroll to position [35, 0]
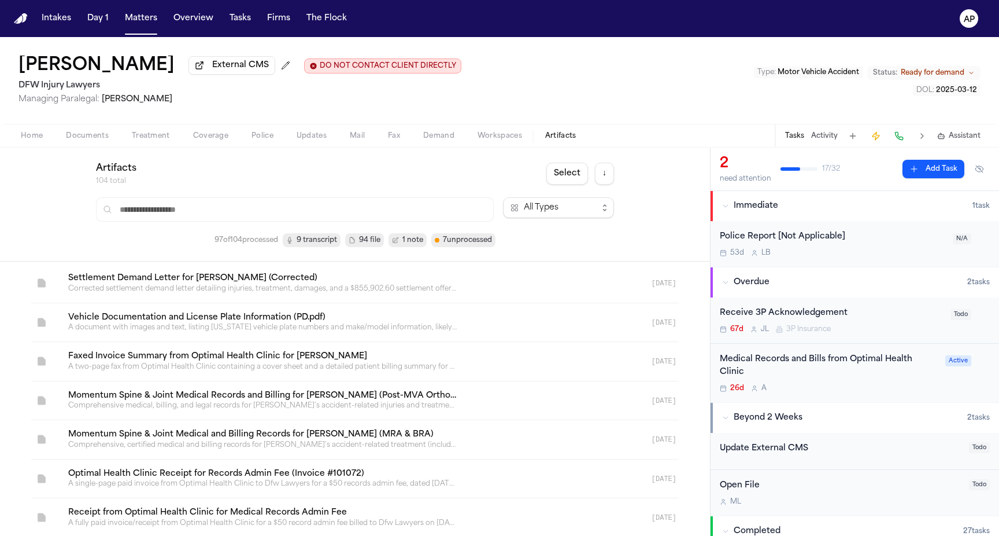
click at [552, 138] on span "Artifacts" at bounding box center [560, 135] width 31 height 9
click at [318, 242] on span "9 transcript" at bounding box center [317, 240] width 40 height 12
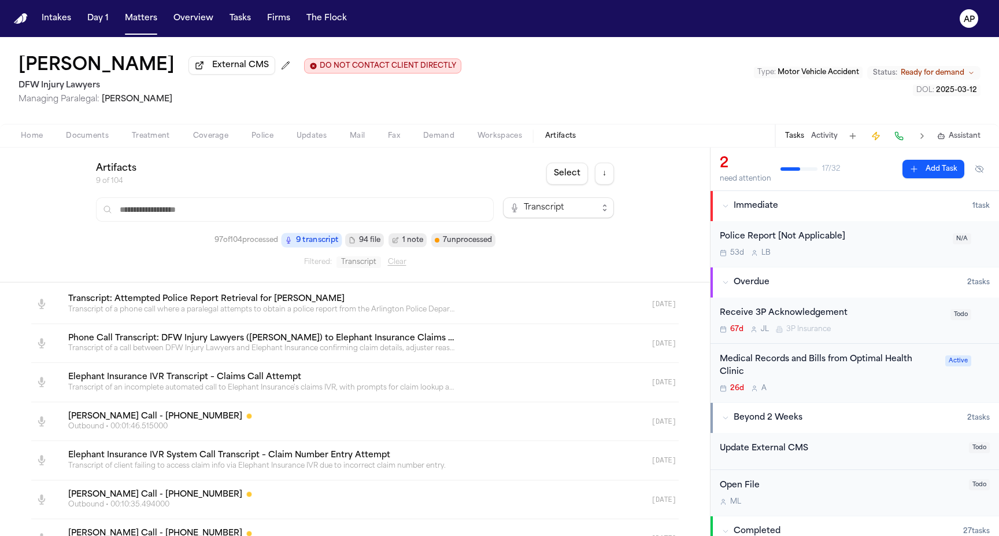
click at [194, 378] on link at bounding box center [341, 382] width 564 height 39
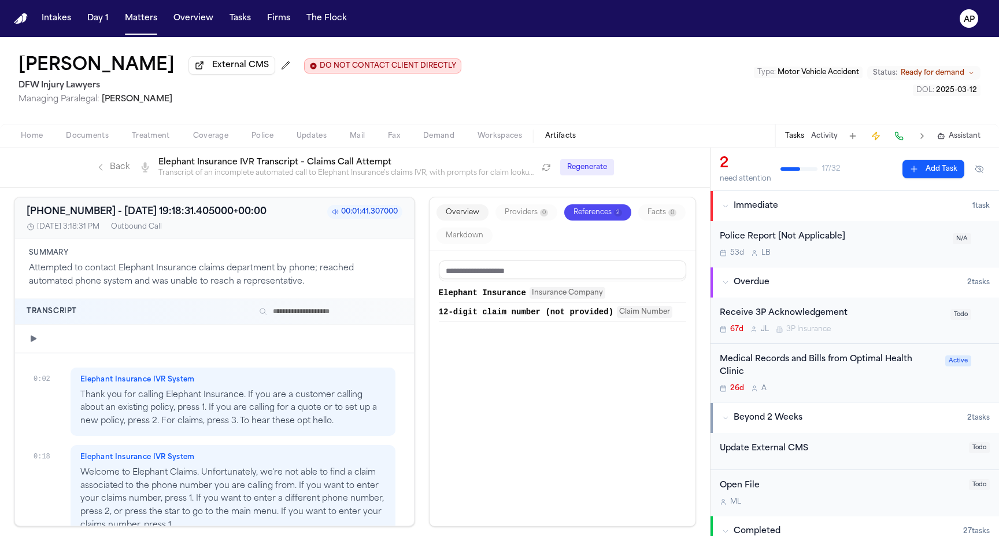
scroll to position [121, 0]
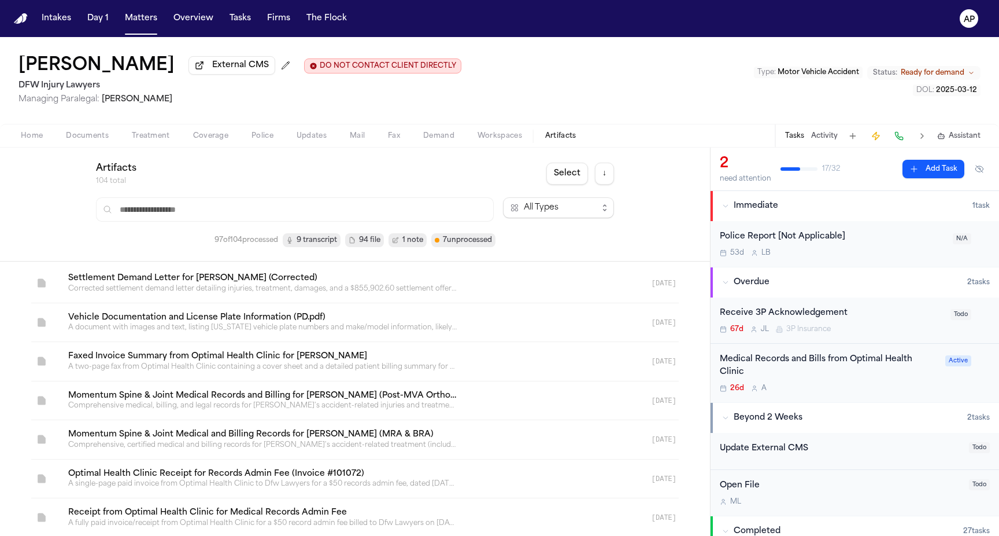
click at [300, 250] on div "Artifacts 104 total Select ↓ All Types 97 of 104 processed 9 transcript 94 file…" at bounding box center [355, 204] width 710 height 114
click at [300, 243] on span "9 transcript" at bounding box center [317, 240] width 40 height 12
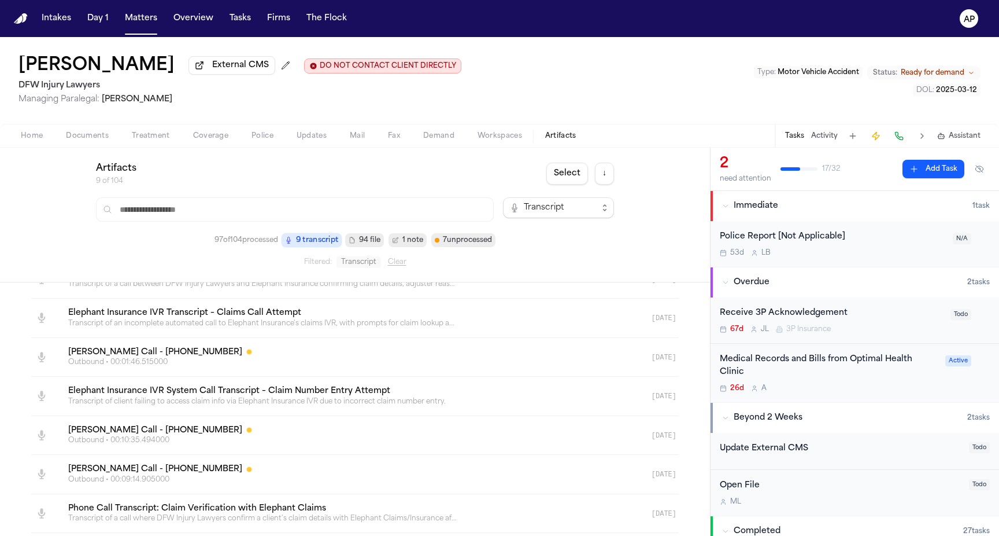
scroll to position [87, 0]
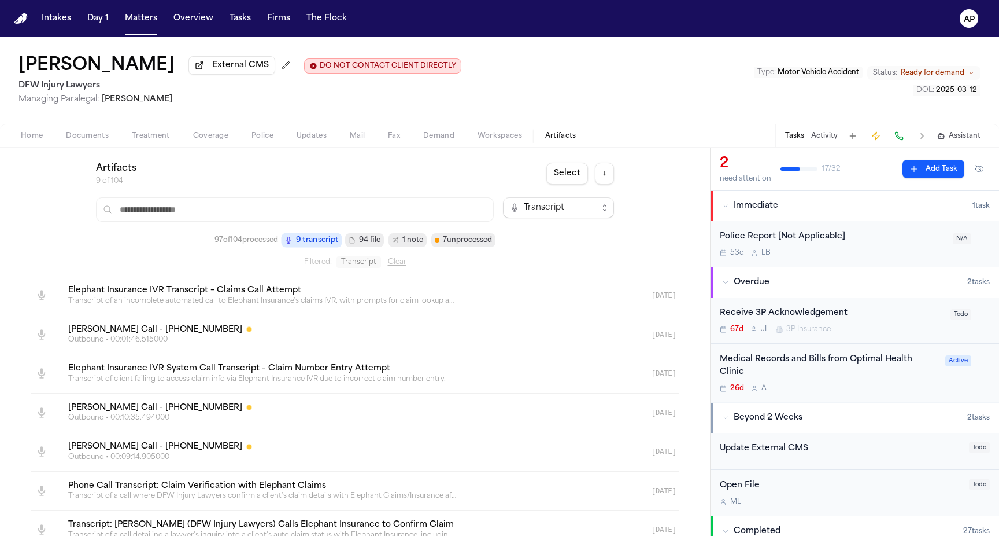
click at [216, 444] on link at bounding box center [341, 451] width 564 height 39
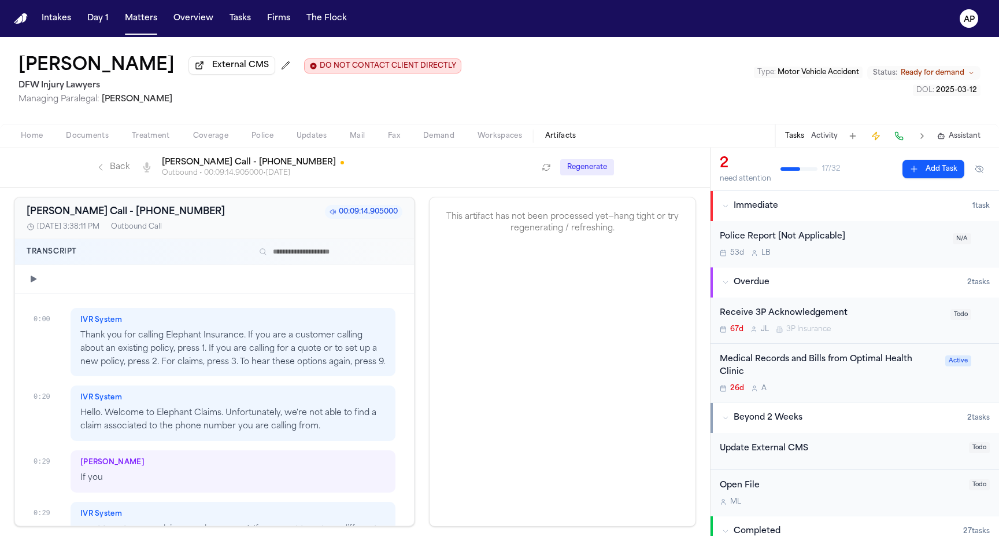
click at [104, 161] on div "Back Transcript Bland AI Call - +18772187865 Outbound • 00:09:14.905000 • 8/13/…" at bounding box center [316, 167] width 441 height 21
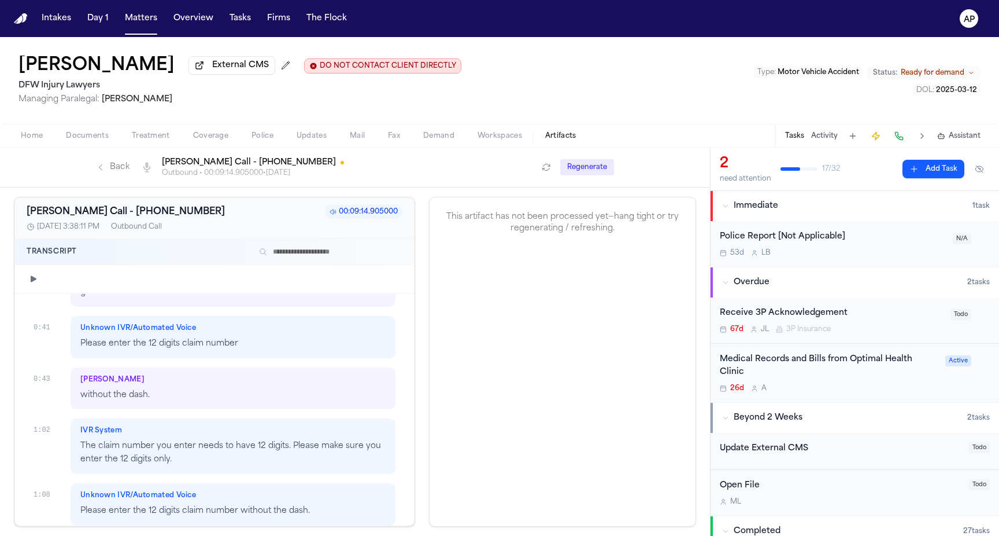
scroll to position [237, 0]
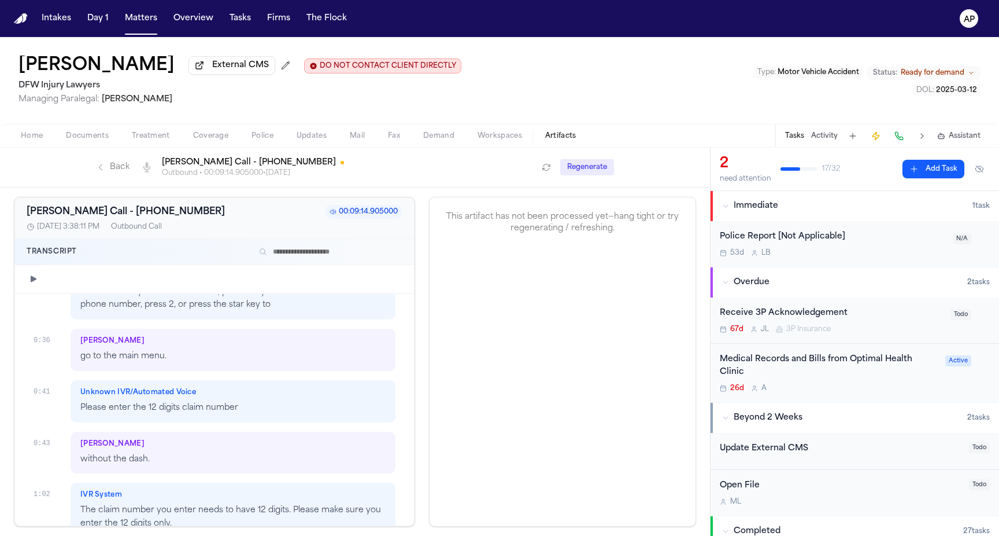
click at [32, 278] on icon "button" at bounding box center [33, 278] width 9 height 9
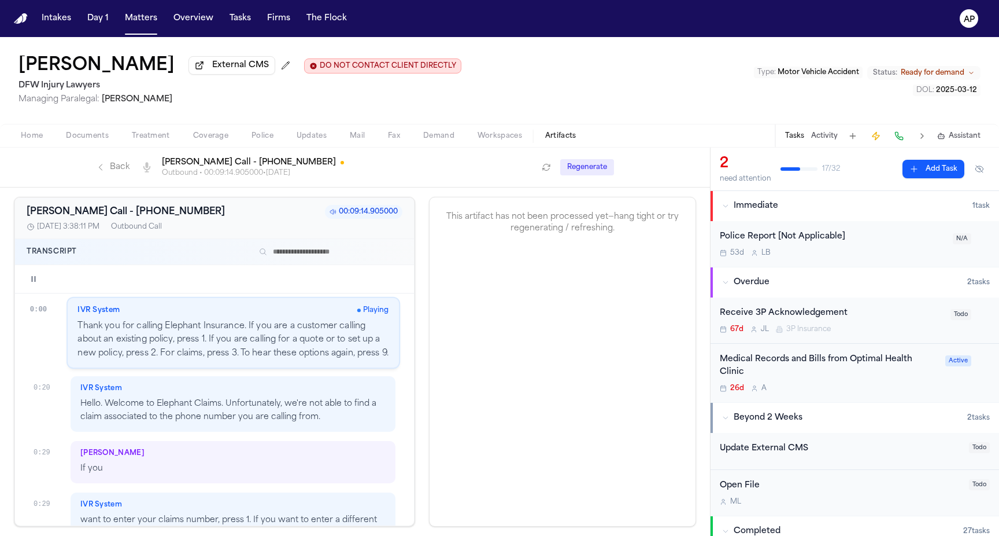
scroll to position [0, 0]
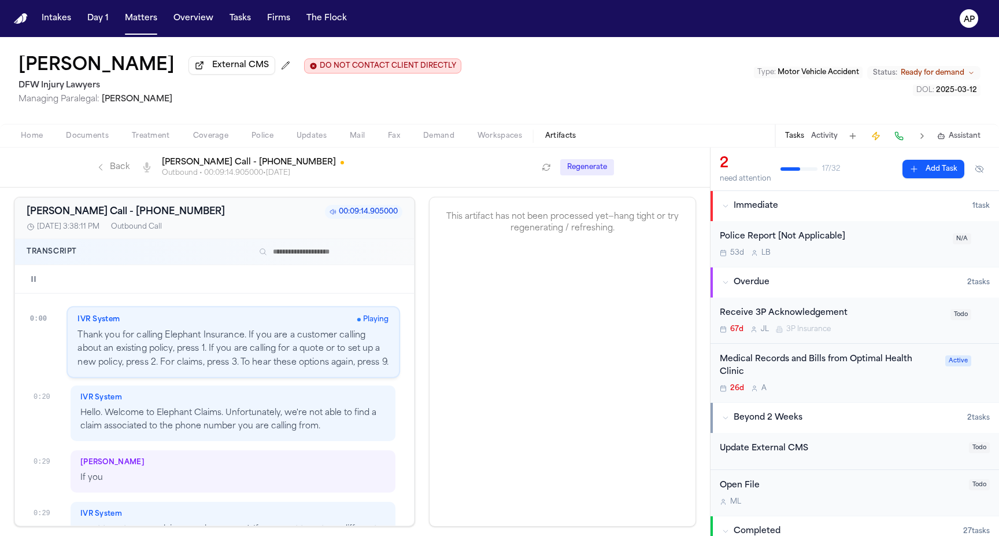
click at [92, 467] on span "[PERSON_NAME]" at bounding box center [112, 461] width 64 height 9
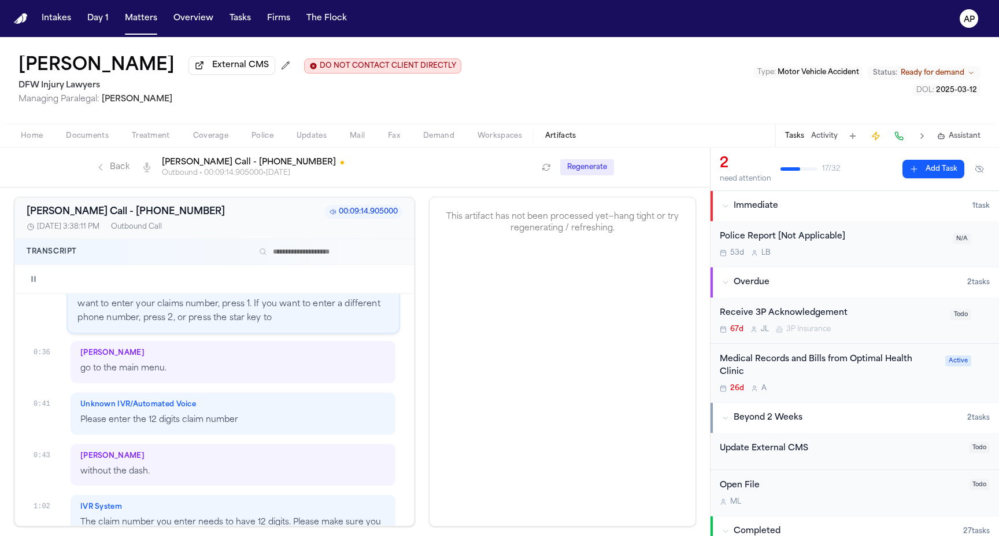
scroll to position [276, 0]
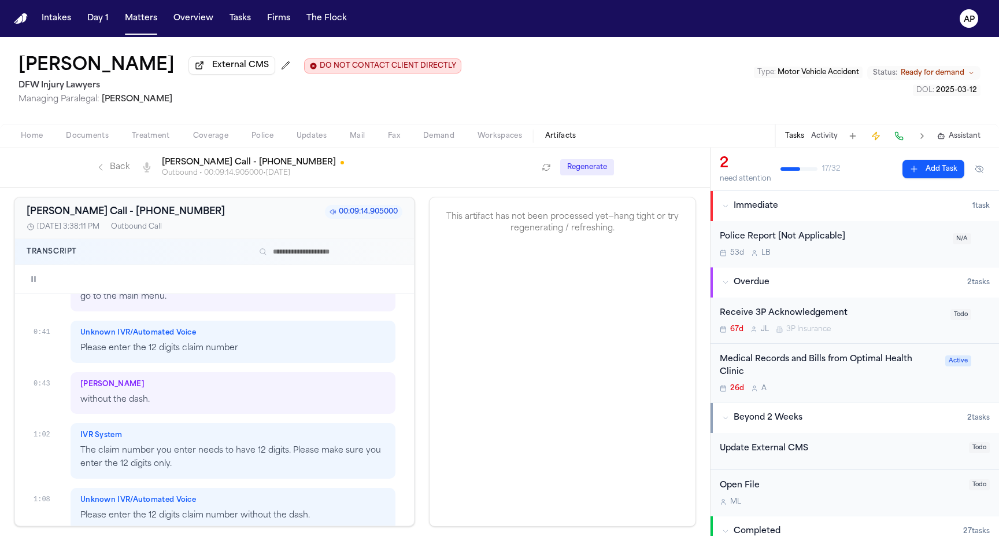
click at [158, 352] on p "Please enter the 12 digits claim number" at bounding box center [232, 348] width 305 height 13
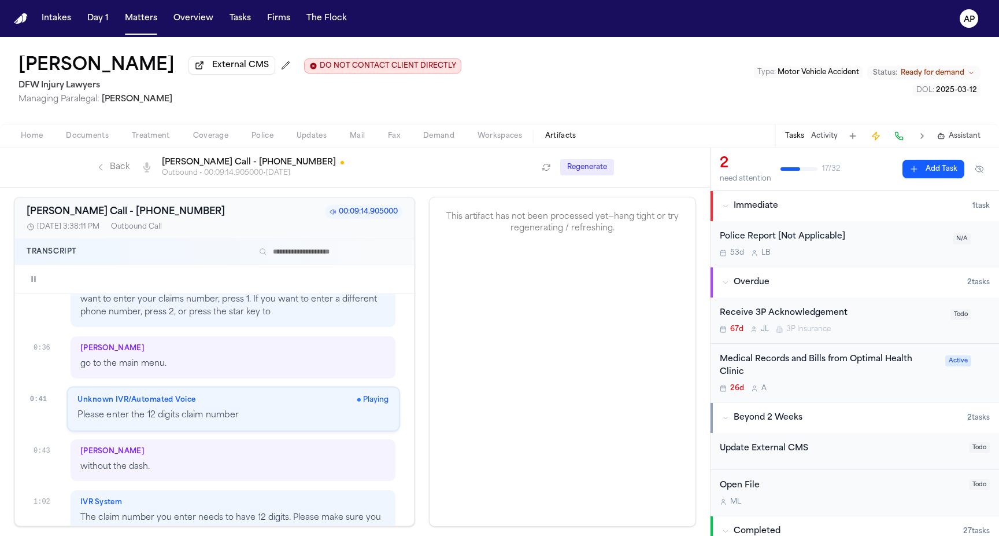
click at [134, 453] on div "[PERSON_NAME]" at bounding box center [232, 450] width 305 height 9
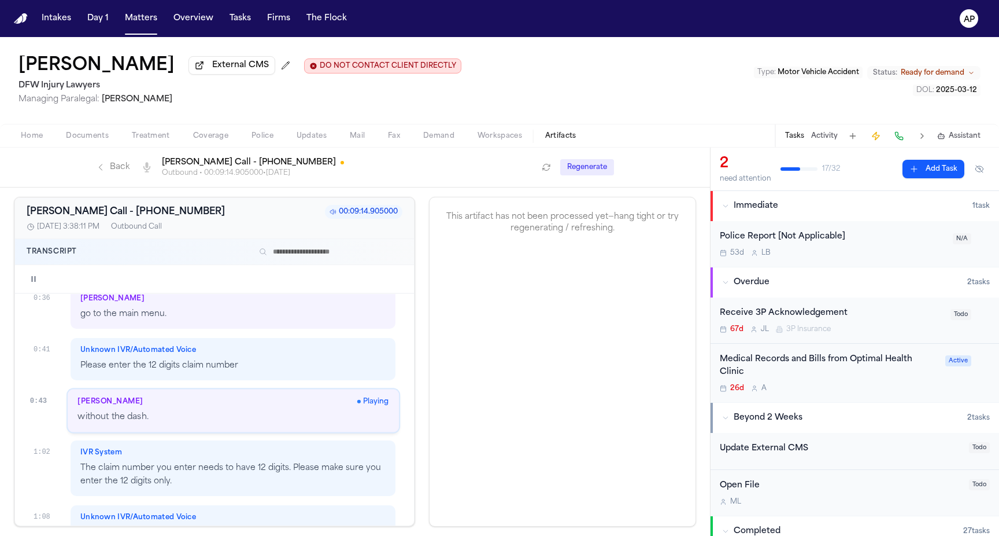
scroll to position [281, 0]
click at [150, 367] on p "Please enter the 12 digits claim number" at bounding box center [232, 363] width 305 height 13
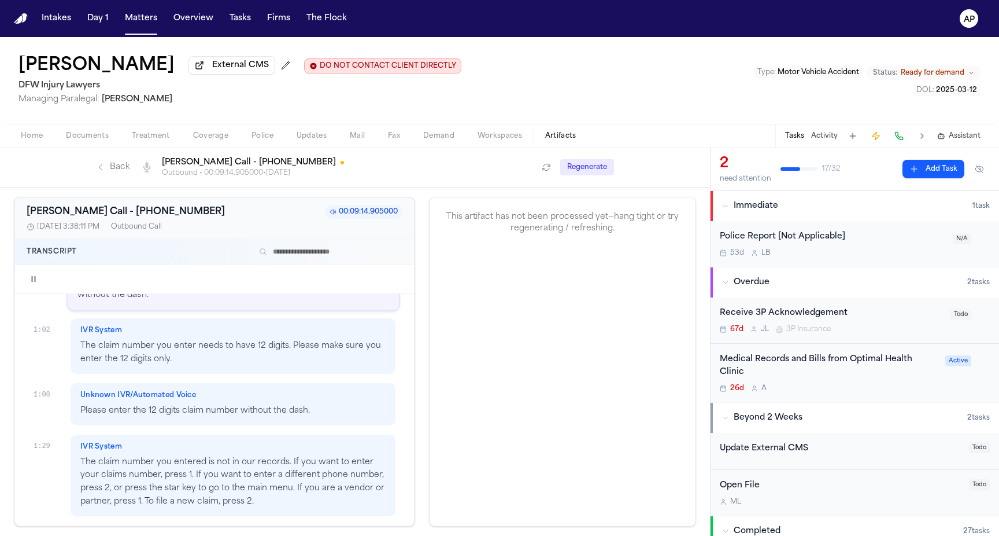
scroll to position [407, 0]
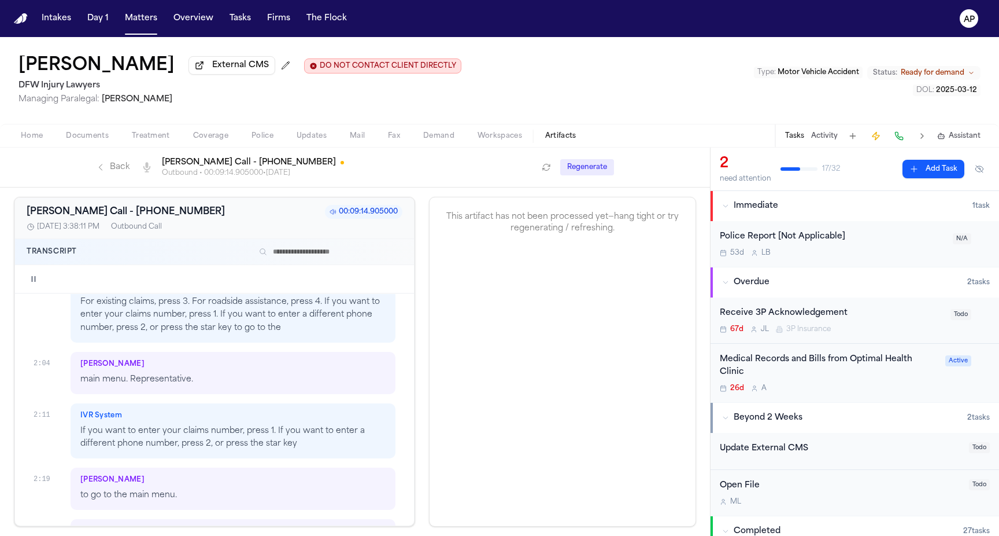
click at [149, 378] on p "main menu. Representative." at bounding box center [232, 379] width 305 height 13
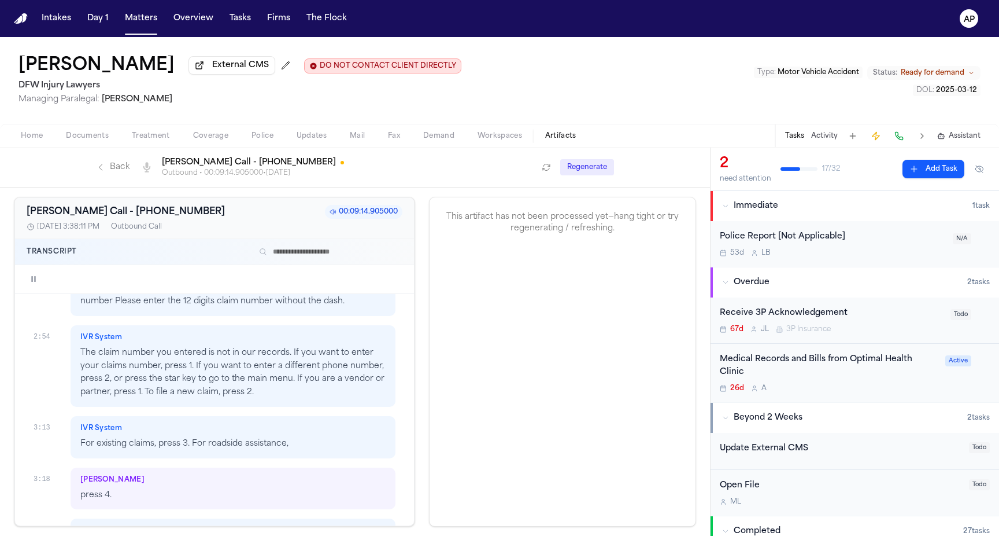
scroll to position [1033, 0]
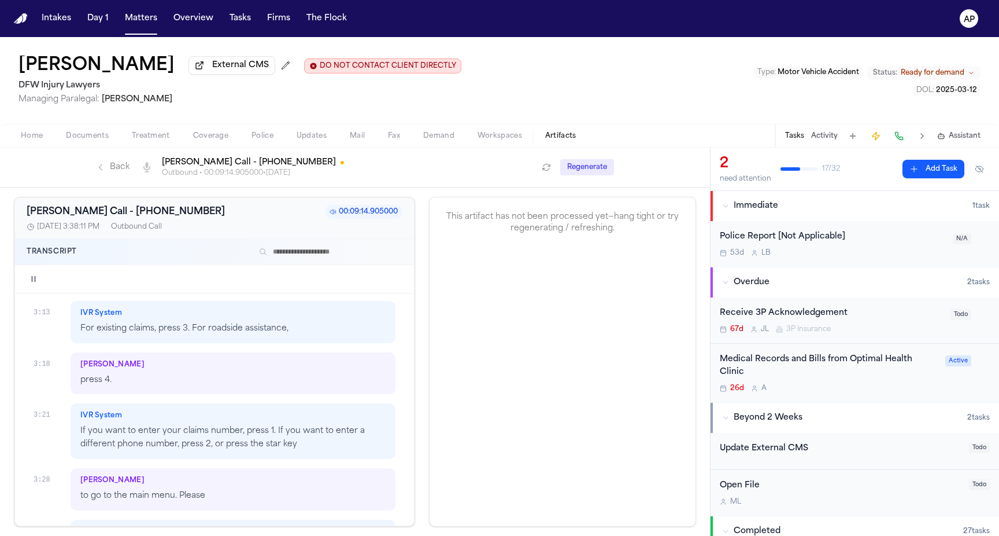
click at [172, 372] on div "Philip Sam press 4." at bounding box center [233, 373] width 325 height 42
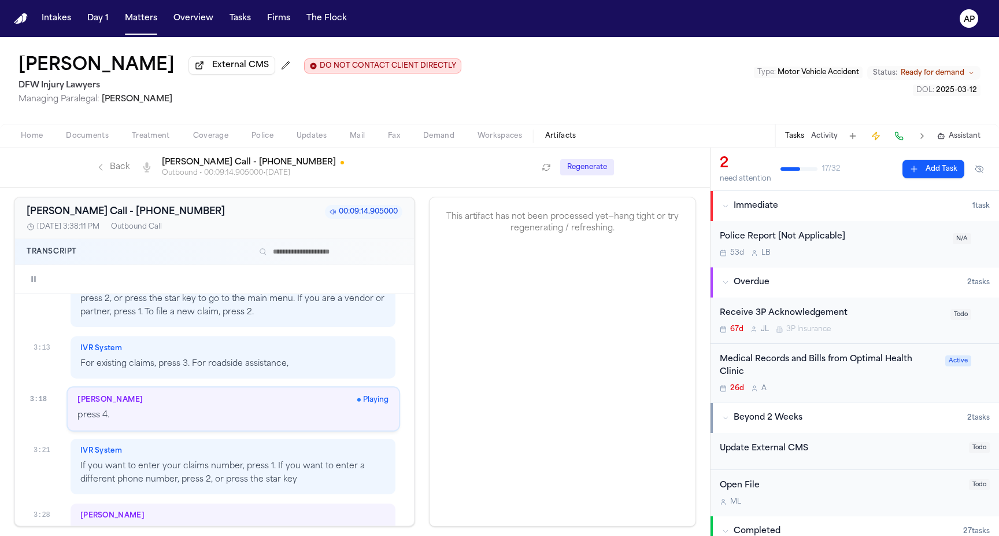
click at [146, 412] on p "press 4." at bounding box center [232, 415] width 311 height 13
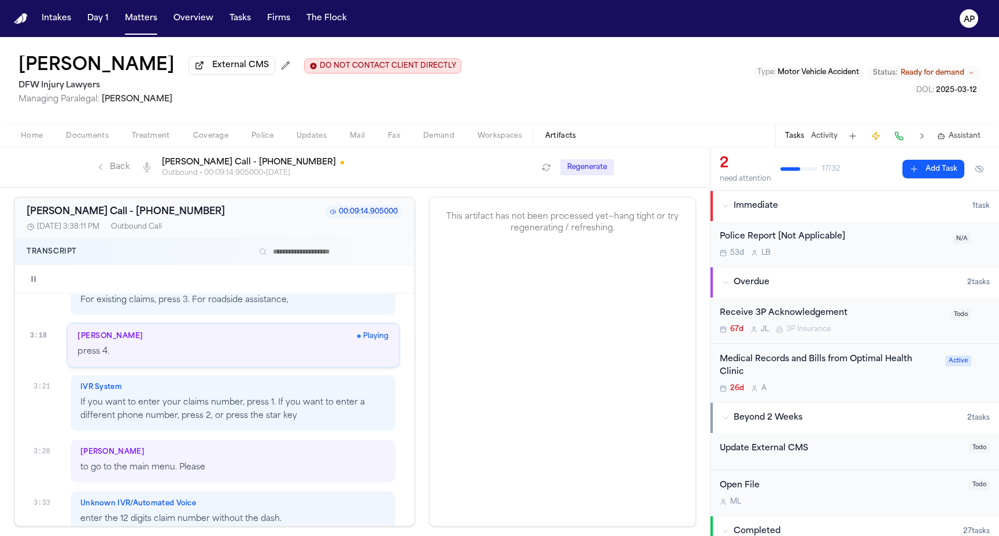
scroll to position [1188, 0]
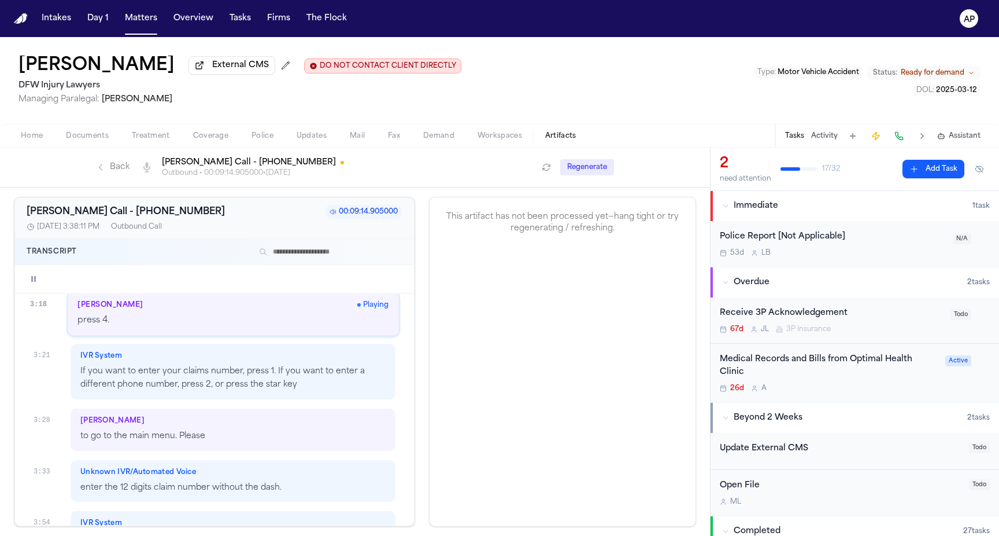
click at [146, 412] on div "Philip Sam to go to the main menu. Please" at bounding box center [233, 429] width 325 height 42
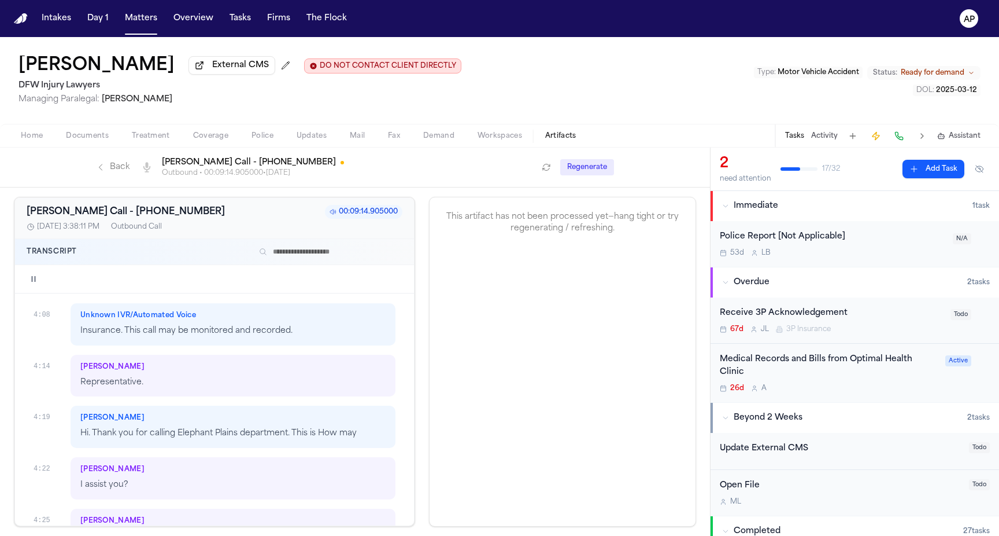
click at [148, 377] on div "Philip Sam Representative." at bounding box center [233, 376] width 325 height 42
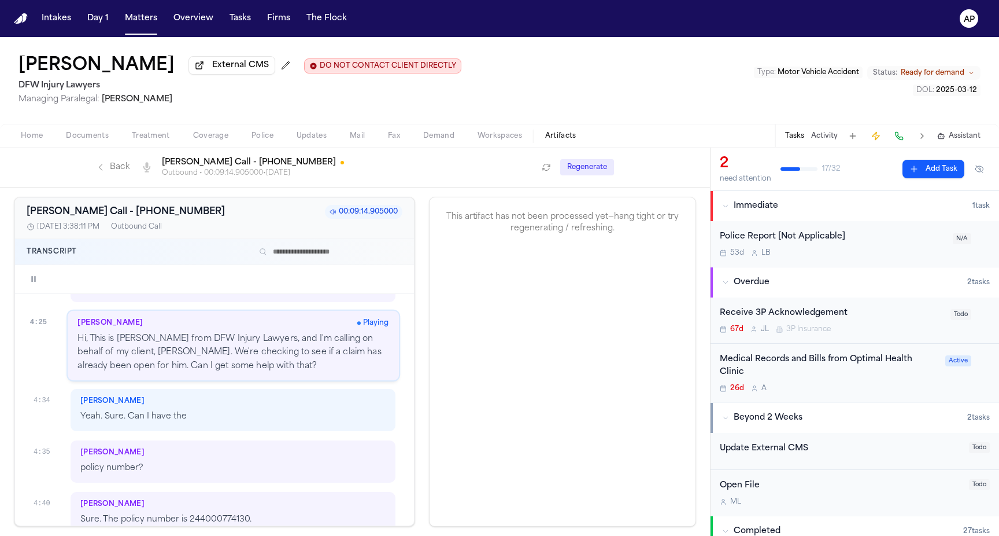
scroll to position [1862, 0]
click at [40, 282] on button "button" at bounding box center [34, 279] width 14 height 14
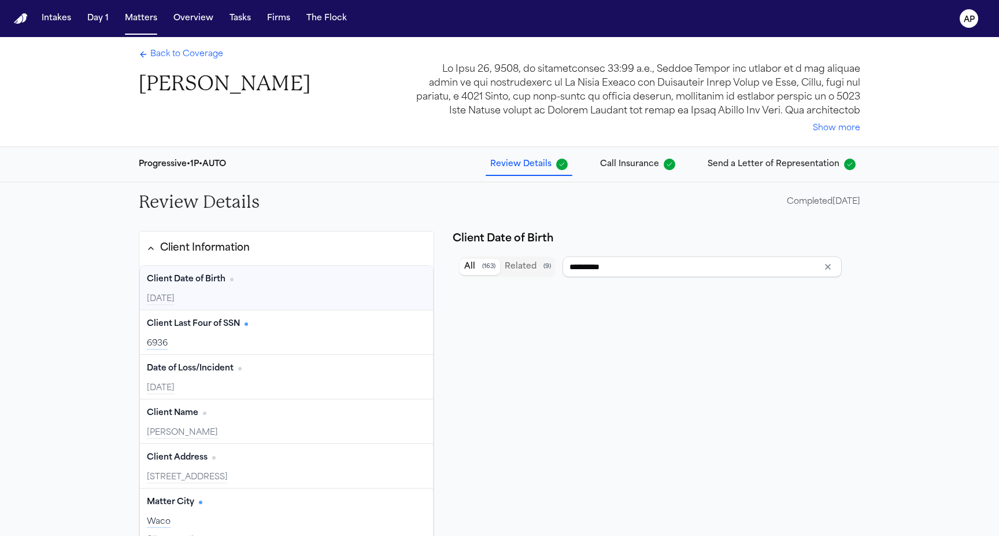
scroll to position [141, 0]
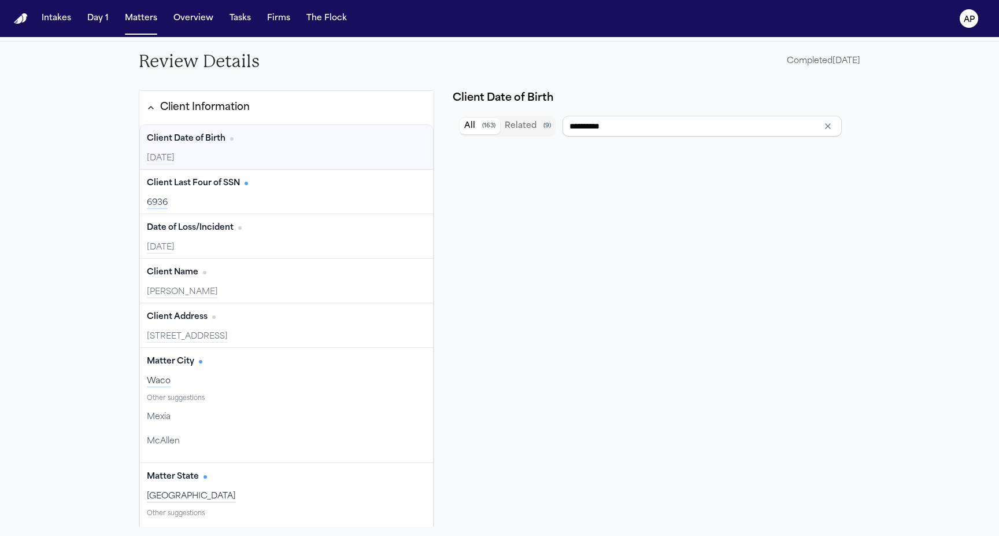
click at [159, 98] on button "Client Information" at bounding box center [286, 108] width 294 height 20
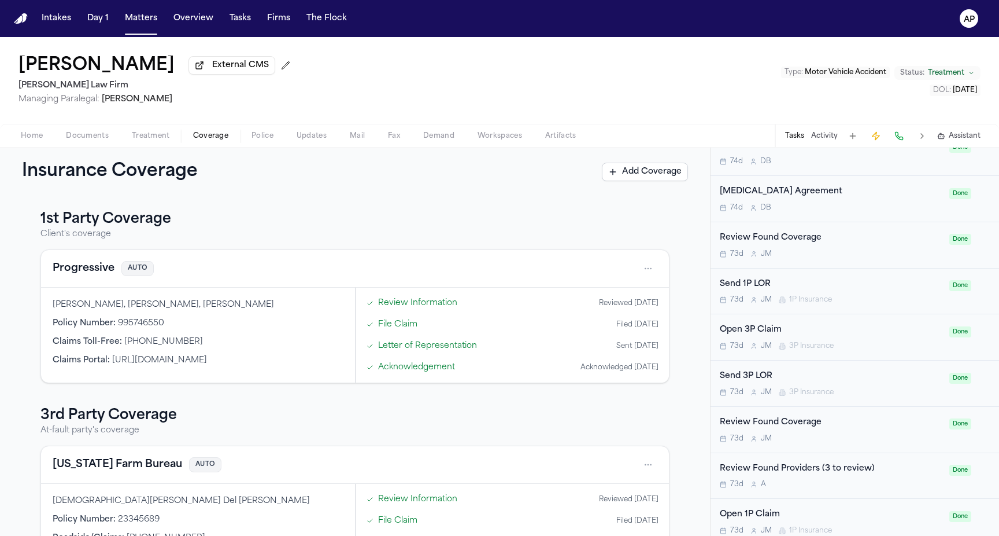
scroll to position [575, 0]
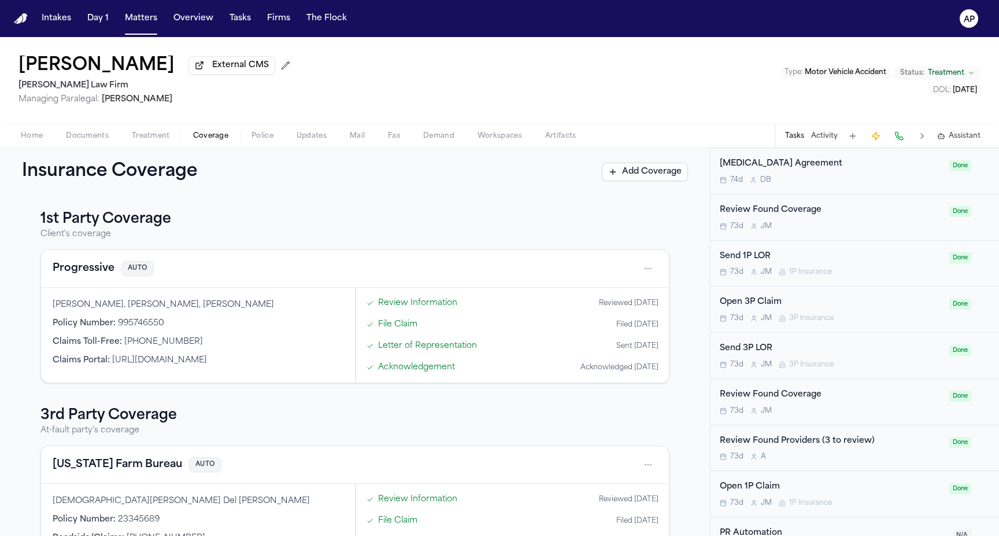
click at [760, 252] on div "Send 1P LOR 73d J M 1P Insurance" at bounding box center [831, 263] width 223 height 27
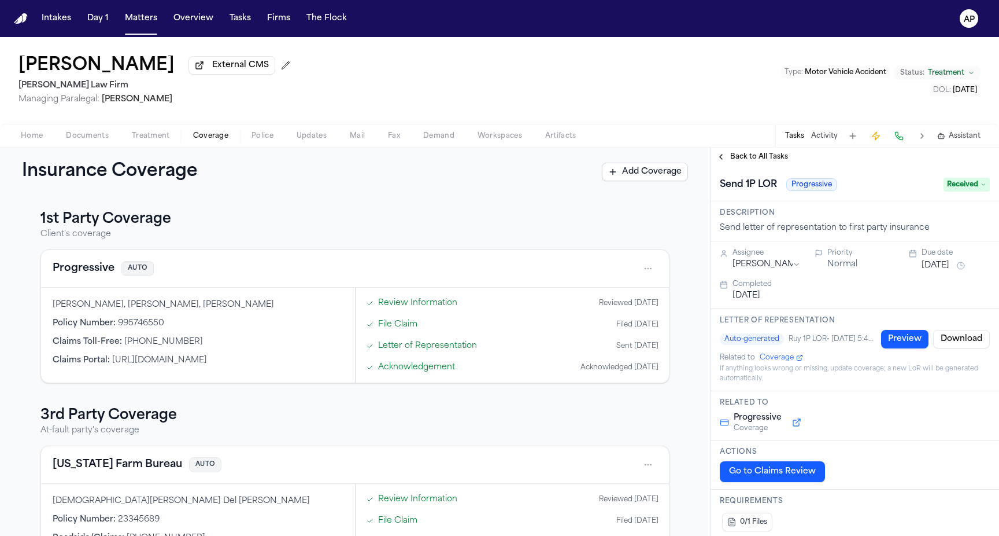
click at [733, 166] on div "Back to All Tasks" at bounding box center [855, 156] width 289 height 19
click at [733, 161] on span "Back to All Tasks" at bounding box center [759, 156] width 58 height 9
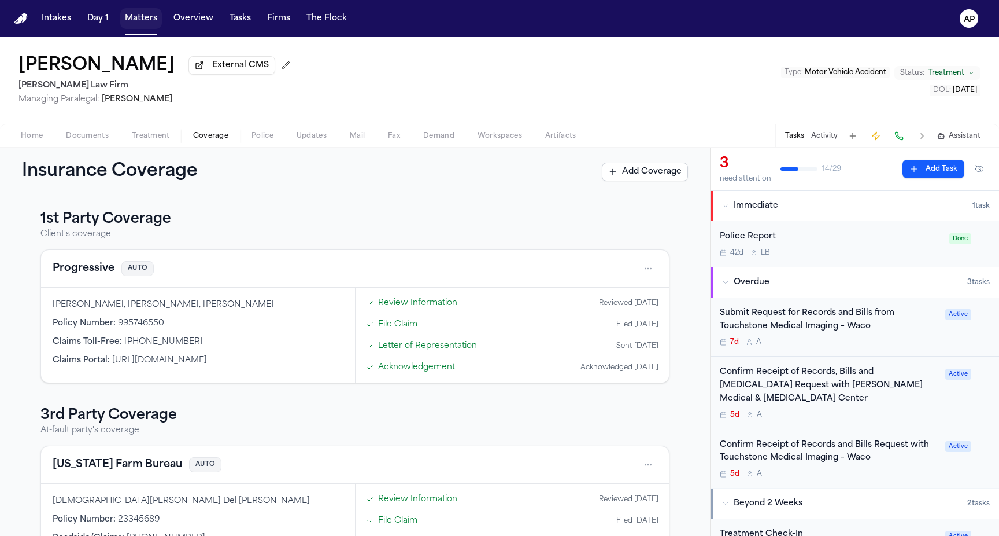
click at [145, 16] on button "Matters" at bounding box center [141, 18] width 42 height 21
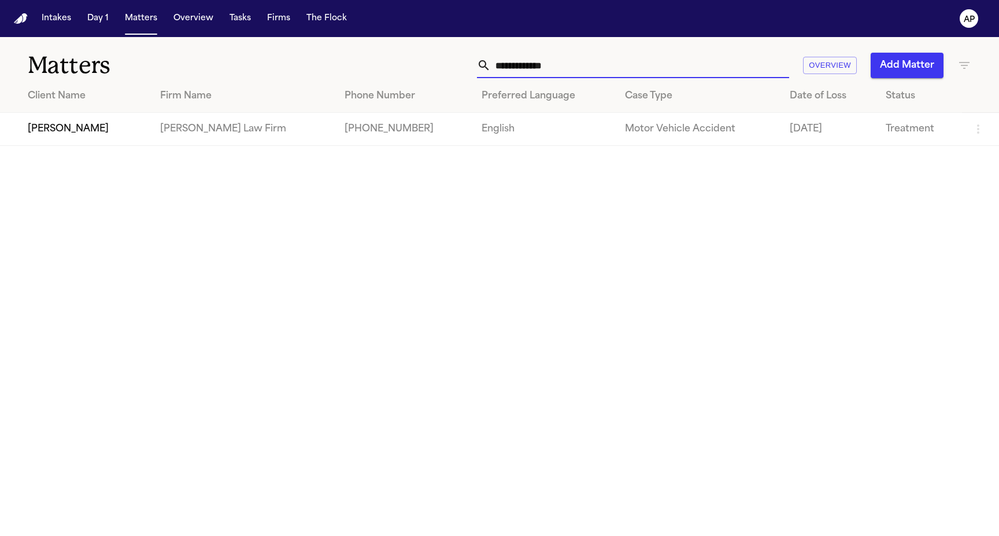
click at [534, 71] on input "**********" at bounding box center [640, 65] width 298 height 25
paste input "text"
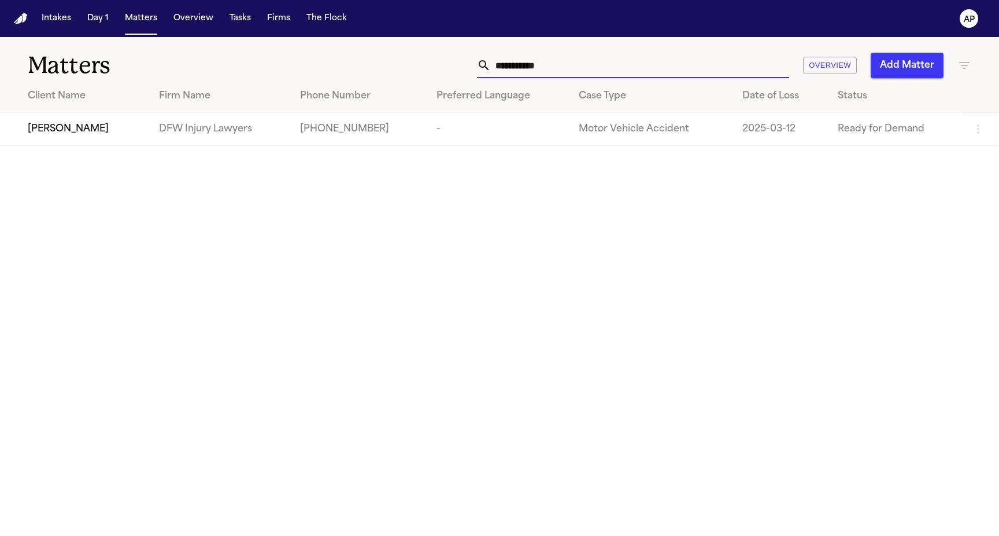
type input "**********"
click at [441, 132] on td "-" at bounding box center [498, 129] width 142 height 33
click at [182, 132] on td "DFW Injury Lawyers" at bounding box center [221, 129] width 142 height 33
click at [68, 145] on td "[PERSON_NAME]" at bounding box center [75, 129] width 150 height 33
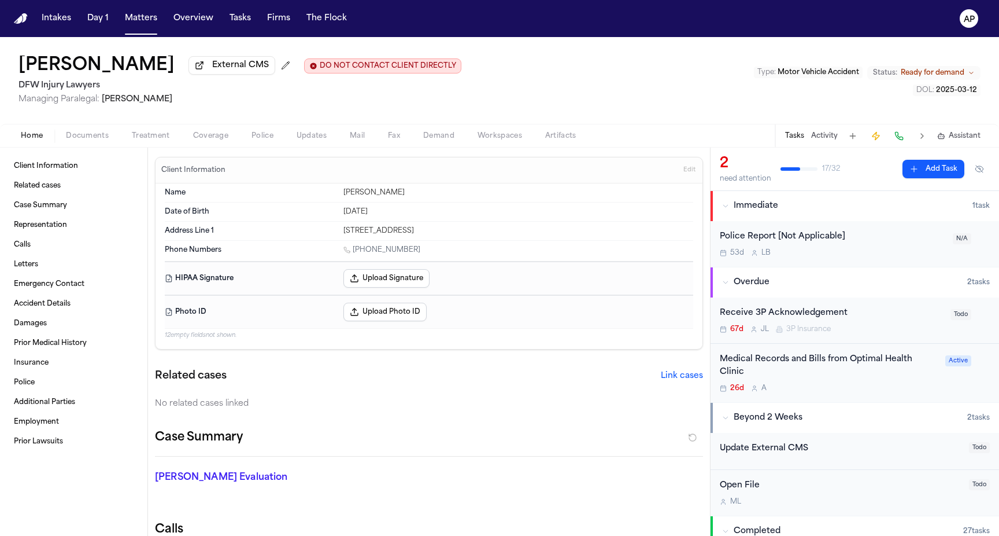
click at [213, 147] on div "Home Documents Treatment Coverage Police Updates Mail Fax Demand Workspaces Art…" at bounding box center [499, 135] width 999 height 23
click at [213, 124] on div "Phillip Sam External CMS DO NOT CONTACT CLIENT DIRECTLY DO NOT CONTACT DFW Inju…" at bounding box center [499, 80] width 999 height 87
click at [211, 137] on span "Coverage" at bounding box center [210, 135] width 35 height 9
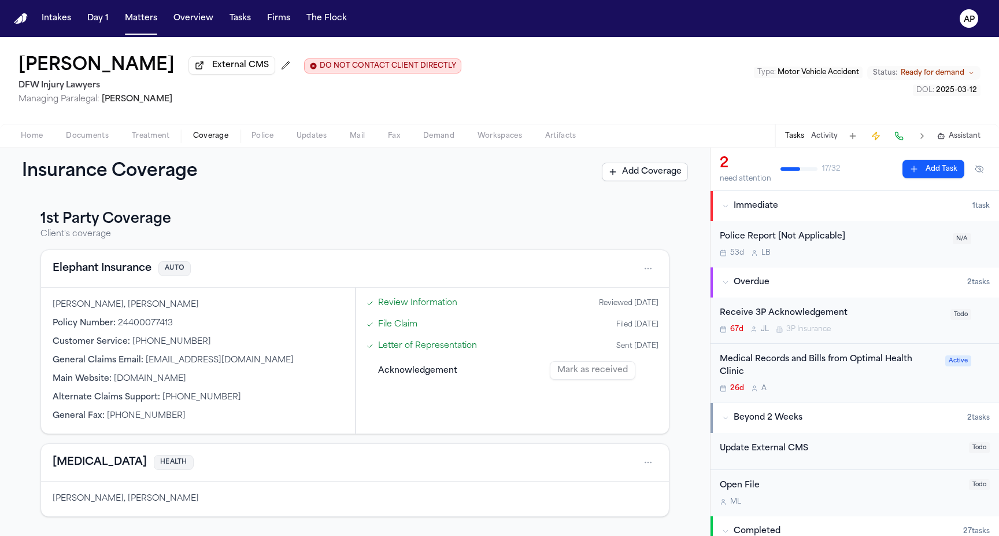
click at [376, 309] on div "Review Information" at bounding box center [412, 303] width 91 height 12
click at [401, 302] on link "Review Information" at bounding box center [417, 303] width 79 height 12
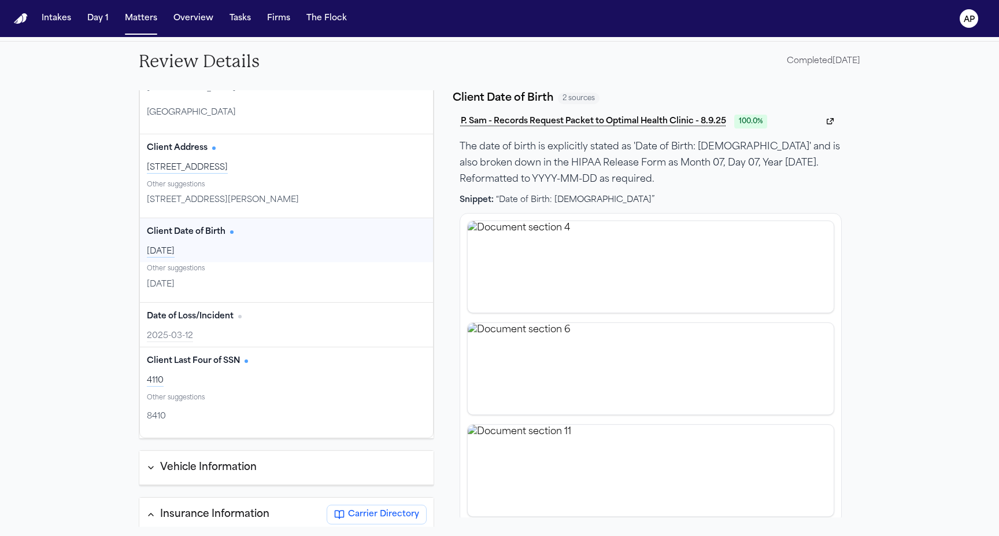
scroll to position [238, 0]
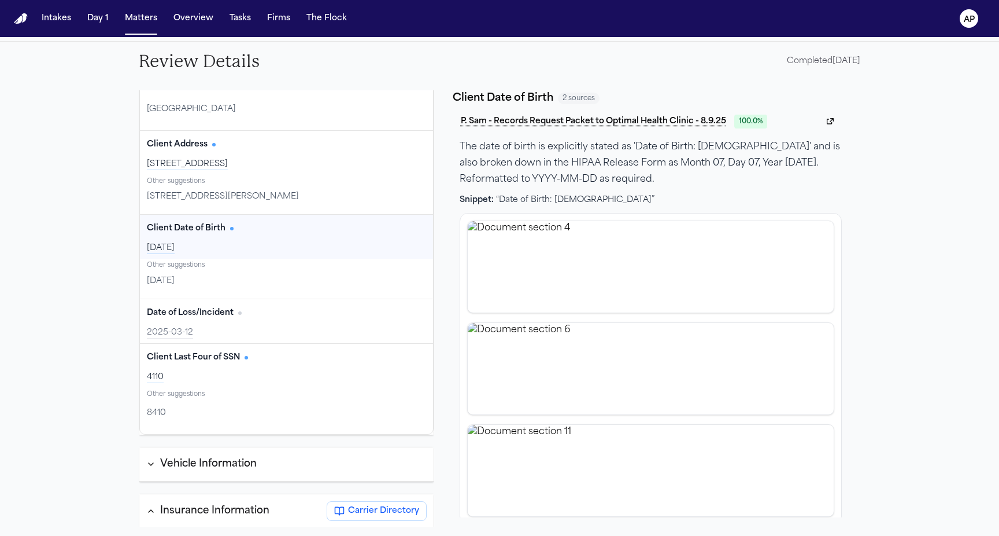
click at [402, 231] on button "Edit" at bounding box center [411, 228] width 29 height 19
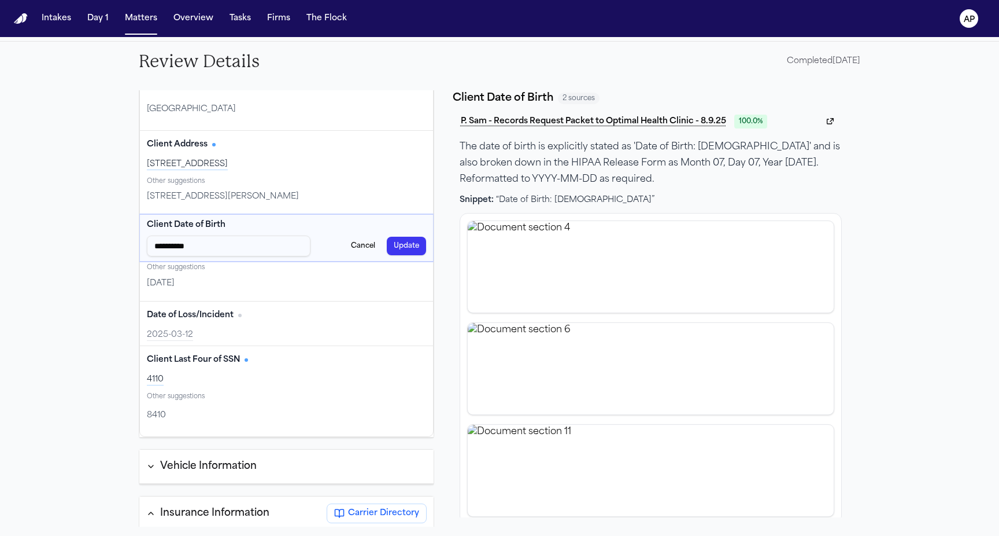
click at [234, 242] on input "**********" at bounding box center [229, 245] width 164 height 21
type input "**********"
click at [396, 245] on button "Update" at bounding box center [406, 246] width 39 height 19
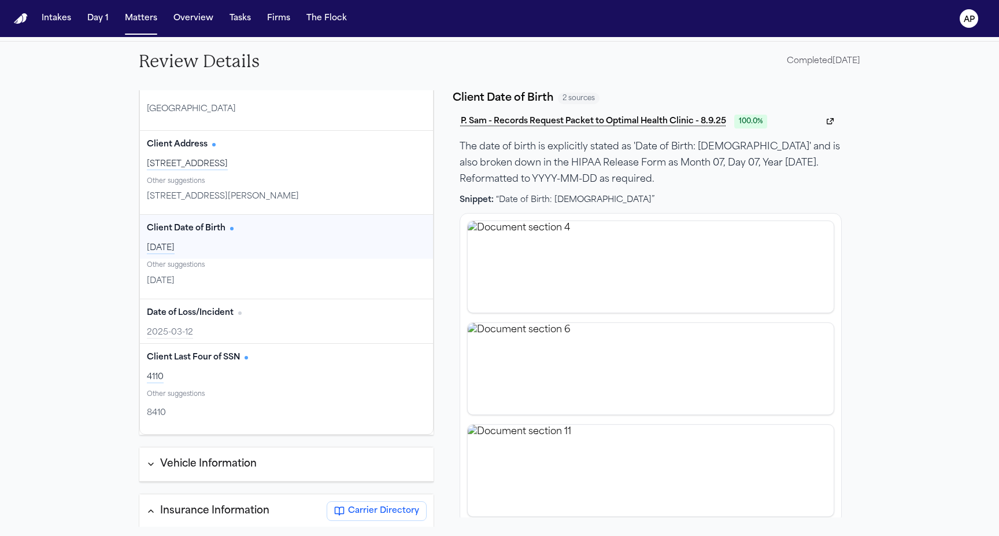
click at [408, 226] on button "Edit" at bounding box center [411, 228] width 29 height 19
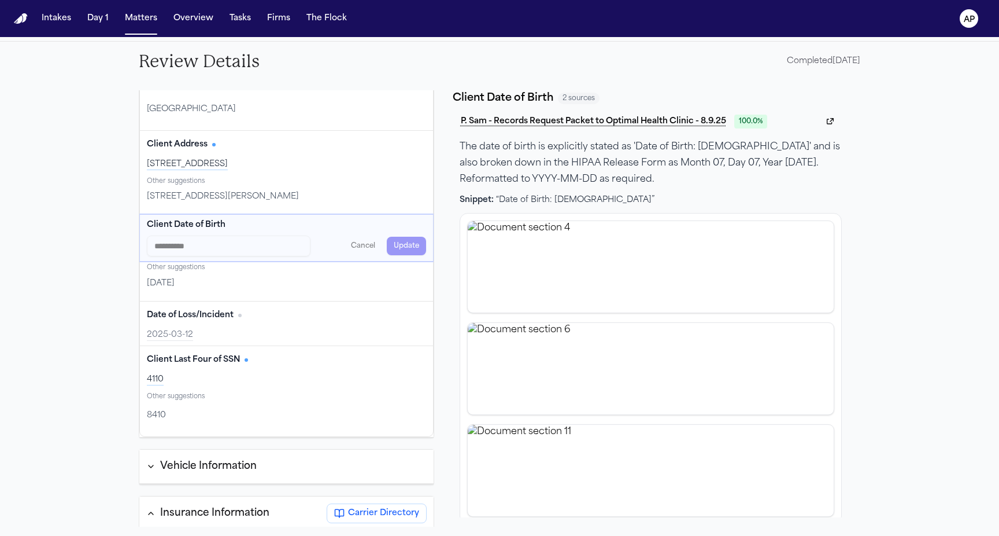
click at [397, 204] on div "2806 Sherry St, Arlington, TX 76014" at bounding box center [286, 197] width 279 height 16
click at [40, 251] on div "**********" at bounding box center [499, 289] width 999 height 494
click at [128, 142] on div "**********" at bounding box center [499, 289] width 999 height 494
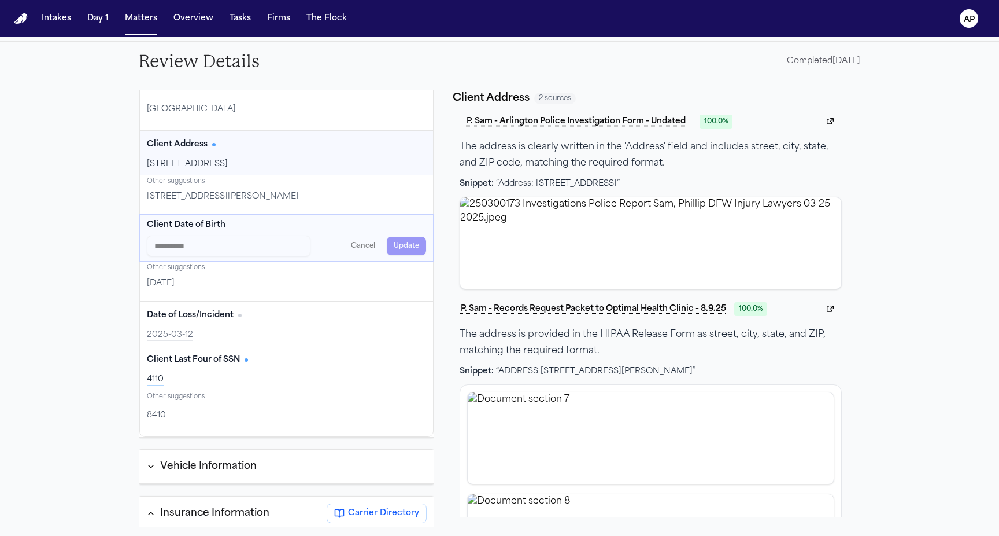
click at [186, 148] on span "Client Address" at bounding box center [177, 145] width 61 height 12
click at [63, 227] on div "**********" at bounding box center [499, 289] width 999 height 494
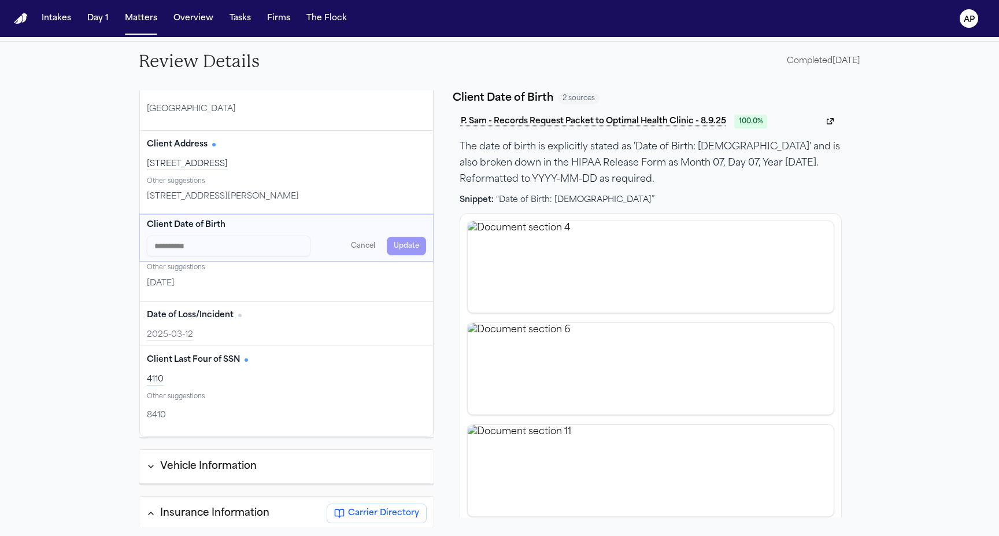
click at [217, 211] on div "Other suggestions 2806 Sherry St, Arlington, TX 76014" at bounding box center [286, 195] width 293 height 40
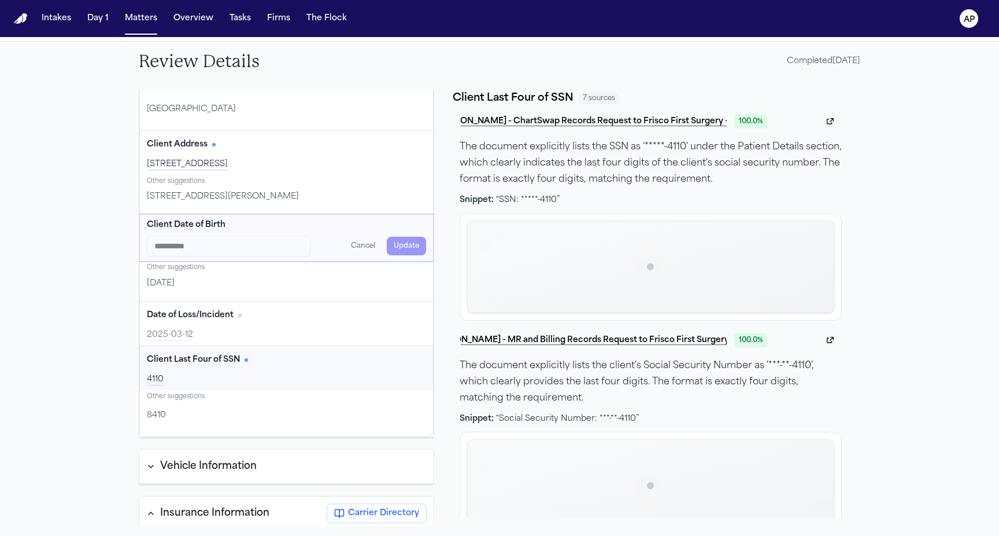
click at [190, 371] on div "Client Last Four of SSN Edit 4110" at bounding box center [286, 368] width 293 height 44
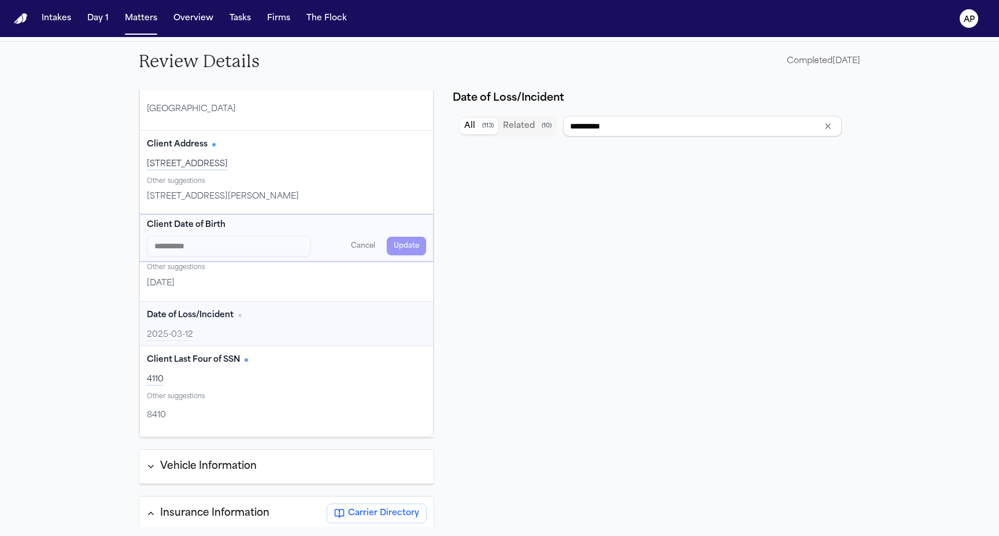
click at [201, 332] on div "2025-03-12" at bounding box center [286, 335] width 279 height 12
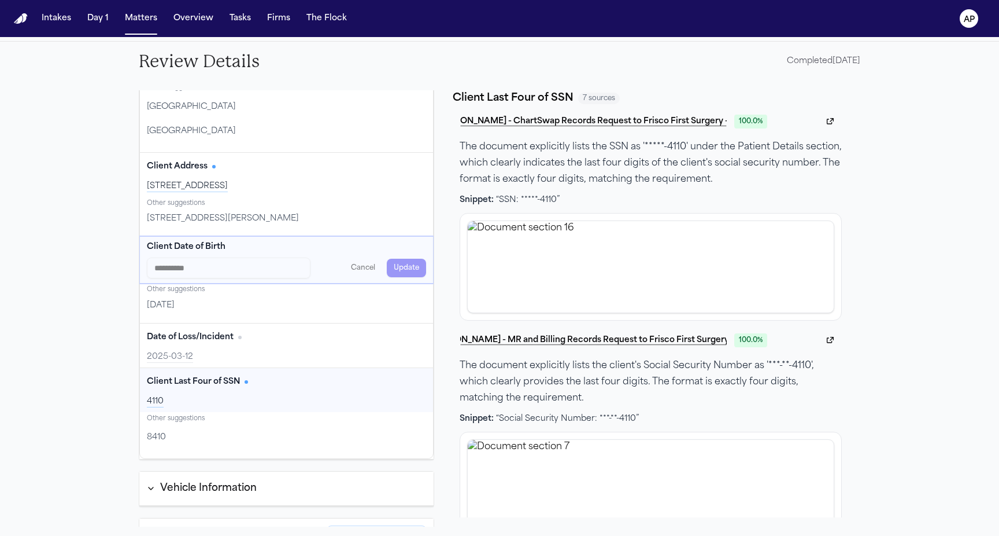
scroll to position [220, 0]
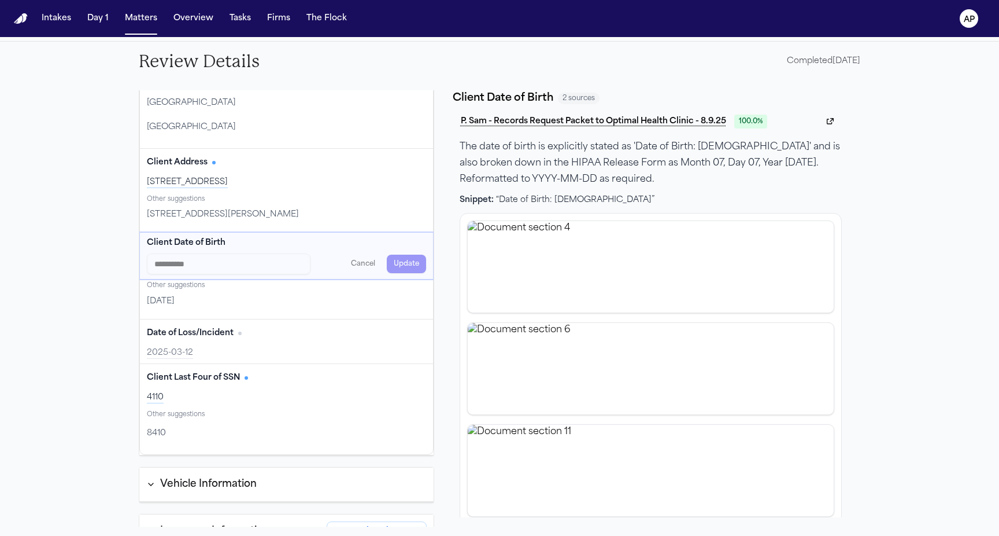
click at [396, 265] on div "Cancel Update" at bounding box center [370, 263] width 111 height 19
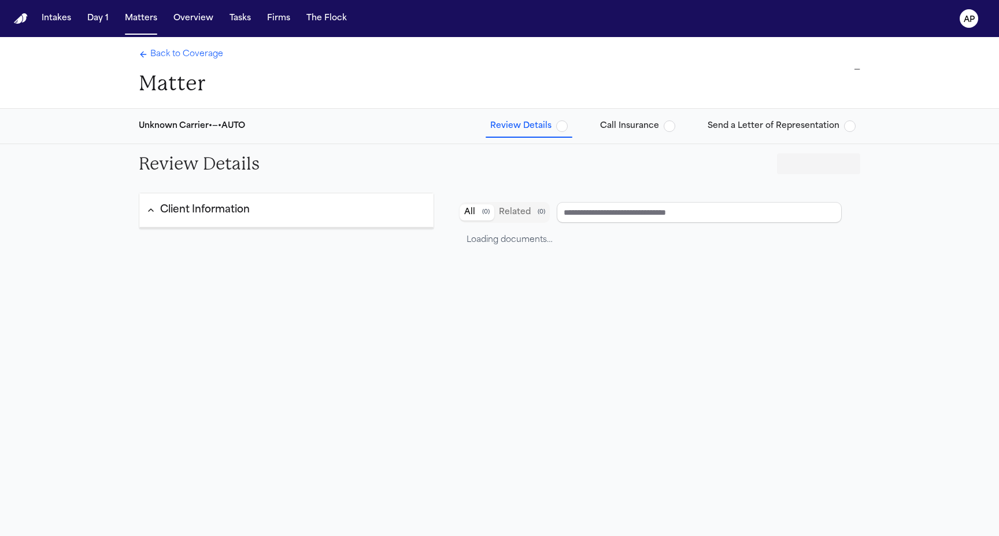
type input "**********"
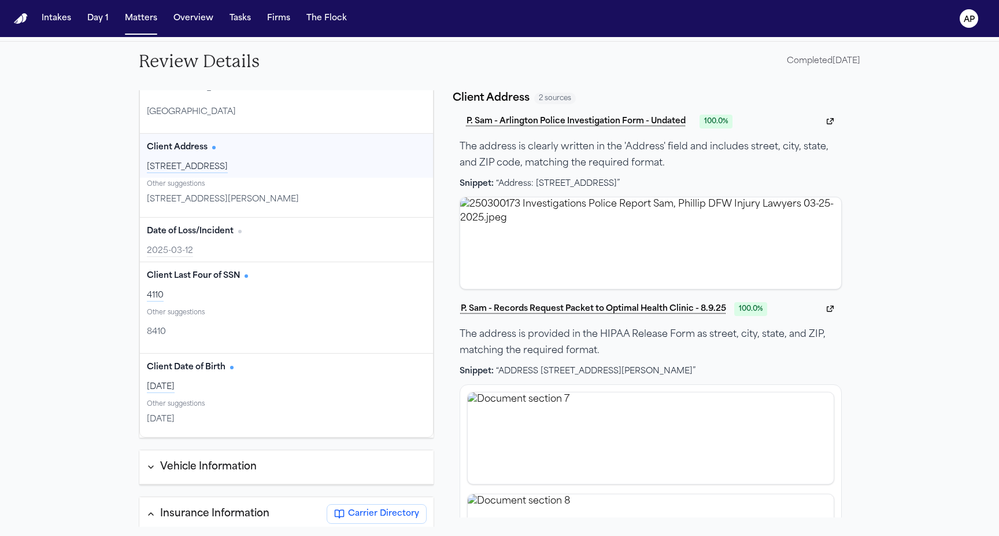
scroll to position [239, 0]
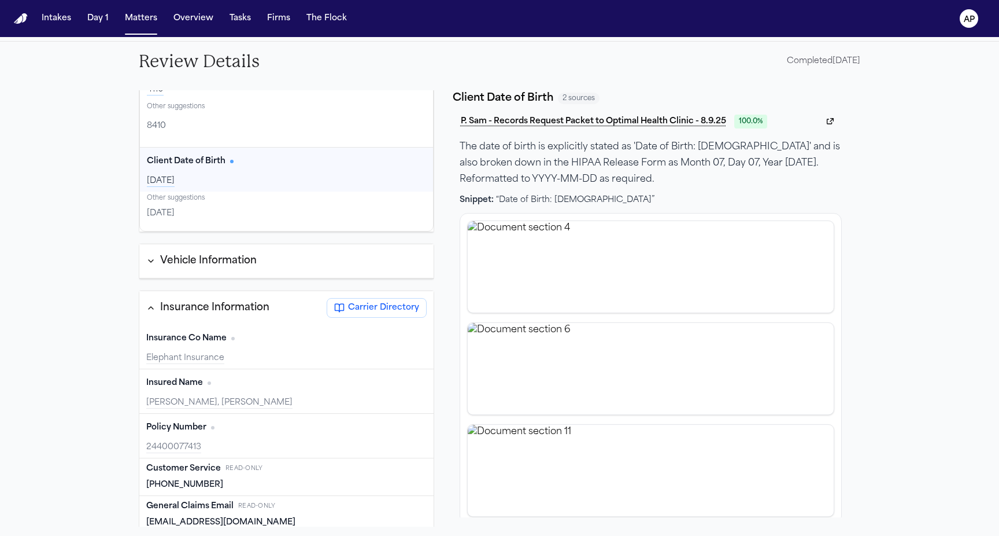
click at [268, 258] on button "Vehicle Information" at bounding box center [286, 261] width 294 height 20
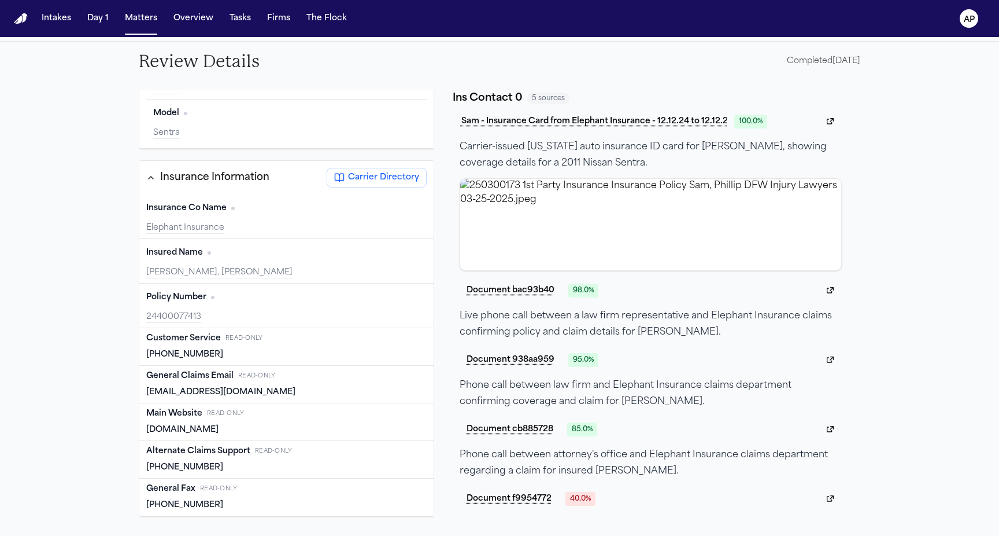
scroll to position [754, 0]
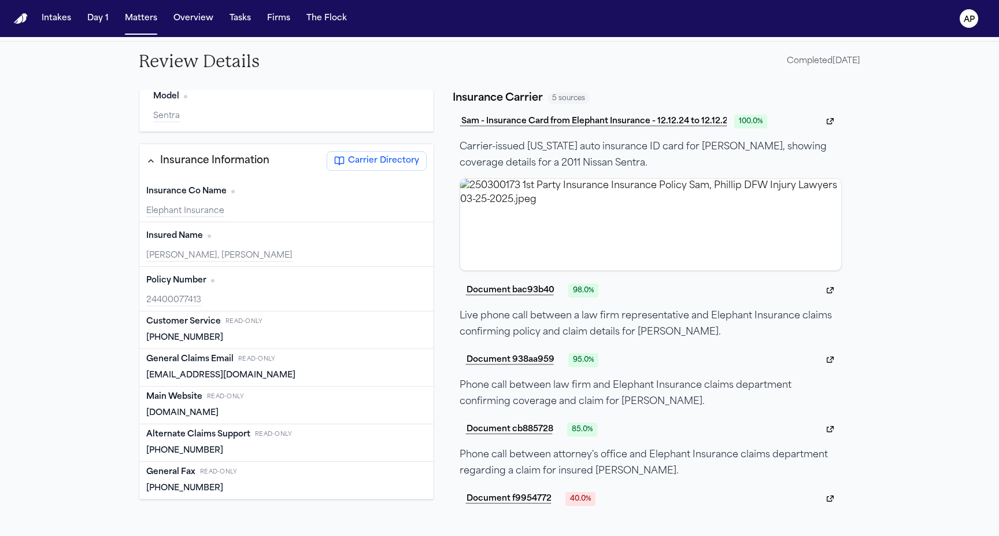
click at [234, 195] on div "Insurance Co Name" at bounding box center [190, 192] width 88 height 12
click at [101, 220] on div "Review Details Completed 08/11/2025 Client Information Client Name Edit Phillip…" at bounding box center [499, 289] width 999 height 494
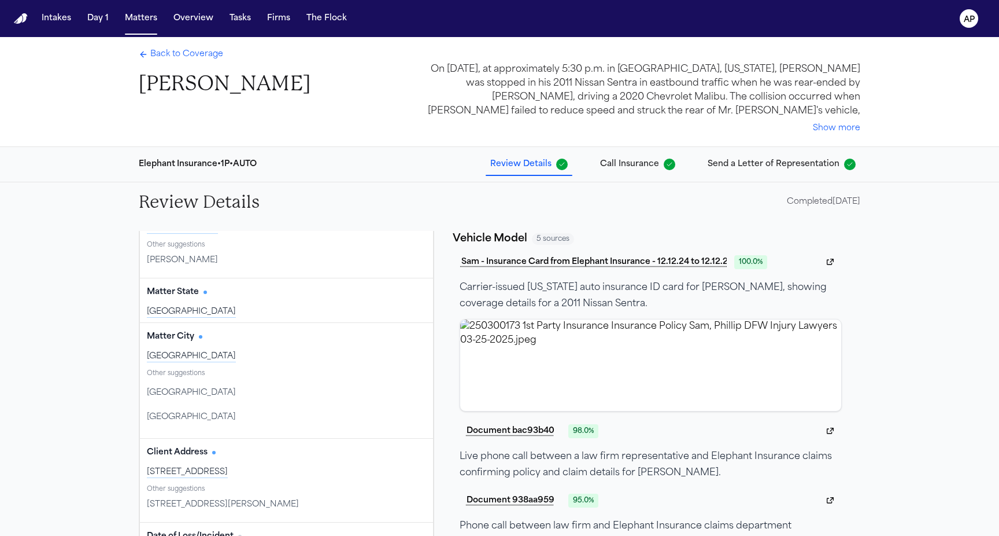
scroll to position [0, 0]
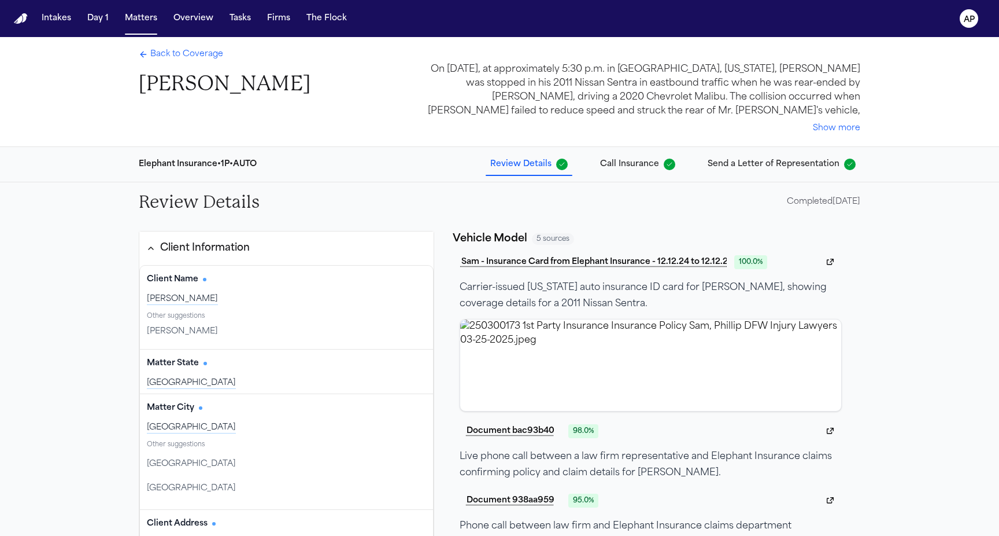
click at [178, 50] on span "Back to Coverage" at bounding box center [186, 55] width 73 height 12
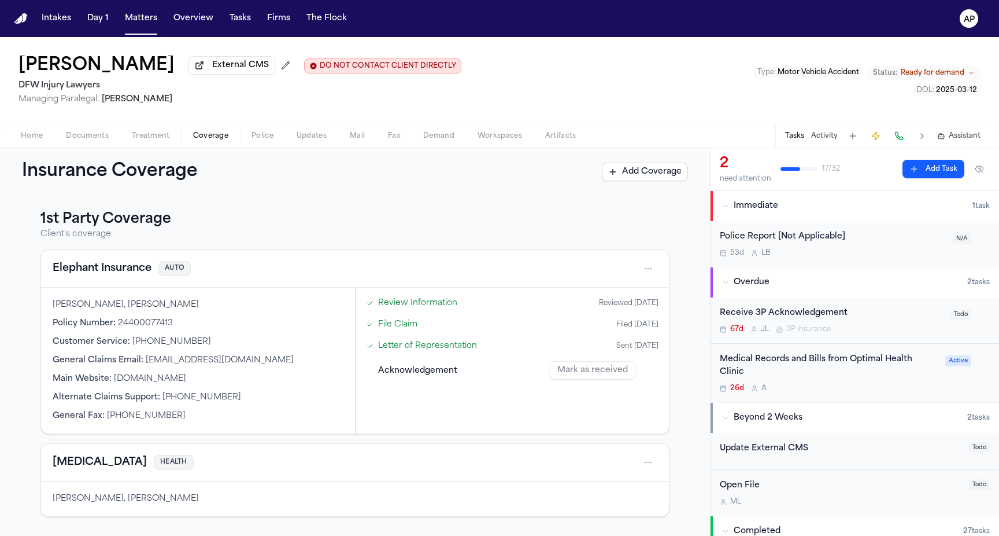
click at [446, 304] on link "Review Information" at bounding box center [417, 303] width 79 height 12
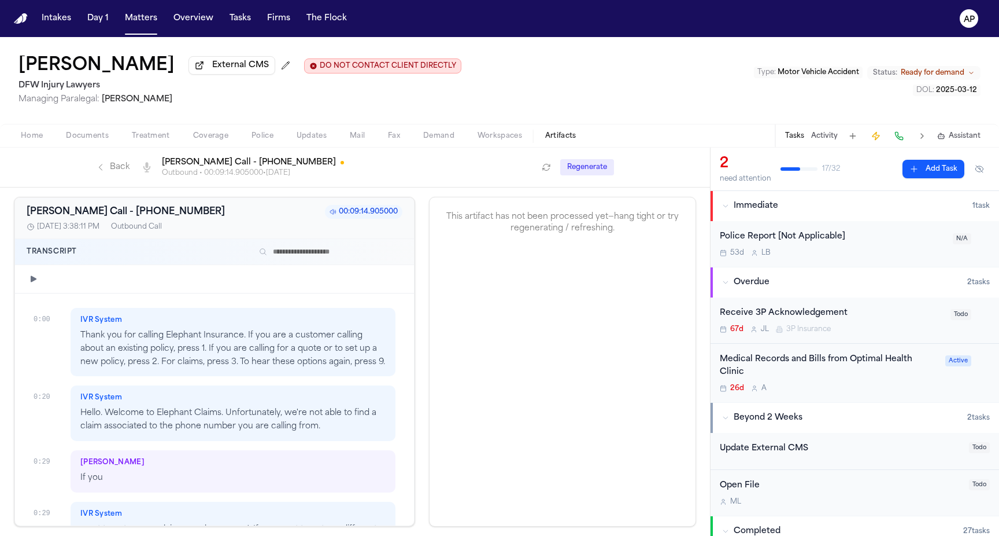
click at [193, 138] on span "Coverage" at bounding box center [210, 135] width 35 height 9
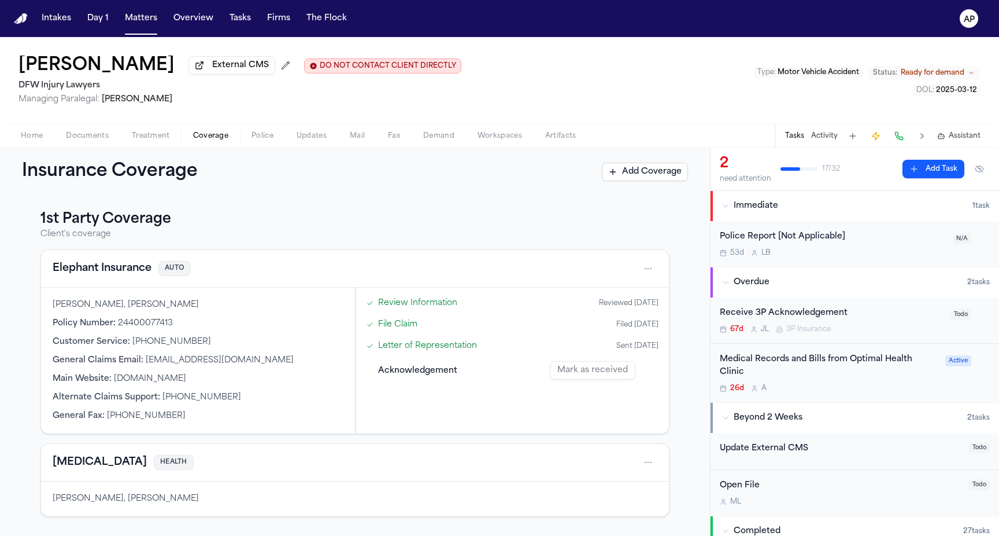
click at [410, 325] on link "File Claim" at bounding box center [397, 324] width 39 height 12
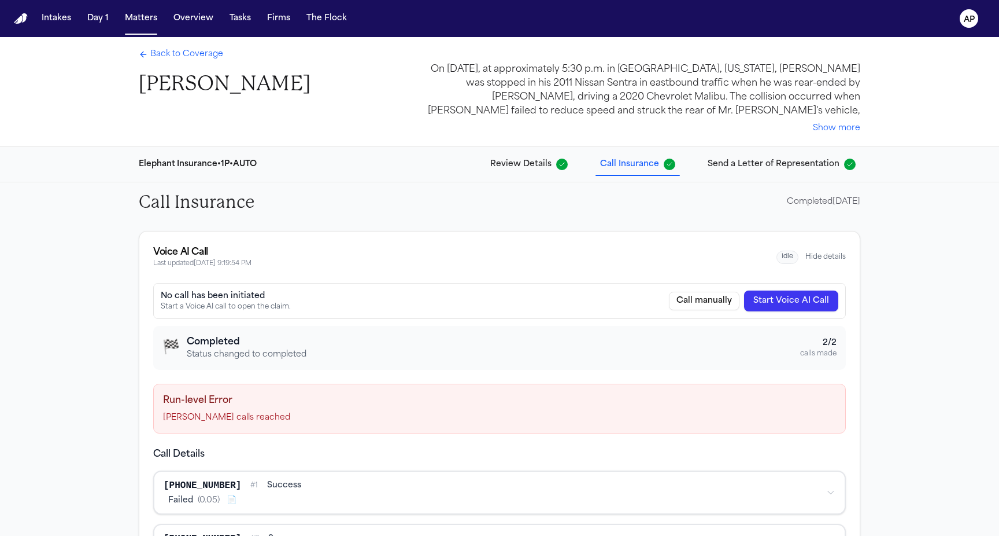
click at [761, 167] on span "Send a Letter of Representation" at bounding box center [774, 164] width 132 height 12
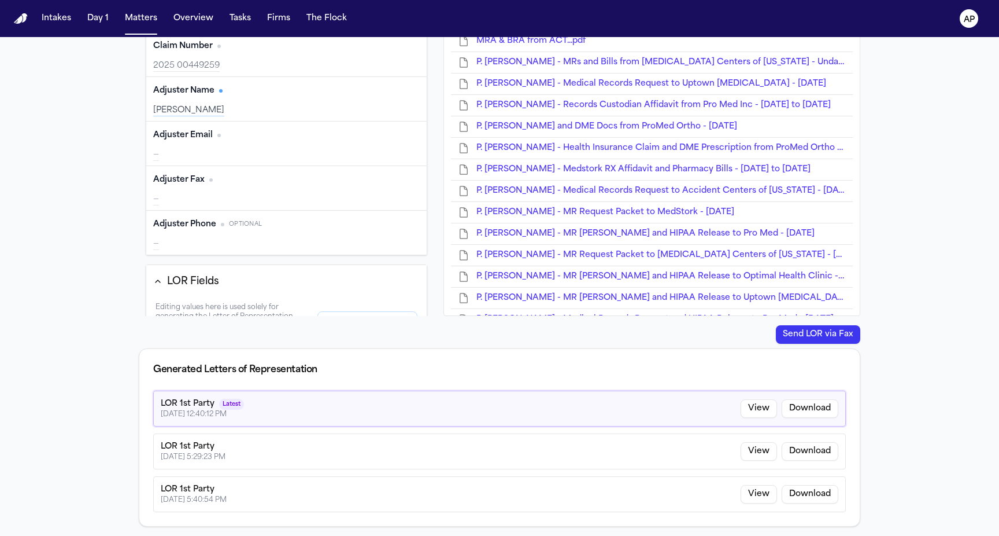
scroll to position [490, 0]
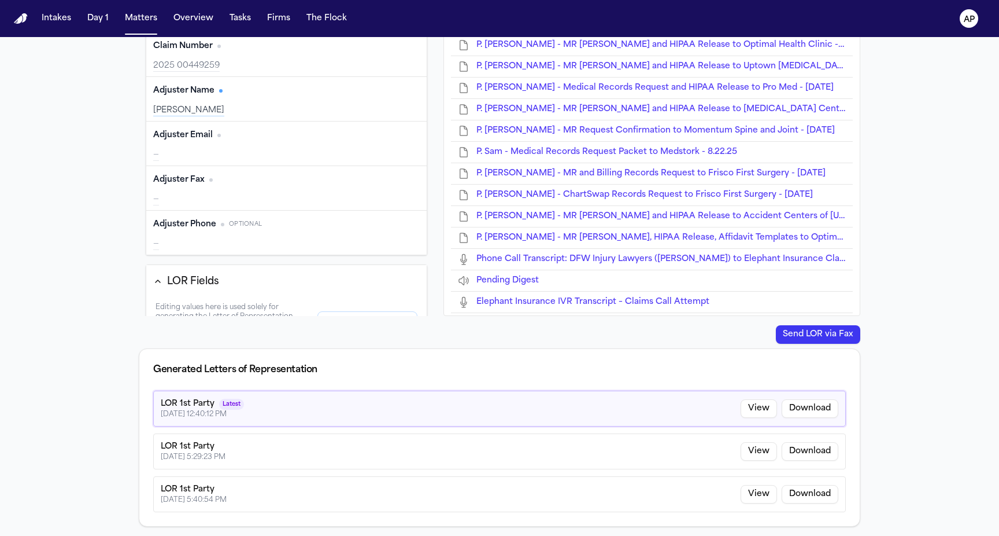
click at [776, 407] on button "View" at bounding box center [759, 408] width 36 height 19
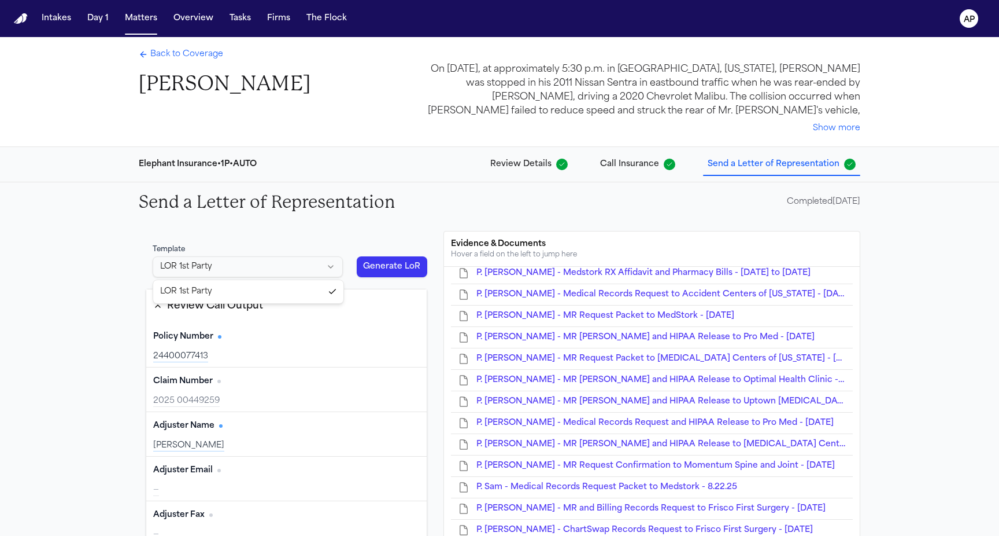
click at [276, 261] on html "Intakes Day 1 Matters Overview Tasks Firms The Flock AP Back to Coverage [PERSO…" at bounding box center [499, 268] width 999 height 536
click at [386, 269] on button "Generate LoR" at bounding box center [392, 266] width 71 height 21
type input "**********"
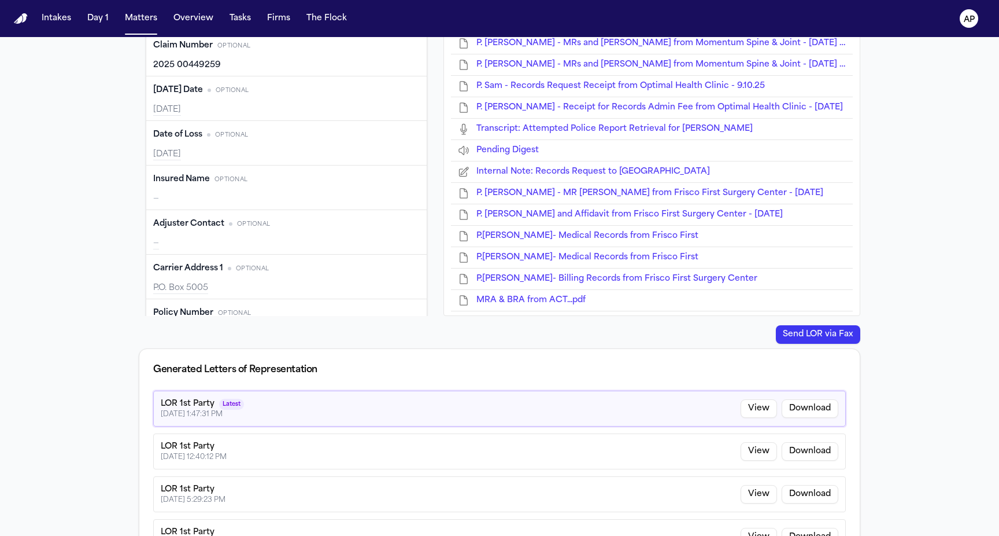
scroll to position [451, 0]
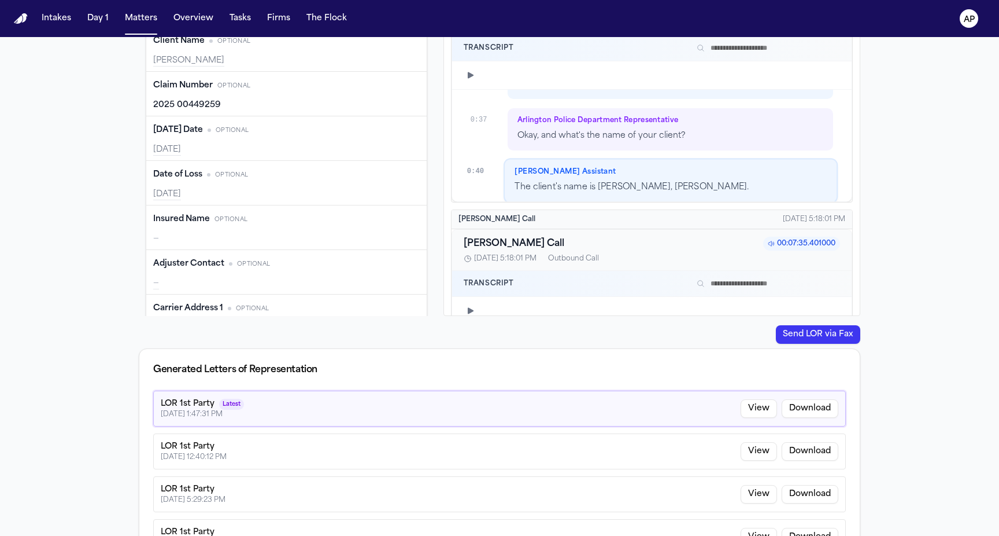
click at [227, 215] on span "Optional" at bounding box center [231, 219] width 33 height 9
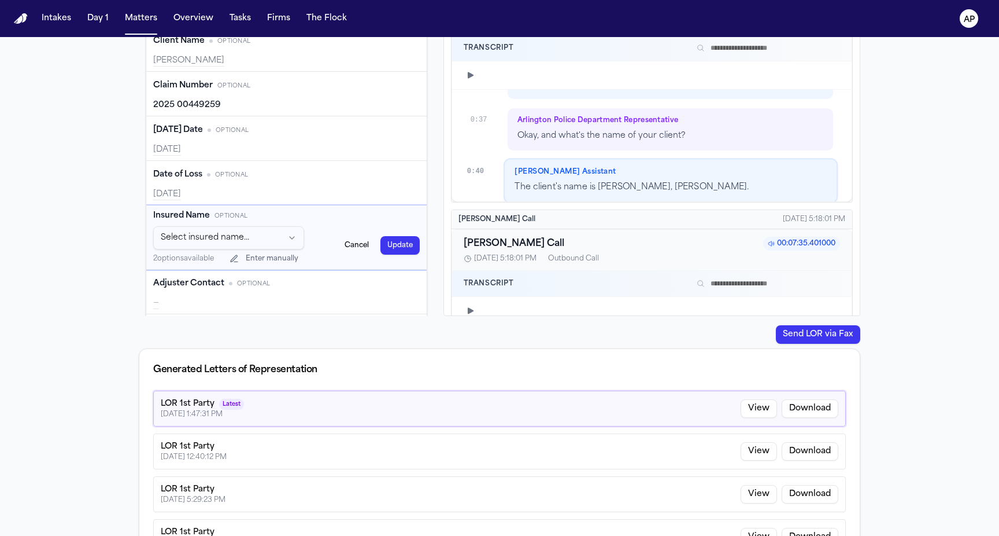
click at [282, 237] on html "Intakes Day 1 Matters Overview Tasks Firms The Flock AP Back to Coverage Philli…" at bounding box center [499, 268] width 999 height 536
click at [269, 221] on html "Intakes Day 1 Matters Overview Tasks Firms The Flock AP Back to Coverage Philli…" at bounding box center [499, 268] width 999 height 536
click at [227, 230] on html "Intakes Day 1 Matters Overview Tasks Firms The Flock AP Back to Coverage Philli…" at bounding box center [499, 268] width 999 height 536
click at [167, 237] on html "Intakes Day 1 Matters Overview Tasks Firms The Flock AP Back to Coverage Philli…" at bounding box center [499, 268] width 999 height 536
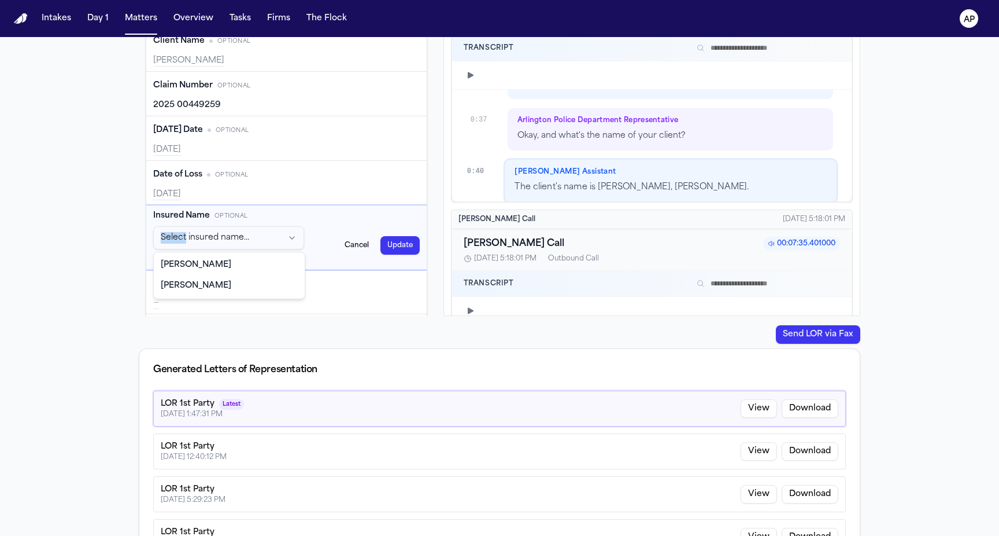
click at [167, 237] on html "Intakes Day 1 Matters Overview Tasks Firms The Flock AP Back to Coverage Philli…" at bounding box center [499, 268] width 999 height 536
click at [112, 230] on html "Intakes Day 1 Matters Overview Tasks Firms The Flock AP Back to Coverage Philli…" at bounding box center [499, 268] width 999 height 536
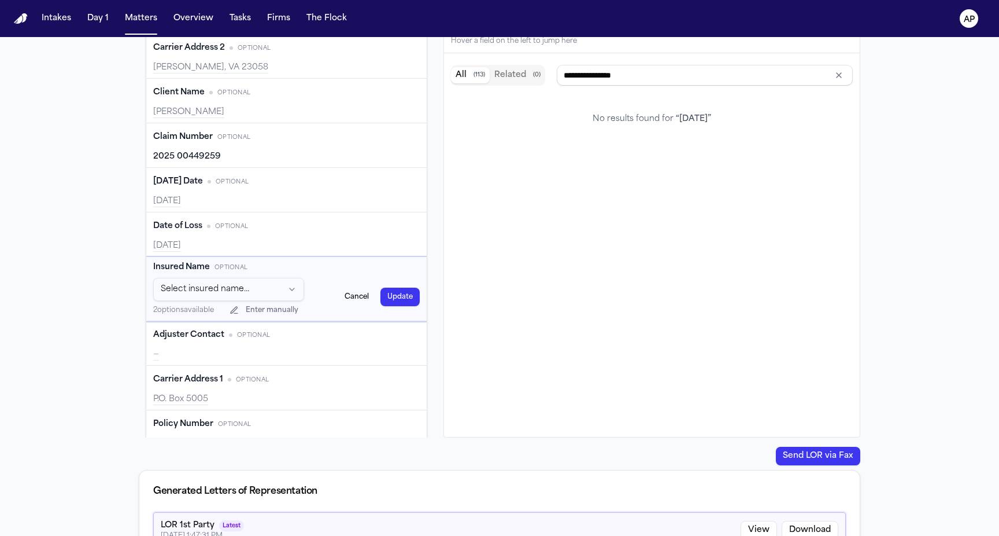
scroll to position [545, 0]
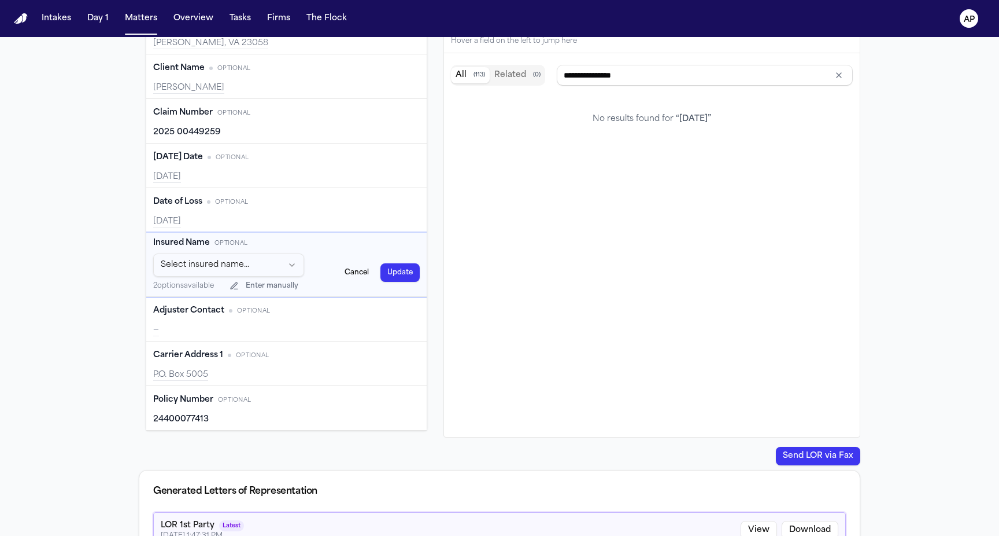
type input "**********"
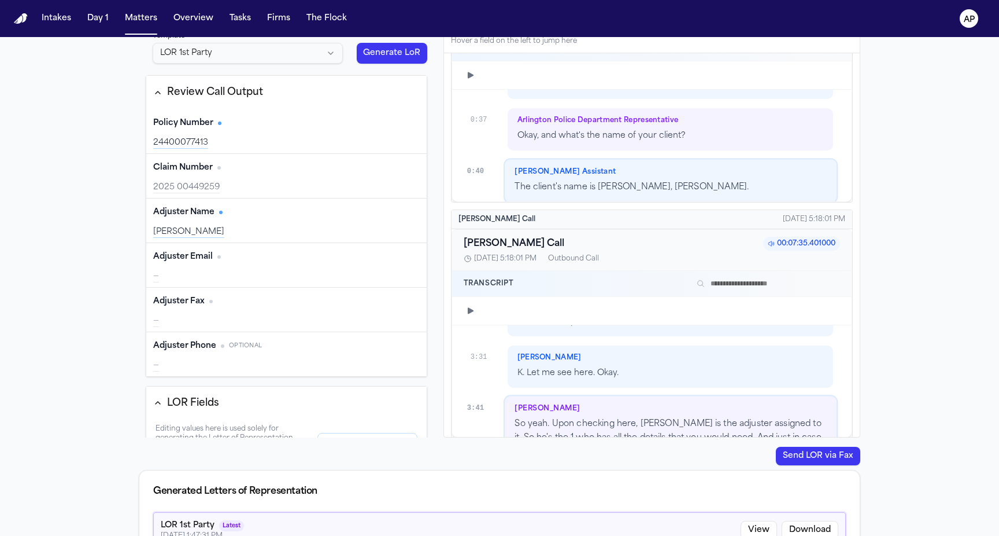
scroll to position [1441, 0]
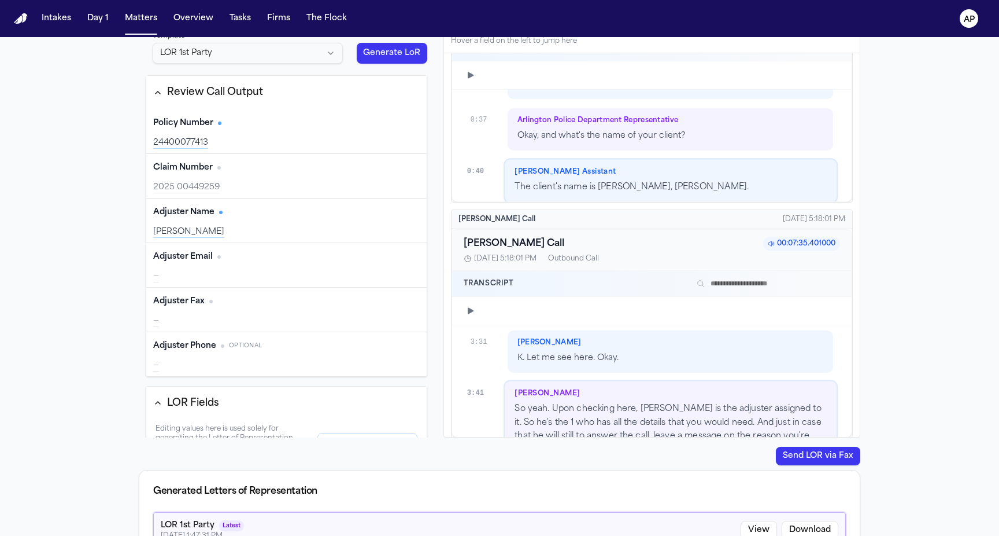
type input "**********"
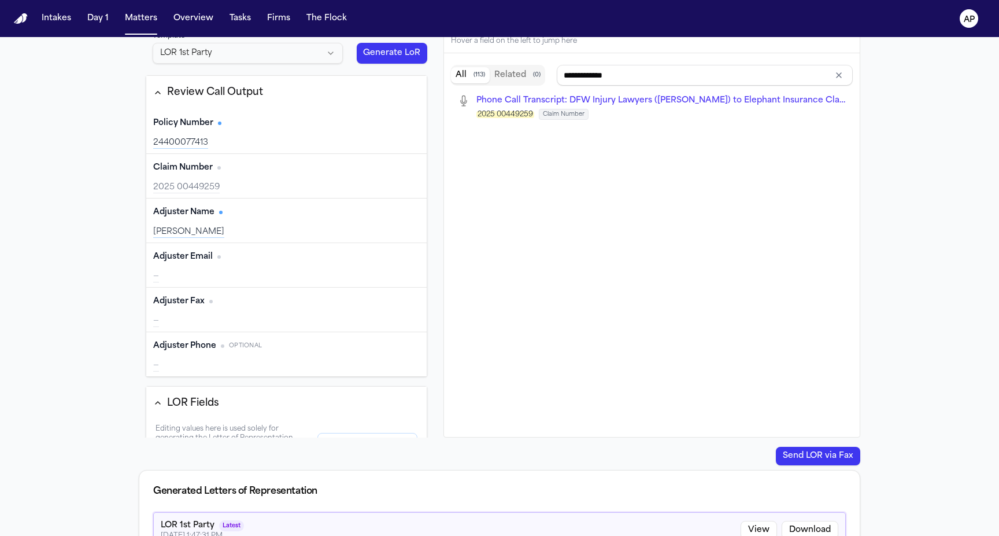
click at [502, 116] on mark "2025 00449259" at bounding box center [506, 114] width 58 height 7
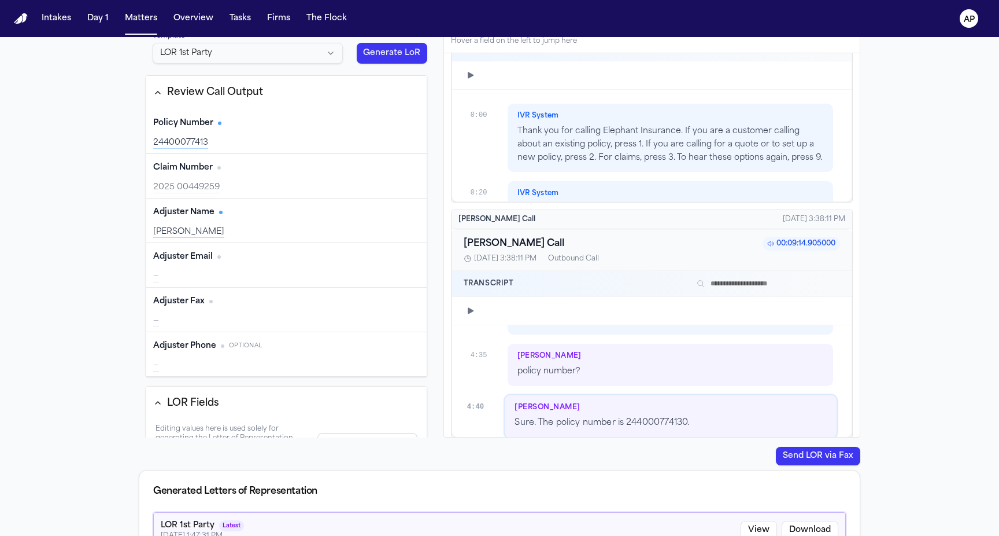
click at [912, 68] on div "Send a Letter of Representation Completed 08/27/2025 Template LOR 1st Party Gen…" at bounding box center [499, 334] width 999 height 731
type input "**********"
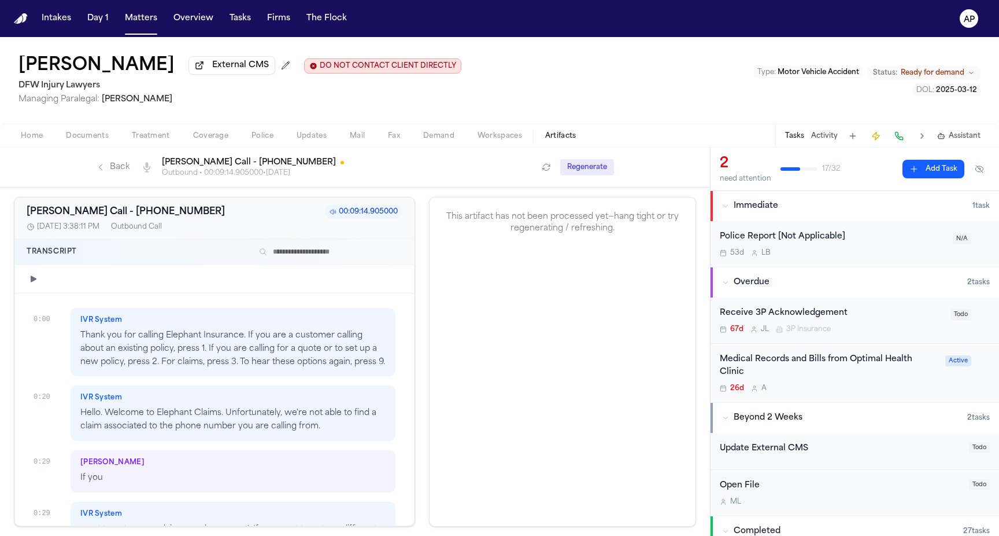
click at [190, 85] on h2 "DFW Injury Lawyers" at bounding box center [240, 86] width 443 height 14
click at [148, 16] on button "Matters" at bounding box center [141, 18] width 42 height 21
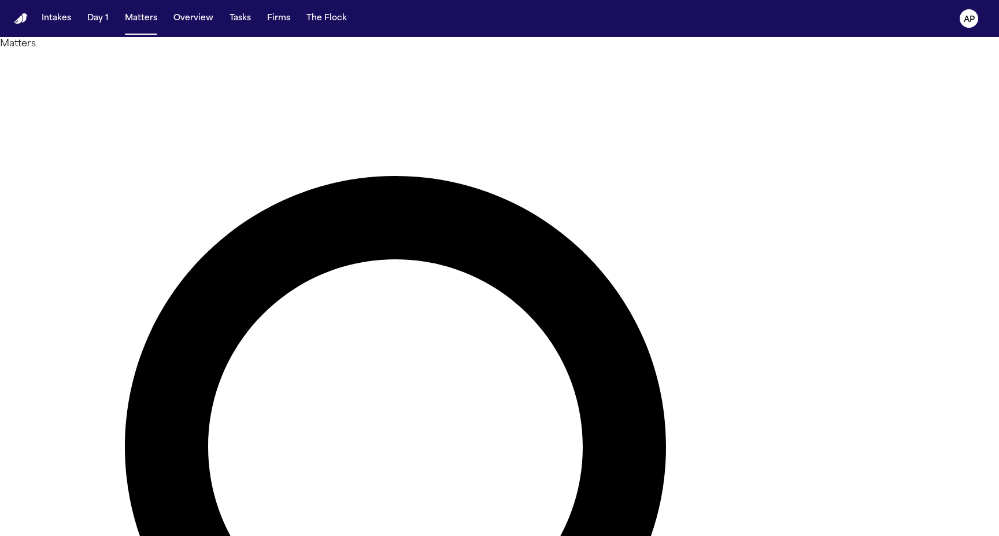
type input "********"
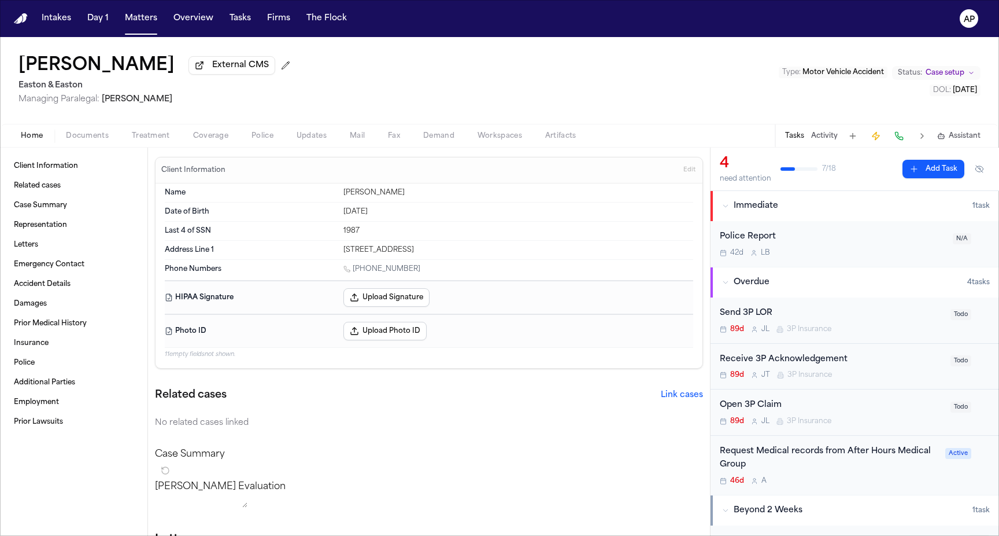
click at [230, 128] on div "Home Documents Treatment Coverage Police Updates Mail Fax Demand Workspaces Art…" at bounding box center [499, 135] width 999 height 23
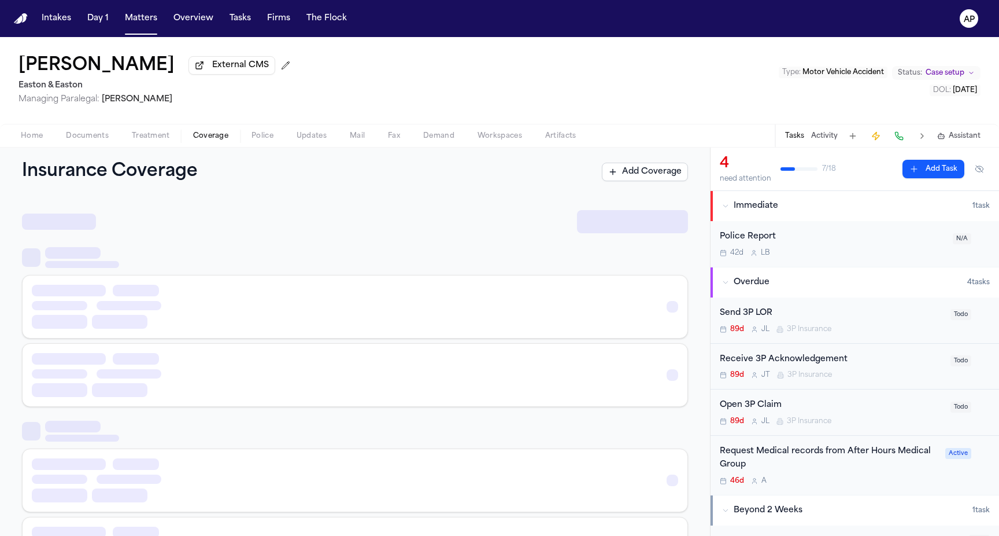
click at [229, 135] on button "Coverage" at bounding box center [211, 136] width 58 height 14
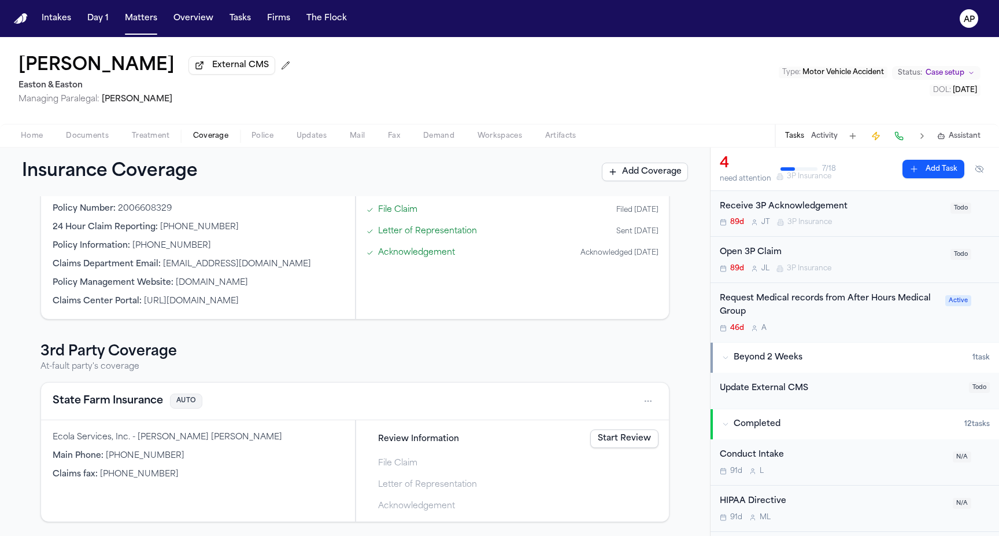
scroll to position [167, 0]
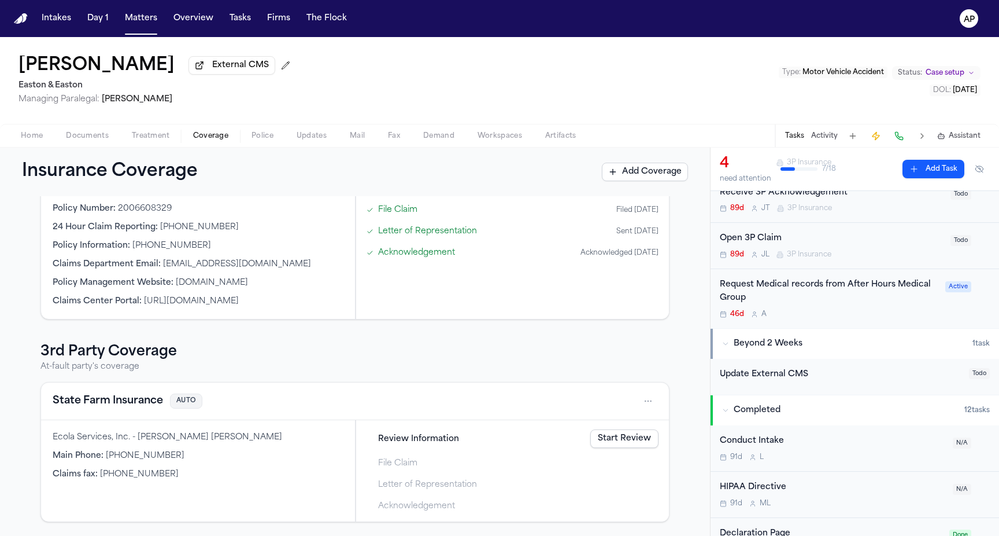
click at [623, 436] on link "Start Review" at bounding box center [624, 438] width 68 height 19
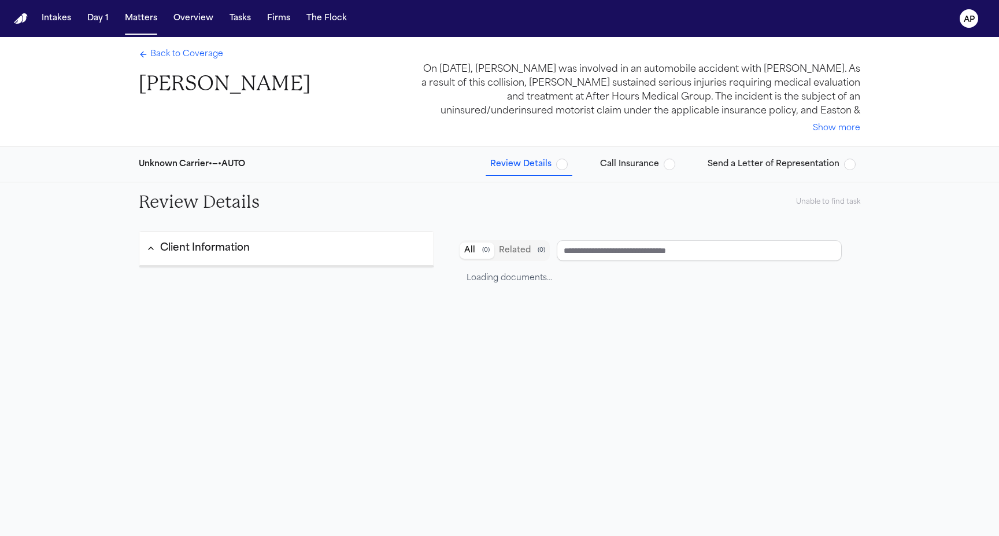
type input "**********"
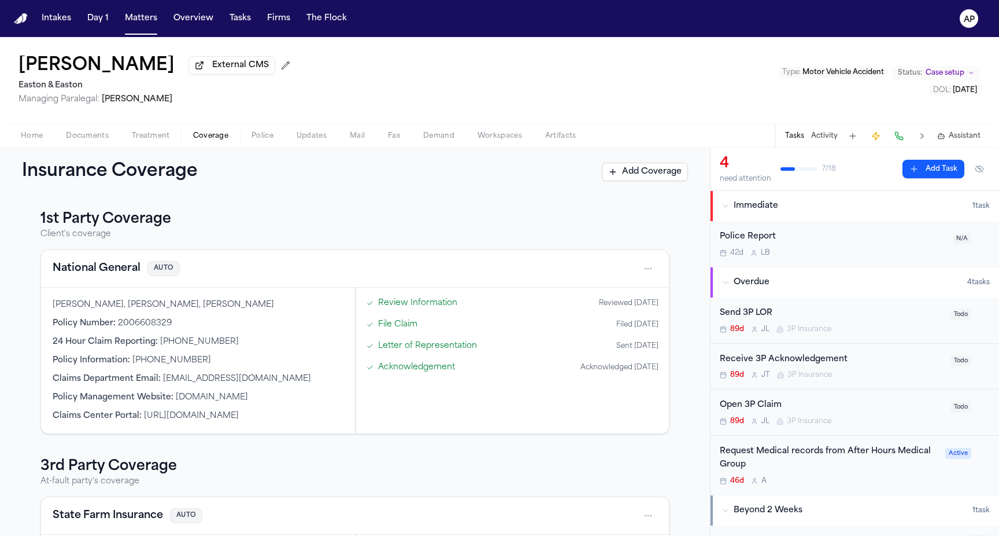
click at [133, 467] on h3 "3rd Party Coverage" at bounding box center [354, 466] width 629 height 19
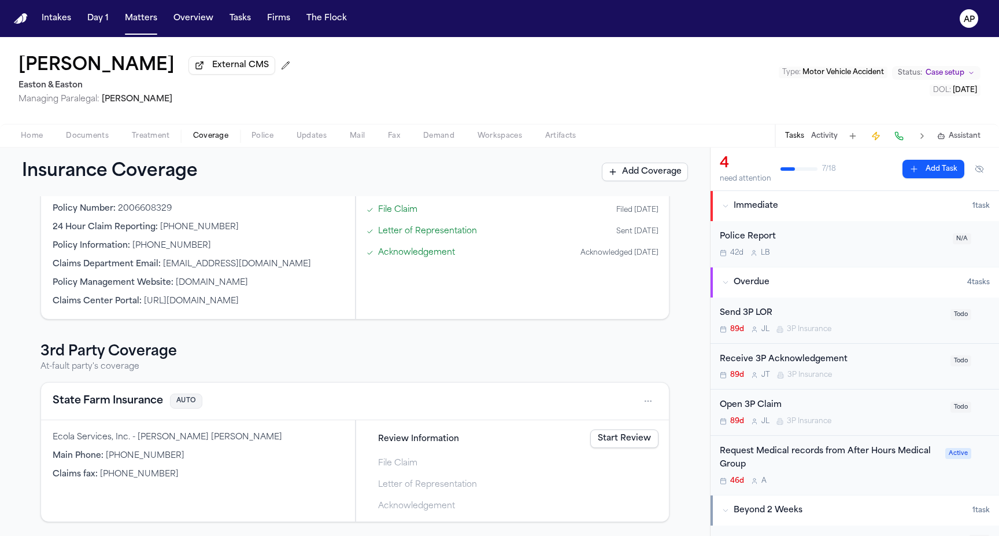
click at [146, 356] on h3 "3rd Party Coverage" at bounding box center [354, 351] width 629 height 19
click at [792, 138] on button "Tasks" at bounding box center [794, 135] width 19 height 9
click at [730, 206] on div "Immediate" at bounding box center [847, 206] width 250 height 12
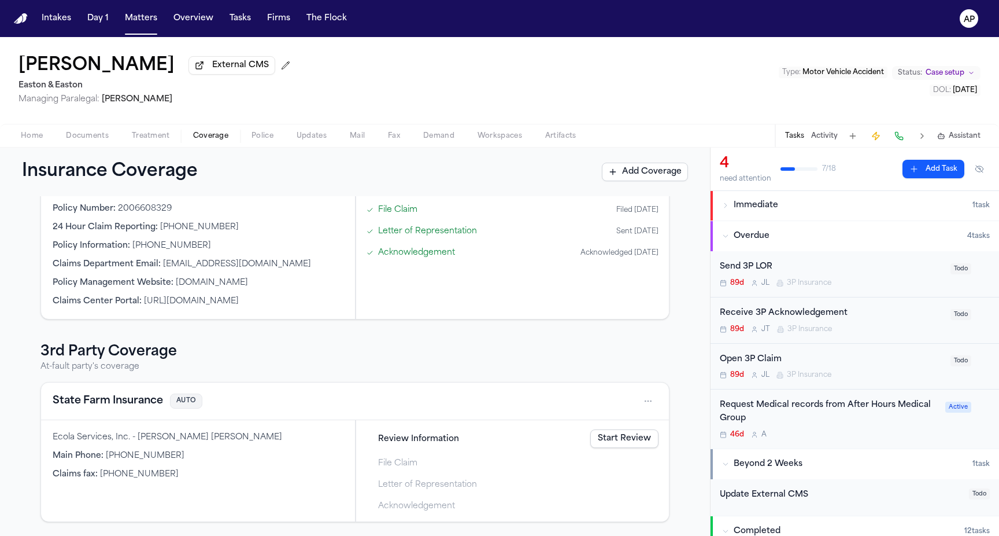
click at [735, 351] on div "Open 3P Claim 89d [PERSON_NAME] 3P Insurance Todo" at bounding box center [855, 367] width 289 height 46
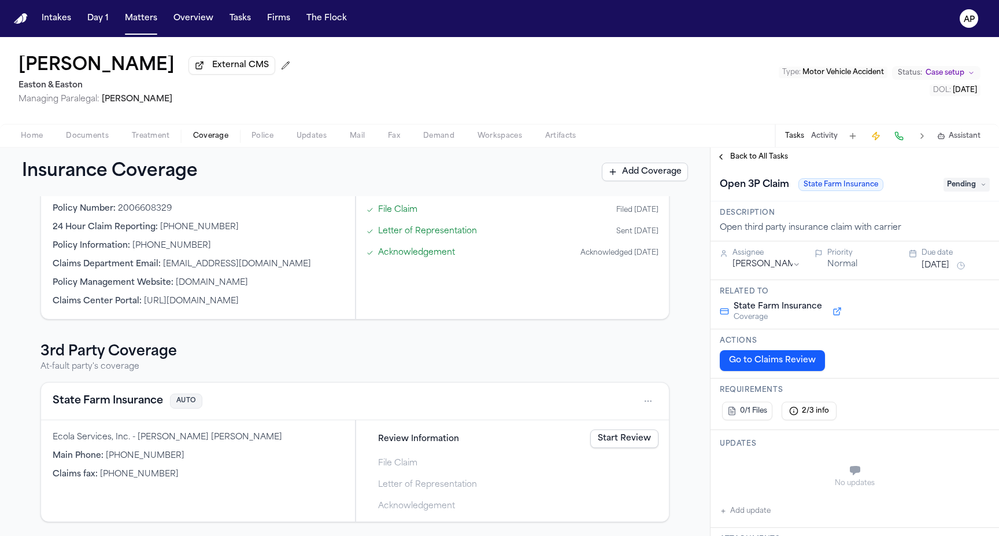
click at [728, 157] on button "Back to All Tasks" at bounding box center [752, 156] width 83 height 9
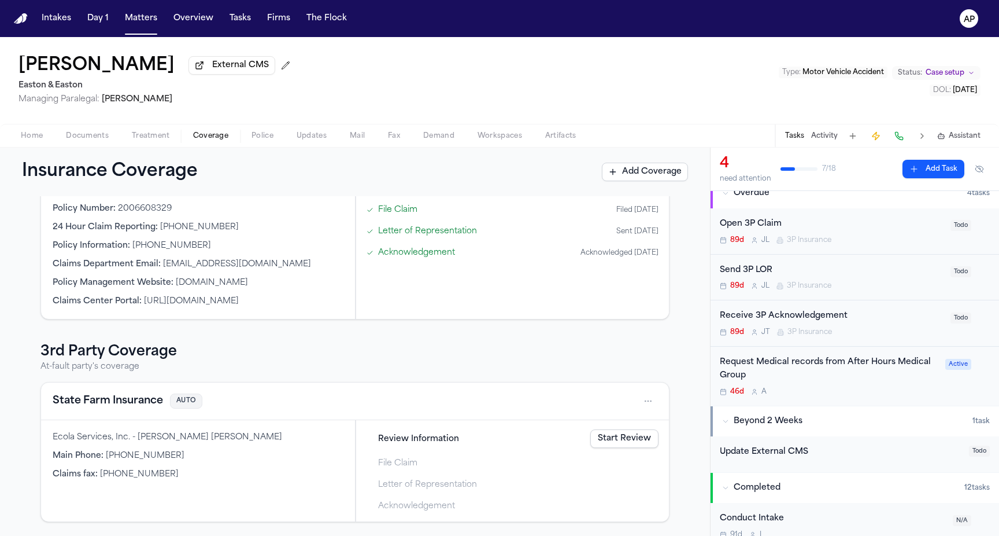
scroll to position [97, 0]
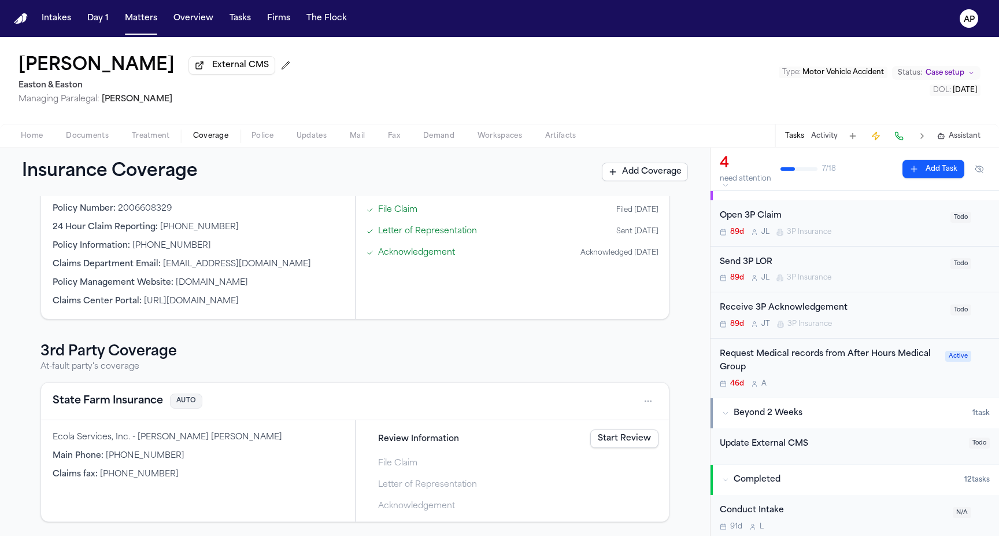
click at [636, 393] on div "State Farm Insurance AUTO" at bounding box center [355, 401] width 605 height 19
click at [644, 396] on html "Intakes Day 1 Matters Overview Tasks Firms The Flock AP [PERSON_NAME] External …" at bounding box center [499, 268] width 999 height 536
click at [611, 435] on div "View coverage details" at bounding box center [611, 430] width 87 height 30
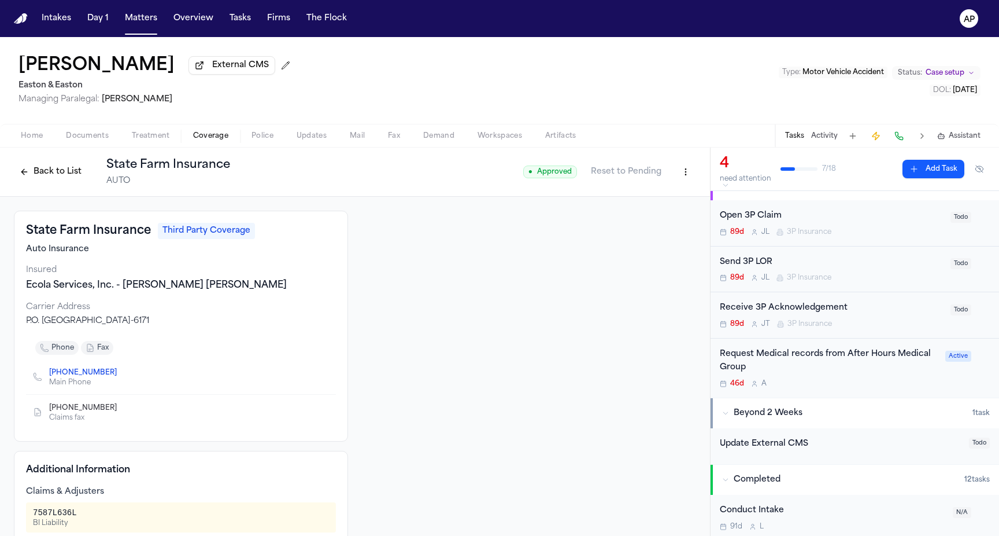
click at [574, 172] on span "● Approved" at bounding box center [550, 171] width 54 height 13
click at [685, 172] on html "Intakes Day 1 Matters Overview Tasks Firms The Flock AP [PERSON_NAME] External …" at bounding box center [499, 268] width 999 height 536
click at [549, 169] on html "Intakes Day 1 Matters Overview Tasks Firms The Flock AP [PERSON_NAME] External …" at bounding box center [499, 268] width 999 height 536
click at [549, 174] on span "● Approved" at bounding box center [550, 171] width 54 height 13
click at [682, 175] on html "Intakes Day 1 Matters Overview Tasks Firms The Flock AP [PERSON_NAME] External …" at bounding box center [499, 268] width 999 height 536
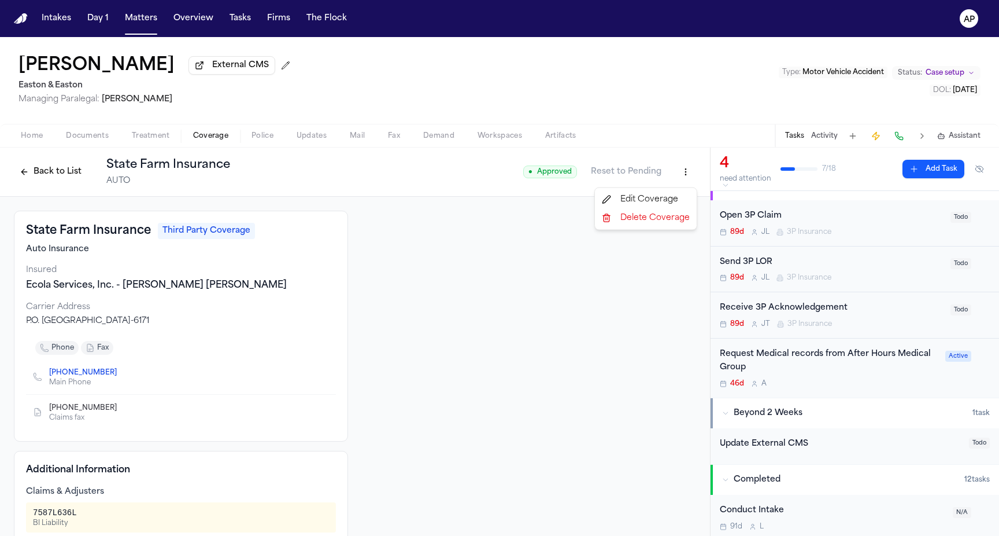
click at [649, 197] on div "Edit Coverage" at bounding box center [645, 199] width 97 height 19
select select "**********"
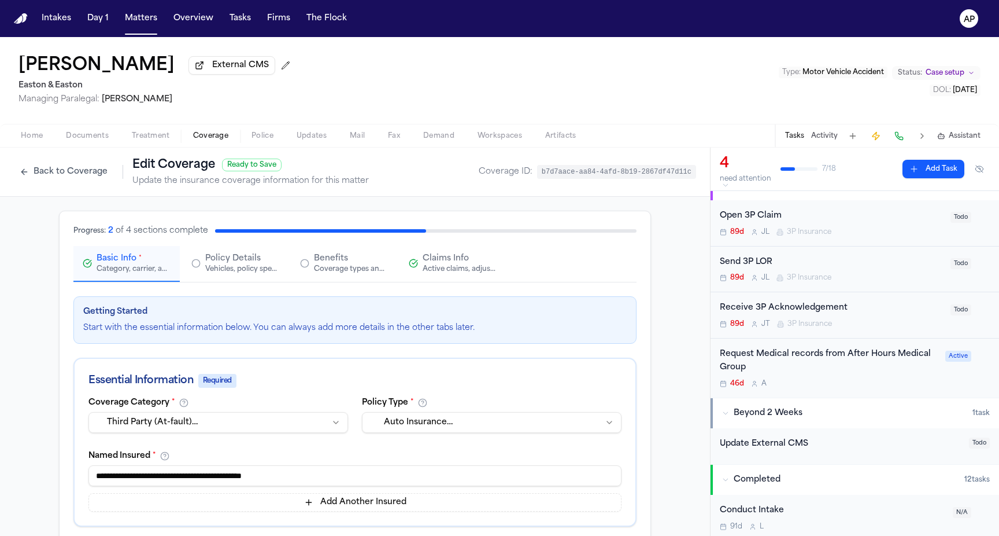
click at [42, 165] on button "Back to Coverage" at bounding box center [63, 172] width 99 height 19
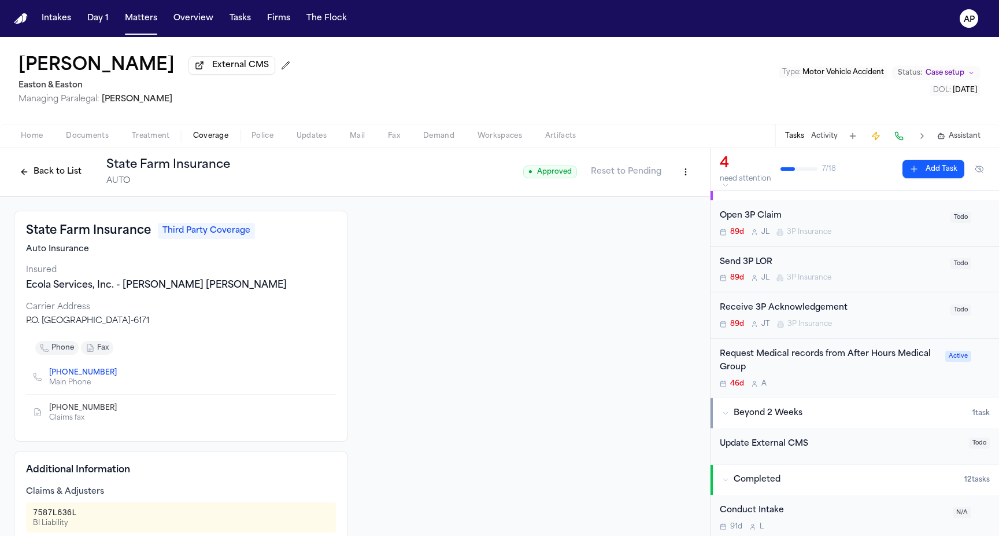
click at [42, 166] on button "Back to List" at bounding box center [50, 172] width 73 height 19
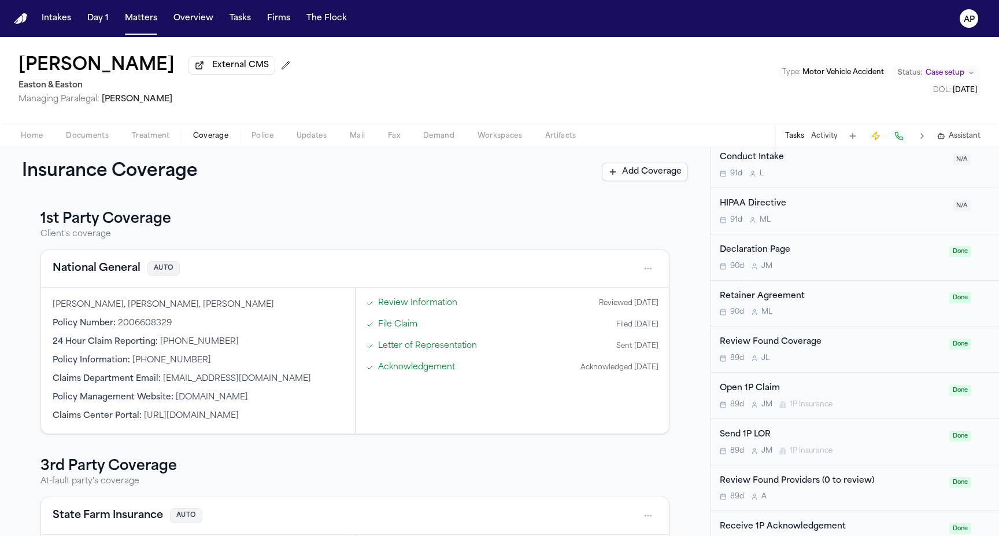
scroll to position [531, 0]
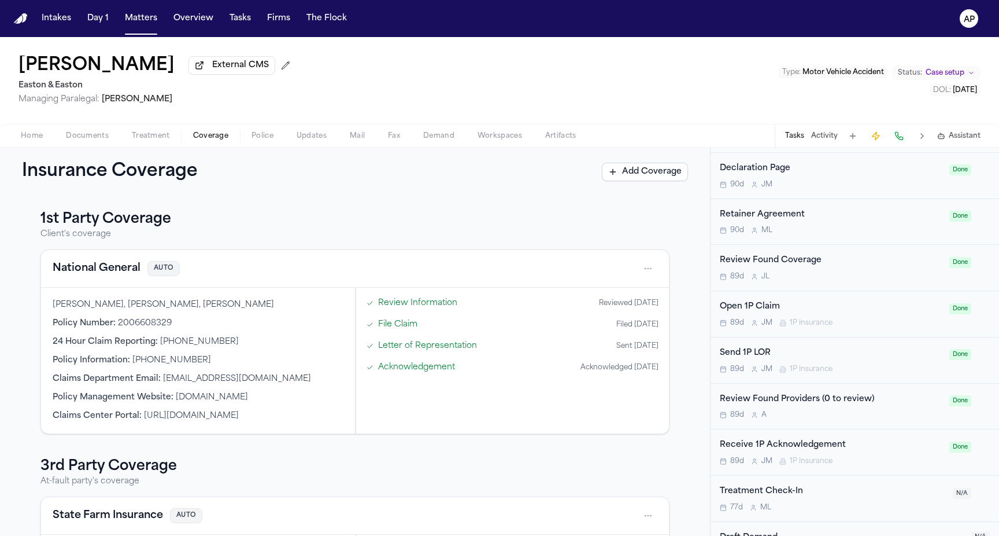
click at [767, 263] on div "Review Found Coverage" at bounding box center [831, 260] width 223 height 13
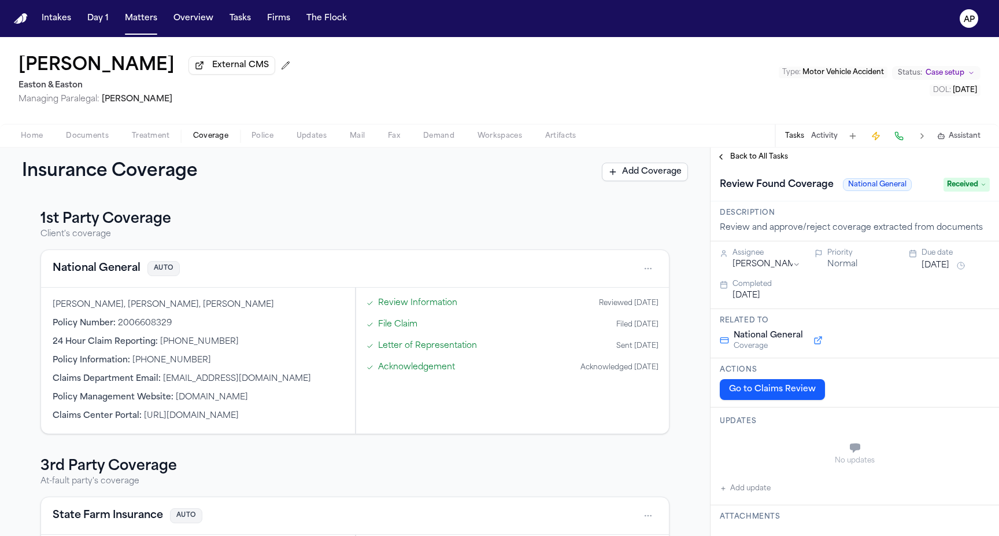
click at [767, 159] on span "Back to All Tasks" at bounding box center [759, 156] width 58 height 9
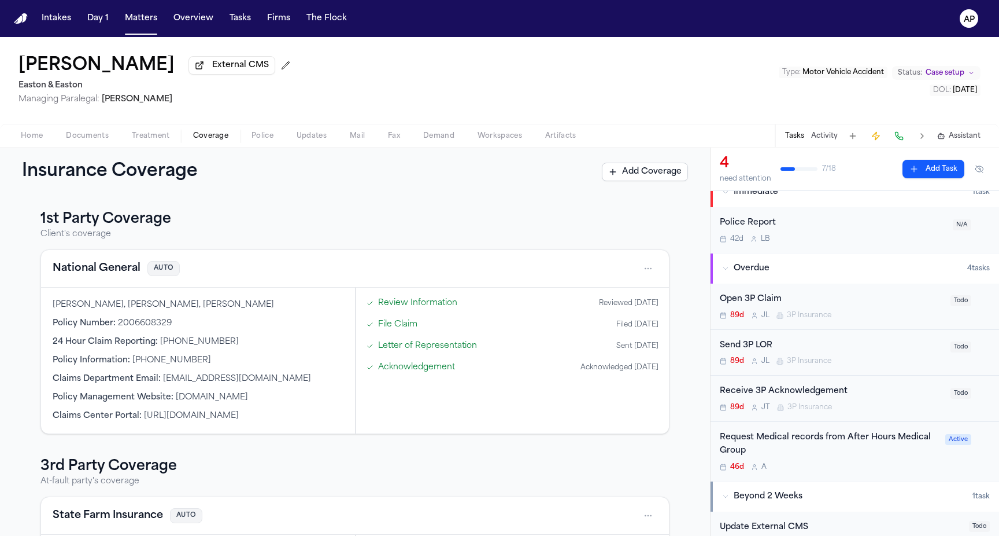
scroll to position [13, 0]
click at [773, 306] on div "Open 3P Claim" at bounding box center [832, 300] width 224 height 13
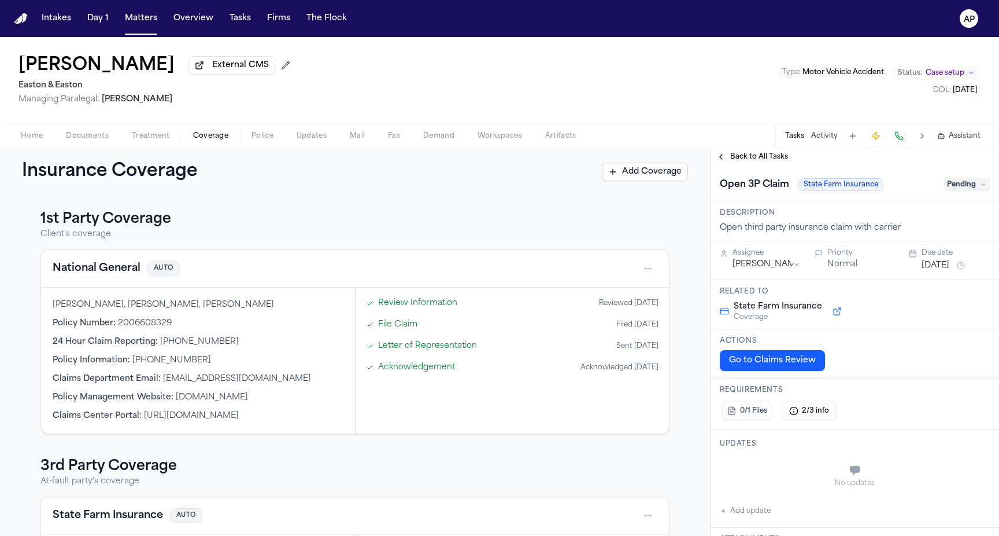
click at [743, 156] on span "Back to All Tasks" at bounding box center [759, 156] width 58 height 9
